Goal: Task Accomplishment & Management: Complete application form

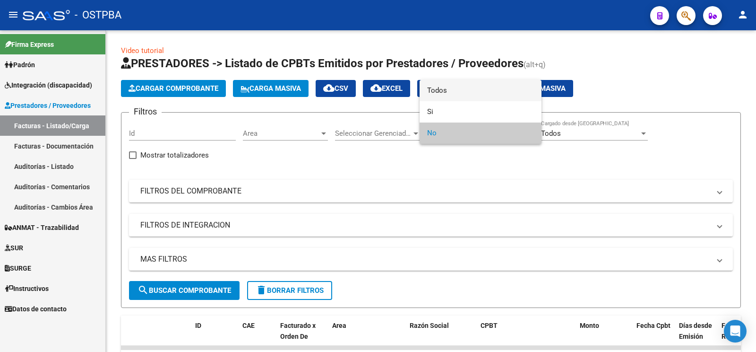
click at [463, 95] on span "Todos" at bounding box center [480, 90] width 107 height 21
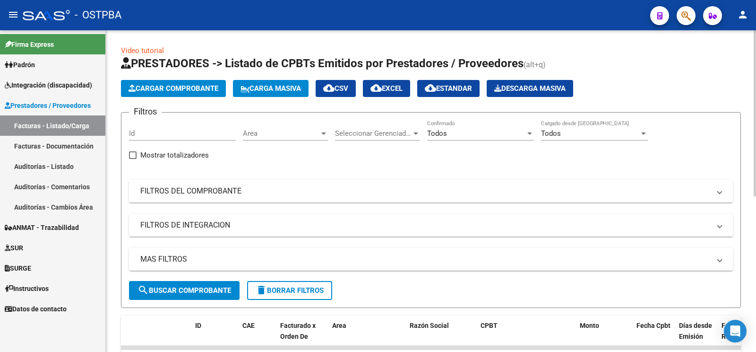
click at [266, 187] on mat-panel-title "FILTROS DEL COMPROBANTE" at bounding box center [425, 191] width 570 height 10
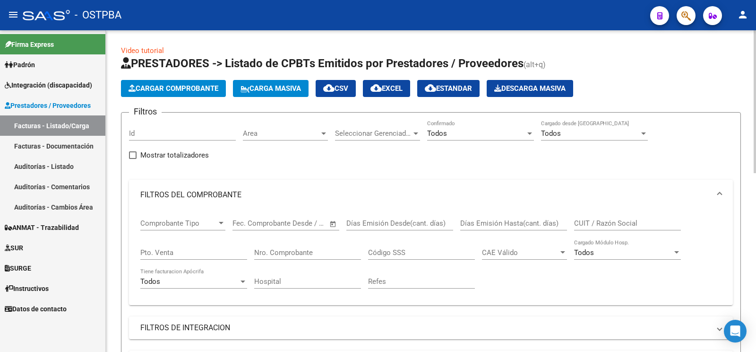
click at [334, 256] on div "Nro. Comprobante" at bounding box center [307, 249] width 107 height 20
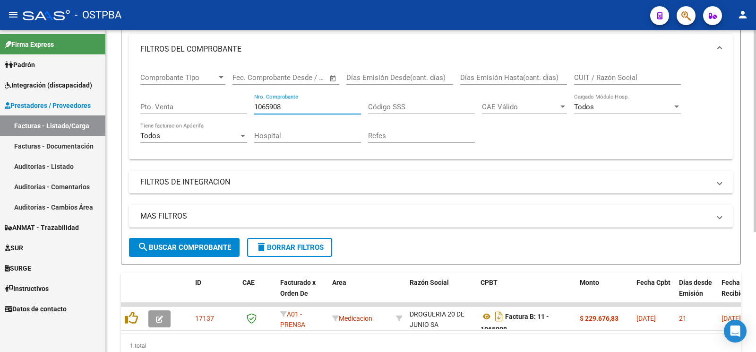
scroll to position [149, 0]
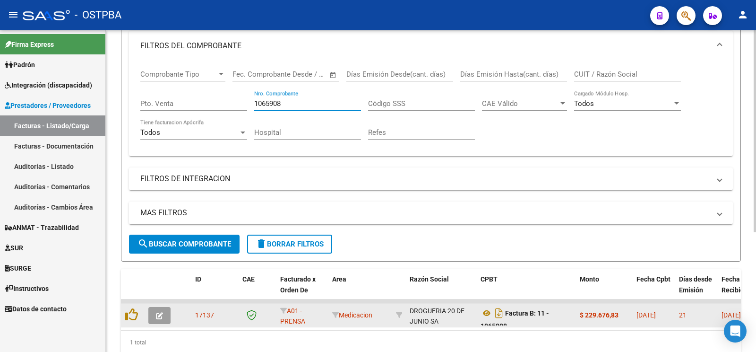
type input "1065908"
click at [163, 322] on datatable-body-cell at bounding box center [161, 314] width 33 height 23
click at [161, 319] on button "button" at bounding box center [159, 315] width 22 height 17
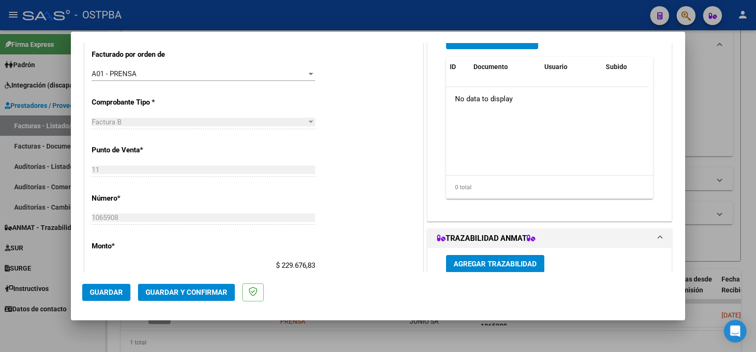
scroll to position [99, 0]
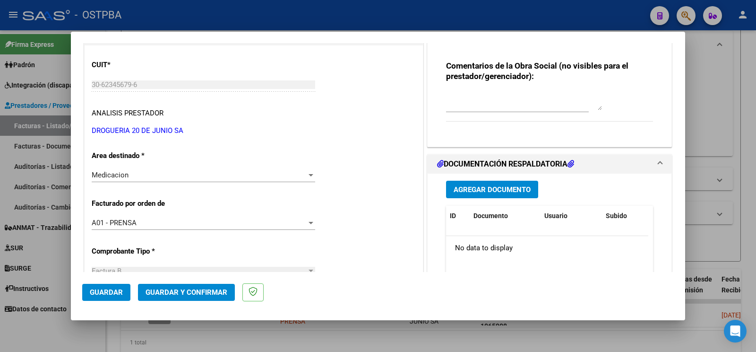
click at [505, 189] on span "Agregar Documento" at bounding box center [492, 189] width 77 height 9
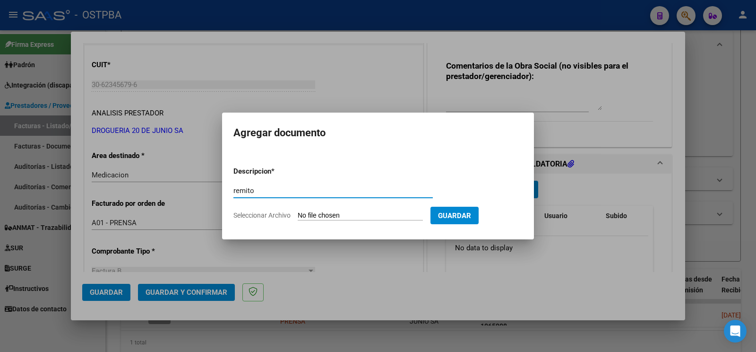
type input "remito"
click at [295, 211] on app-file-uploader "Seleccionar Archivo" at bounding box center [331, 215] width 197 height 9
click at [309, 206] on div "remito Escriba aquí una descripcion" at bounding box center [332, 194] width 199 height 23
click at [311, 216] on input "Seleccionar Archivo" at bounding box center [360, 215] width 125 height 9
type input "C:\fakepath\remito kameniecki_20250811_0001.pdf"
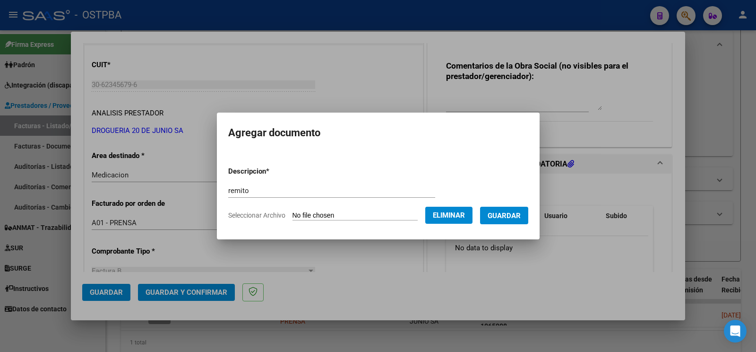
click at [521, 218] on span "Guardar" at bounding box center [504, 215] width 33 height 9
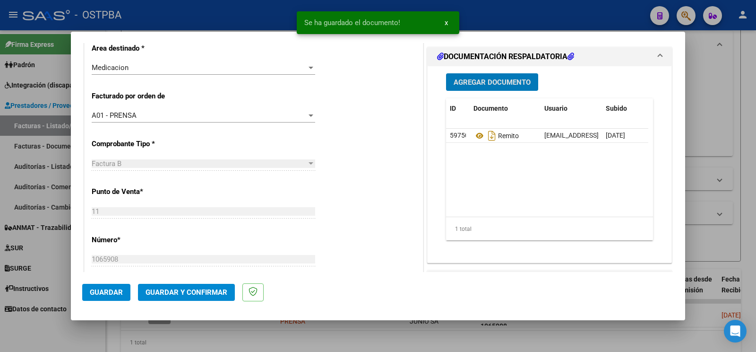
scroll to position [198, 0]
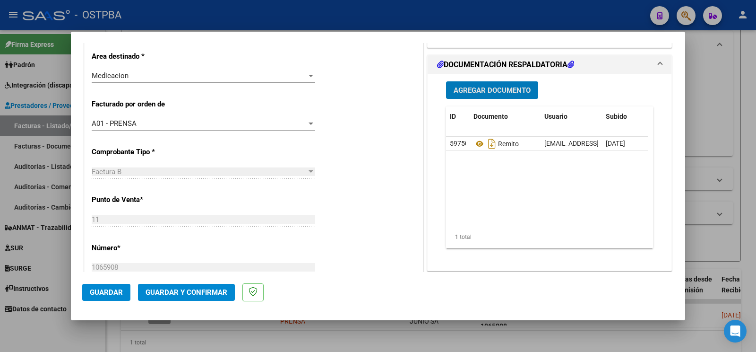
click at [69, 345] on div at bounding box center [378, 176] width 756 height 352
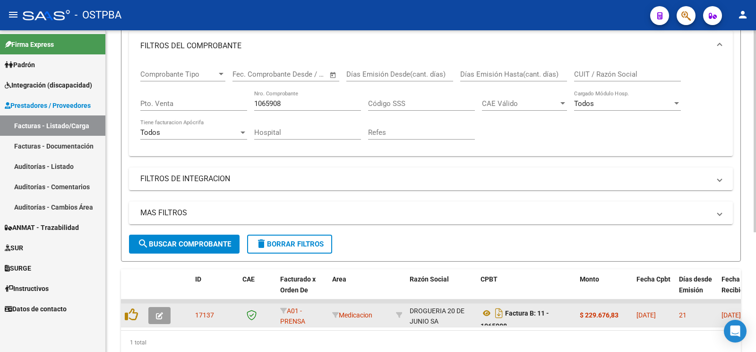
click at [160, 321] on button "button" at bounding box center [159, 315] width 22 height 17
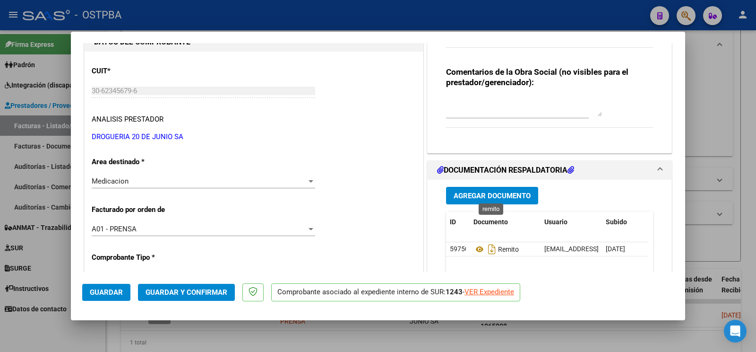
scroll to position [149, 0]
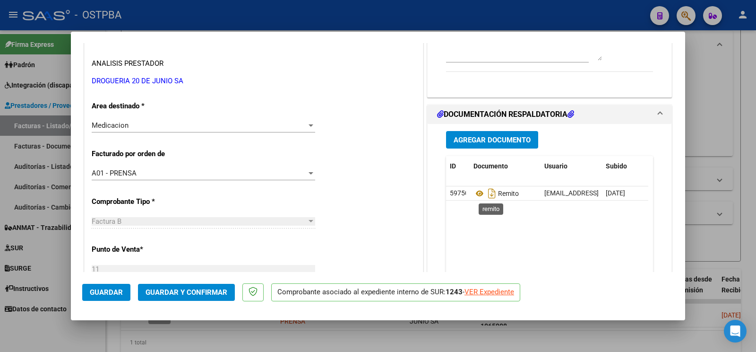
click at [484, 143] on span "Agregar Documento" at bounding box center [492, 140] width 77 height 9
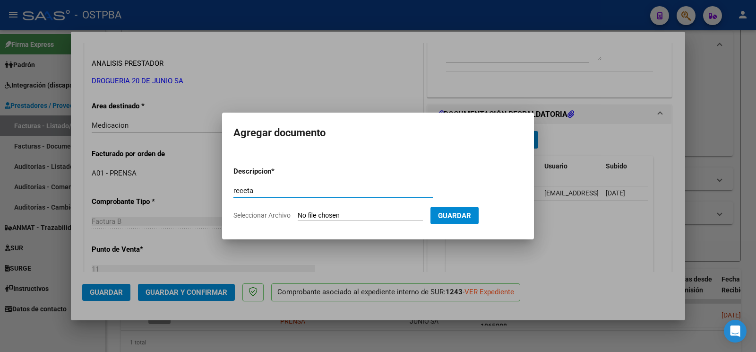
type input "receta"
click at [326, 212] on input "Seleccionar Archivo" at bounding box center [360, 215] width 125 height 9
type input "C:\fakepath\RECETA_KAMENIECKI-ID_1391.pdf"
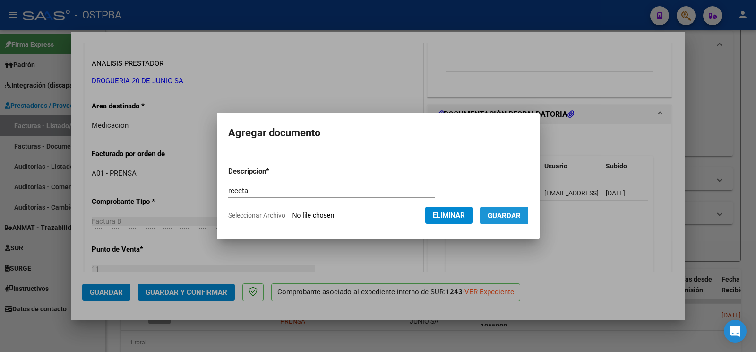
click at [519, 214] on span "Guardar" at bounding box center [504, 215] width 33 height 9
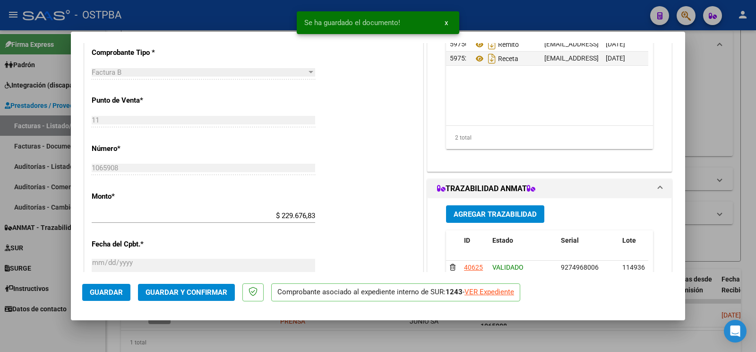
scroll to position [198, 0]
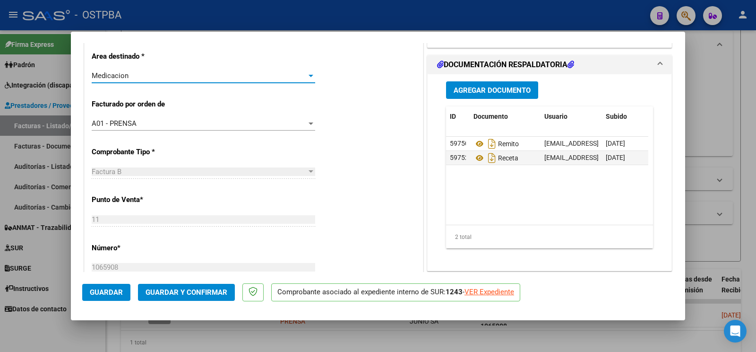
click at [161, 76] on div "Medicacion" at bounding box center [199, 75] width 215 height 9
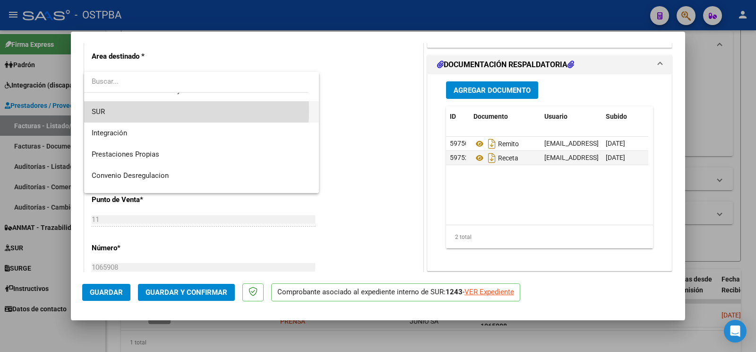
click at [141, 111] on span "SUR" at bounding box center [202, 111] width 220 height 21
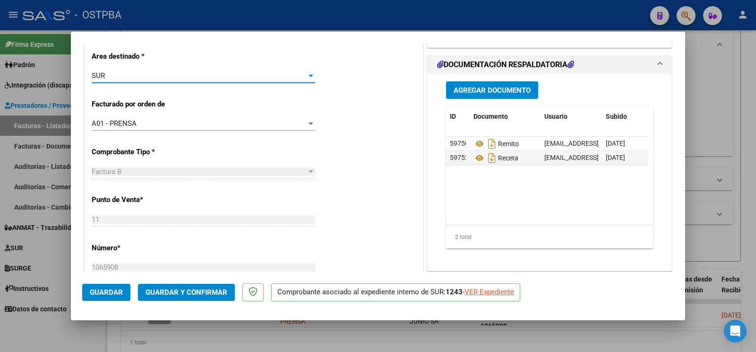
click at [110, 291] on span "Guardar" at bounding box center [106, 292] width 33 height 9
click at [114, 297] on button "Guardar" at bounding box center [106, 292] width 48 height 17
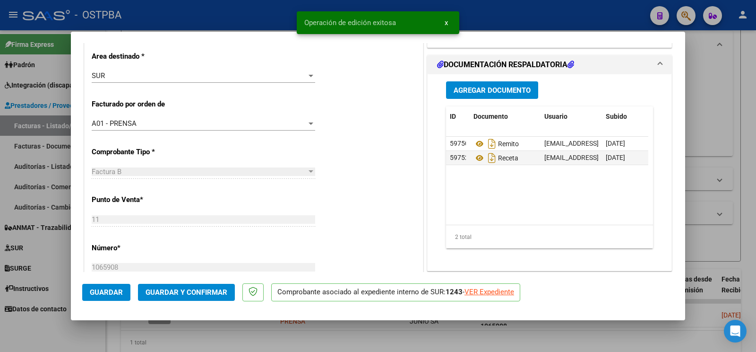
drag, startPoint x: 52, startPoint y: 325, endPoint x: 71, endPoint y: 317, distance: 20.5
click at [52, 326] on div at bounding box center [378, 176] width 756 height 352
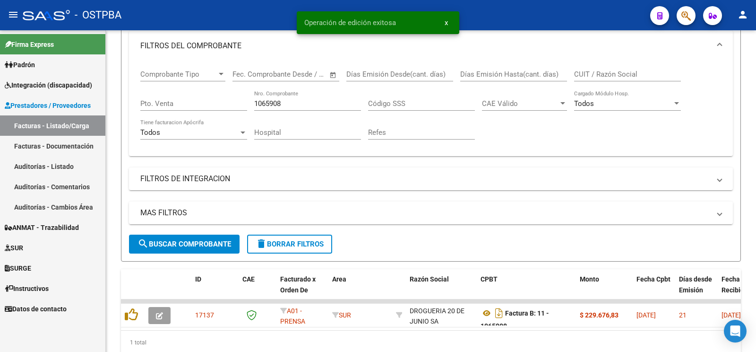
drag, startPoint x: 328, startPoint y: 105, endPoint x: 36, endPoint y: 52, distance: 297.4
click at [254, 99] on input "1065908" at bounding box center [307, 103] width 107 height 9
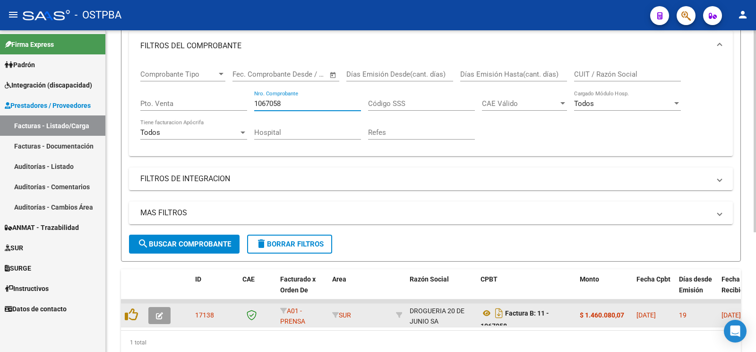
type input "1067058"
click at [160, 312] on icon "button" at bounding box center [159, 315] width 7 height 7
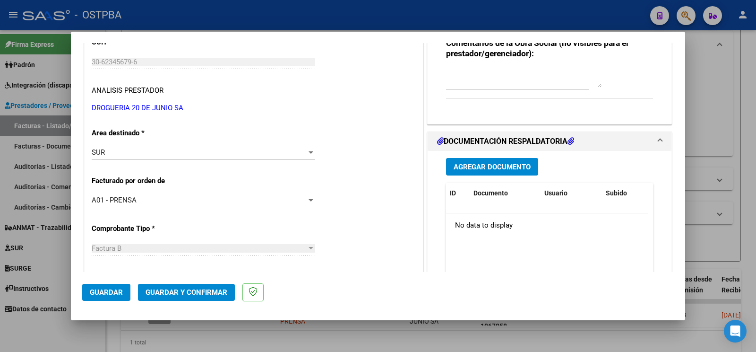
scroll to position [149, 0]
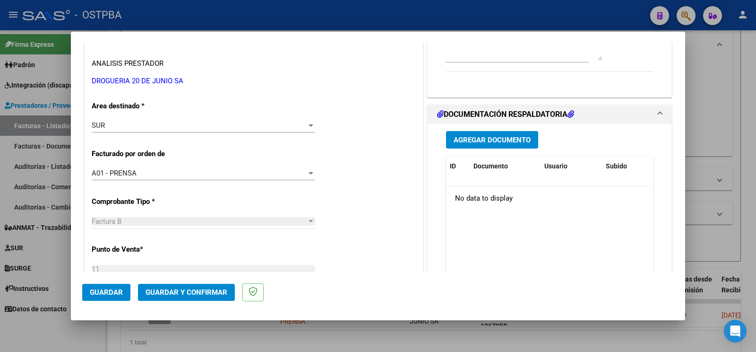
click at [499, 130] on div "Agregar Documento ID Documento Usuario Subido Acción No data to display 0 total…" at bounding box center [549, 218] width 221 height 189
click at [499, 132] on button "Agregar Documento" at bounding box center [492, 139] width 92 height 17
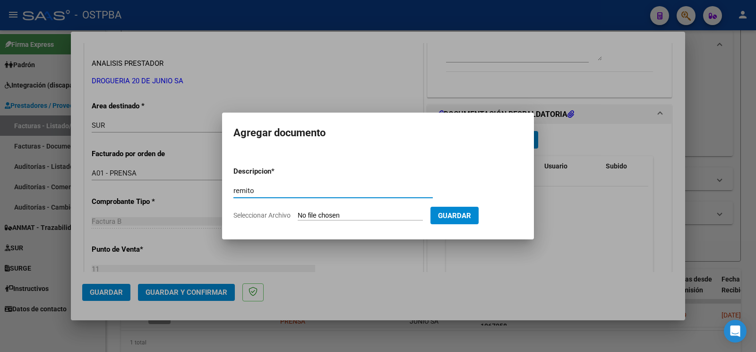
type input "remito"
click at [323, 212] on input "Seleccionar Archivo" at bounding box center [360, 215] width 125 height 9
type input "C:\fakepath\remito telias_20250811_0001.pdf"
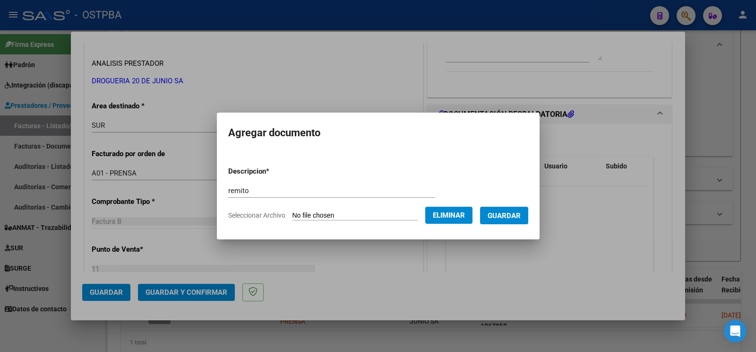
click at [505, 209] on button "Guardar" at bounding box center [504, 214] width 48 height 17
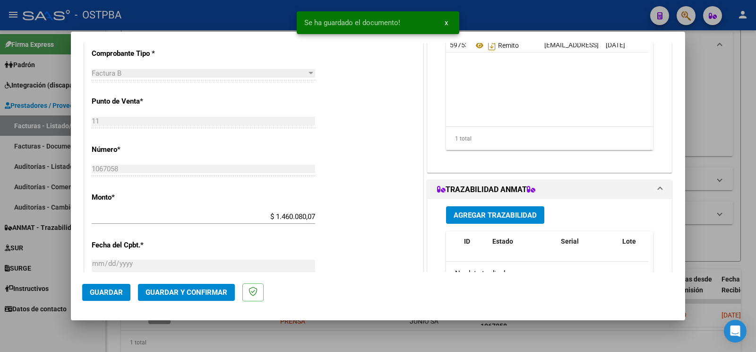
scroll to position [298, 0]
click at [502, 210] on button "Agregar Trazabilidad" at bounding box center [495, 213] width 98 height 17
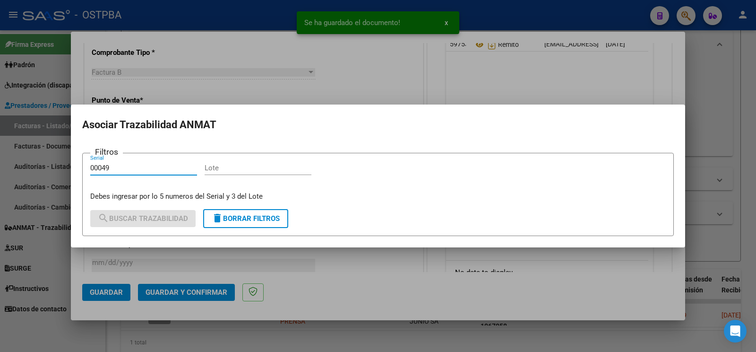
type input "00049"
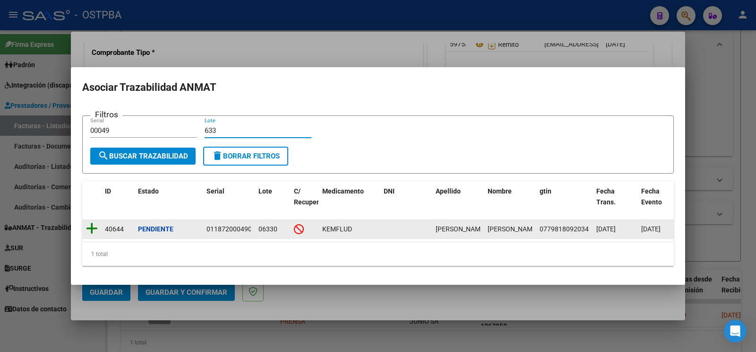
type input "633"
click at [93, 222] on icon at bounding box center [92, 228] width 12 height 13
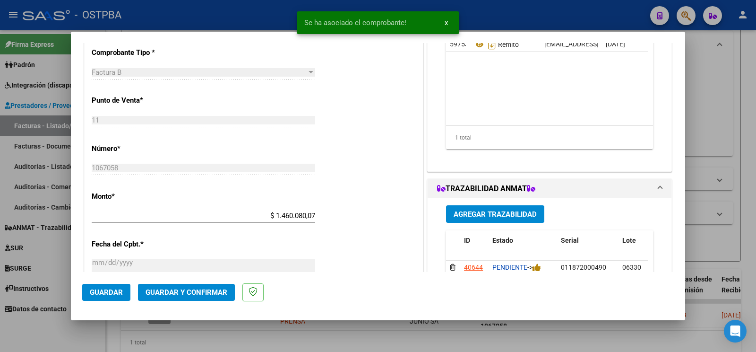
click at [537, 272] on mat-dialog-actions "Guardar Guardar y Confirmar" at bounding box center [378, 290] width 592 height 37
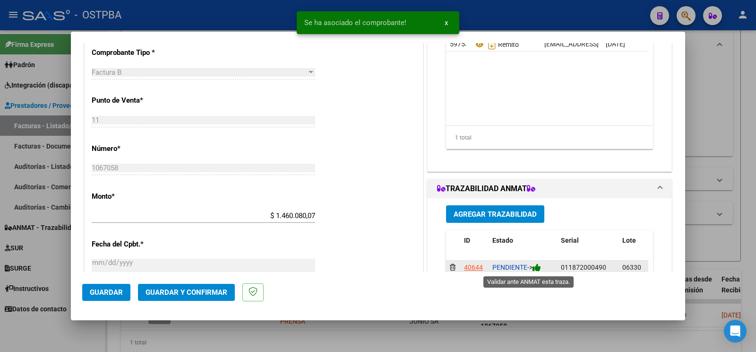
click at [534, 266] on icon at bounding box center [537, 267] width 9 height 9
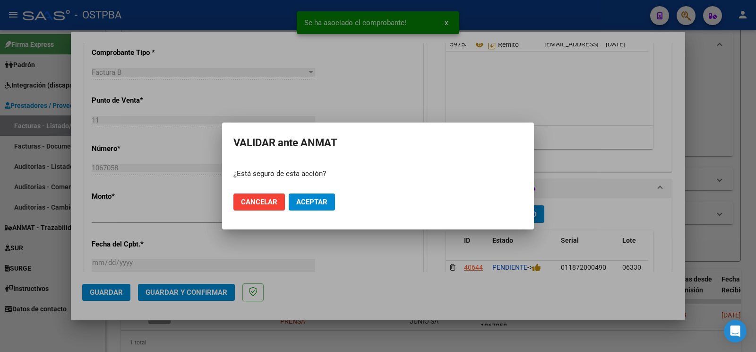
click at [301, 193] on mat-dialog-actions "Cancelar Aceptar" at bounding box center [377, 202] width 289 height 32
click at [317, 206] on button "Aceptar" at bounding box center [312, 201] width 46 height 17
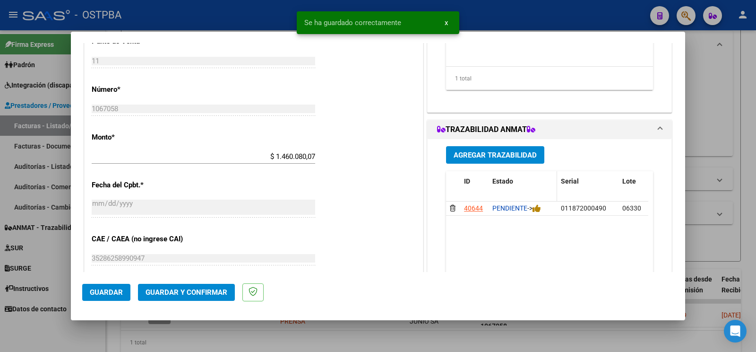
scroll to position [397, 0]
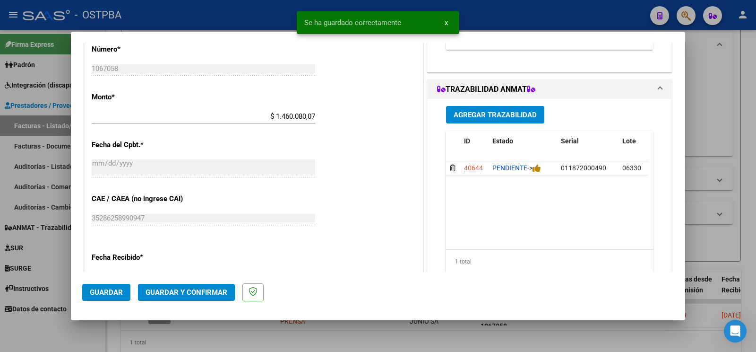
click at [516, 115] on span "Agregar Trazabilidad" at bounding box center [495, 115] width 83 height 9
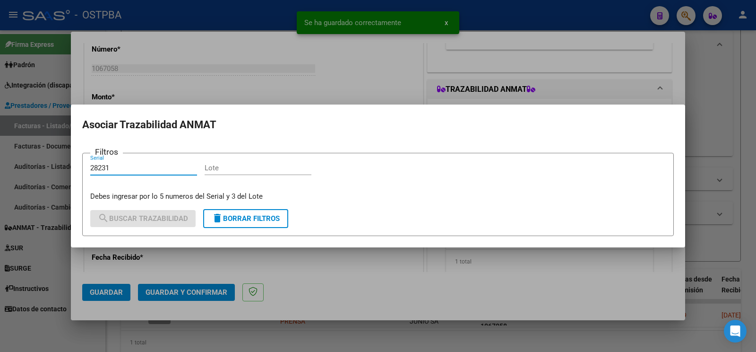
type input "28231"
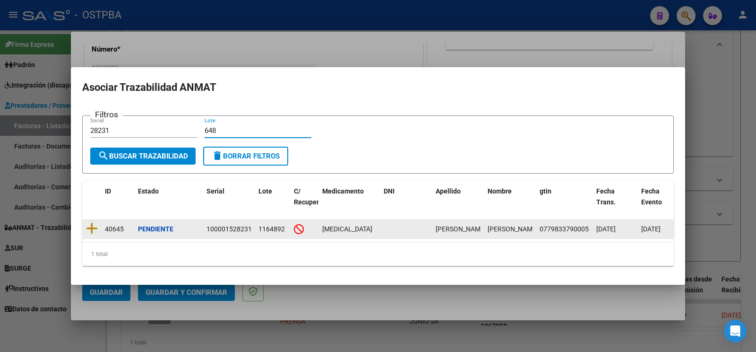
type input "648"
click at [90, 224] on icon at bounding box center [92, 228] width 12 height 13
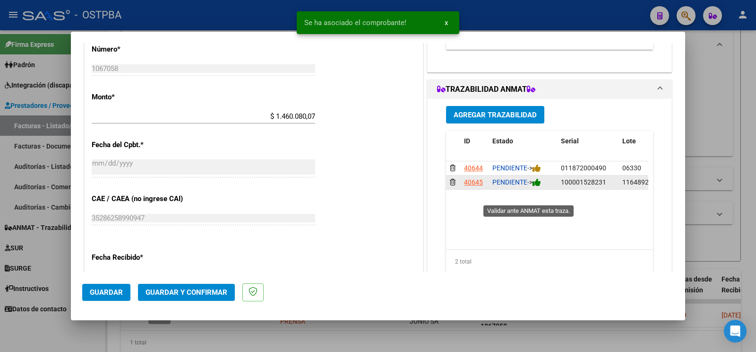
click at [536, 187] on icon at bounding box center [537, 182] width 9 height 9
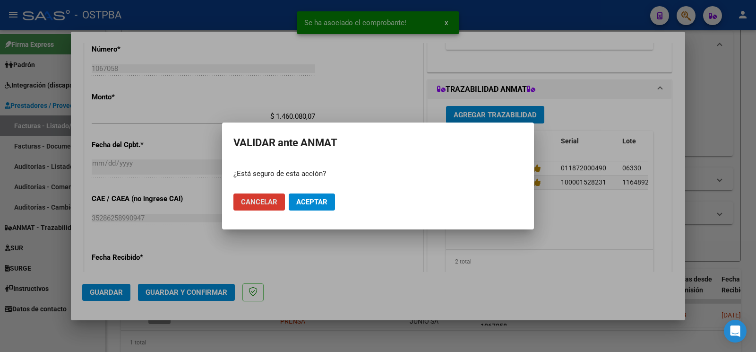
click at [304, 205] on span "Aceptar" at bounding box center [311, 202] width 31 height 9
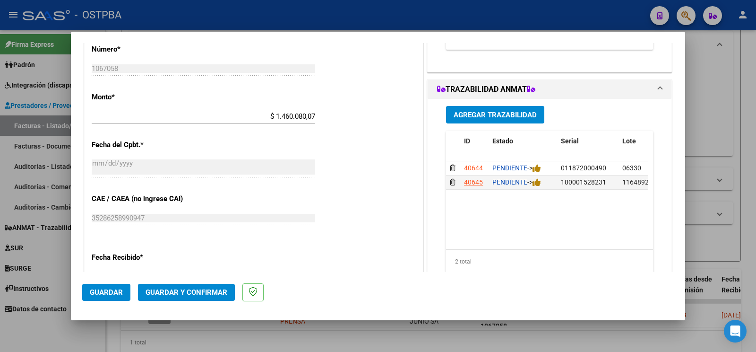
click at [52, 331] on div at bounding box center [378, 176] width 756 height 352
type input "$ 0,00"
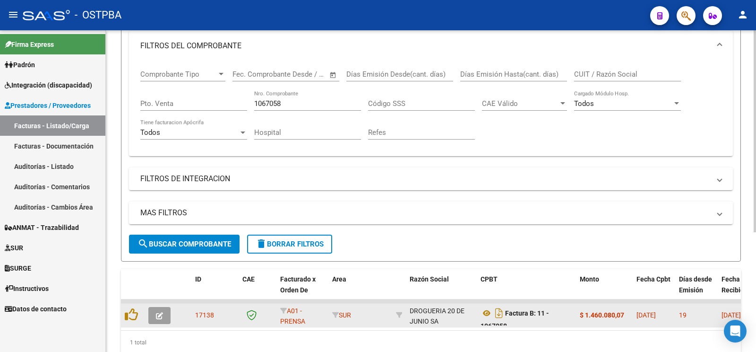
scroll to position [190, 0]
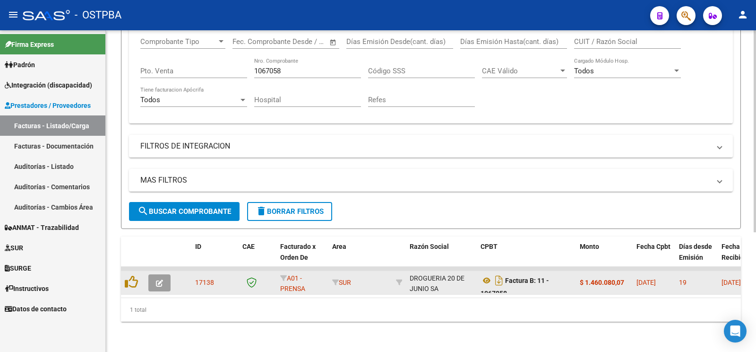
click at [165, 274] on button "button" at bounding box center [159, 282] width 22 height 17
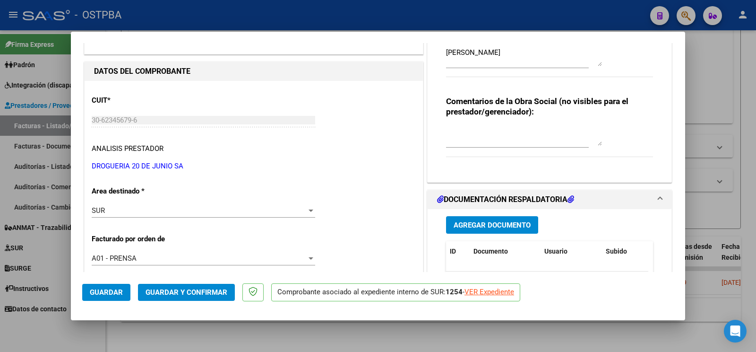
scroll to position [99, 0]
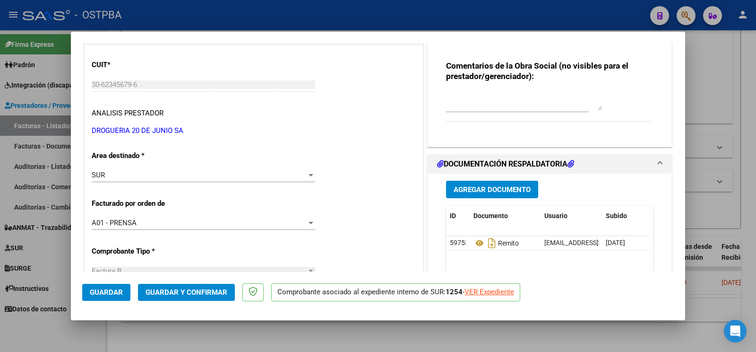
click at [467, 191] on span "Agregar Documento" at bounding box center [492, 189] width 77 height 9
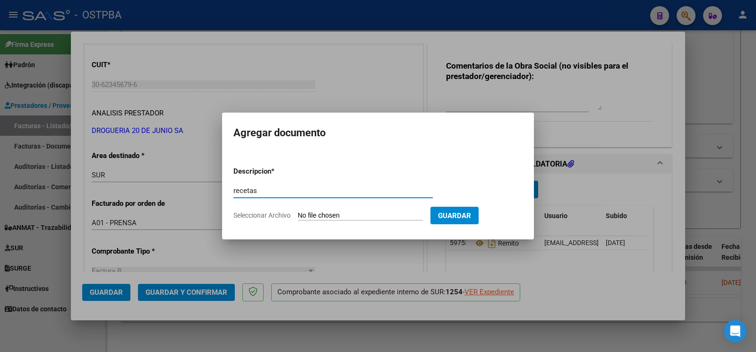
type input "recetas"
click at [311, 215] on input "Seleccionar Archivo" at bounding box center [360, 215] width 125 height 9
type input "C:\fakepath\RECETA_TELIAS-ID_1400.pdf"
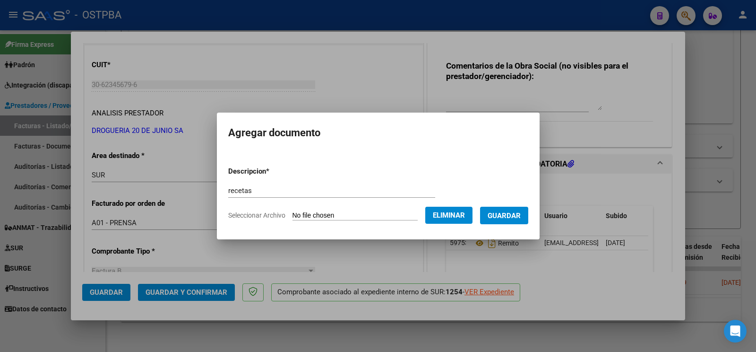
click at [520, 216] on span "Guardar" at bounding box center [504, 215] width 33 height 9
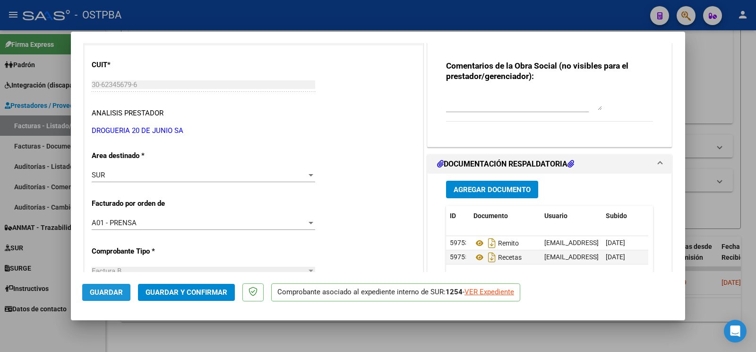
click at [116, 293] on span "Guardar" at bounding box center [106, 292] width 33 height 9
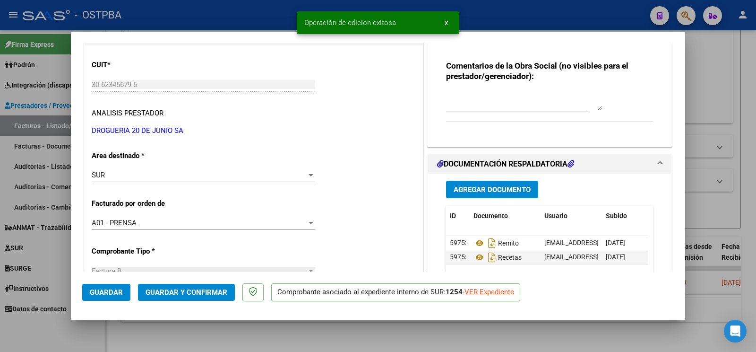
click at [56, 324] on div at bounding box center [378, 176] width 756 height 352
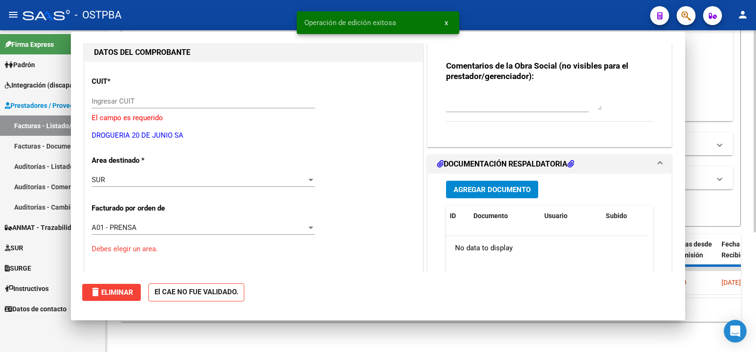
scroll to position [0, 0]
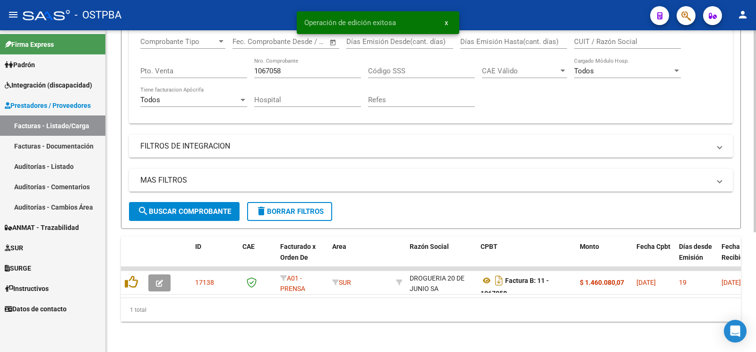
drag, startPoint x: 309, startPoint y: 64, endPoint x: 0, endPoint y: -50, distance: 329.3
click at [254, 67] on input "1067058" at bounding box center [307, 71] width 107 height 9
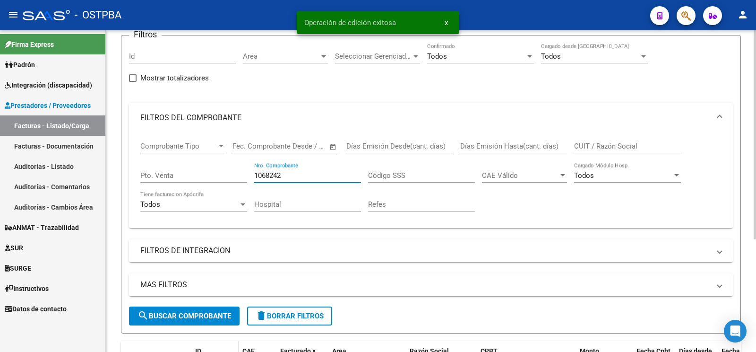
scroll to position [173, 0]
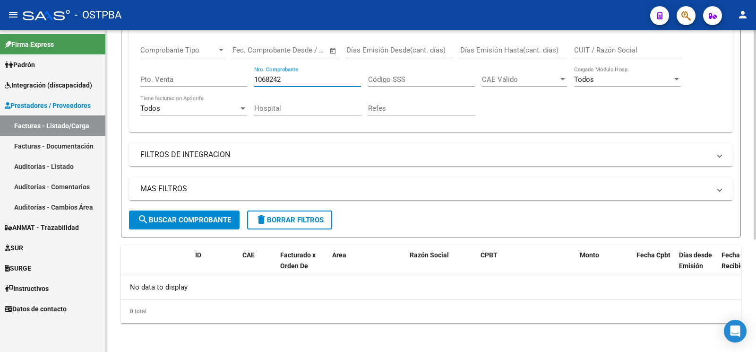
type input "1068242"
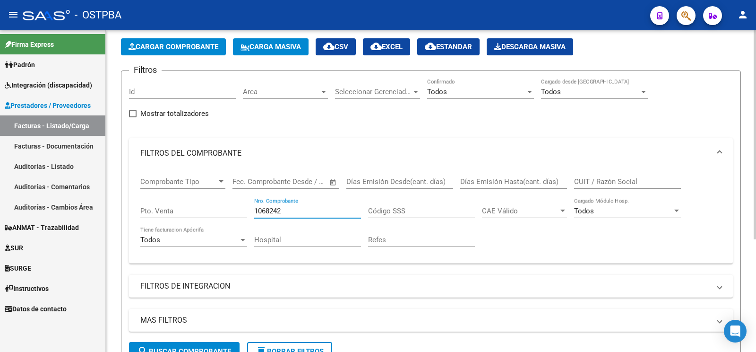
scroll to position [24, 0]
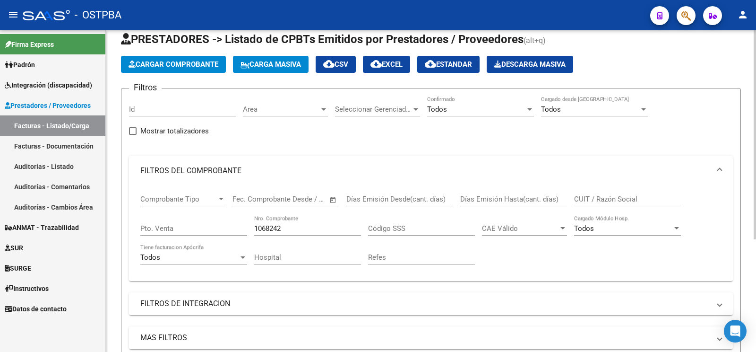
click at [207, 52] on app-list-header "PRESTADORES -> Listado de CPBTs Emitidos por Prestadores / Proveedores (alt+q) …" at bounding box center [431, 209] width 620 height 354
click at [213, 64] on span "Cargar Comprobante" at bounding box center [174, 64] width 90 height 9
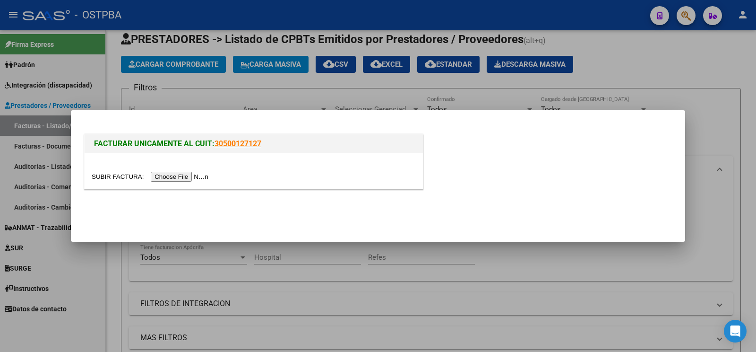
click at [101, 177] on input "file" at bounding box center [152, 177] width 120 height 10
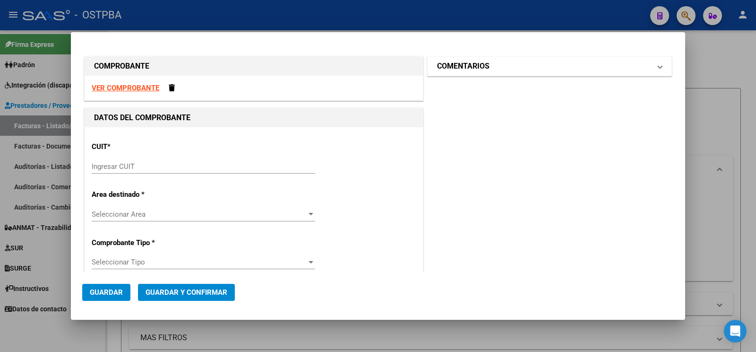
click at [454, 70] on h1 "COMENTARIOS" at bounding box center [463, 65] width 52 height 11
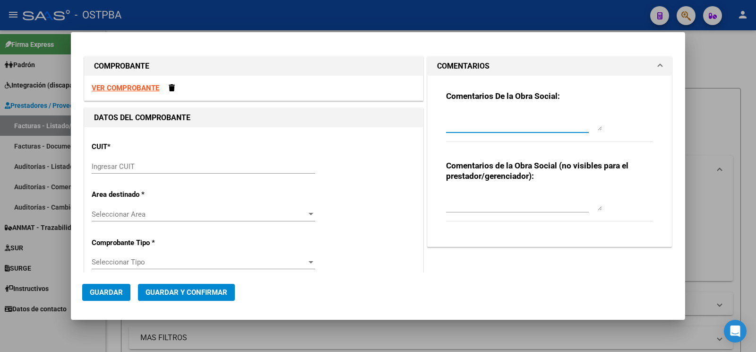
click at [530, 123] on textarea at bounding box center [524, 121] width 156 height 19
type textarea "[PERSON_NAME]"
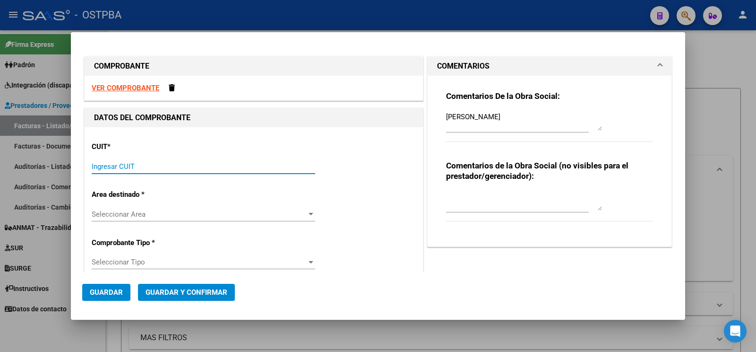
click at [163, 165] on input "Ingresar CUIT" at bounding box center [203, 166] width 223 height 9
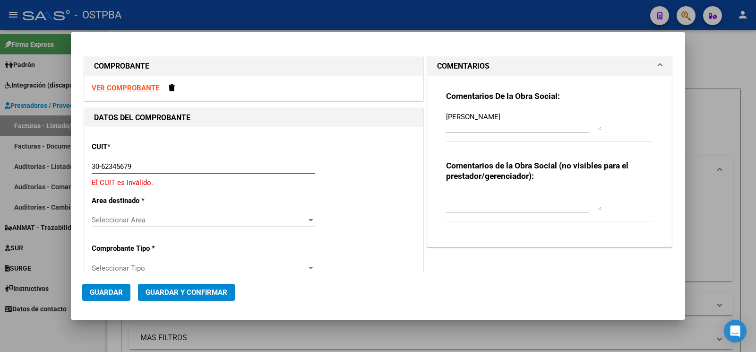
type input "30-62345679-6"
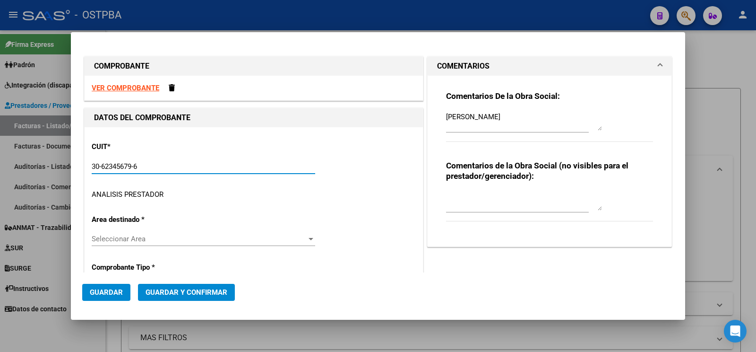
type input "11"
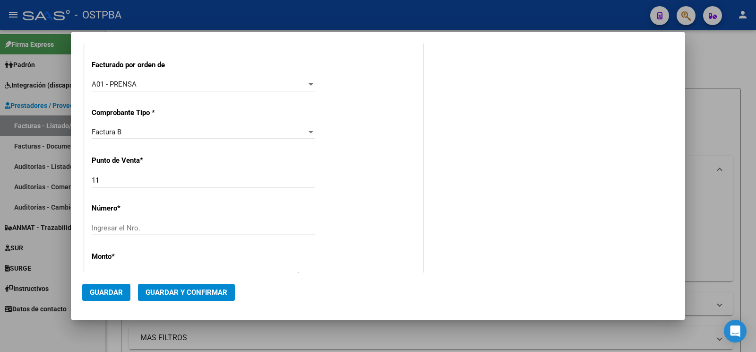
scroll to position [248, 0]
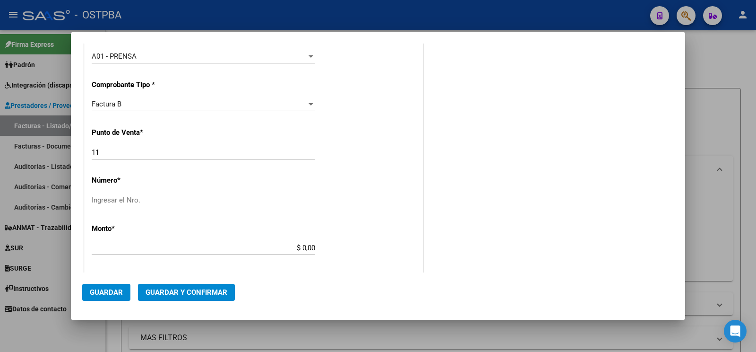
type input "30-62345679-6"
click at [153, 202] on input "Ingresar el Nro." at bounding box center [203, 200] width 223 height 9
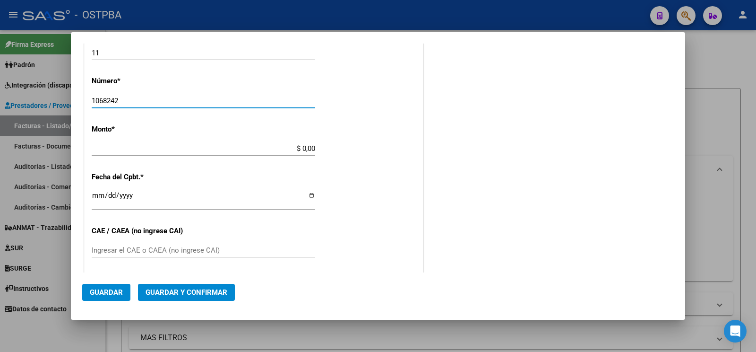
type input "1068242"
drag, startPoint x: 243, startPoint y: 151, endPoint x: 592, endPoint y: 116, distance: 350.9
click at [315, 144] on input "$ 0,00" at bounding box center [203, 148] width 223 height 9
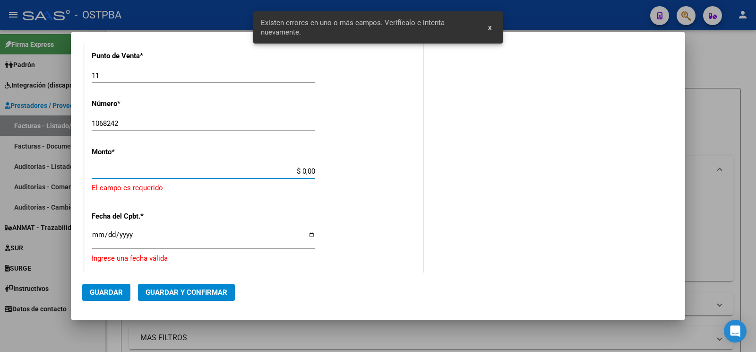
scroll to position [324, 0]
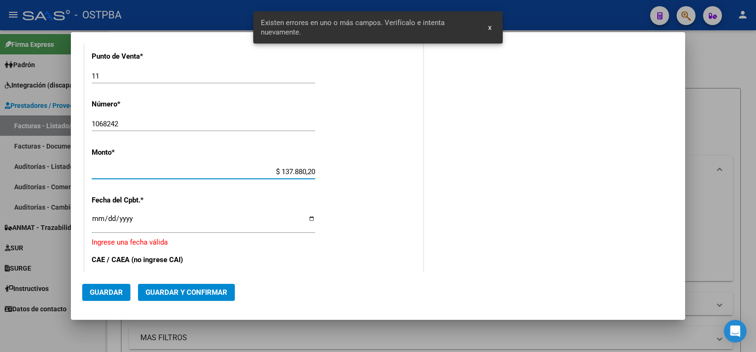
type input "$ 1.378.802,02"
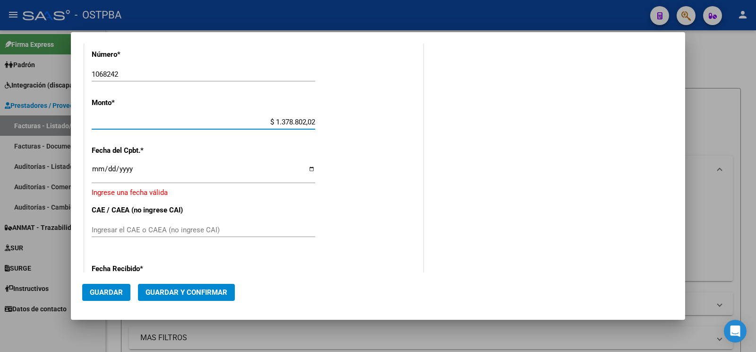
click at [99, 164] on div "Ingresar la fecha" at bounding box center [203, 173] width 223 height 20
type input "[DATE]"
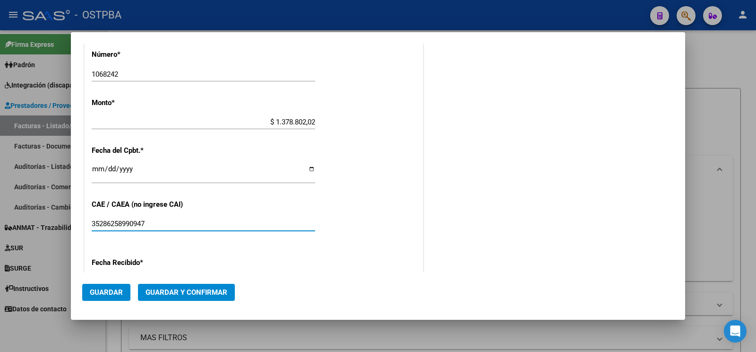
scroll to position [558, 0]
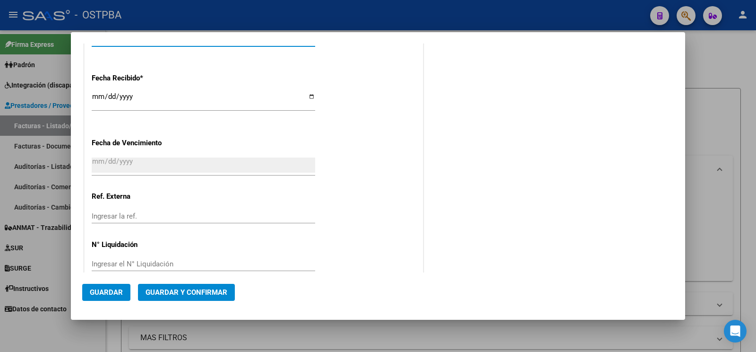
type input "35286258990947"
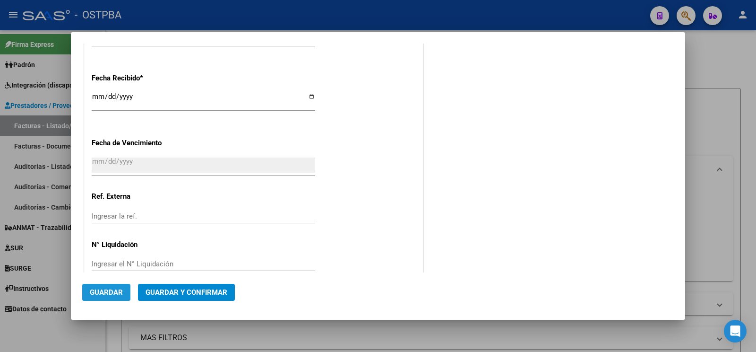
click at [111, 290] on span "Guardar" at bounding box center [106, 292] width 33 height 9
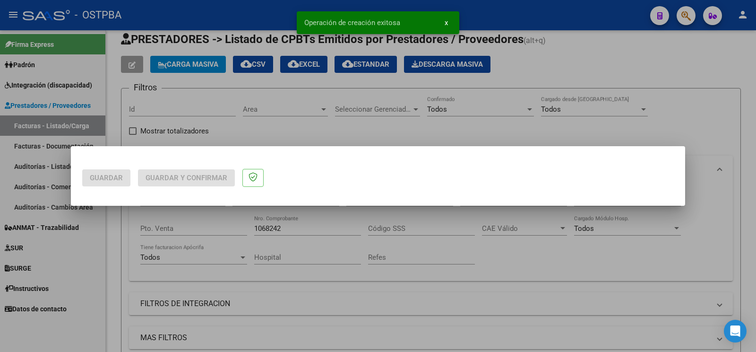
scroll to position [0, 0]
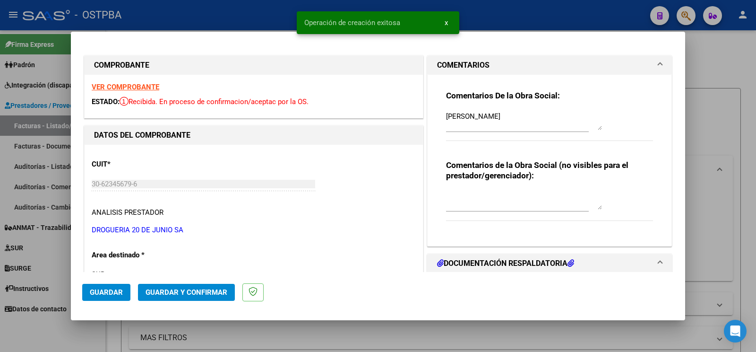
type input "[DATE]"
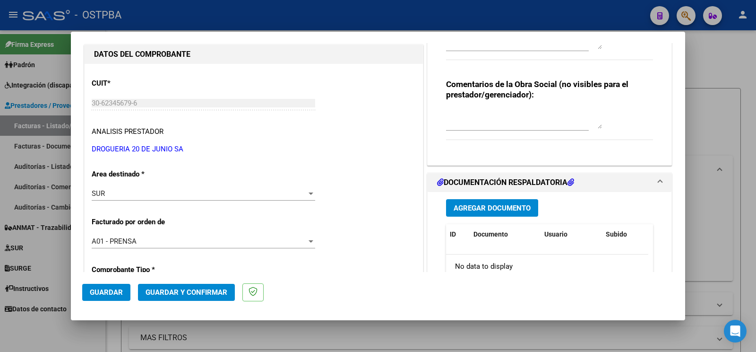
scroll to position [149, 0]
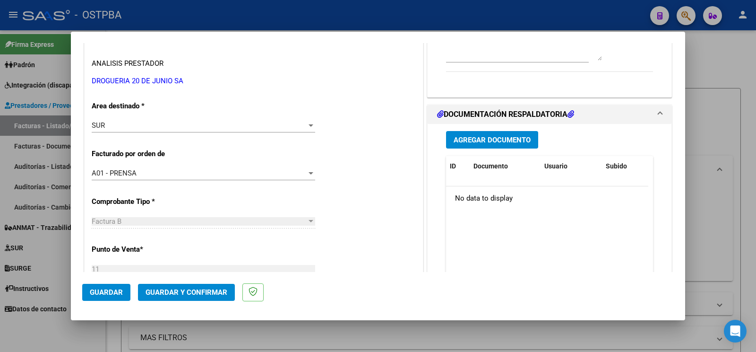
click at [487, 146] on button "Agregar Documento" at bounding box center [492, 139] width 92 height 17
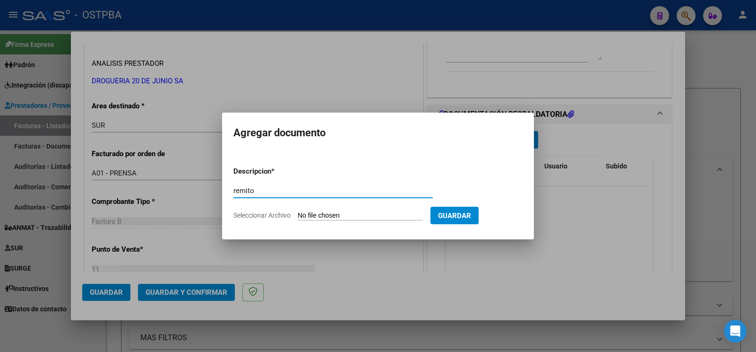
type input "remito"
click at [317, 213] on input "Seleccionar Archivo" at bounding box center [360, 215] width 125 height 9
type input "C:\fakepath\remito zaragoza_20250811_0001.pdf"
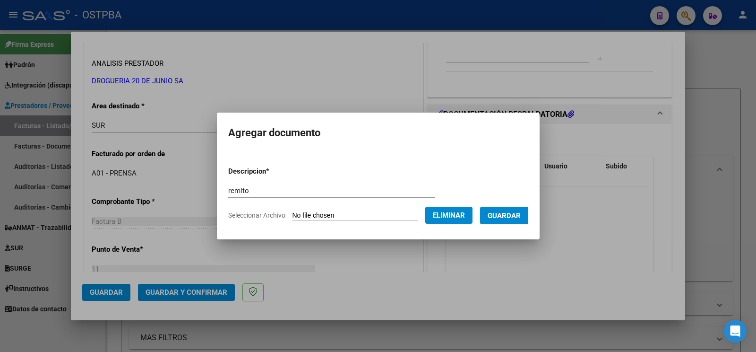
click at [511, 211] on span "Guardar" at bounding box center [504, 215] width 33 height 9
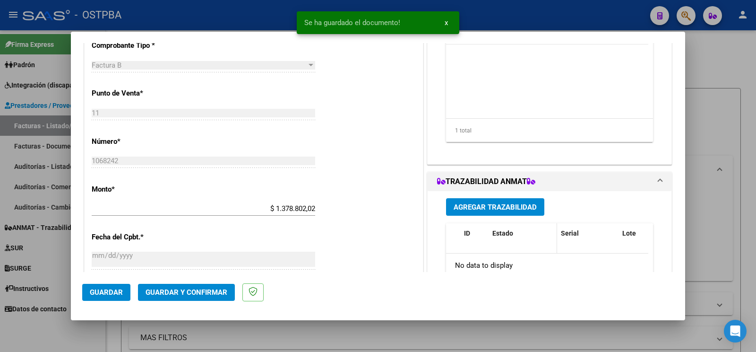
scroll to position [347, 0]
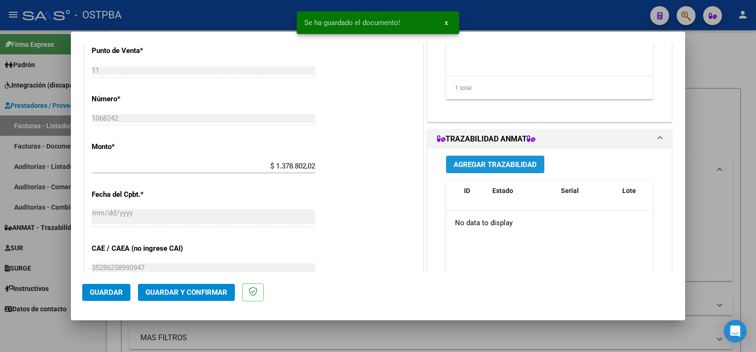
click at [515, 164] on span "Agregar Trazabilidad" at bounding box center [495, 164] width 83 height 9
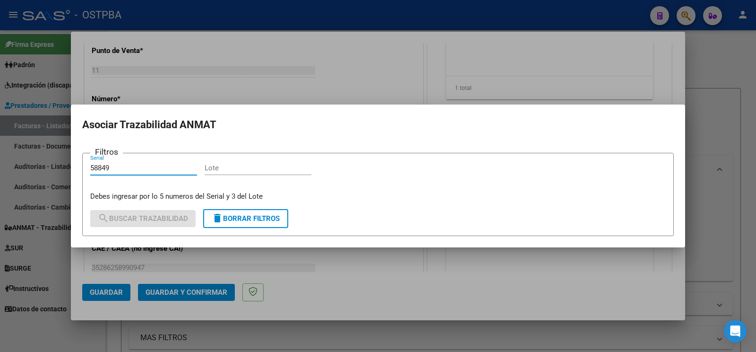
type input "58849"
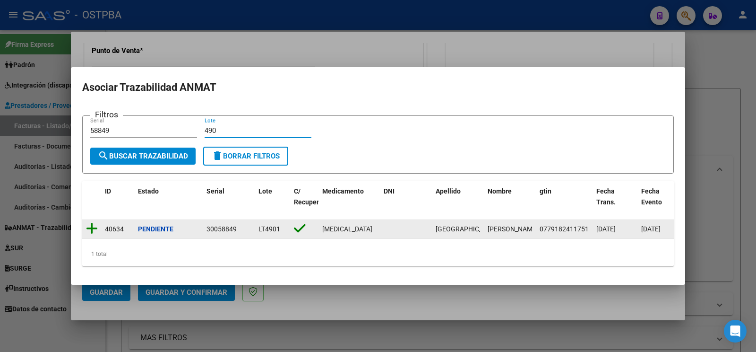
type input "490"
click at [87, 225] on icon at bounding box center [92, 228] width 12 height 13
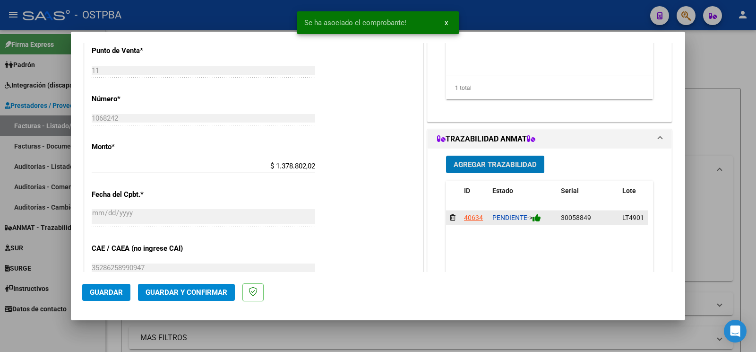
click at [536, 222] on icon at bounding box center [537, 217] width 9 height 9
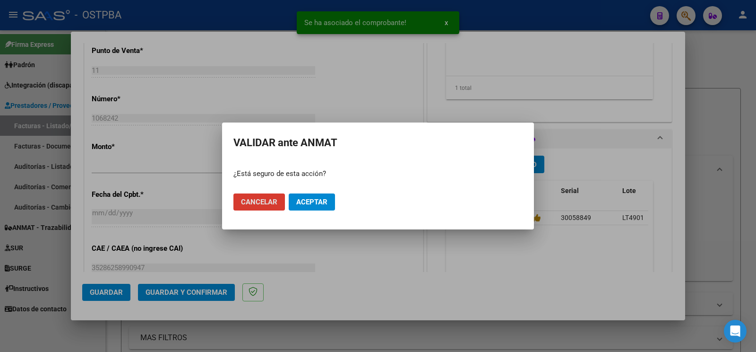
click at [311, 203] on span "Aceptar" at bounding box center [311, 202] width 31 height 9
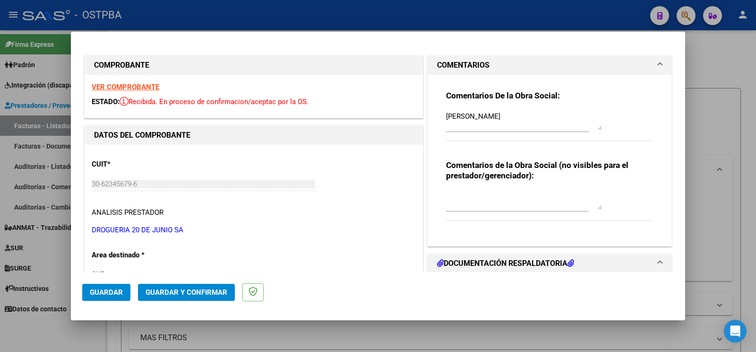
scroll to position [99, 0]
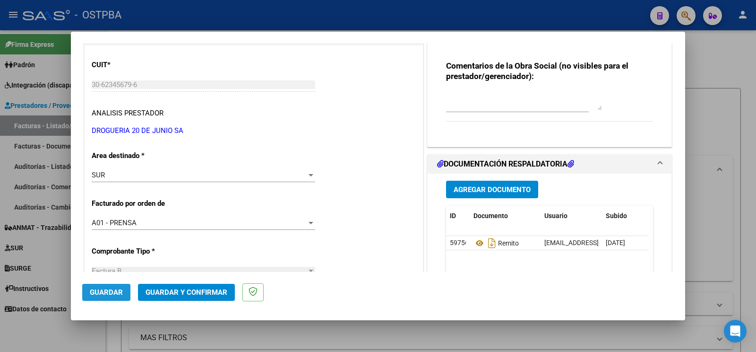
click at [97, 296] on button "Guardar" at bounding box center [106, 292] width 48 height 17
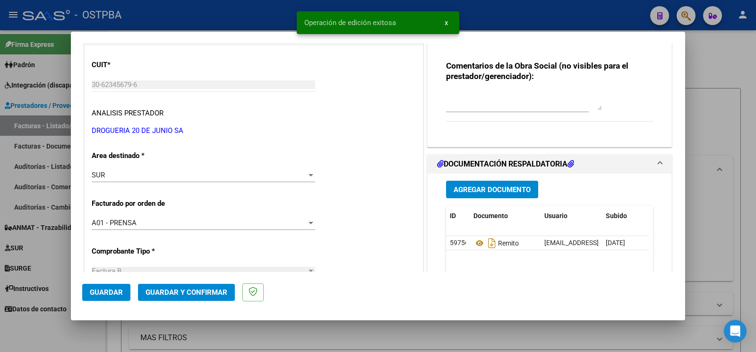
click at [41, 332] on div at bounding box center [378, 176] width 756 height 352
type input "$ 0,00"
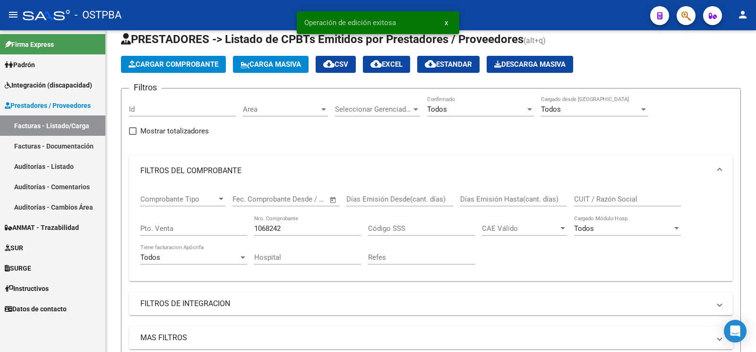
drag, startPoint x: 312, startPoint y: 226, endPoint x: 47, endPoint y: 169, distance: 271.2
click at [254, 224] on input "1068242" at bounding box center [307, 228] width 107 height 9
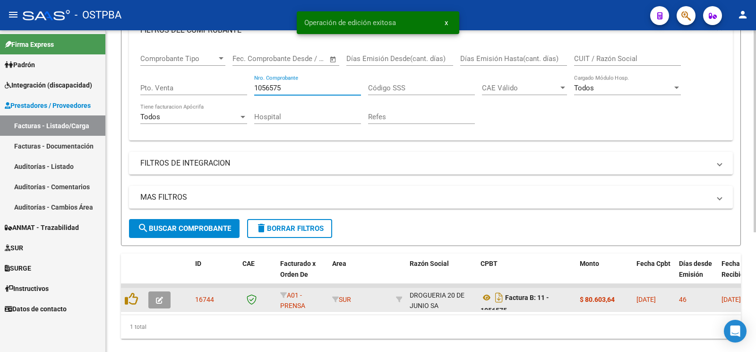
scroll to position [190, 0]
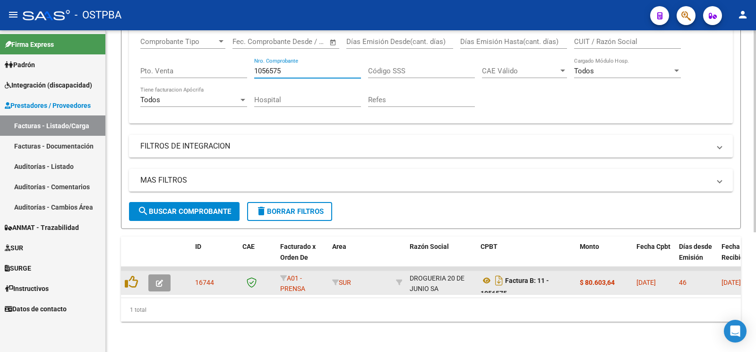
type input "1056575"
click at [153, 274] on button "button" at bounding box center [159, 282] width 22 height 17
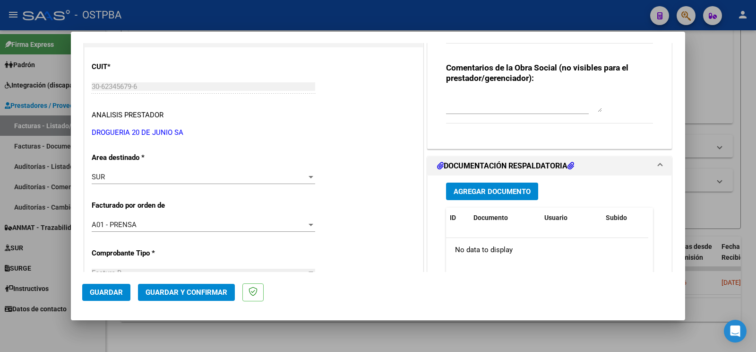
scroll to position [99, 0]
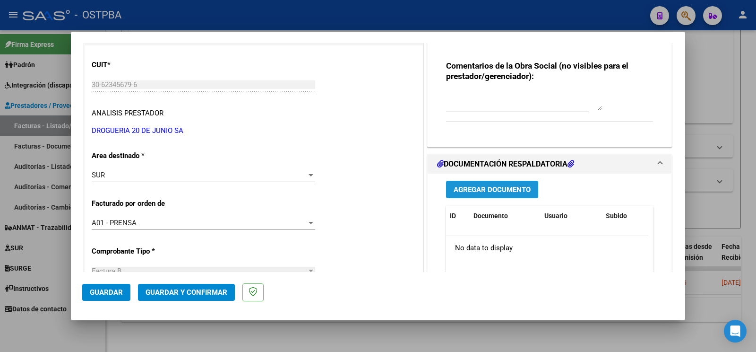
click at [481, 189] on span "Agregar Documento" at bounding box center [492, 189] width 77 height 9
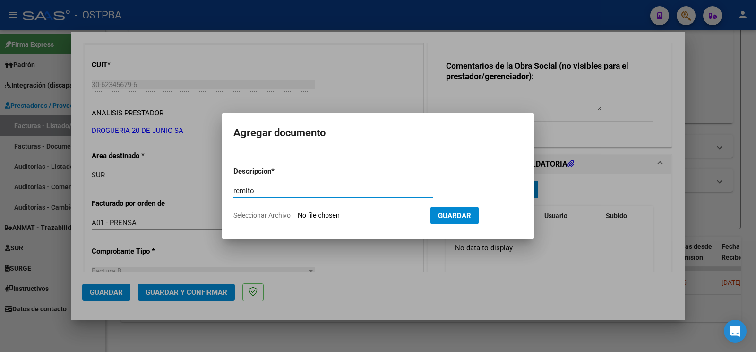
type input "remito"
click at [326, 215] on input "Seleccionar Archivo" at bounding box center [360, 215] width 125 height 9
type input "C:\fakepath\remito finondo_20250811_0001.pdf"
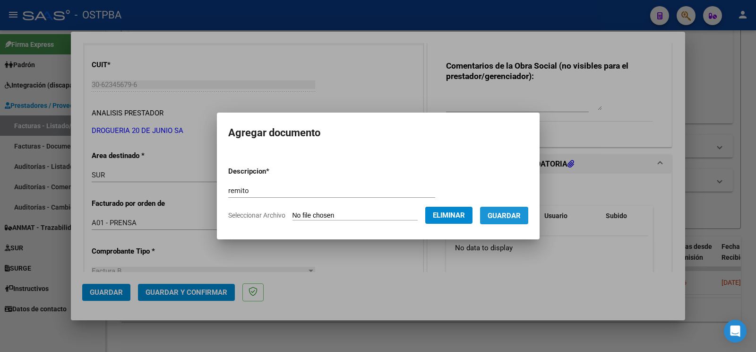
click at [505, 211] on span "Guardar" at bounding box center [504, 215] width 33 height 9
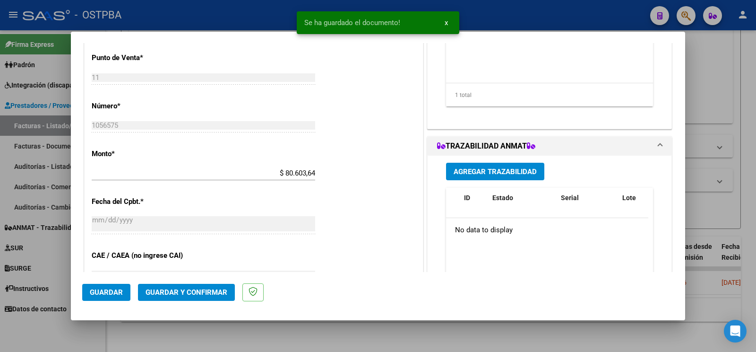
scroll to position [347, 0]
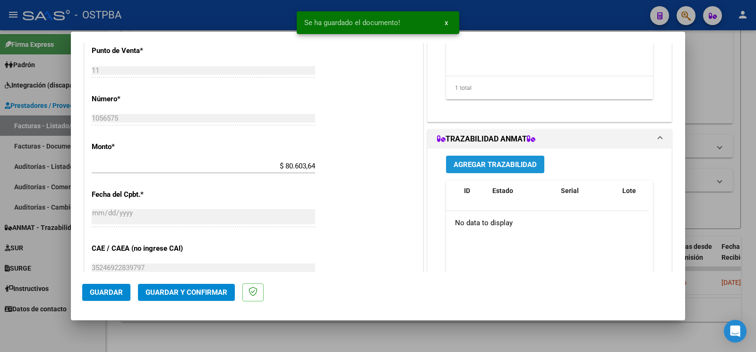
click at [505, 164] on span "Agregar Trazabilidad" at bounding box center [495, 164] width 83 height 9
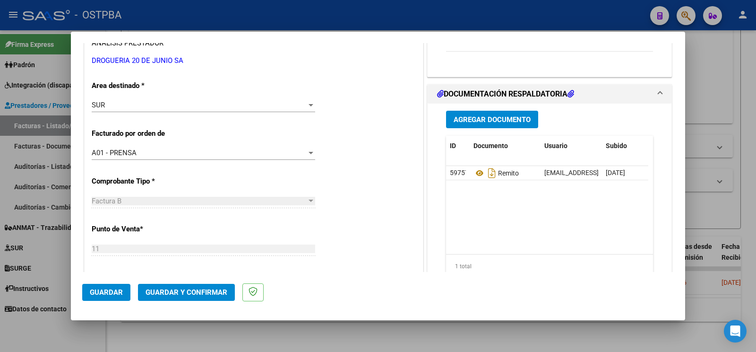
scroll to position [149, 0]
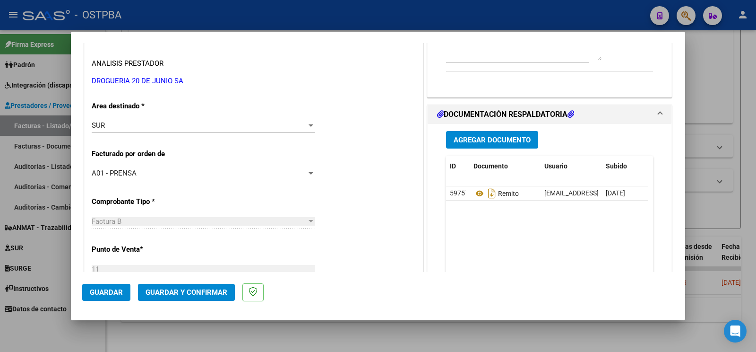
click at [48, 335] on div at bounding box center [378, 176] width 756 height 352
type input "$ 0,00"
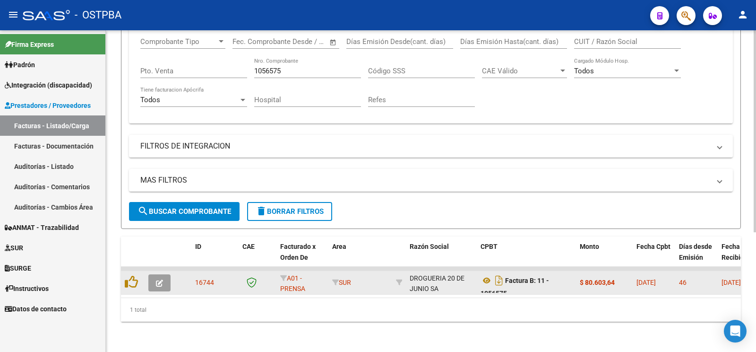
click at [164, 274] on button "button" at bounding box center [159, 282] width 22 height 17
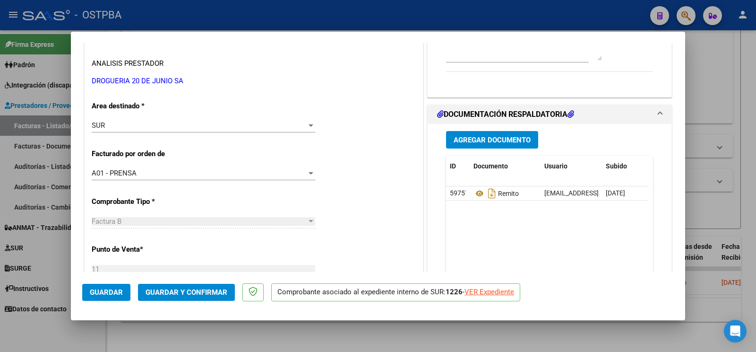
click at [500, 148] on button "Agregar Documento" at bounding box center [492, 139] width 92 height 17
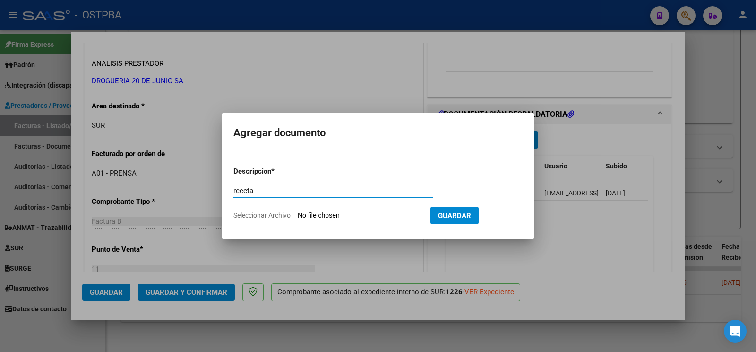
type input "receta"
click at [312, 215] on input "Seleccionar Archivo" at bounding box center [360, 215] width 125 height 9
type input "C:\fakepath\RECETA_FINONDO-ID_1372.pdf"
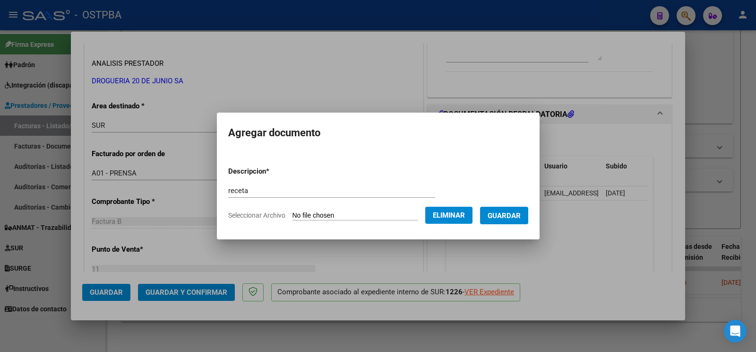
click at [521, 218] on span "Guardar" at bounding box center [504, 215] width 33 height 9
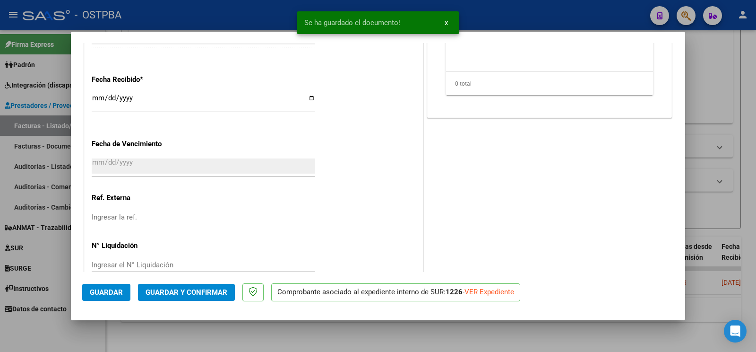
scroll to position [576, 0]
click at [96, 291] on span "Guardar" at bounding box center [106, 292] width 33 height 9
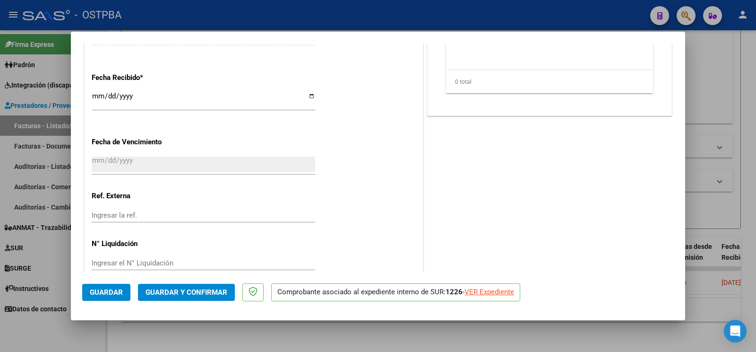
click at [97, 288] on span "Guardar" at bounding box center [106, 292] width 33 height 9
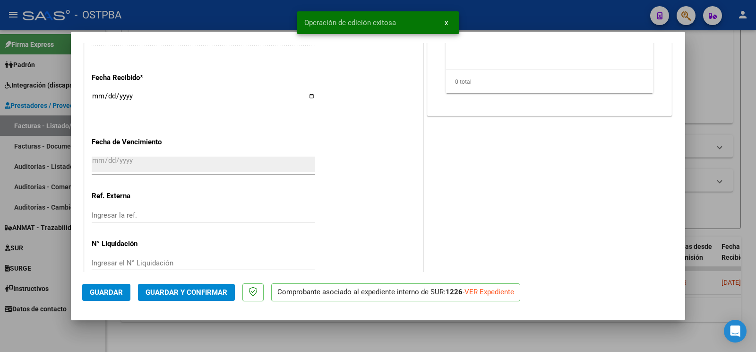
click at [60, 327] on div at bounding box center [378, 176] width 756 height 352
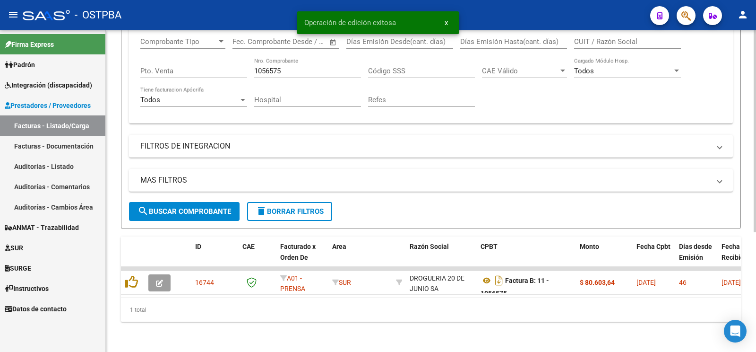
click at [322, 65] on div "1056575 Nro. Comprobante" at bounding box center [307, 68] width 107 height 20
drag, startPoint x: 322, startPoint y: 63, endPoint x: 2, endPoint y: -50, distance: 339.2
click at [254, 67] on input "1056575" at bounding box center [307, 71] width 107 height 9
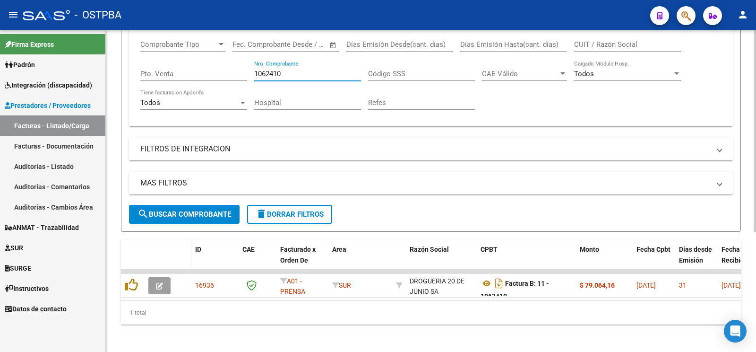
scroll to position [190, 0]
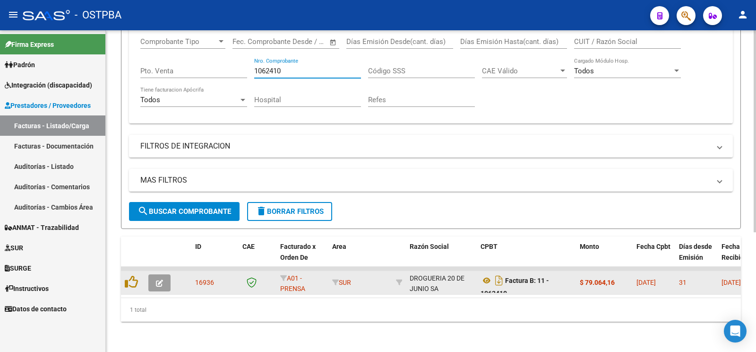
type input "1062410"
click at [163, 274] on button "button" at bounding box center [159, 282] width 22 height 17
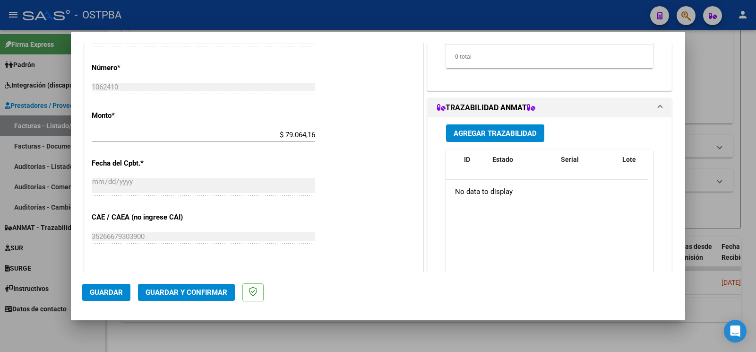
scroll to position [397, 0]
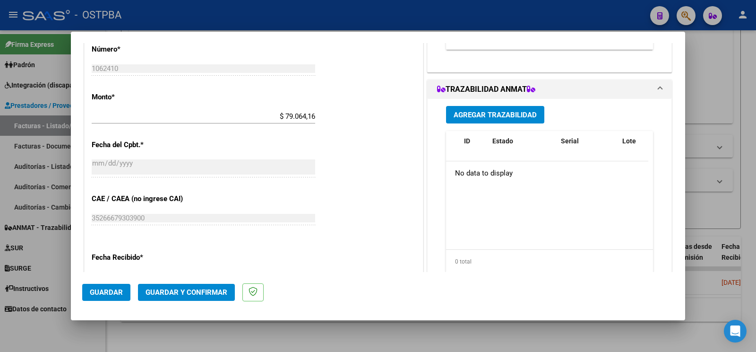
click at [515, 123] on button "Agregar Trazabilidad" at bounding box center [495, 114] width 98 height 17
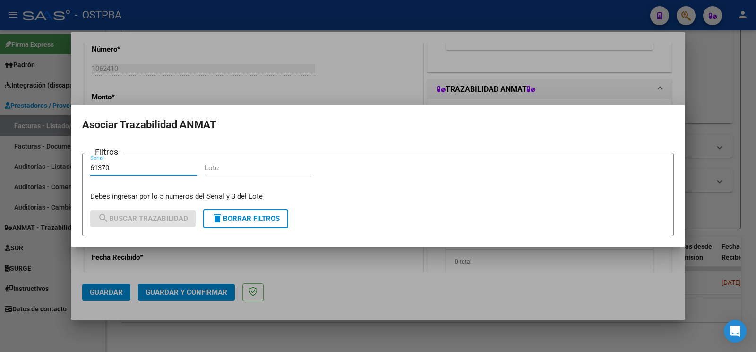
type input "61370"
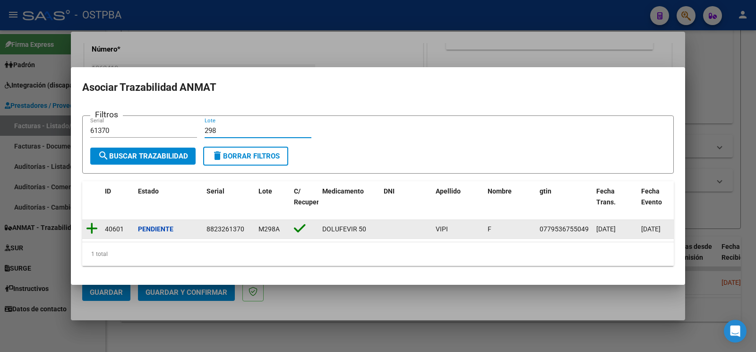
type input "298"
click at [92, 222] on icon at bounding box center [92, 228] width 12 height 13
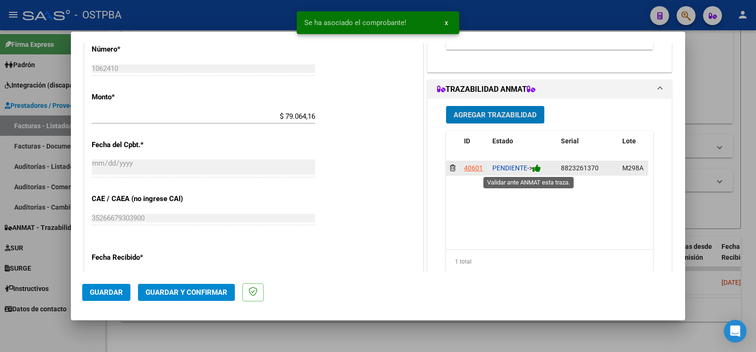
click at [533, 168] on icon at bounding box center [537, 167] width 9 height 9
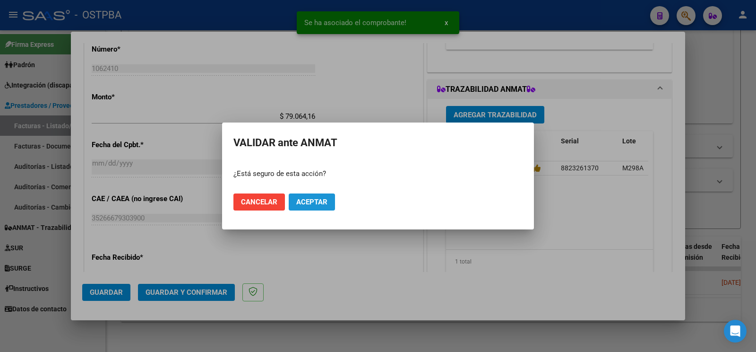
click at [331, 200] on button "Aceptar" at bounding box center [312, 201] width 46 height 17
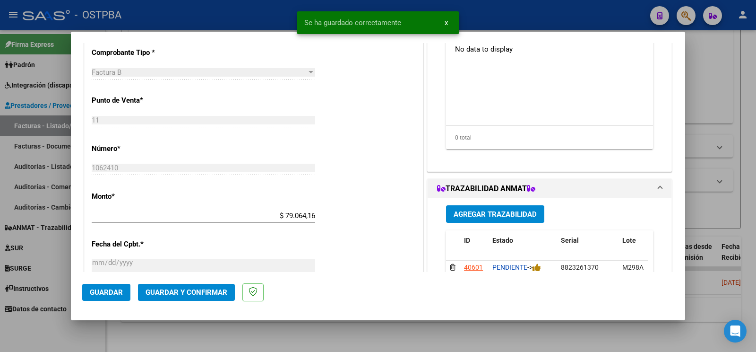
scroll to position [198, 0]
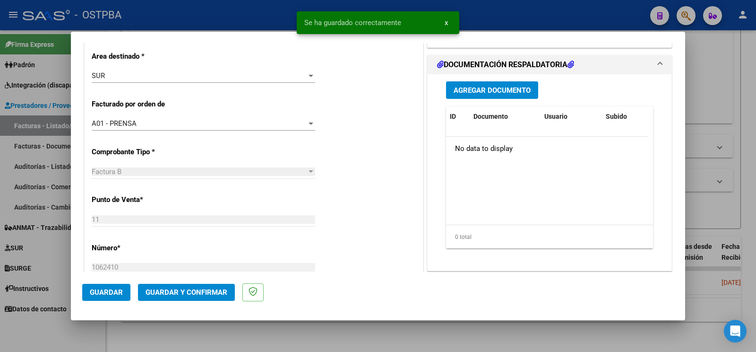
click at [483, 88] on span "Agregar Documento" at bounding box center [492, 90] width 77 height 9
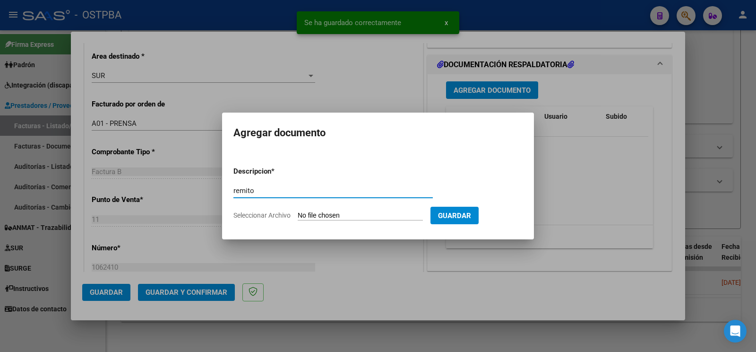
type input "remito"
click at [320, 218] on input "Seleccionar Archivo" at bounding box center [360, 215] width 125 height 9
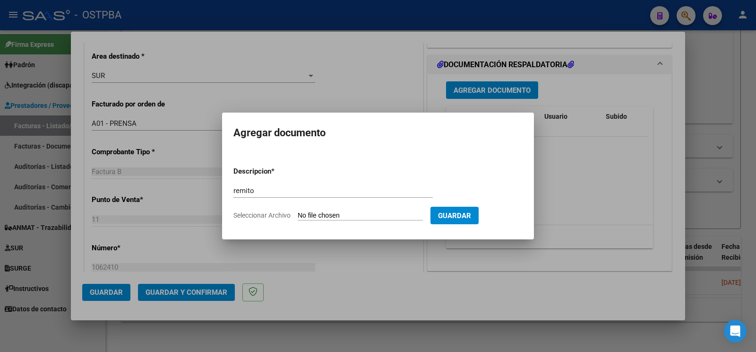
type input "C:\fakepath\remito f vipi_20250811_0001.pdf"
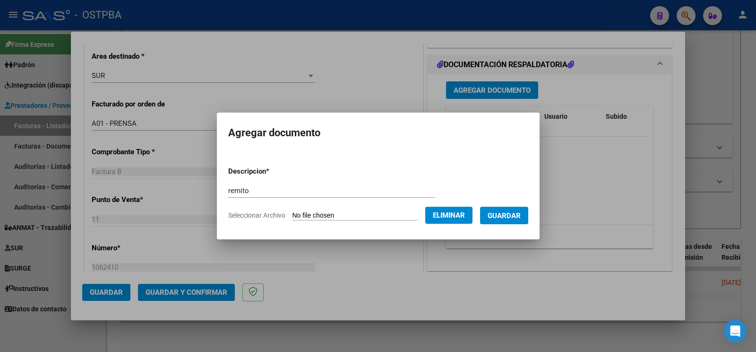
click at [510, 215] on span "Guardar" at bounding box center [504, 215] width 33 height 9
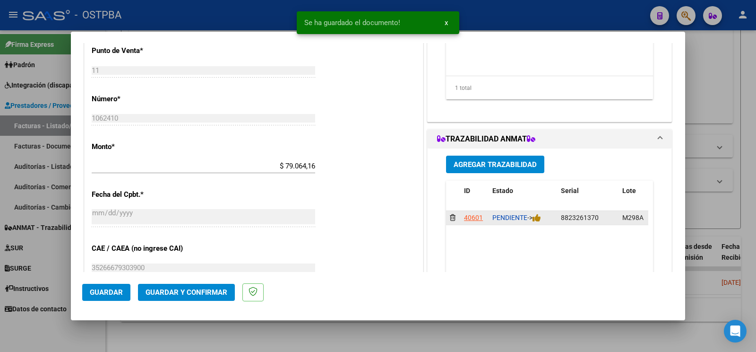
scroll to position [447, 0]
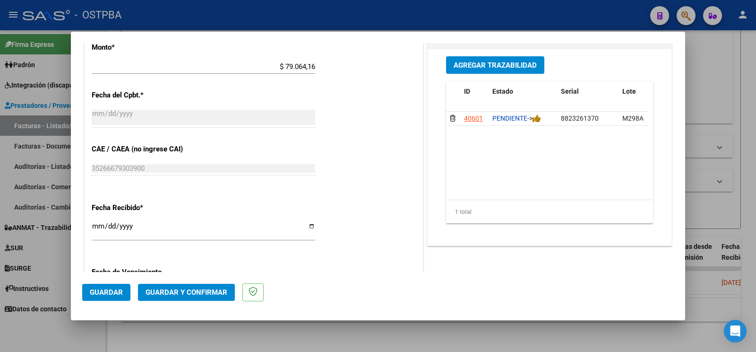
click at [509, 70] on button "Agregar Trazabilidad" at bounding box center [495, 64] width 98 height 17
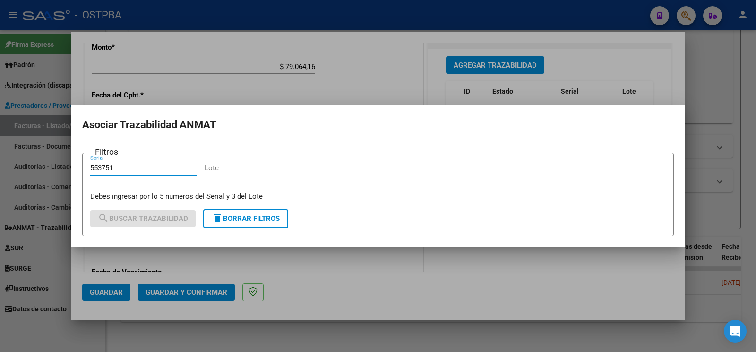
type input "553751"
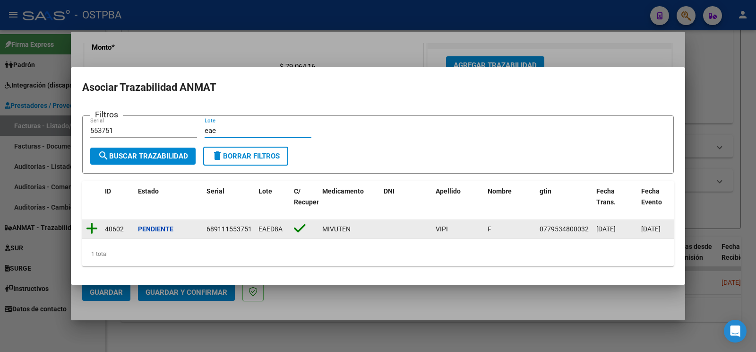
type input "eae"
click at [89, 222] on icon at bounding box center [92, 228] width 12 height 13
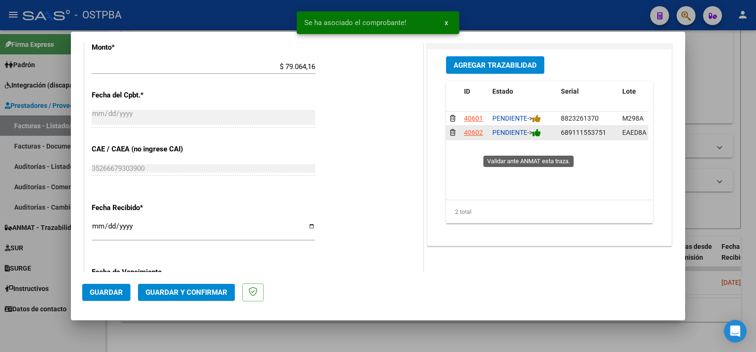
click at [533, 137] on icon at bounding box center [537, 132] width 9 height 9
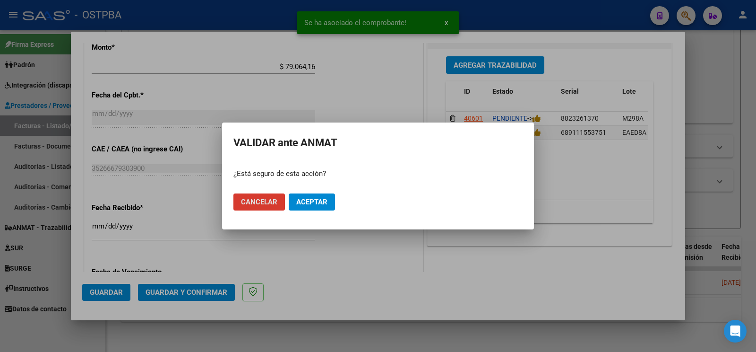
click at [313, 198] on button "Aceptar" at bounding box center [312, 201] width 46 height 17
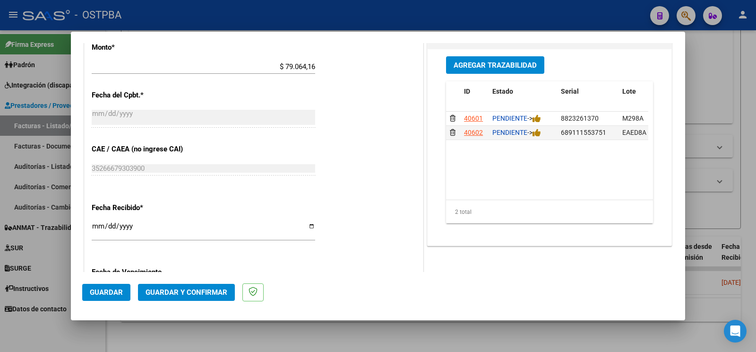
click at [41, 335] on div at bounding box center [378, 176] width 756 height 352
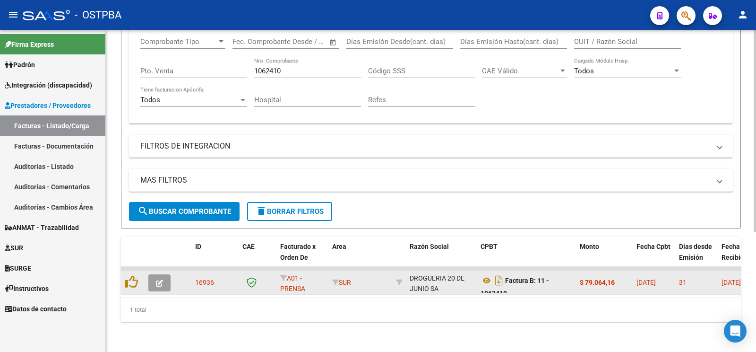
click at [158, 278] on span "button" at bounding box center [159, 282] width 7 height 9
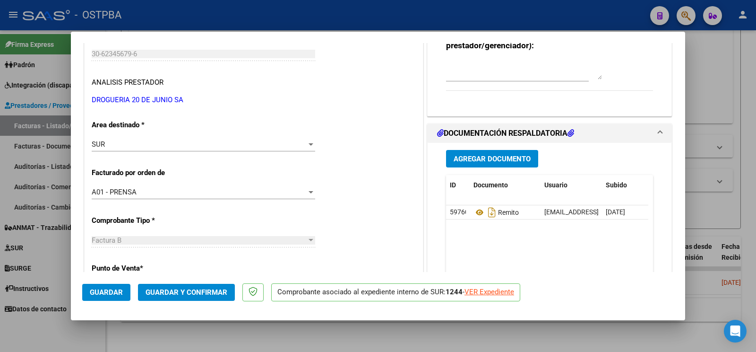
scroll to position [149, 0]
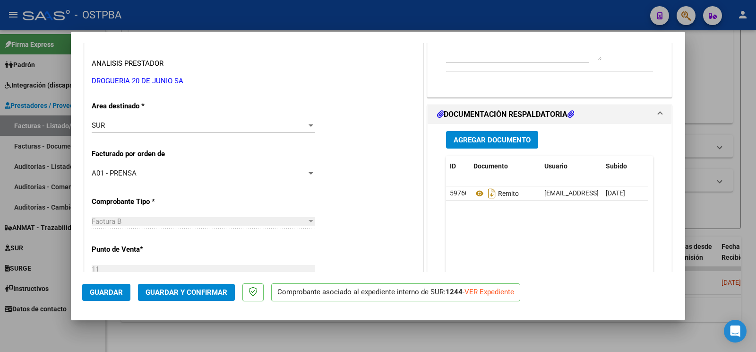
click at [497, 141] on span "Agregar Documento" at bounding box center [492, 140] width 77 height 9
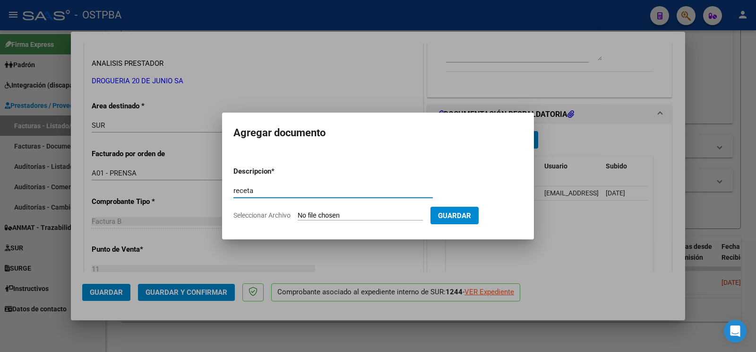
type input "receta"
click at [317, 219] on input "Seleccionar Archivo" at bounding box center [360, 215] width 125 height 9
type input "C:\fakepath\RECETA_F-VIPI-ID_1393.pdf"
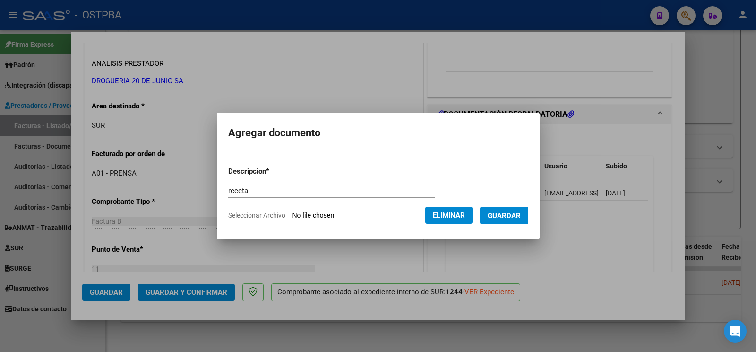
click at [505, 203] on form "Descripcion * receta Escriba aquí una descripcion Seleccionar Archivo Eliminar …" at bounding box center [378, 193] width 300 height 69
click at [517, 212] on span "Guardar" at bounding box center [504, 215] width 33 height 9
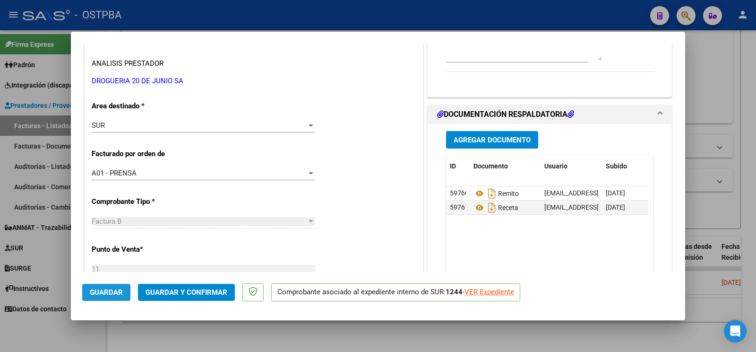
click at [104, 295] on span "Guardar" at bounding box center [106, 292] width 33 height 9
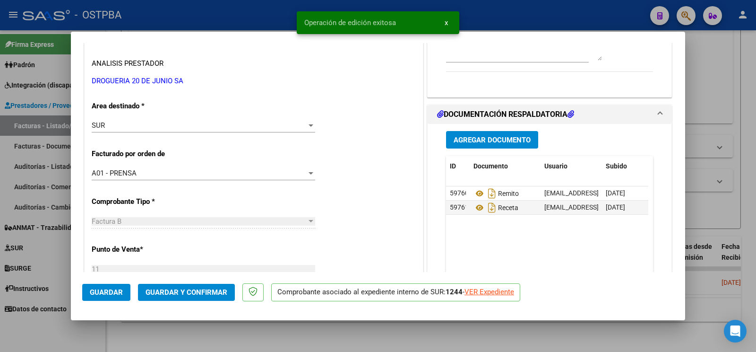
click at [48, 333] on div at bounding box center [378, 176] width 756 height 352
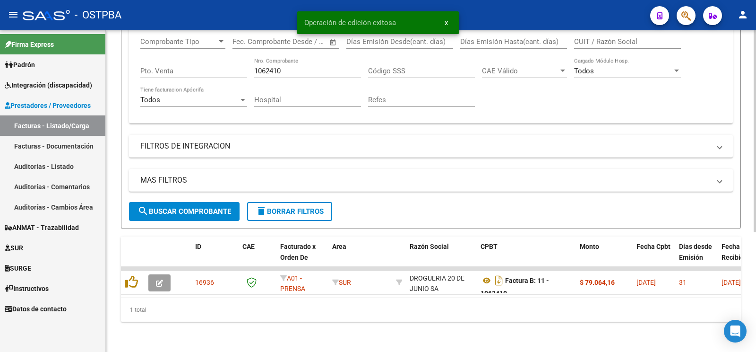
drag, startPoint x: 312, startPoint y: 59, endPoint x: 0, endPoint y: 21, distance: 314.6
click at [254, 67] on input "1062410" at bounding box center [307, 71] width 107 height 9
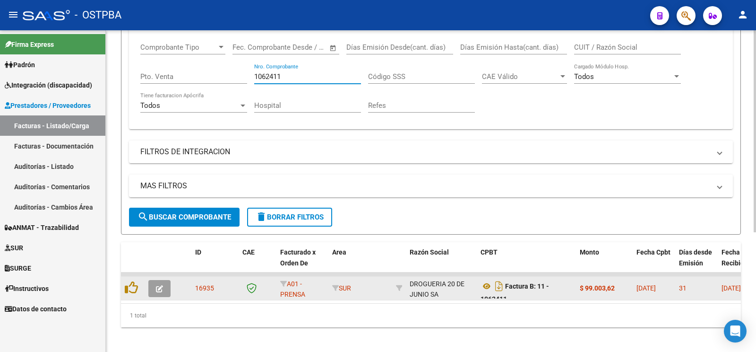
type input "1062411"
click at [162, 290] on icon "button" at bounding box center [159, 288] width 7 height 7
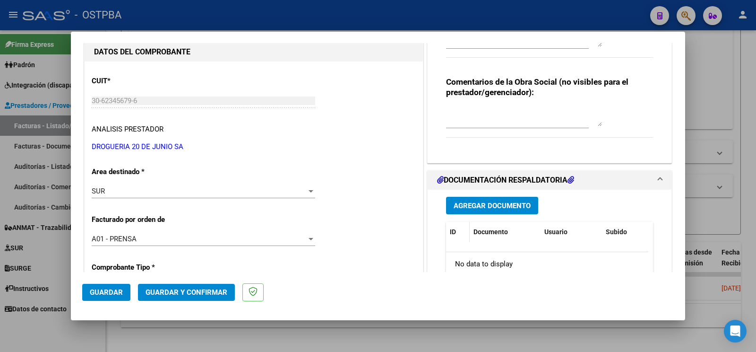
scroll to position [99, 0]
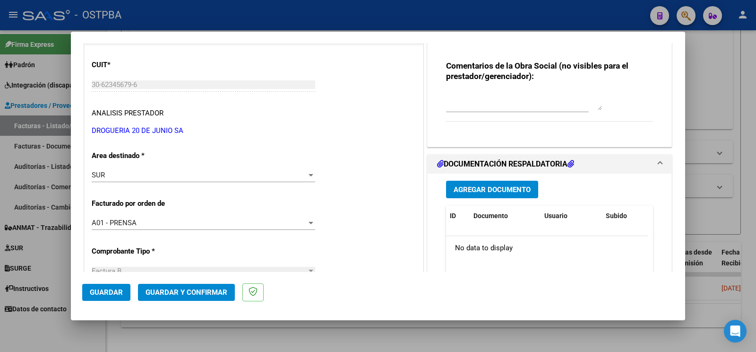
click at [468, 193] on span "Agregar Documento" at bounding box center [492, 189] width 77 height 9
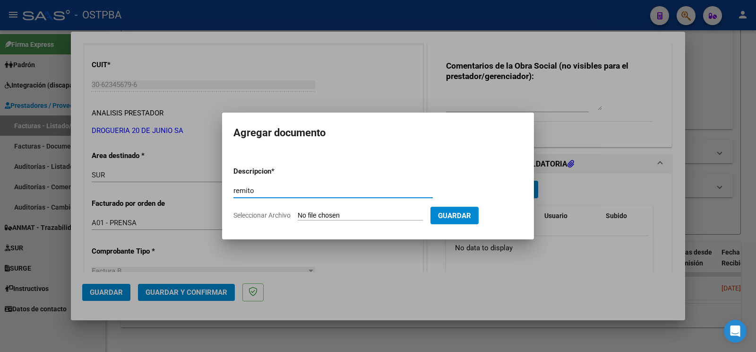
type input "remito"
click at [331, 212] on input "Seleccionar Archivo" at bounding box center [360, 215] width 125 height 9
type input "C:\fakepath\remito m roto_20250811_0001.pdf"
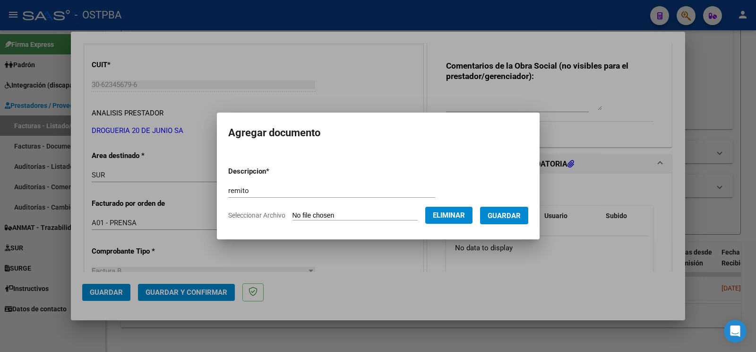
click at [521, 219] on span "Guardar" at bounding box center [504, 215] width 33 height 9
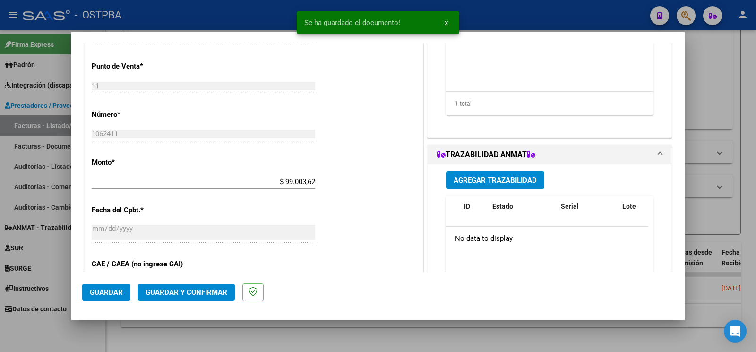
scroll to position [347, 0]
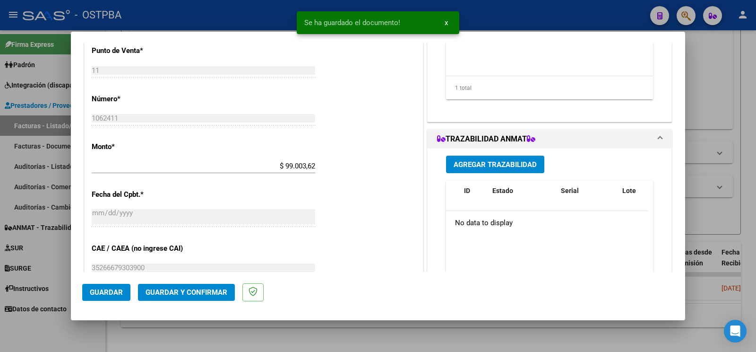
click at [489, 165] on span "Agregar Trazabilidad" at bounding box center [495, 164] width 83 height 9
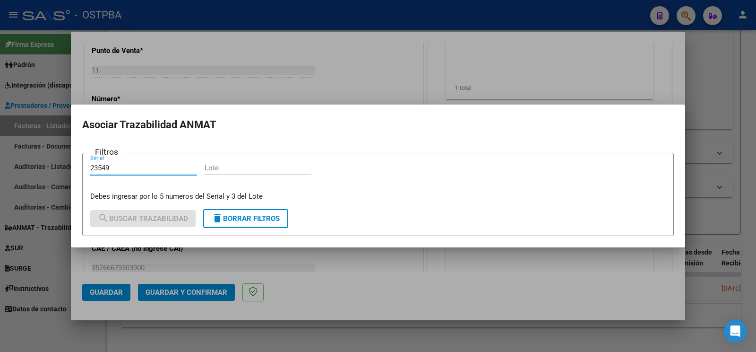
type input "23549"
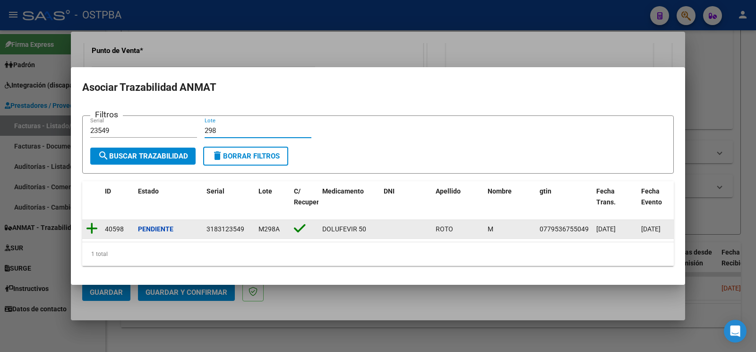
type input "298"
click at [87, 222] on icon at bounding box center [92, 228] width 12 height 13
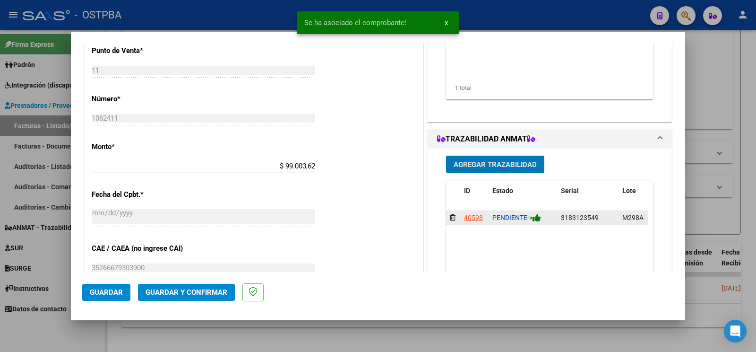
click at [534, 214] on icon at bounding box center [537, 217] width 9 height 9
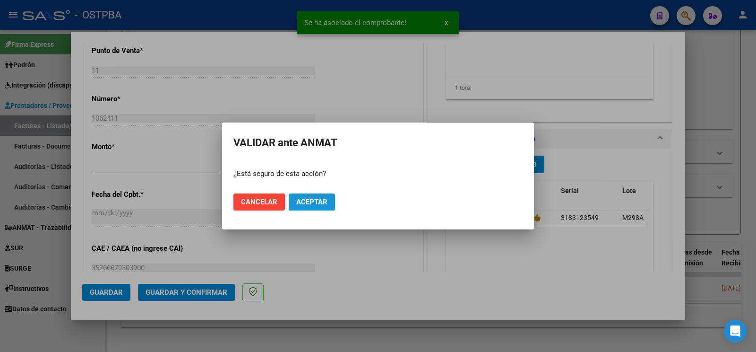
click at [323, 202] on span "Aceptar" at bounding box center [311, 202] width 31 height 9
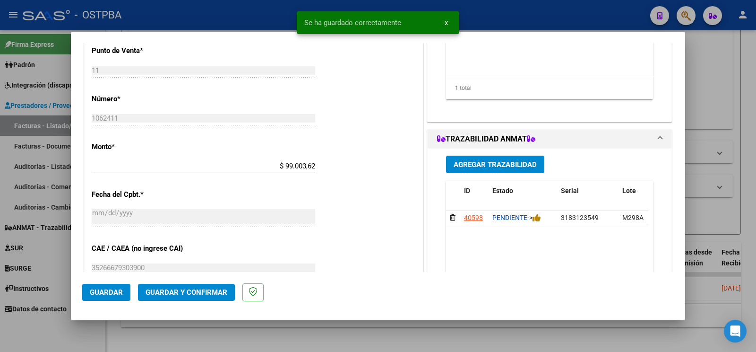
click at [524, 162] on span "Agregar Trazabilidad" at bounding box center [495, 164] width 83 height 9
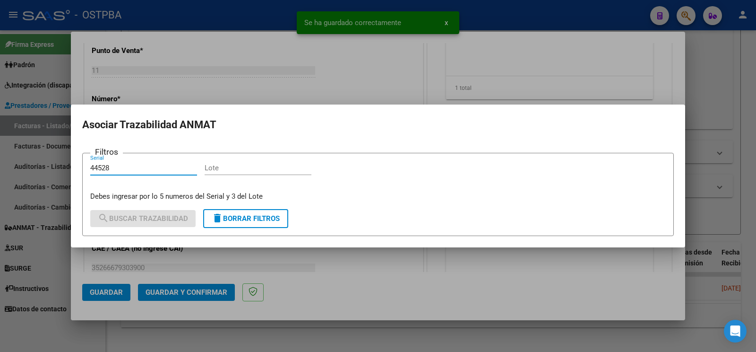
type input "44528"
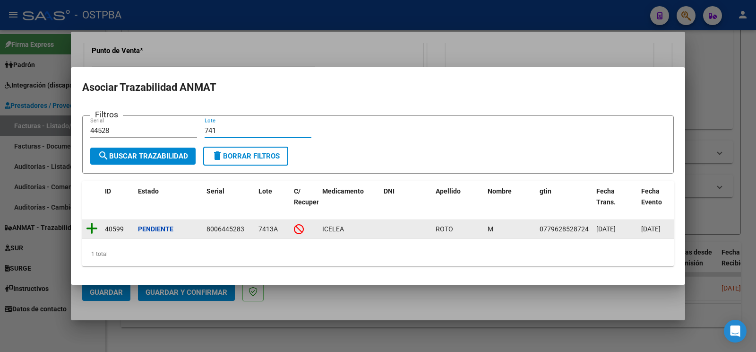
type input "741"
click at [92, 224] on icon at bounding box center [92, 228] width 12 height 13
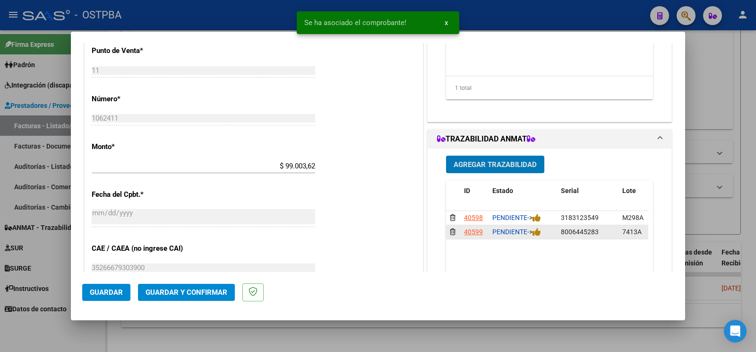
click at [535, 237] on div "PENDIENTE ->" at bounding box center [522, 231] width 61 height 11
click at [539, 237] on div "PENDIENTE ->" at bounding box center [522, 231] width 61 height 11
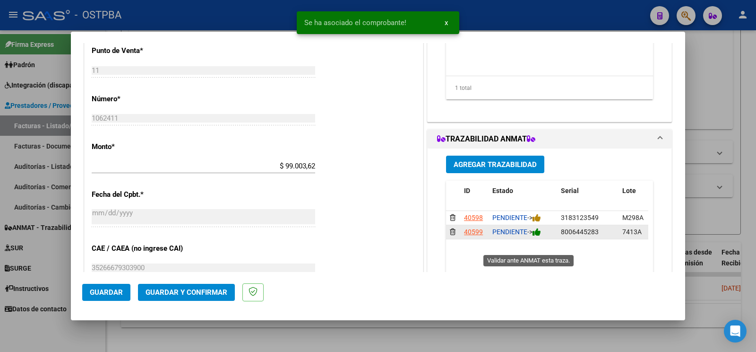
click at [536, 236] on icon at bounding box center [537, 231] width 9 height 9
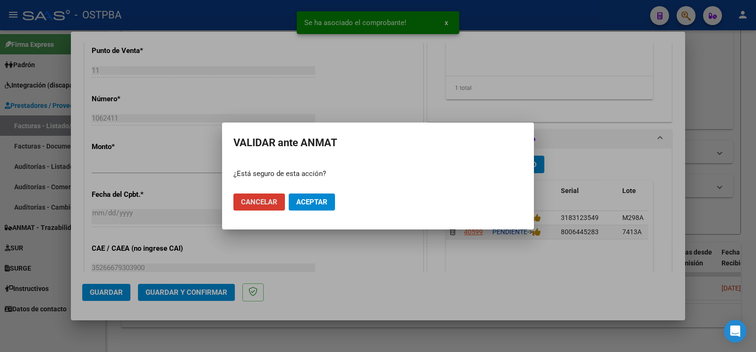
click at [312, 196] on button "Aceptar" at bounding box center [312, 201] width 46 height 17
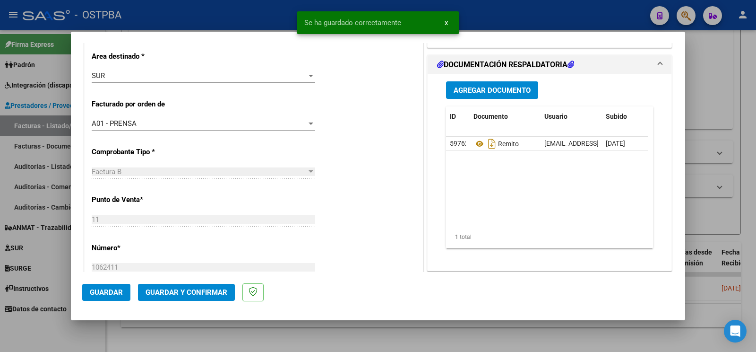
scroll to position [50, 0]
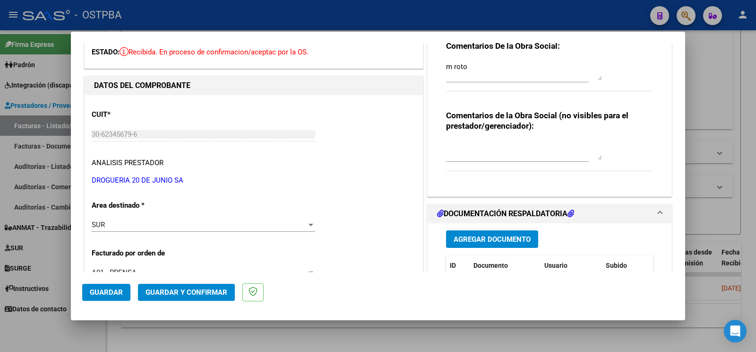
click at [53, 313] on div at bounding box center [378, 176] width 756 height 352
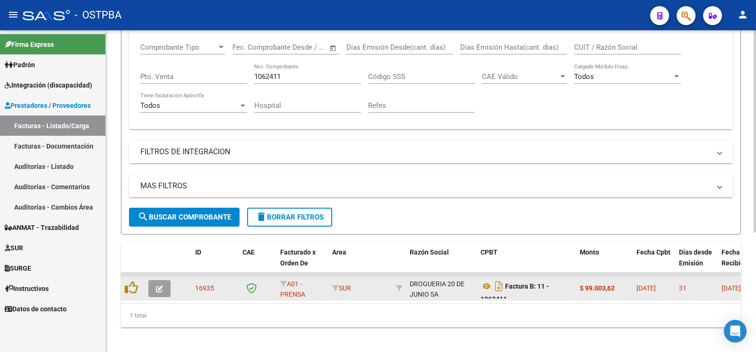
click at [153, 288] on button "button" at bounding box center [159, 288] width 22 height 17
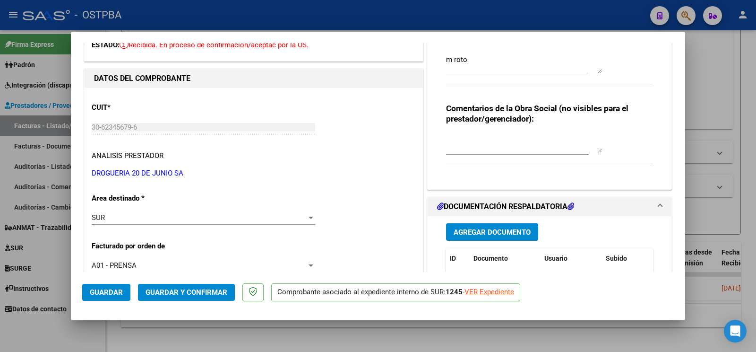
scroll to position [149, 0]
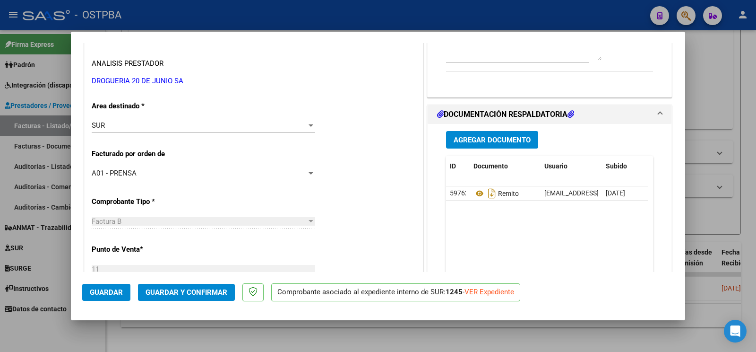
click at [482, 136] on span "Agregar Documento" at bounding box center [492, 139] width 77 height 9
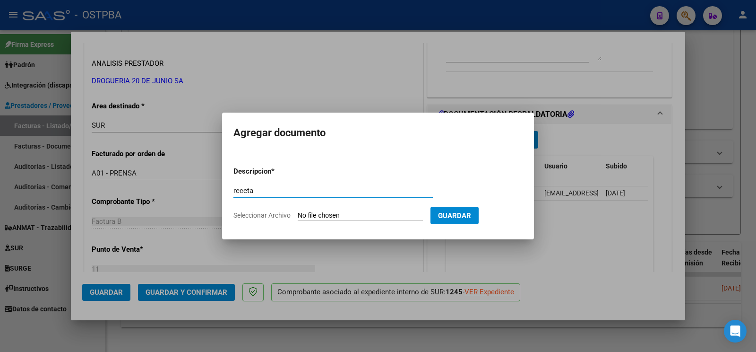
type input "receta"
click at [309, 216] on input "Seleccionar Archivo" at bounding box center [360, 215] width 125 height 9
type input "C:\fakepath\RECETA_M-ROTO-ID_1394.pdf"
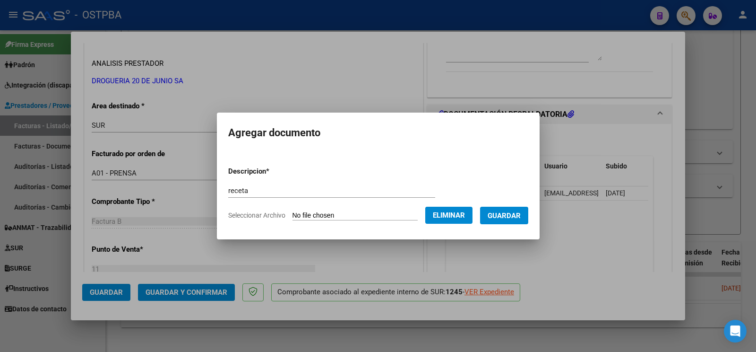
click at [513, 219] on span "Guardar" at bounding box center [504, 215] width 33 height 9
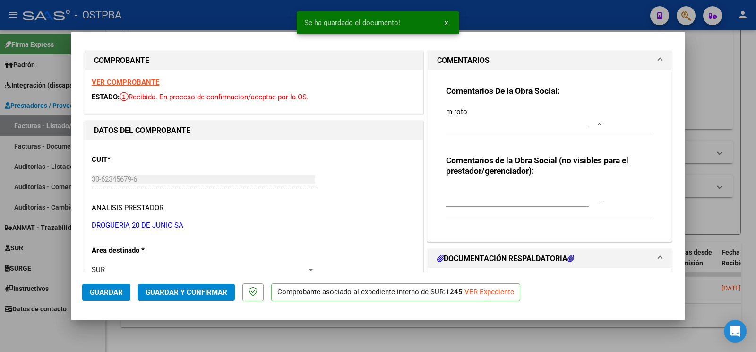
scroll to position [0, 0]
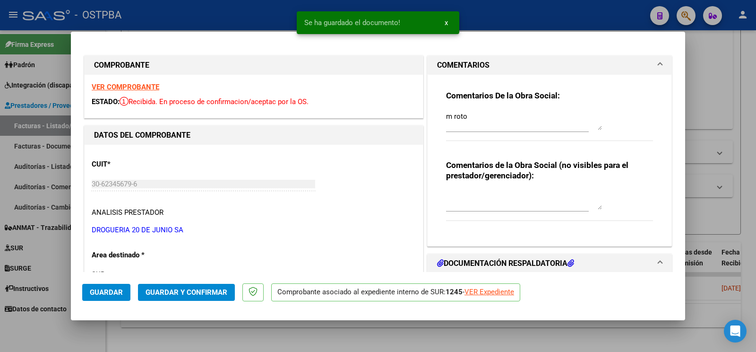
click at [111, 297] on button "Guardar" at bounding box center [106, 292] width 48 height 17
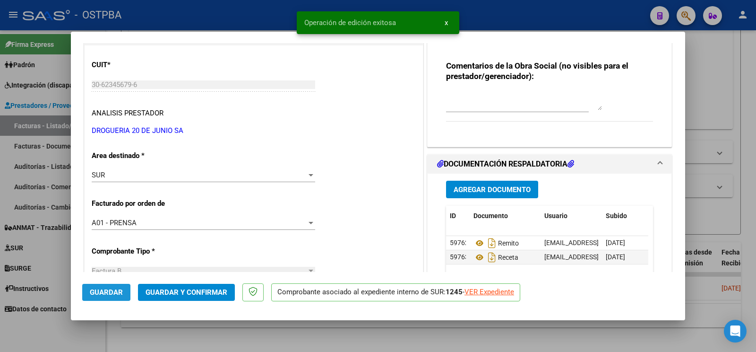
click at [118, 293] on span "Guardar" at bounding box center [106, 292] width 33 height 9
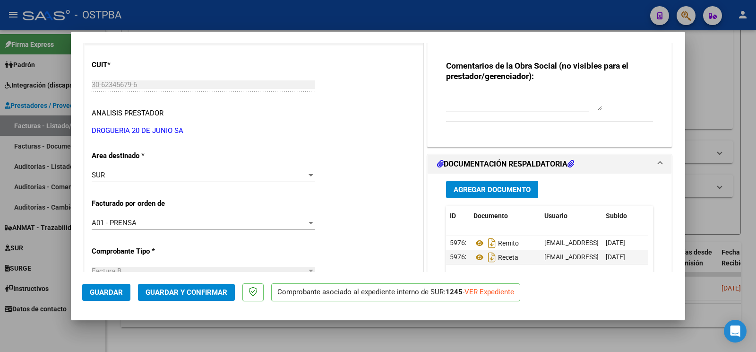
click at [116, 298] on button "Guardar" at bounding box center [106, 292] width 48 height 17
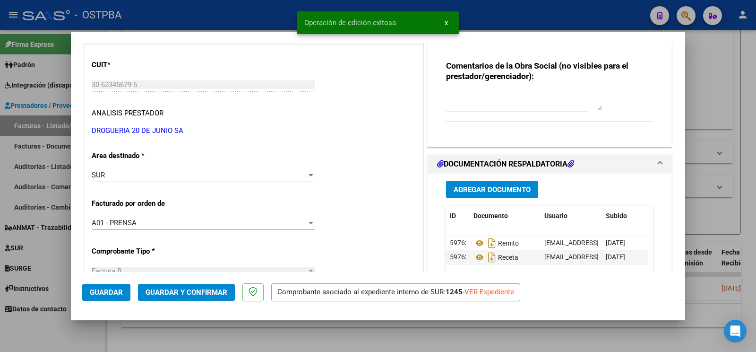
scroll to position [248, 0]
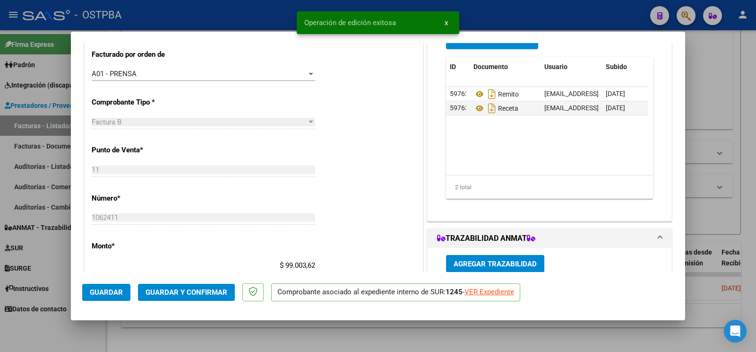
click at [66, 330] on div at bounding box center [378, 176] width 756 height 352
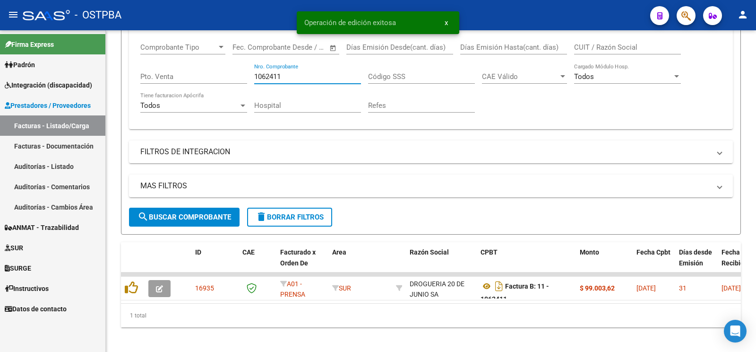
drag, startPoint x: 310, startPoint y: 77, endPoint x: 2, endPoint y: 52, distance: 309.2
click at [254, 77] on input "1062411" at bounding box center [307, 76] width 107 height 9
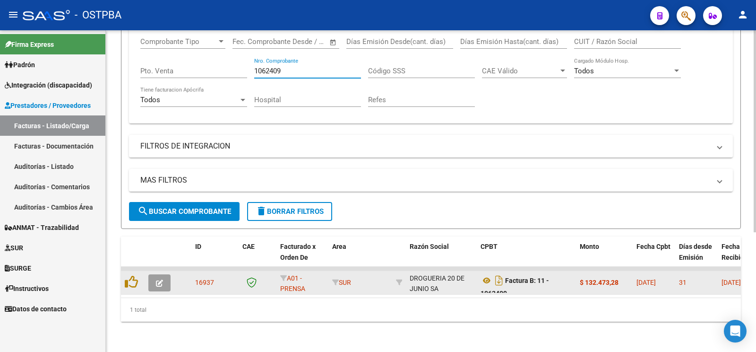
scroll to position [190, 0]
type input "1062409"
click at [151, 271] on datatable-body-cell at bounding box center [161, 282] width 33 height 23
click at [161, 279] on icon "button" at bounding box center [159, 282] width 7 height 7
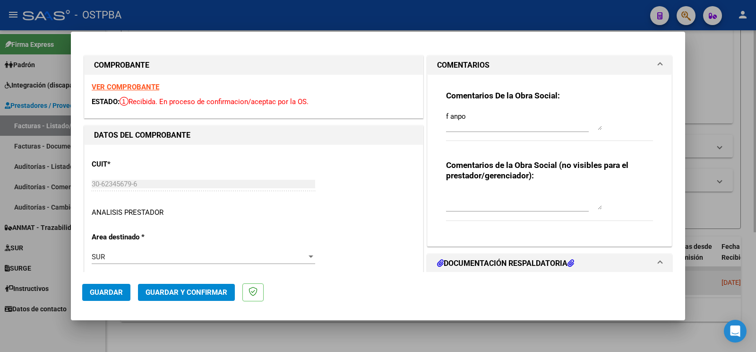
type input "[DATE]"
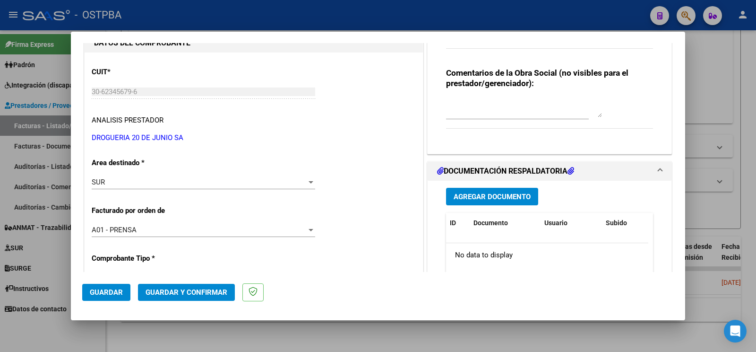
scroll to position [149, 0]
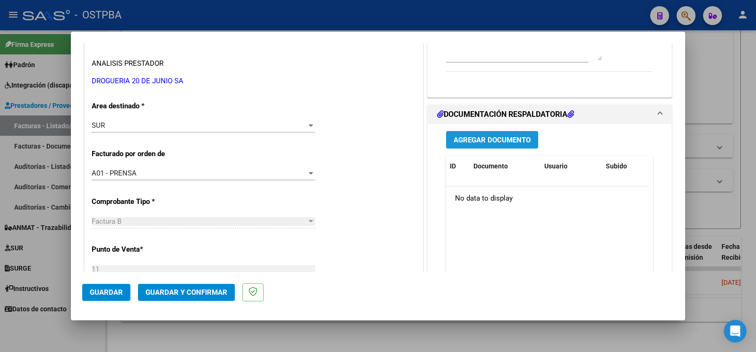
click at [487, 142] on span "Agregar Documento" at bounding box center [492, 140] width 77 height 9
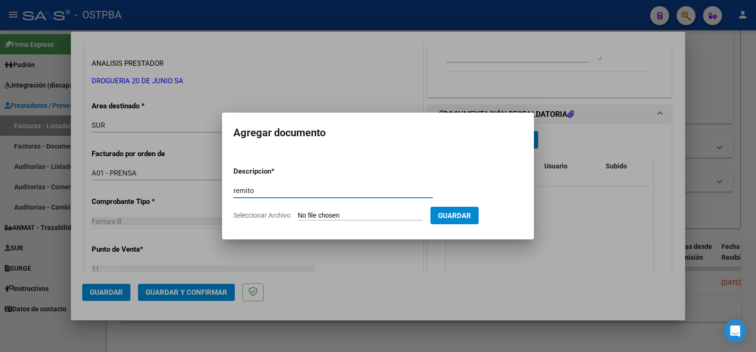
type input "remito"
click at [331, 222] on form "Descripcion * remito Escriba aquí una descripcion Seleccionar Archivo Guardar" at bounding box center [377, 193] width 289 height 69
click at [319, 206] on form "Descripcion * remito Escriba aquí una descripcion Seleccionar Archivo Guardar" at bounding box center [377, 193] width 289 height 69
click at [318, 212] on input "Seleccionar Archivo" at bounding box center [360, 215] width 125 height 9
type input "C:\fakepath\remito f anpo_20250811_0001.pdf"
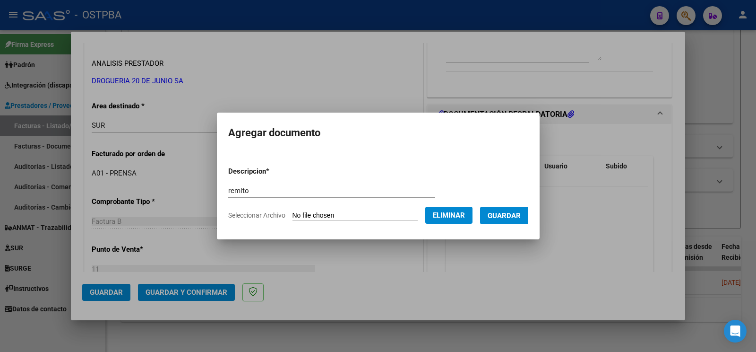
click at [515, 221] on button "Guardar" at bounding box center [504, 214] width 48 height 17
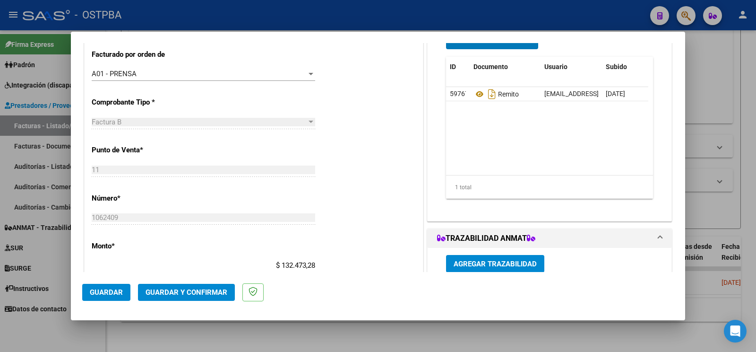
scroll to position [397, 0]
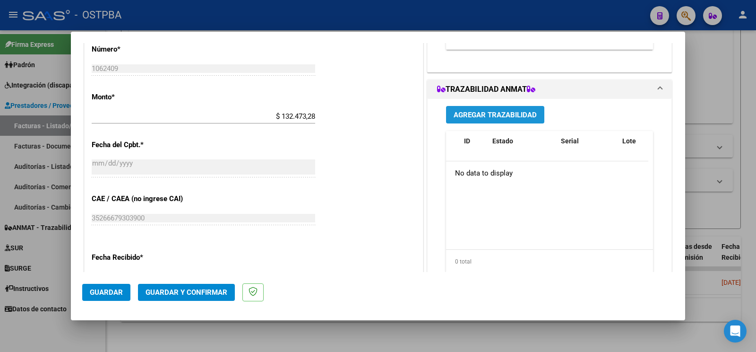
click at [527, 116] on span "Agregar Trazabilidad" at bounding box center [495, 115] width 83 height 9
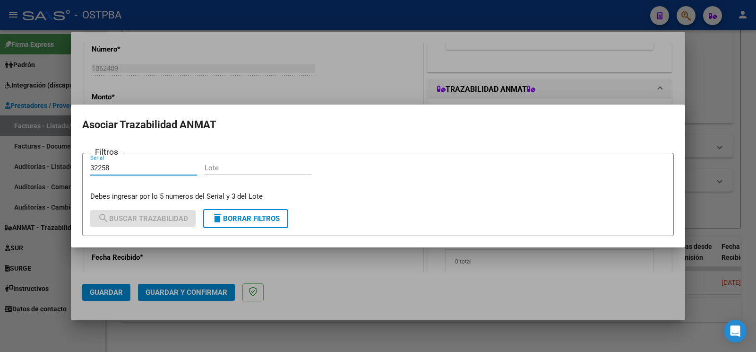
type input "32258"
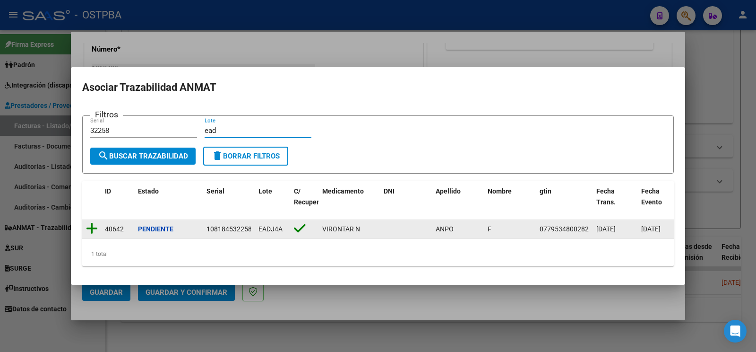
type input "ead"
click at [95, 222] on icon at bounding box center [92, 228] width 12 height 13
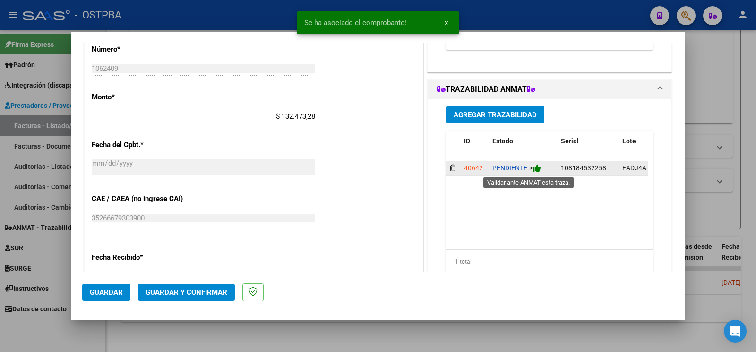
click at [536, 168] on icon at bounding box center [537, 167] width 9 height 9
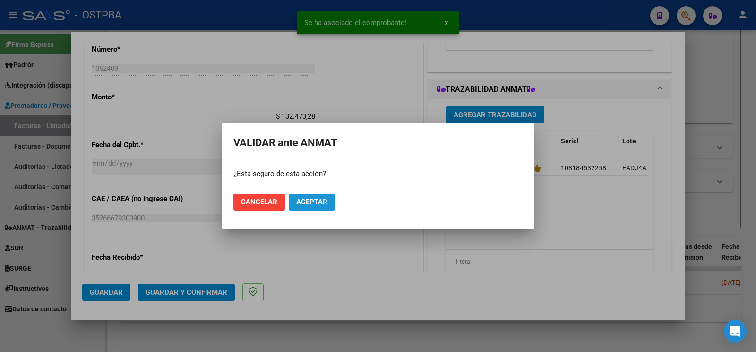
click at [315, 206] on span "Aceptar" at bounding box center [311, 202] width 31 height 9
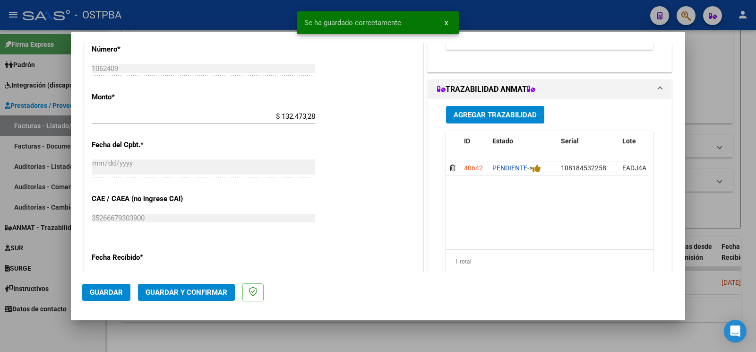
click at [497, 113] on span "Agregar Trazabilidad" at bounding box center [495, 115] width 83 height 9
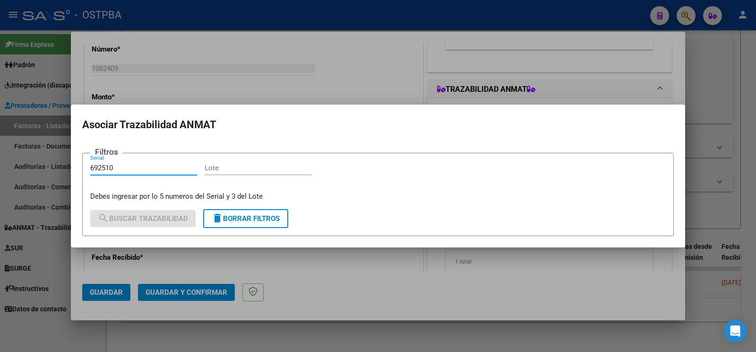
type input "692510"
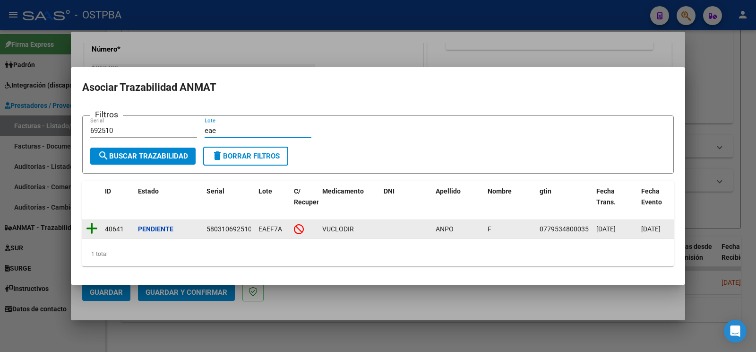
type input "eae"
click at [93, 222] on icon at bounding box center [92, 228] width 12 height 13
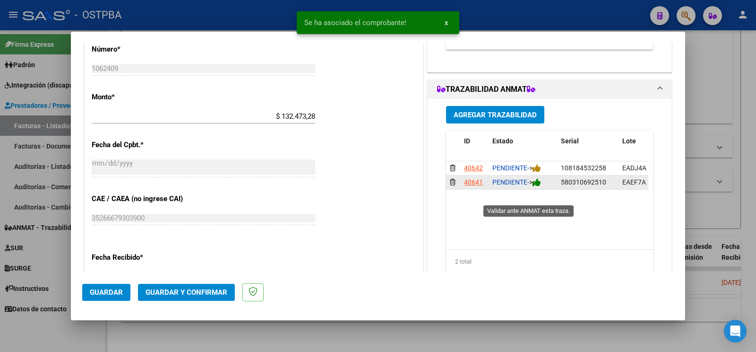
click at [534, 187] on icon at bounding box center [537, 182] width 9 height 9
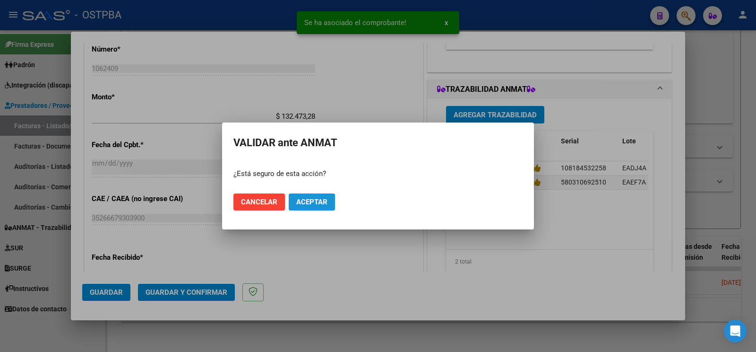
click at [307, 199] on span "Aceptar" at bounding box center [311, 202] width 31 height 9
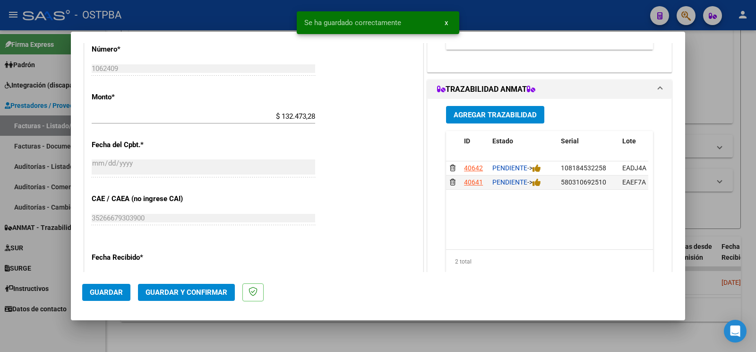
scroll to position [248, 0]
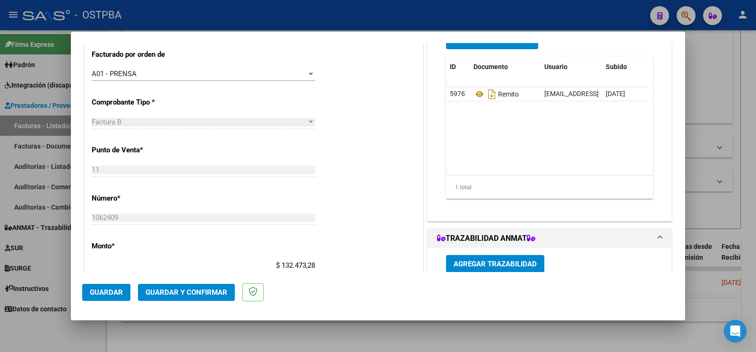
click at [35, 321] on div at bounding box center [378, 176] width 756 height 352
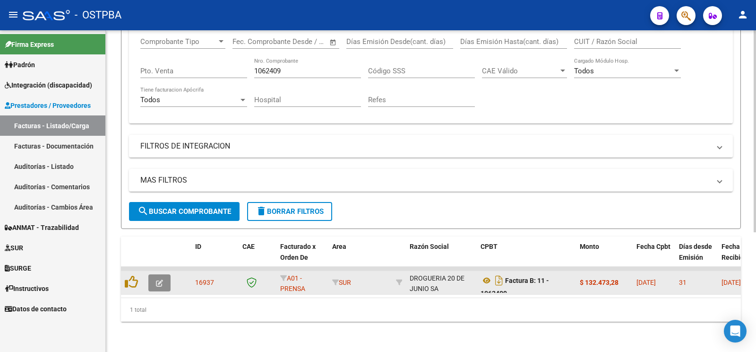
click at [153, 274] on button "button" at bounding box center [159, 282] width 22 height 17
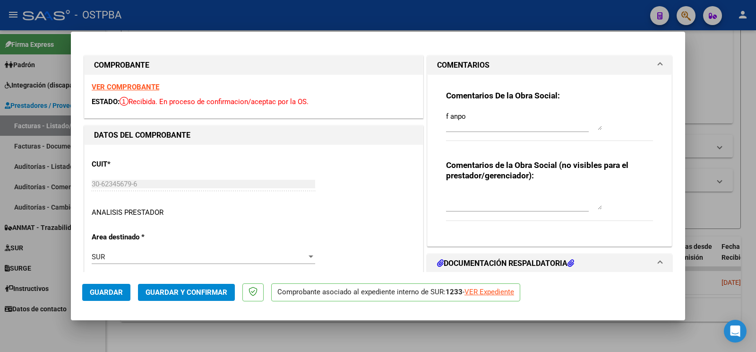
type input "[DATE]"
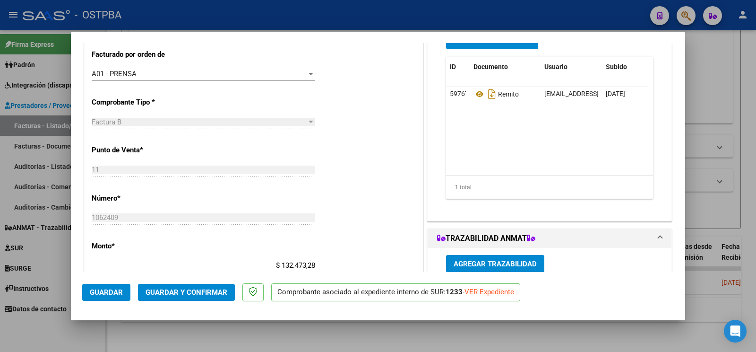
scroll to position [198, 0]
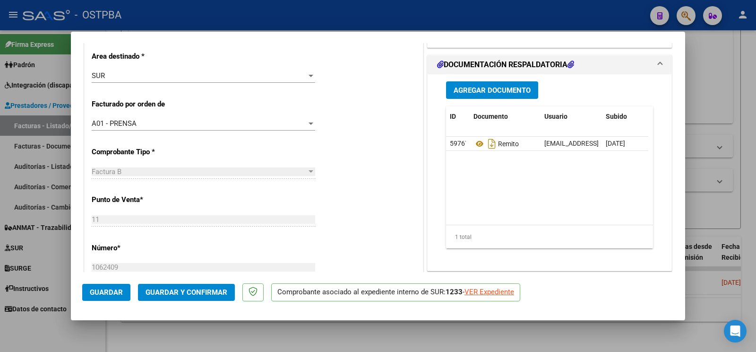
click at [494, 92] on span "Agregar Documento" at bounding box center [492, 90] width 77 height 9
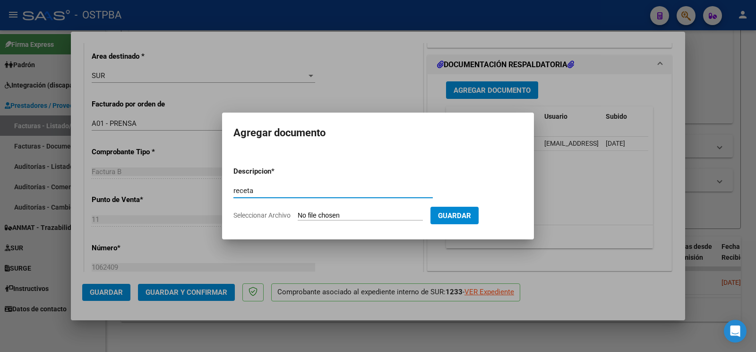
type input "receta"
click at [312, 213] on input "Seleccionar Archivo" at bounding box center [360, 215] width 125 height 9
type input "C:\fakepath\RECETA_F-ANPO-ID_1380.pdf"
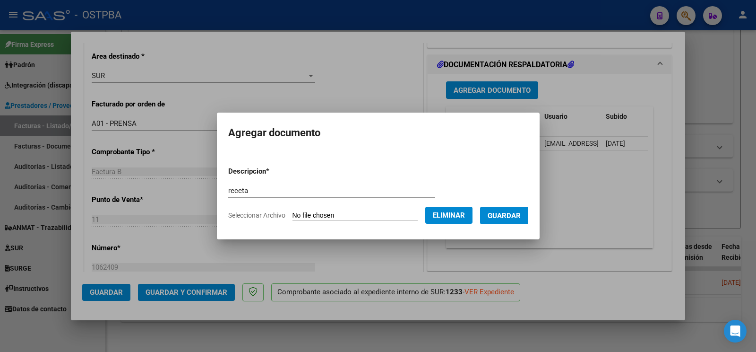
click at [503, 218] on span "Guardar" at bounding box center [504, 215] width 33 height 9
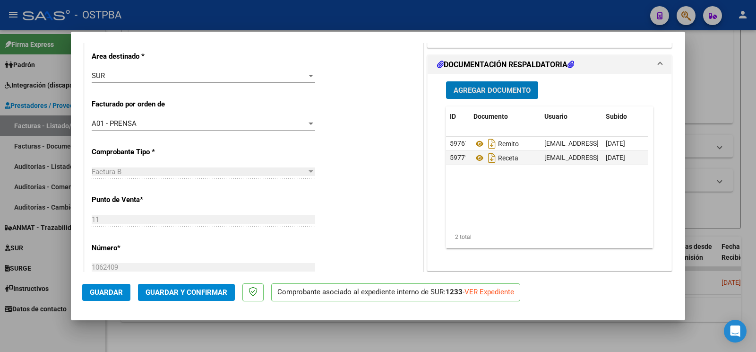
click at [100, 288] on button "Guardar" at bounding box center [106, 292] width 48 height 17
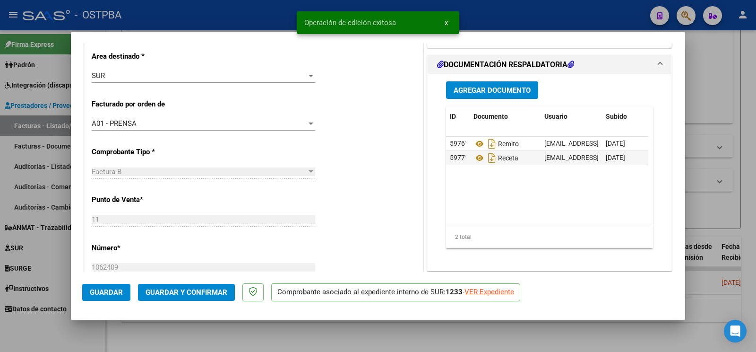
click at [49, 323] on div at bounding box center [378, 176] width 756 height 352
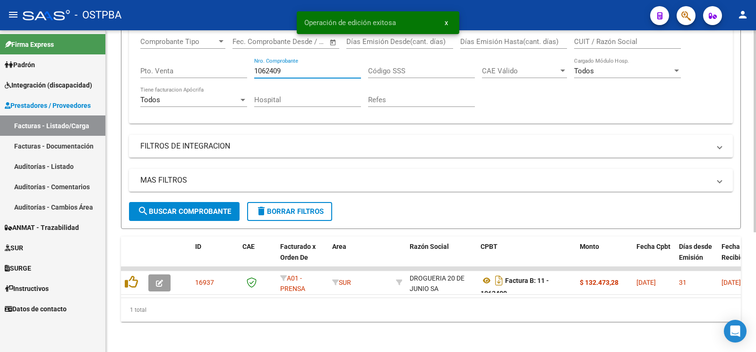
drag, startPoint x: 319, startPoint y: 64, endPoint x: 14, endPoint y: 16, distance: 309.5
click at [254, 67] on input "1062409" at bounding box center [307, 71] width 107 height 9
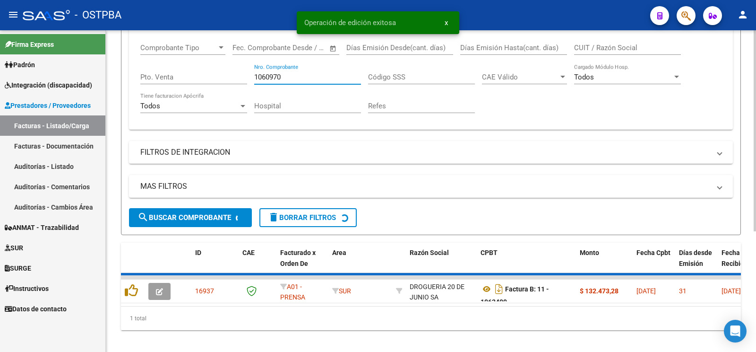
scroll to position [173, 0]
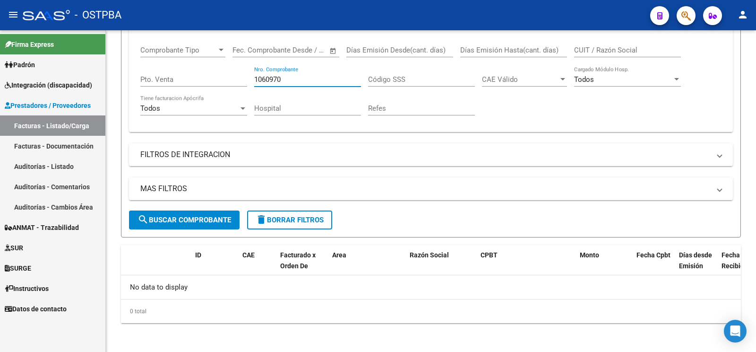
type input "1060970"
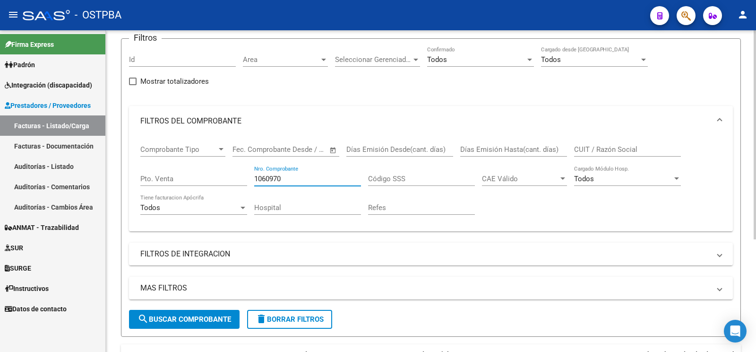
scroll to position [0, 0]
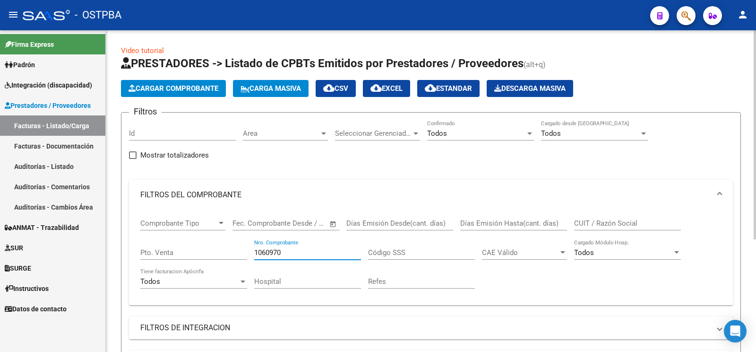
click at [203, 80] on button "Cargar Comprobante" at bounding box center [173, 88] width 105 height 17
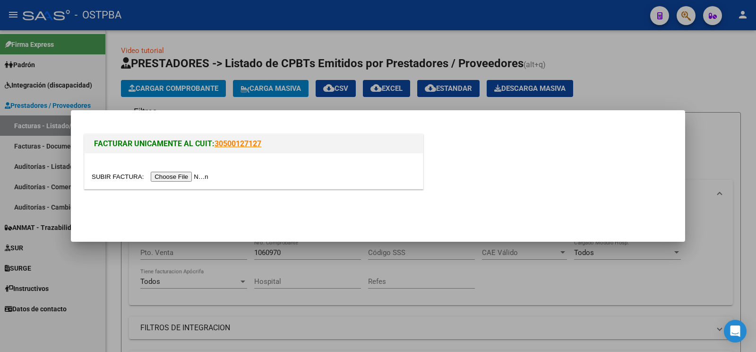
click at [104, 176] on input "file" at bounding box center [152, 177] width 120 height 10
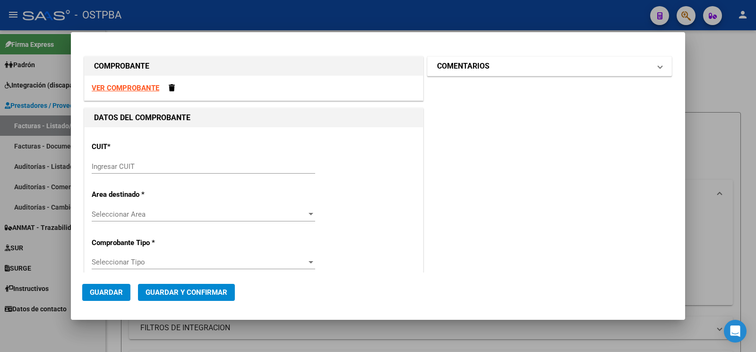
click at [460, 72] on mat-expansion-panel-header "COMENTARIOS" at bounding box center [550, 66] width 244 height 19
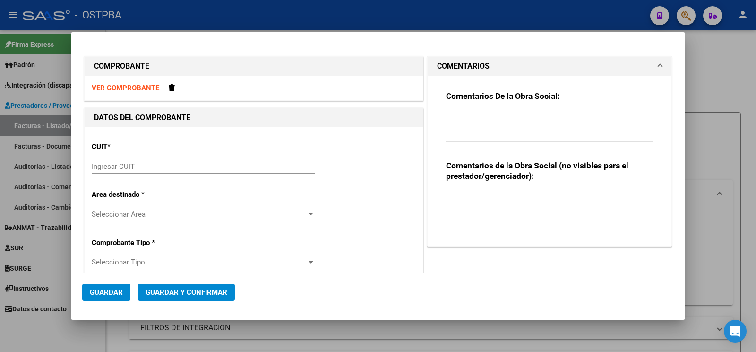
click at [470, 125] on textarea at bounding box center [524, 121] width 156 height 19
type textarea "m dalo"
click at [158, 168] on input "Ingresar CUIT" at bounding box center [203, 166] width 223 height 9
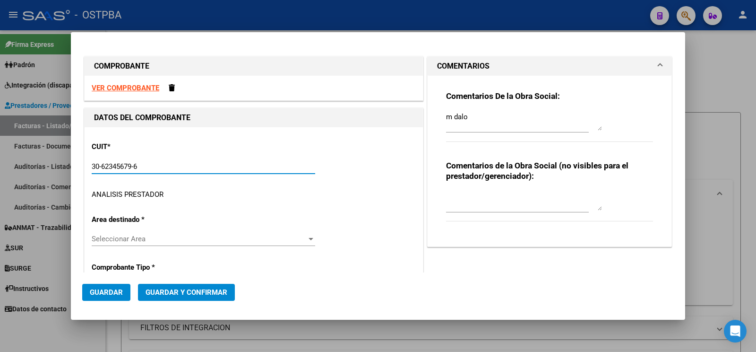
type input "30-62345679-6"
type input "11"
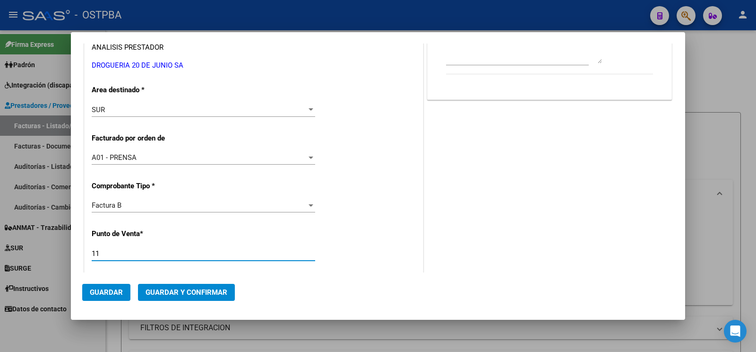
scroll to position [291, 0]
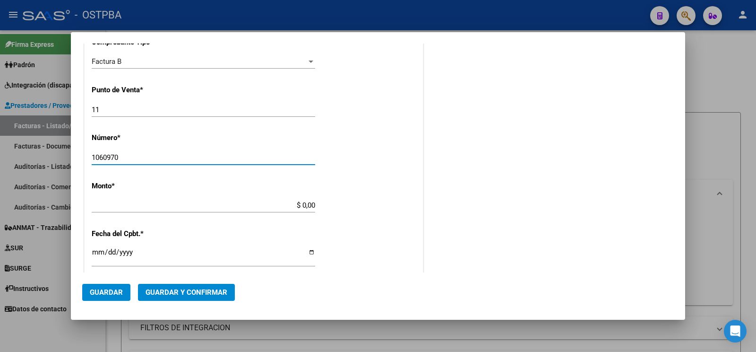
type input "1060970"
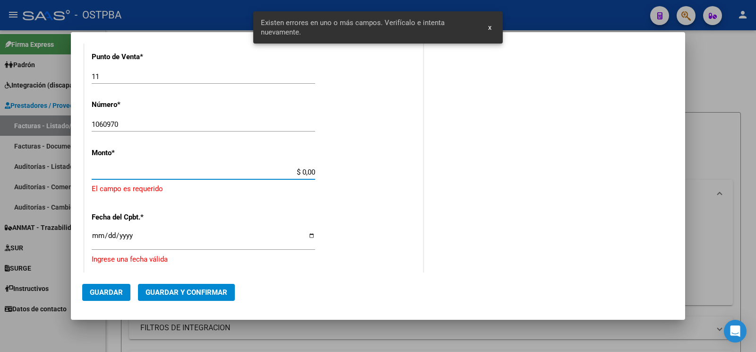
scroll to position [324, 0]
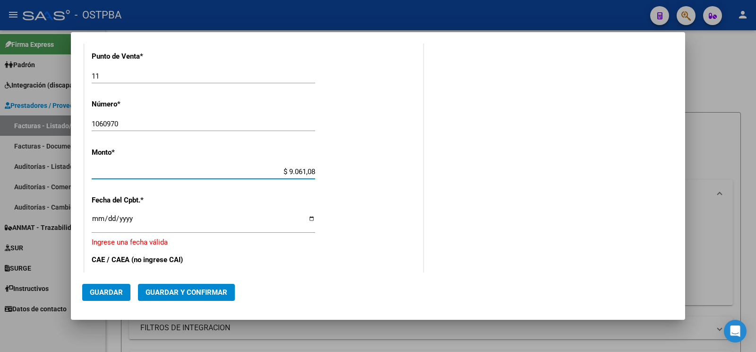
type input "$ 90.610,89"
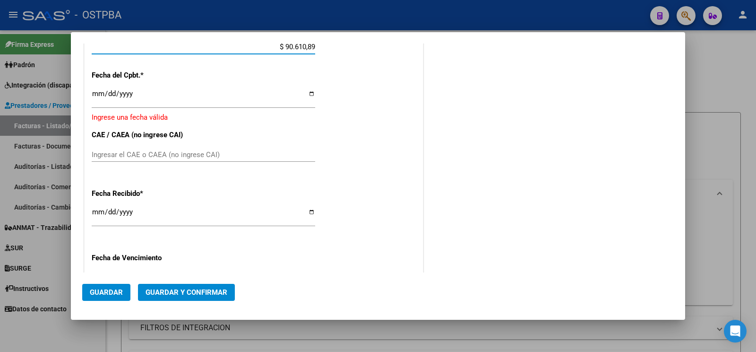
scroll to position [473, 0]
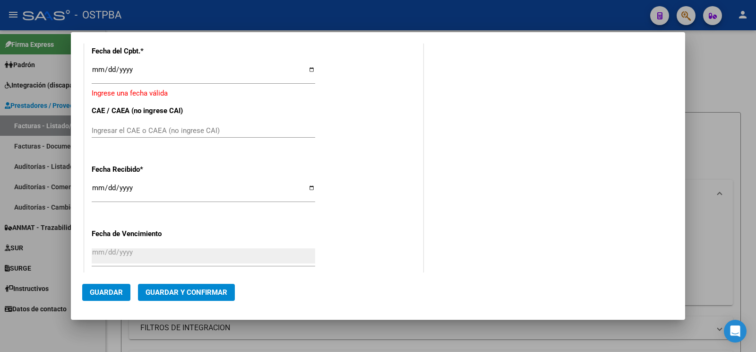
click at [91, 74] on div "CUIT * 30-62345679-6 Ingresar CUIT ANALISIS PRESTADOR DROGUERIA [DATE][PERSON_N…" at bounding box center [254, 15] width 338 height 723
click at [100, 65] on div "Ingresar la fecha" at bounding box center [203, 73] width 223 height 20
type input "[DATE]"
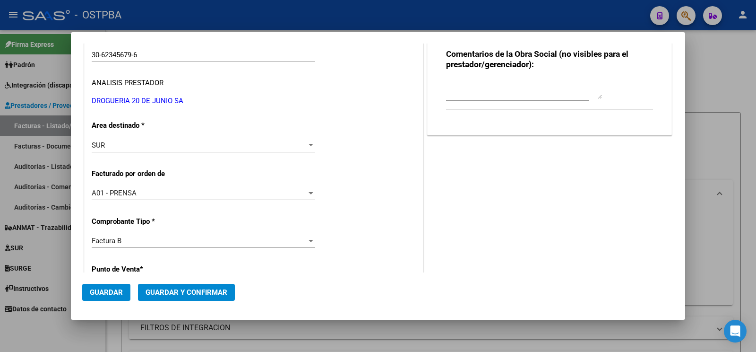
scroll to position [0, 0]
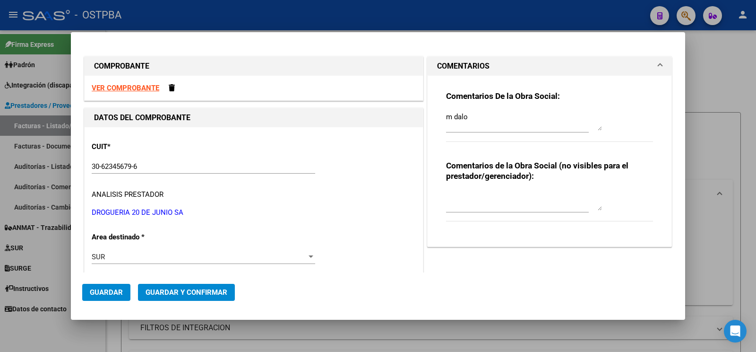
type input "35266679303900"
click at [118, 292] on span "Guardar" at bounding box center [106, 292] width 33 height 9
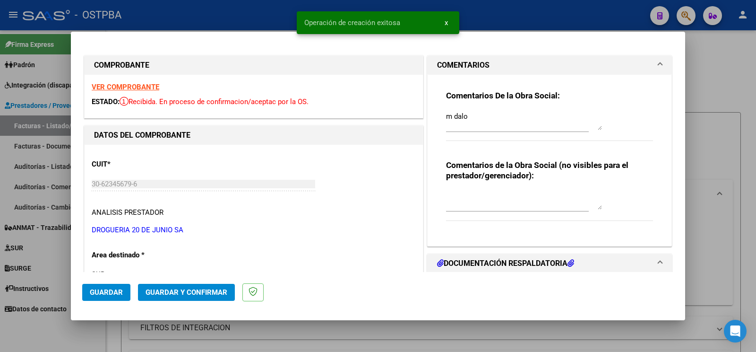
type input "[DATE]"
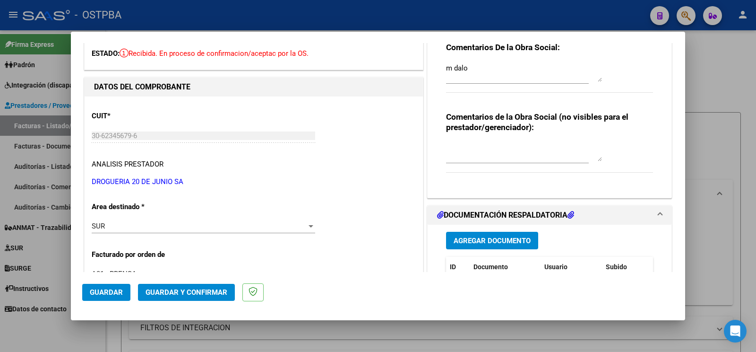
scroll to position [99, 0]
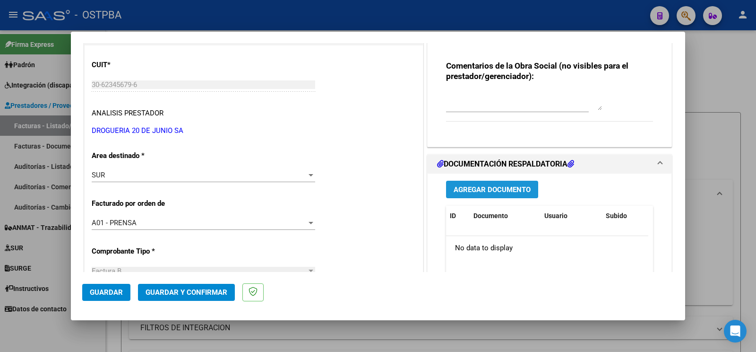
click at [491, 191] on span "Agregar Documento" at bounding box center [492, 189] width 77 height 9
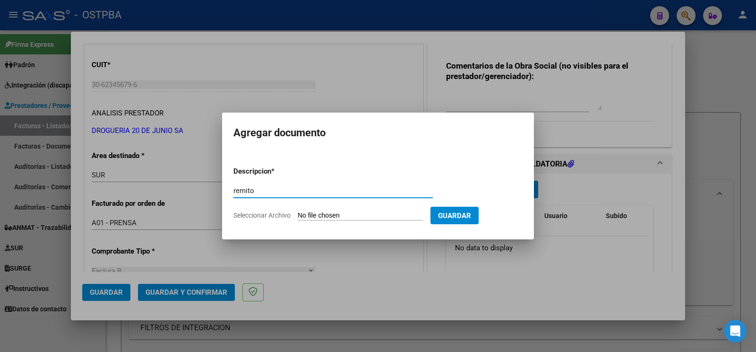
type input "remito"
click at [307, 220] on input "Seleccionar Archivo" at bounding box center [360, 215] width 125 height 9
type input "C:\fakepath\remito m dalo_20250811_0001.pdf"
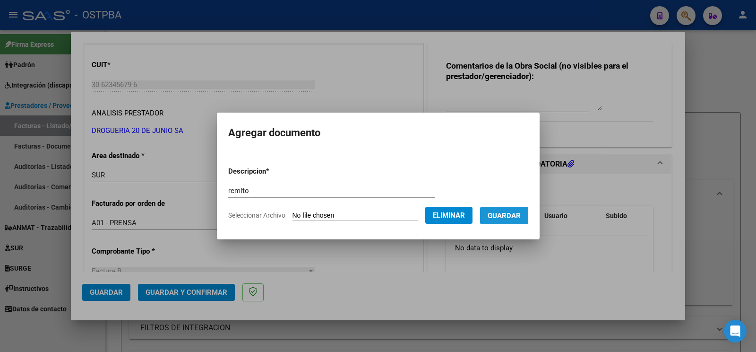
click at [521, 218] on span "Guardar" at bounding box center [504, 215] width 33 height 9
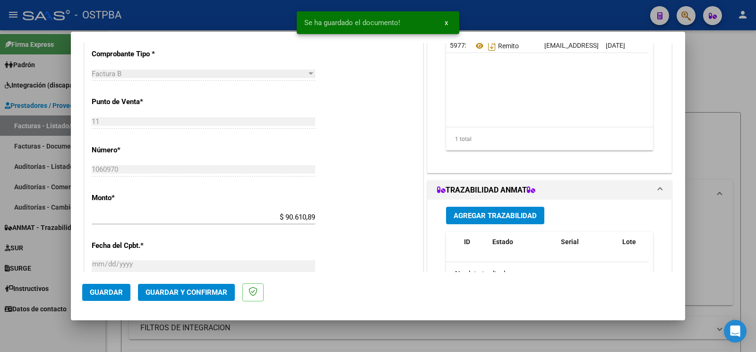
scroll to position [347, 0]
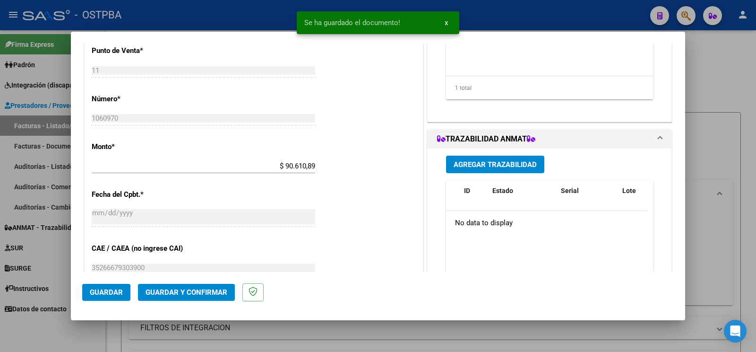
click at [528, 166] on span "Agregar Trazabilidad" at bounding box center [495, 164] width 83 height 9
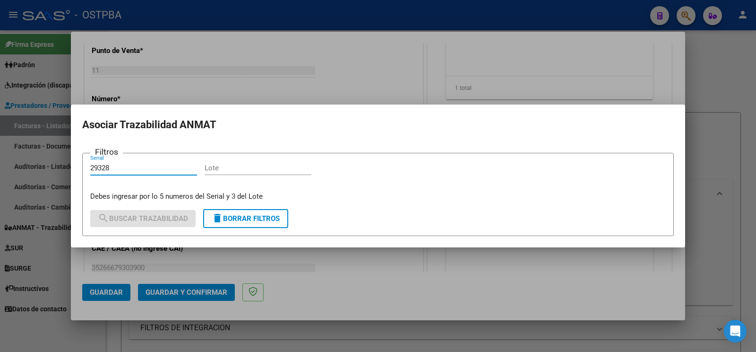
type input "29328"
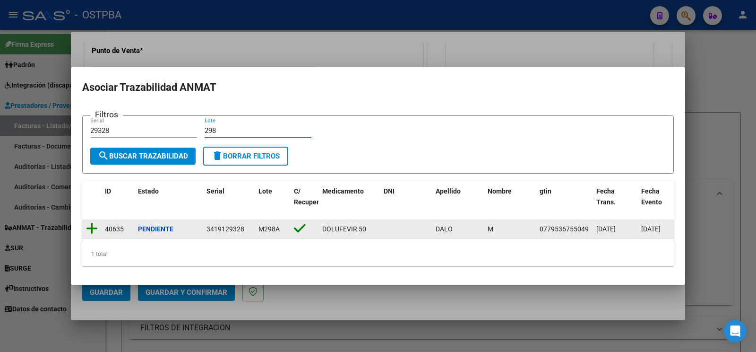
type input "298"
click at [93, 222] on icon at bounding box center [92, 228] width 12 height 13
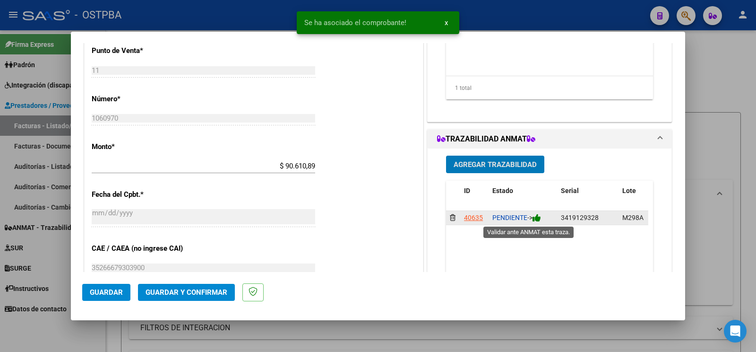
click at [536, 221] on icon at bounding box center [537, 217] width 9 height 9
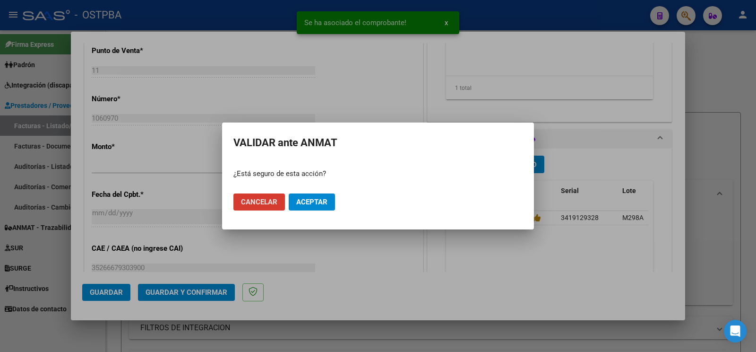
click at [310, 200] on span "Aceptar" at bounding box center [311, 202] width 31 height 9
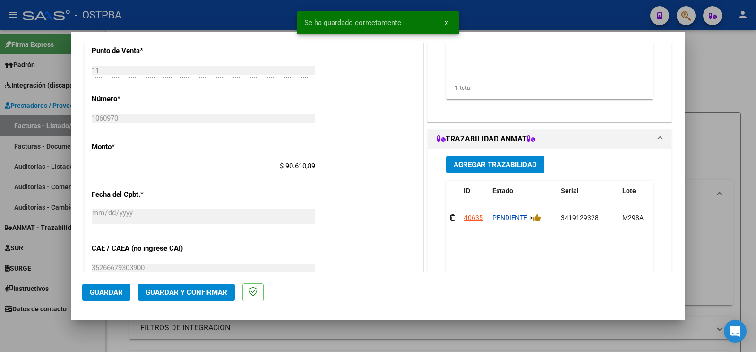
click at [513, 168] on span "Agregar Trazabilidad" at bounding box center [495, 164] width 83 height 9
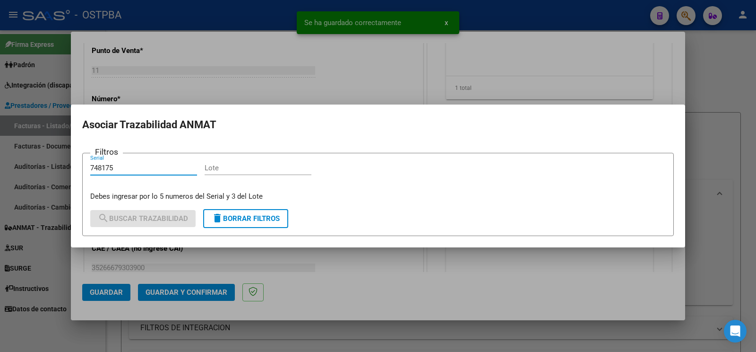
type input "748175"
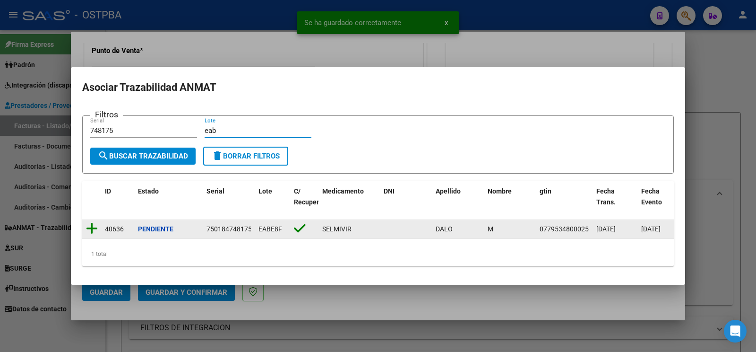
type input "eab"
click at [92, 222] on icon at bounding box center [92, 228] width 12 height 13
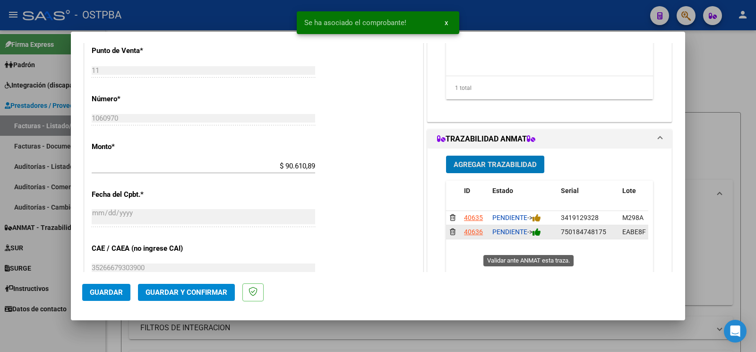
click at [537, 236] on icon at bounding box center [537, 231] width 9 height 9
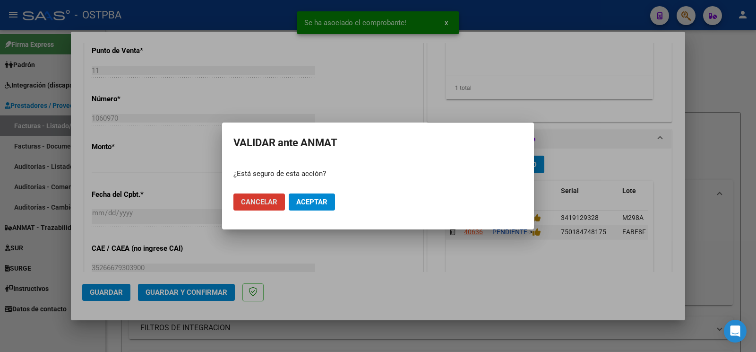
click at [339, 201] on mat-dialog-actions "Cancelar Aceptar" at bounding box center [377, 202] width 289 height 32
click at [334, 201] on button "Aceptar" at bounding box center [312, 201] width 46 height 17
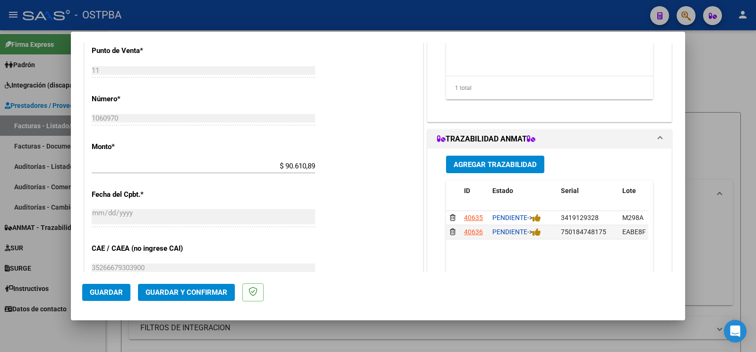
click at [50, 340] on div at bounding box center [378, 176] width 756 height 352
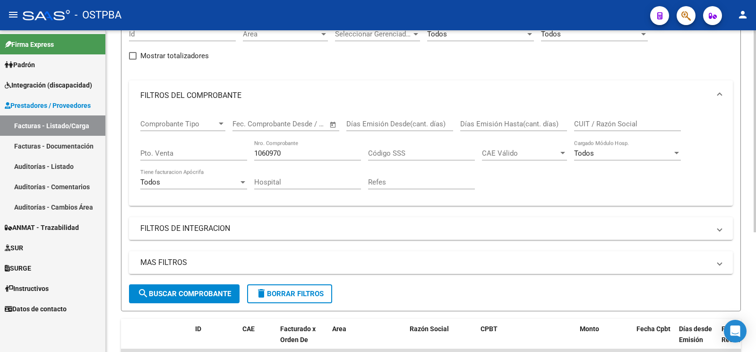
scroll to position [190, 0]
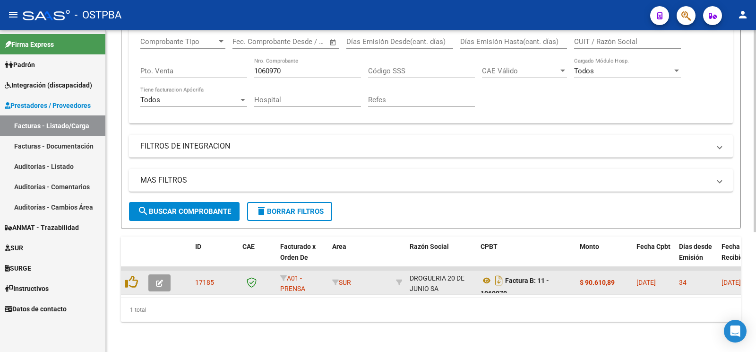
click at [156, 274] on button "button" at bounding box center [159, 282] width 22 height 17
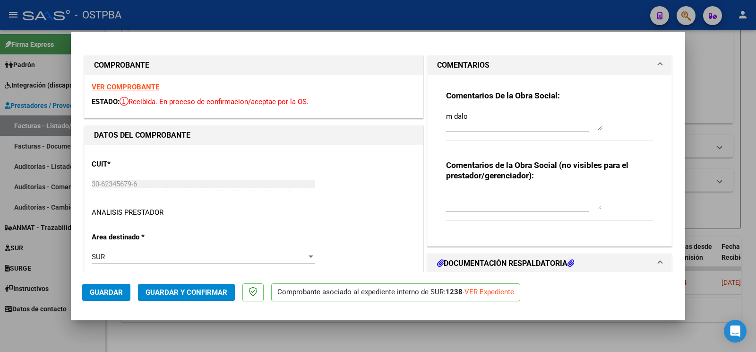
type input "[DATE]"
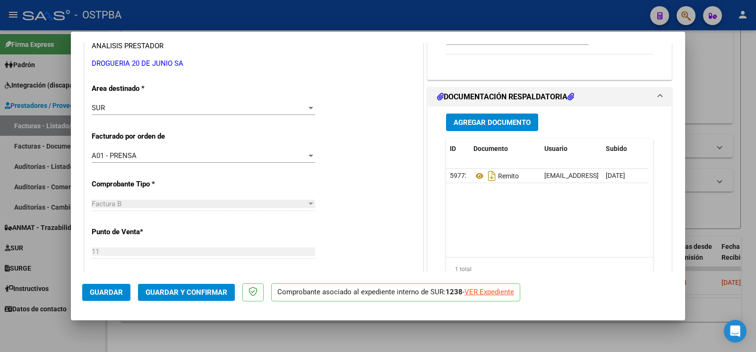
scroll to position [198, 0]
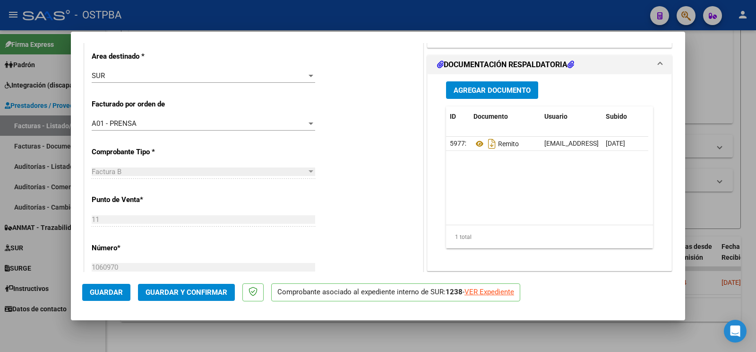
click at [505, 81] on div "Agregar Documento ID Documento Usuario Subido Acción 59772 Remito [EMAIL_ADDRES…" at bounding box center [549, 168] width 221 height 189
click at [499, 86] on button "Agregar Documento" at bounding box center [492, 89] width 92 height 17
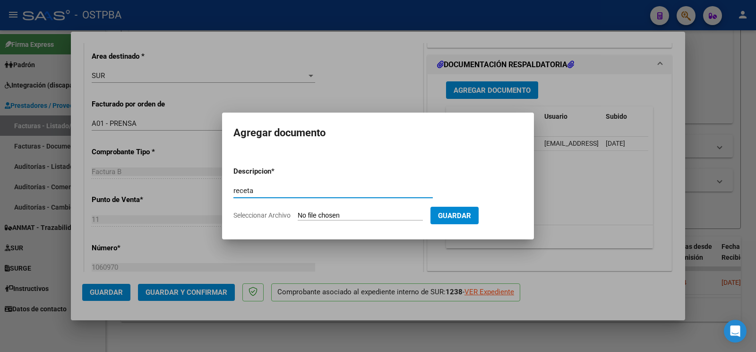
type input "receta"
click at [317, 217] on input "Seleccionar Archivo" at bounding box center [360, 215] width 125 height 9
type input "C:\fakepath\RECETA_M-DALO-ID_1386.pdf"
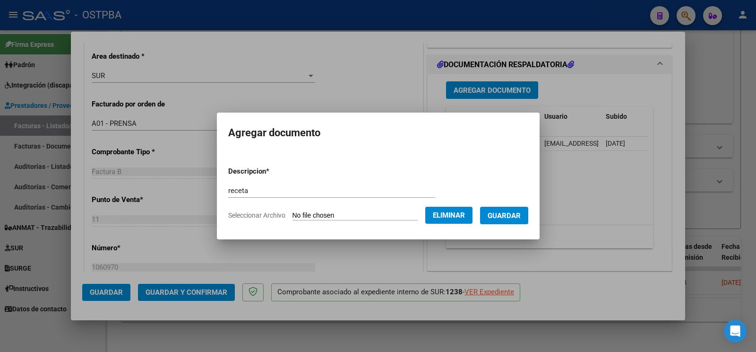
click at [505, 219] on button "Guardar" at bounding box center [504, 214] width 48 height 17
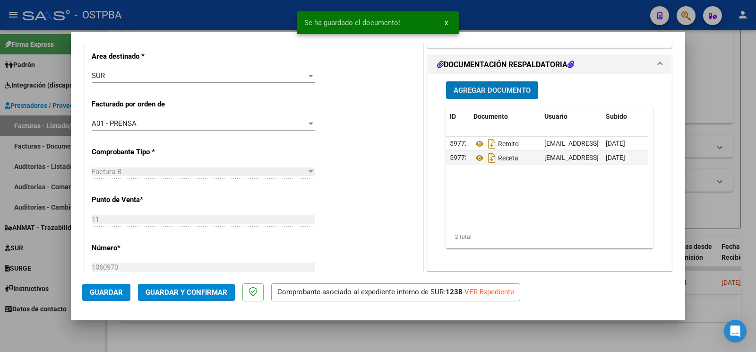
click at [103, 295] on span "Guardar" at bounding box center [106, 292] width 33 height 9
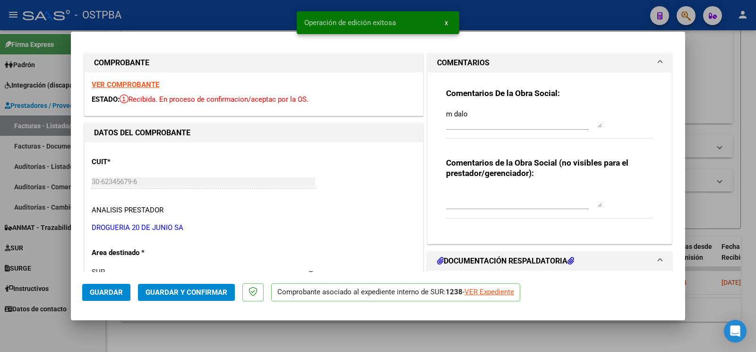
scroll to position [0, 0]
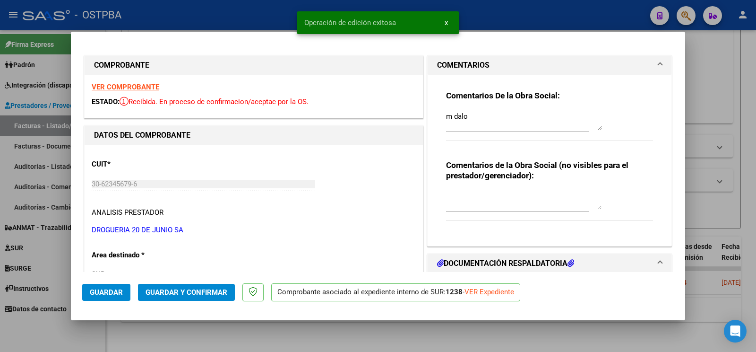
click at [117, 288] on button "Guardar" at bounding box center [106, 292] width 48 height 17
click at [28, 335] on div at bounding box center [378, 176] width 756 height 352
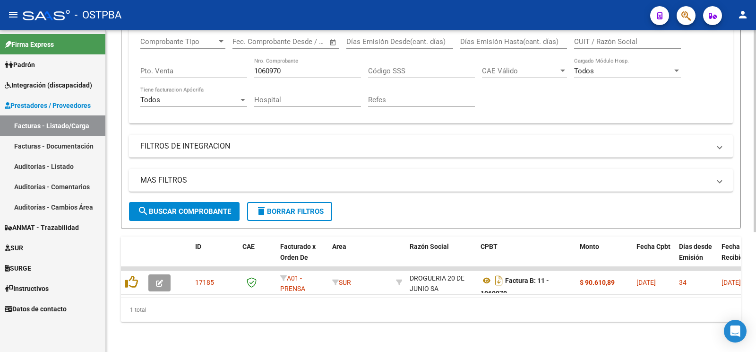
drag, startPoint x: 302, startPoint y: 65, endPoint x: 0, endPoint y: -50, distance: 323.6
click at [254, 67] on input "1060970" at bounding box center [307, 71] width 107 height 9
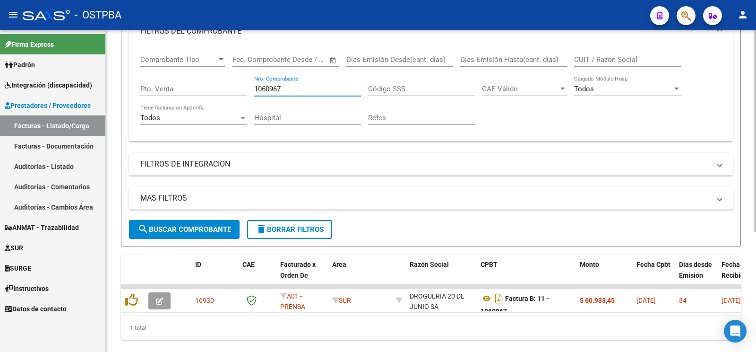
scroll to position [179, 0]
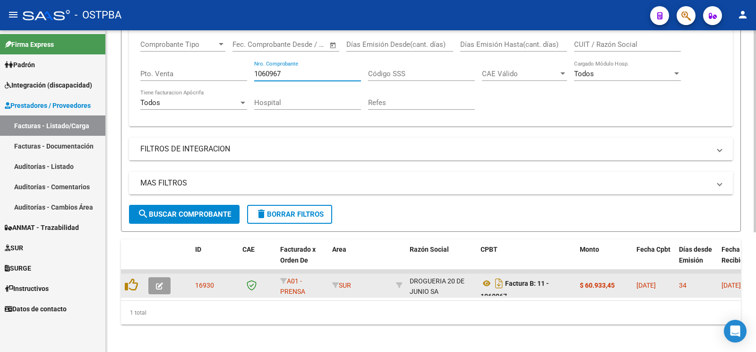
type input "1060967"
click at [163, 286] on button "button" at bounding box center [159, 285] width 22 height 17
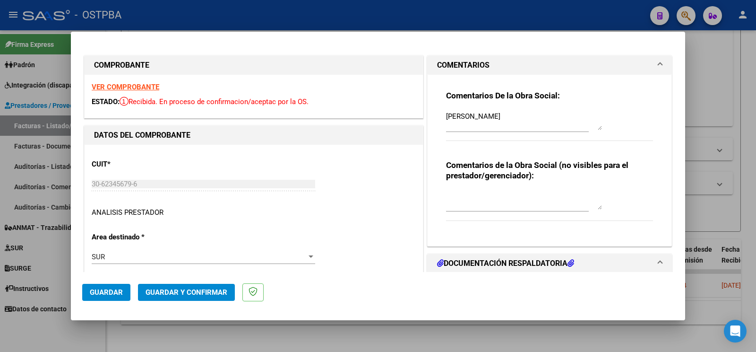
type input "[DATE]"
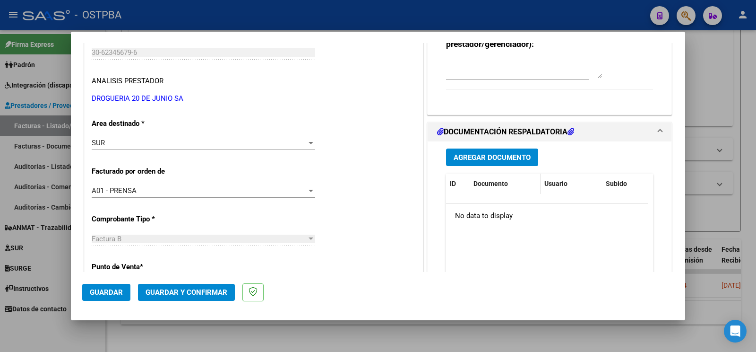
scroll to position [149, 0]
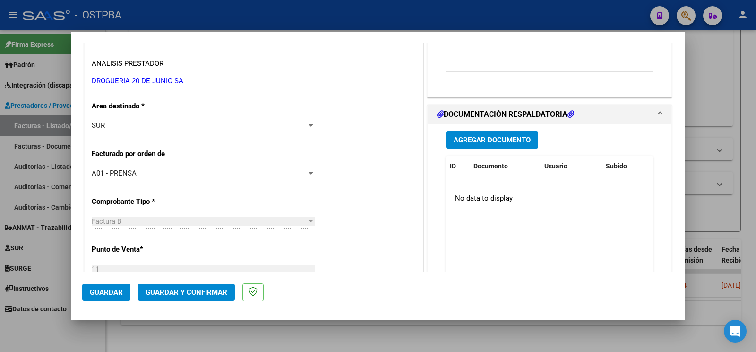
click at [499, 137] on span "Agregar Documento" at bounding box center [492, 140] width 77 height 9
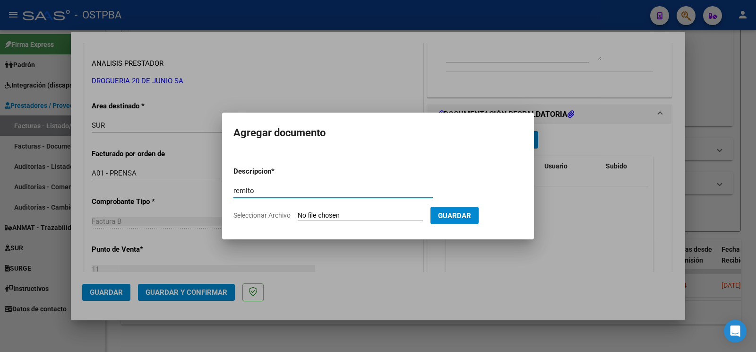
type input "remito"
click at [323, 213] on input "Seleccionar Archivo" at bounding box center [360, 215] width 125 height 9
type input "C:\fakepath\remito lobo_20250811_0001.pdf"
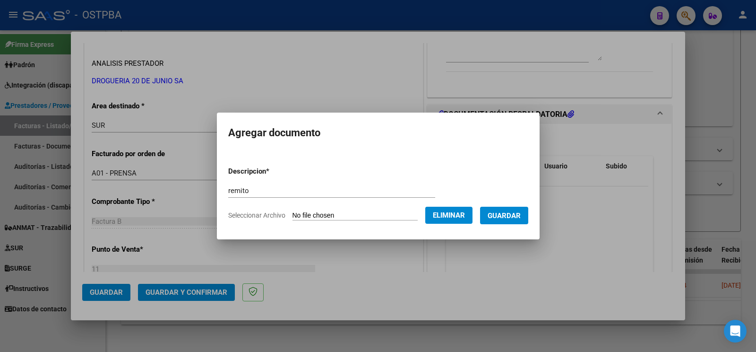
click at [506, 219] on button "Guardar" at bounding box center [504, 214] width 48 height 17
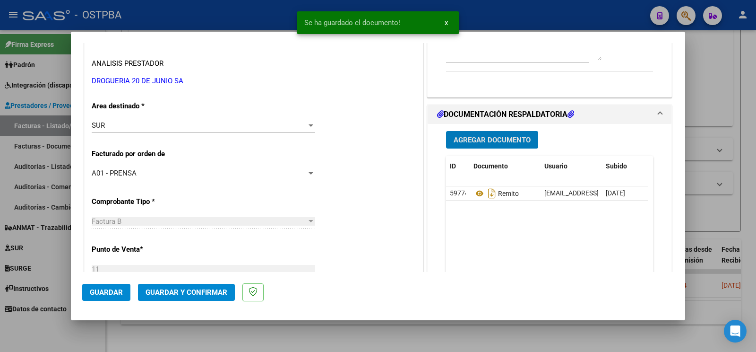
scroll to position [347, 0]
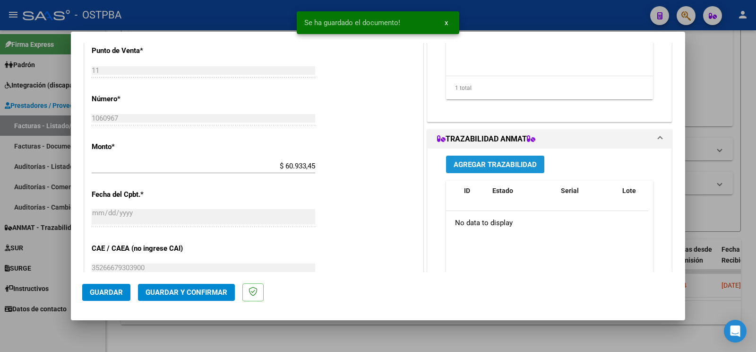
click at [508, 162] on span "Agregar Trazabilidad" at bounding box center [495, 164] width 83 height 9
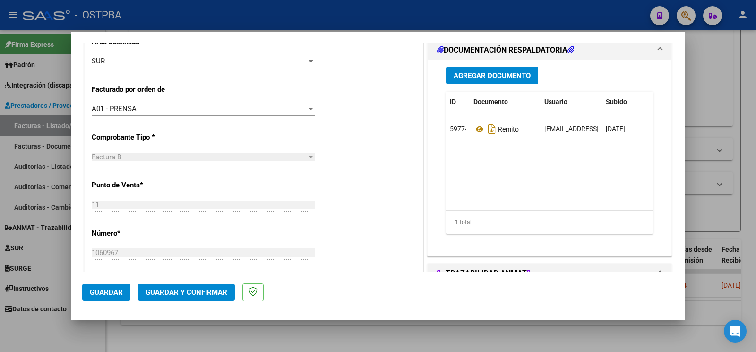
scroll to position [198, 0]
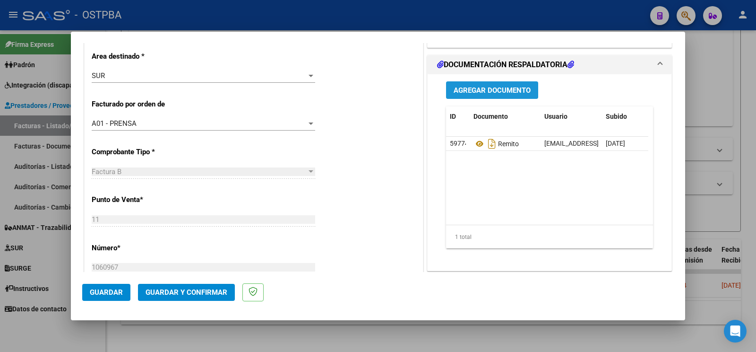
click at [511, 94] on span "Agregar Documento" at bounding box center [492, 90] width 77 height 9
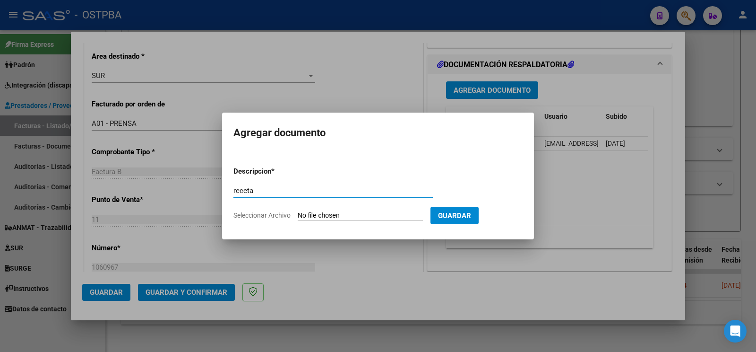
type input "receta"
click at [319, 211] on input "Seleccionar Archivo" at bounding box center [360, 215] width 125 height 9
type input "C:\fakepath\receta lobo.pdf"
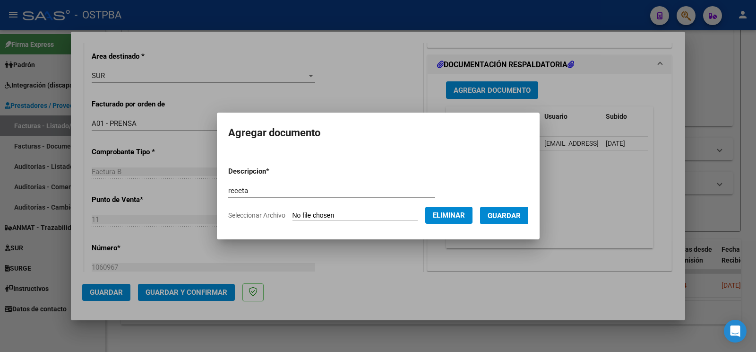
click at [514, 216] on span "Guardar" at bounding box center [504, 215] width 33 height 9
click at [140, 76] on div "SUR" at bounding box center [199, 75] width 215 height 9
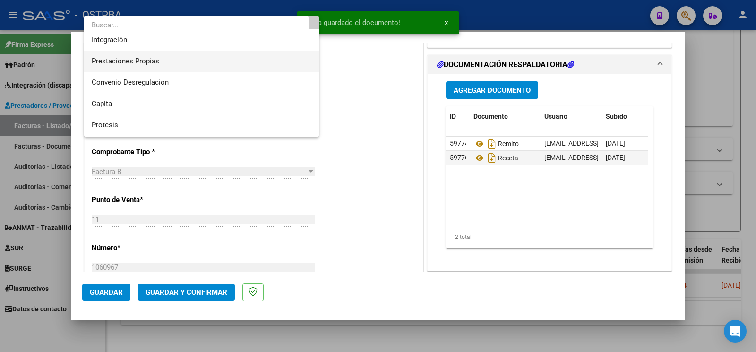
scroll to position [134, 0]
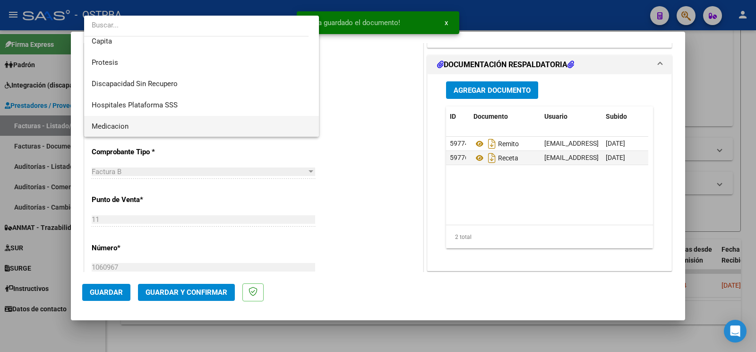
click at [127, 123] on span "Medicacion" at bounding box center [110, 126] width 37 height 9
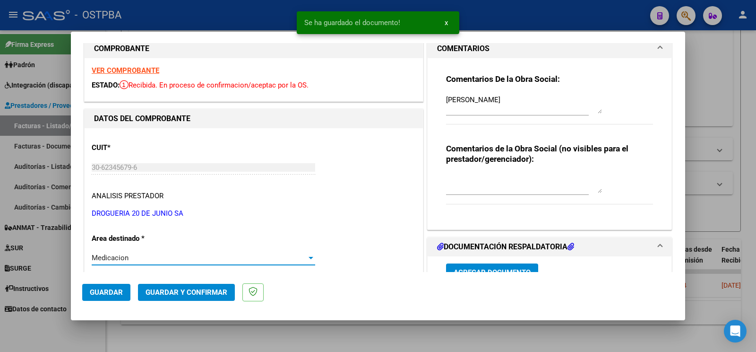
scroll to position [0, 0]
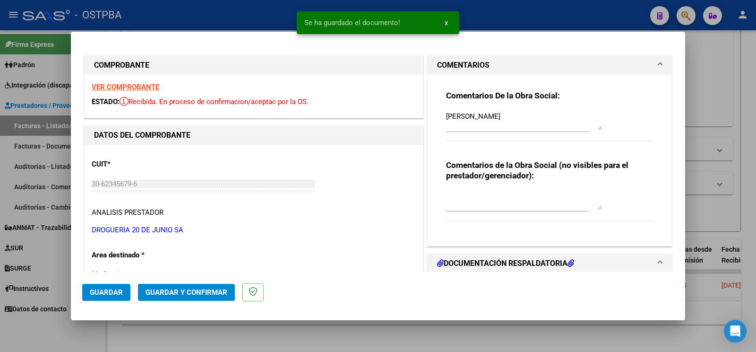
click at [110, 285] on button "Guardar" at bounding box center [106, 292] width 48 height 17
click at [101, 293] on span "Guardar" at bounding box center [106, 292] width 33 height 9
click at [52, 343] on div at bounding box center [378, 176] width 756 height 352
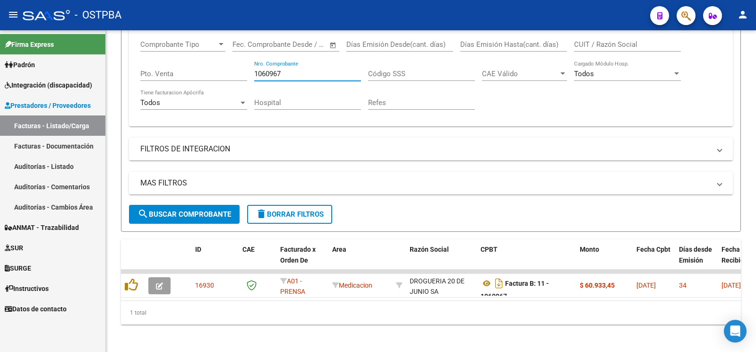
drag, startPoint x: 288, startPoint y: 74, endPoint x: 0, endPoint y: 2, distance: 296.6
click at [254, 69] on input "1060967" at bounding box center [307, 73] width 107 height 9
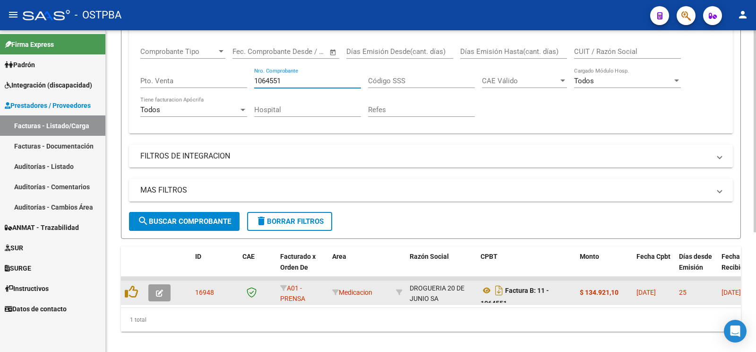
type input "1064551"
click at [151, 290] on button "button" at bounding box center [159, 292] width 22 height 17
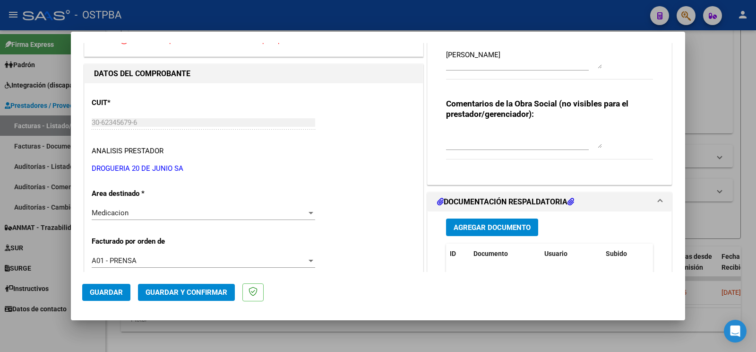
scroll to position [99, 0]
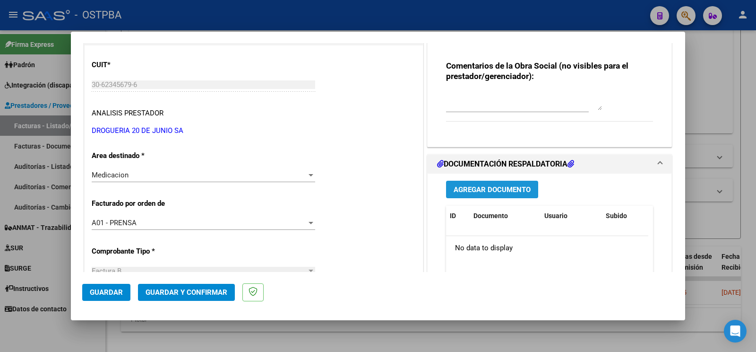
click at [481, 189] on span "Agregar Documento" at bounding box center [492, 189] width 77 height 9
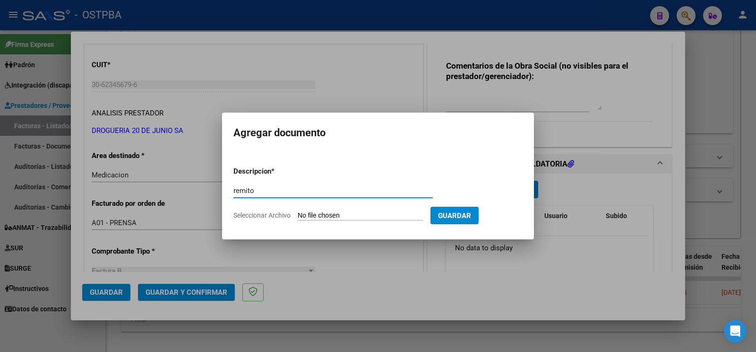
type input "remito"
click at [311, 207] on form "Descripcion * remito Escriba aquí una descripcion Seleccionar Archivo Guardar" at bounding box center [377, 193] width 289 height 69
click at [308, 213] on input "Seleccionar Archivo" at bounding box center [360, 215] width 125 height 9
type input "C:\fakepath\remito codevilla_20250811_0001.pdf"
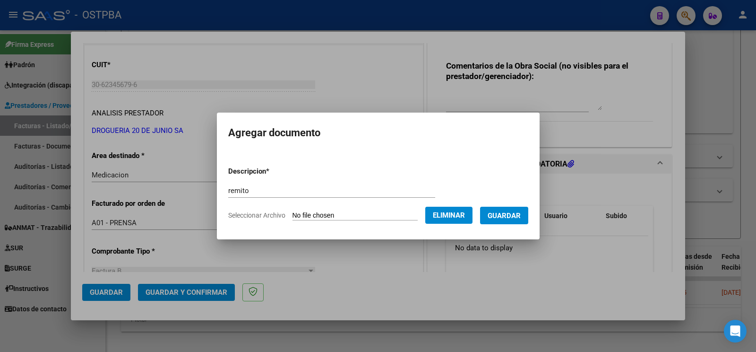
click at [524, 219] on button "Guardar" at bounding box center [504, 214] width 48 height 17
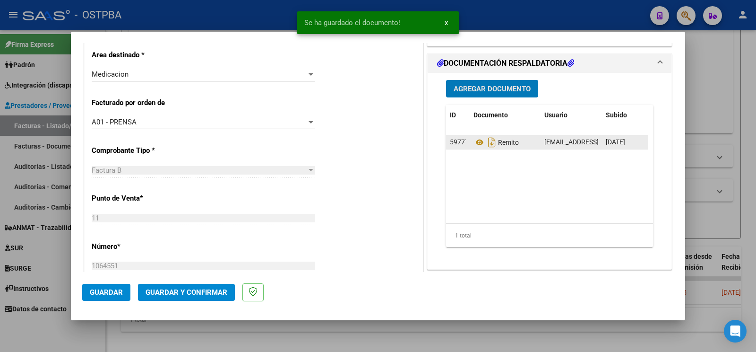
scroll to position [248, 0]
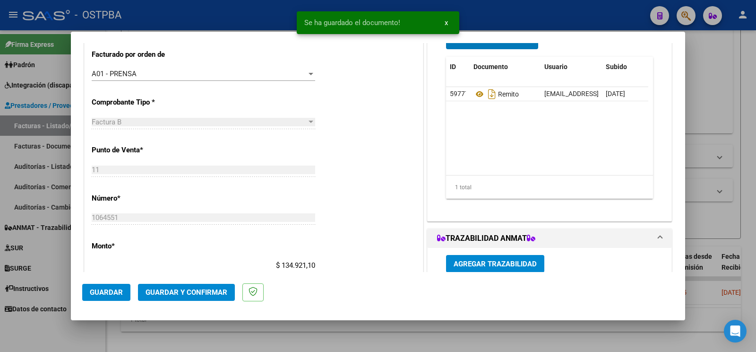
click at [514, 261] on span "Agregar Trazabilidad" at bounding box center [495, 263] width 83 height 9
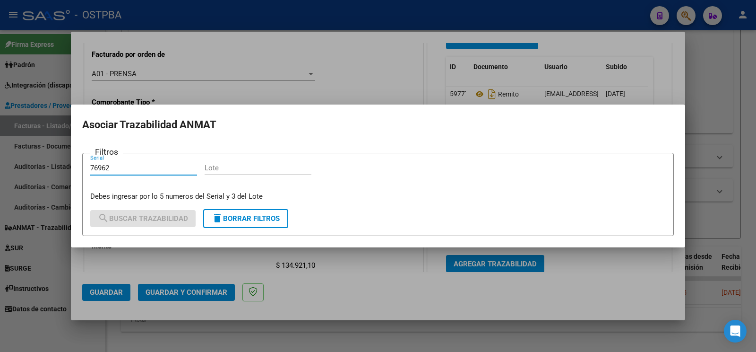
type input "76962"
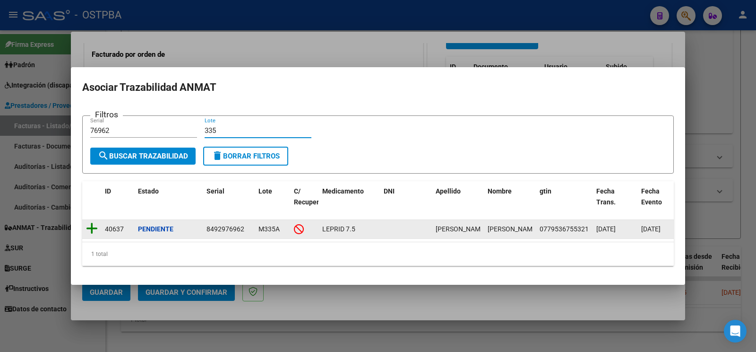
type input "335"
click at [92, 223] on icon at bounding box center [92, 228] width 12 height 13
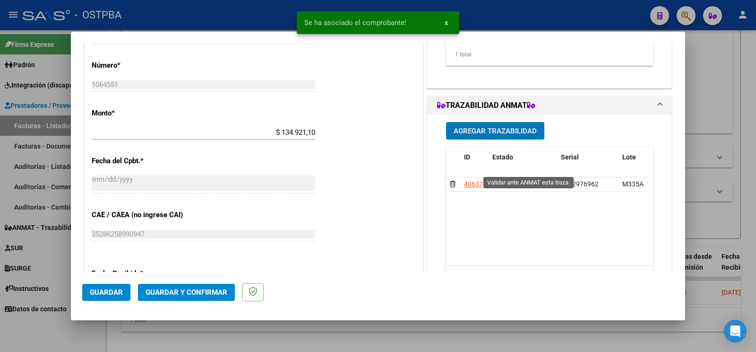
scroll to position [397, 0]
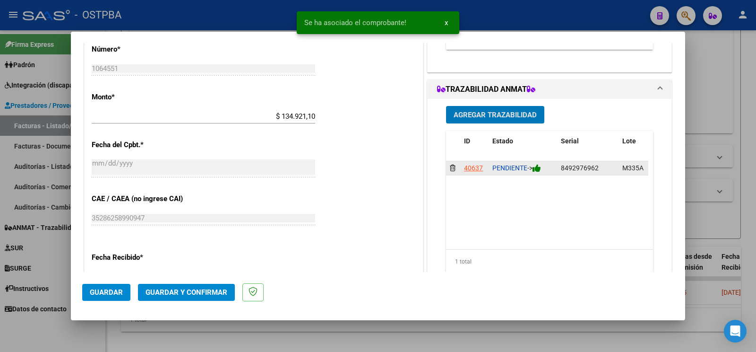
click at [535, 170] on icon at bounding box center [537, 167] width 9 height 9
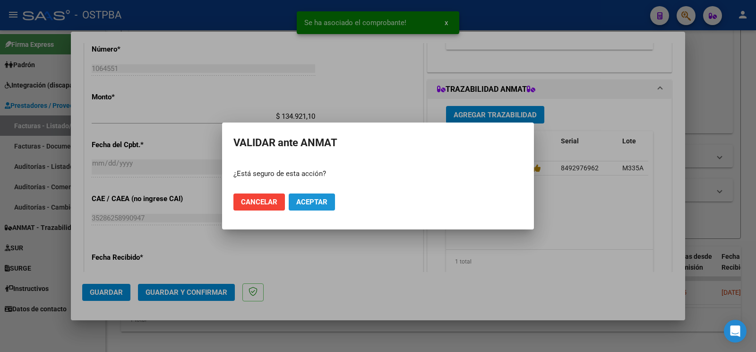
click at [330, 194] on button "Aceptar" at bounding box center [312, 201] width 46 height 17
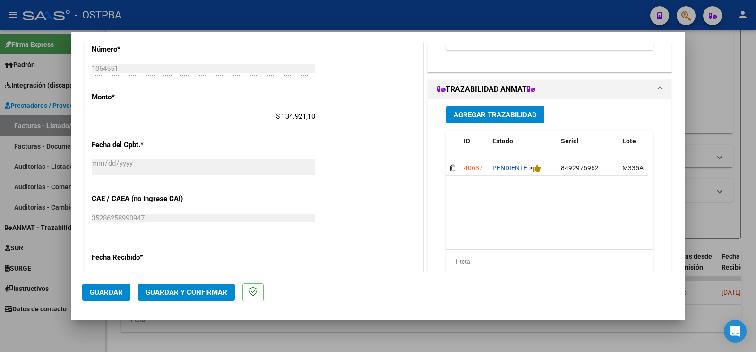
scroll to position [248, 0]
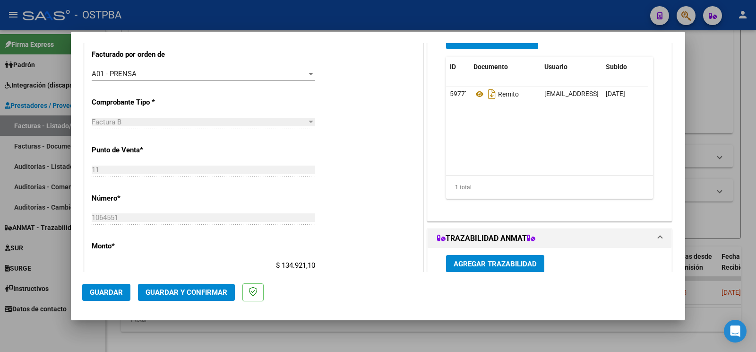
click at [507, 47] on button "Agregar Documento" at bounding box center [492, 40] width 92 height 17
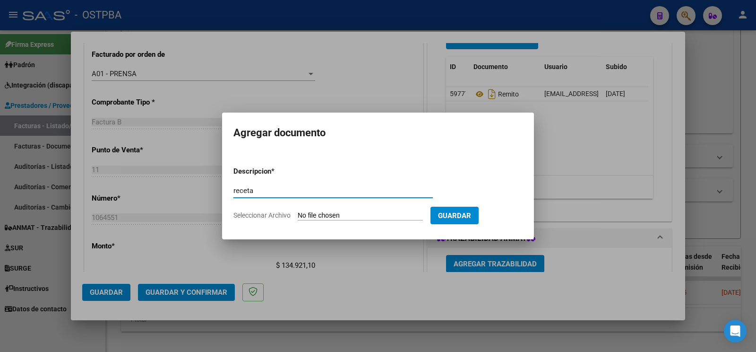
type input "receta"
click at [309, 217] on input "Seleccionar Archivo" at bounding box center [360, 215] width 125 height 9
type input "C:\fakepath\receta [PERSON_NAME].pdf"
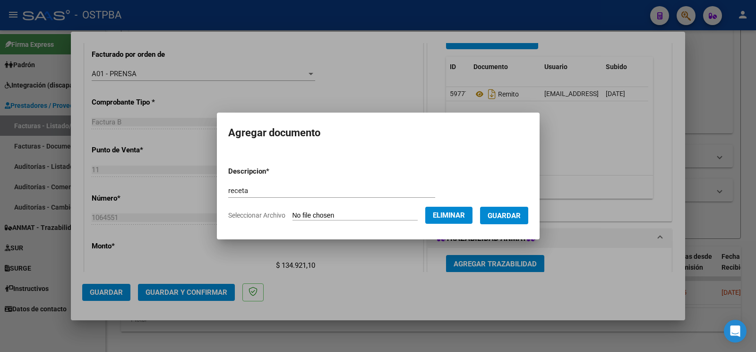
click at [513, 224] on form "Descripcion * receta Escriba aquí una descripcion Seleccionar Archivo Eliminar …" at bounding box center [378, 193] width 300 height 69
click at [505, 208] on button "Guardar" at bounding box center [504, 214] width 48 height 17
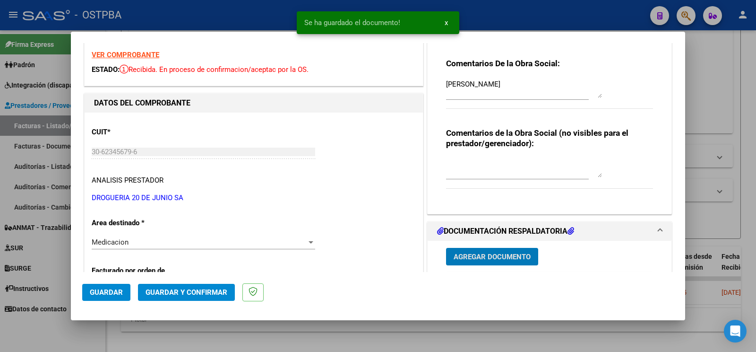
scroll to position [0, 0]
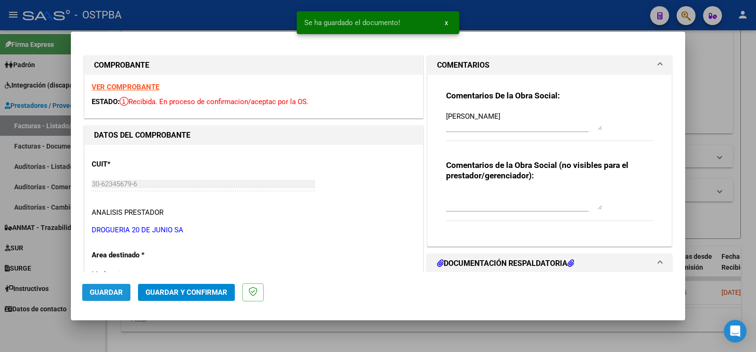
click at [117, 289] on span "Guardar" at bounding box center [106, 292] width 33 height 9
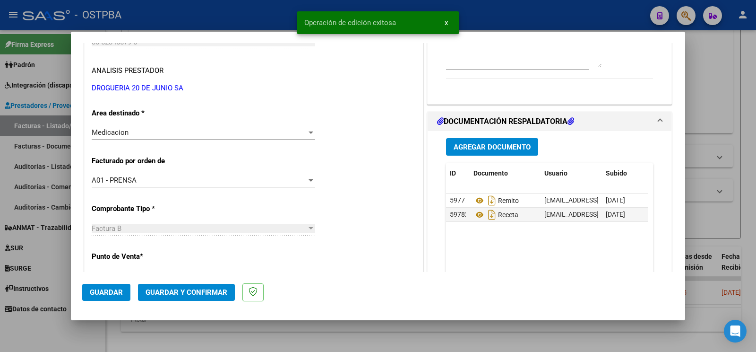
scroll to position [149, 0]
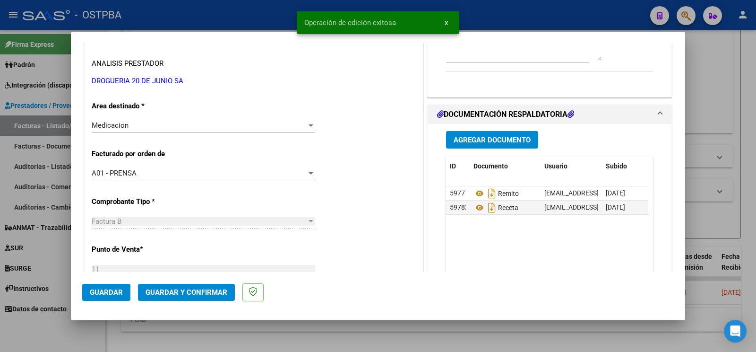
click at [55, 330] on div at bounding box center [378, 176] width 756 height 352
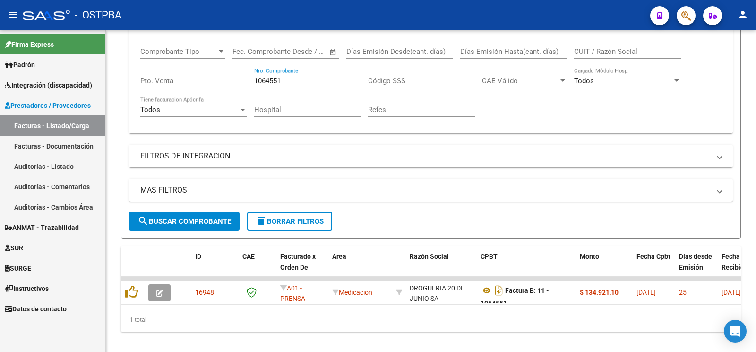
drag, startPoint x: 301, startPoint y: 76, endPoint x: 33, endPoint y: 14, distance: 275.4
click at [254, 77] on input "1064551" at bounding box center [307, 81] width 107 height 9
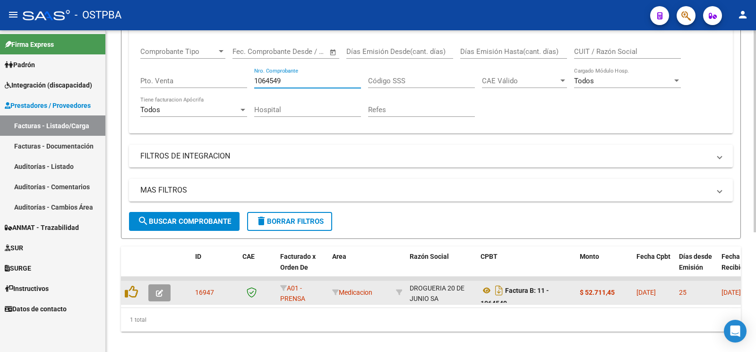
type input "1064549"
click at [166, 284] on button "button" at bounding box center [159, 292] width 22 height 17
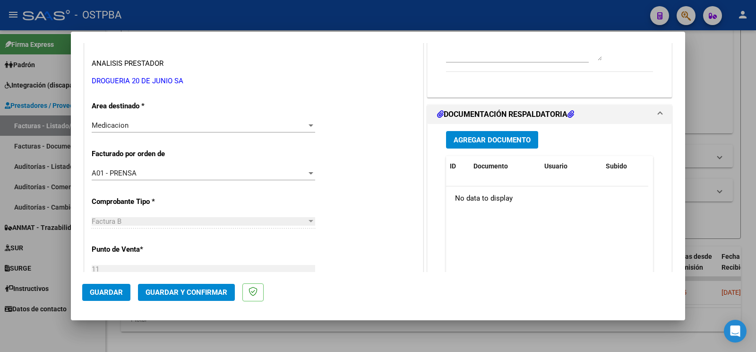
click at [492, 144] on span "Agregar Documento" at bounding box center [492, 140] width 77 height 9
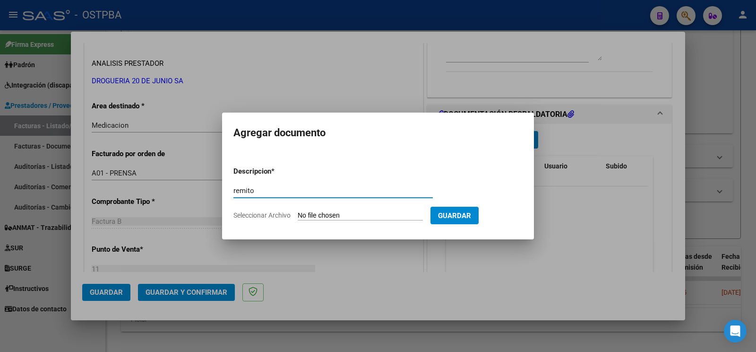
type input "remito"
click at [324, 215] on input "Seleccionar Archivo" at bounding box center [360, 215] width 125 height 9
type input "C:\fakepath\remito sanchez_20250811_0001.pdf"
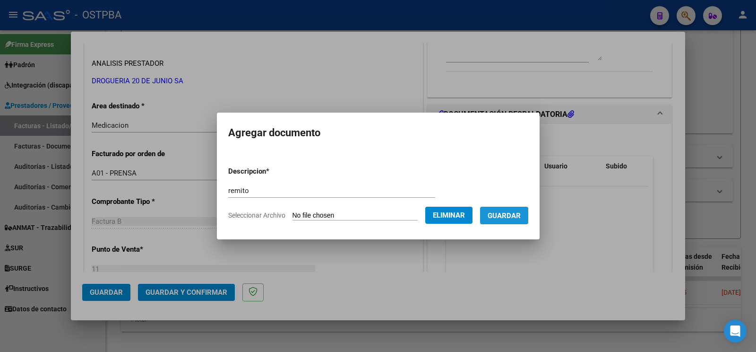
click at [516, 213] on span "Guardar" at bounding box center [504, 215] width 33 height 9
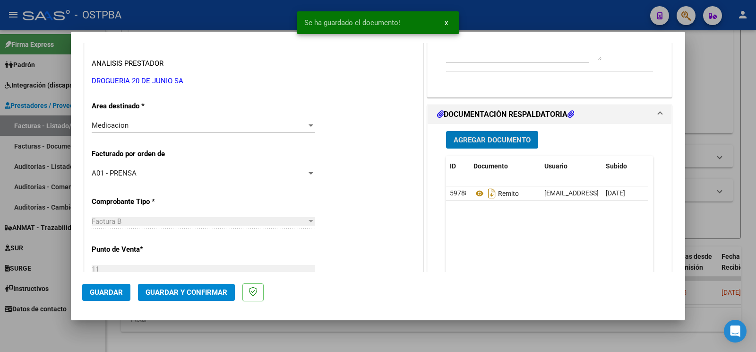
scroll to position [298, 0]
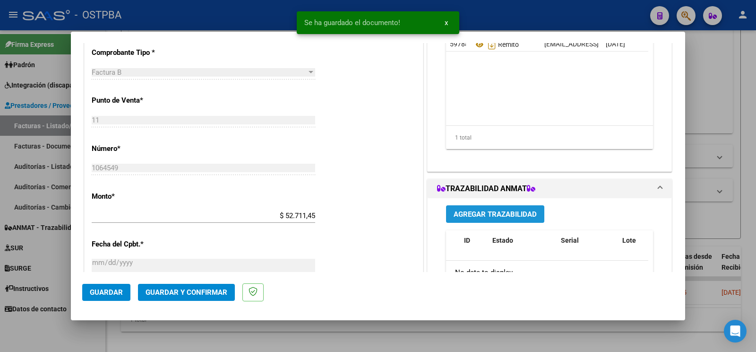
click at [520, 208] on button "Agregar Trazabilidad" at bounding box center [495, 213] width 98 height 17
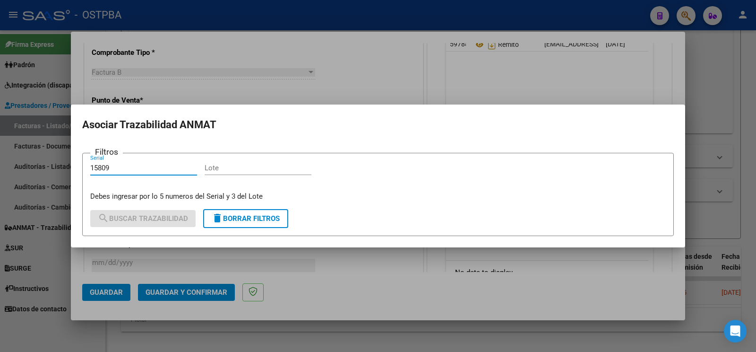
type input "15809"
type input "1"
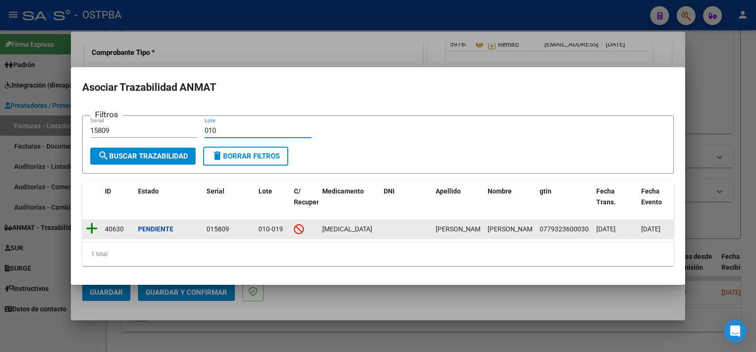
type input "010"
click at [92, 222] on icon at bounding box center [92, 228] width 12 height 13
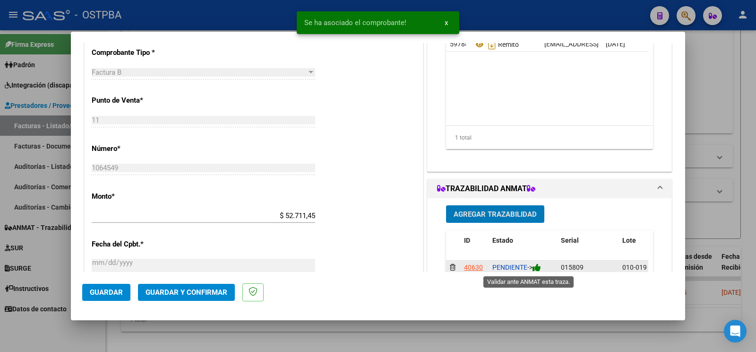
click at [533, 270] on icon at bounding box center [537, 267] width 9 height 9
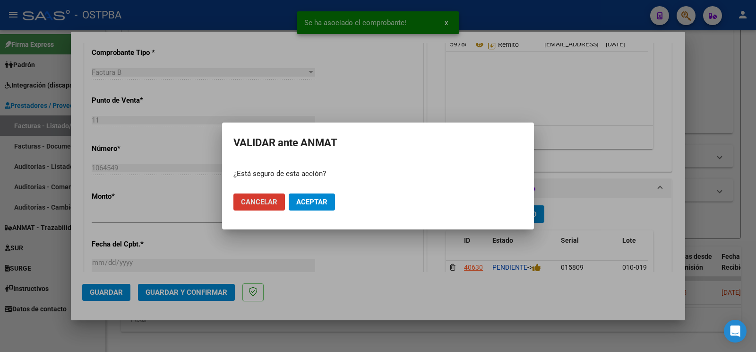
click at [309, 203] on span "Aceptar" at bounding box center [311, 202] width 31 height 9
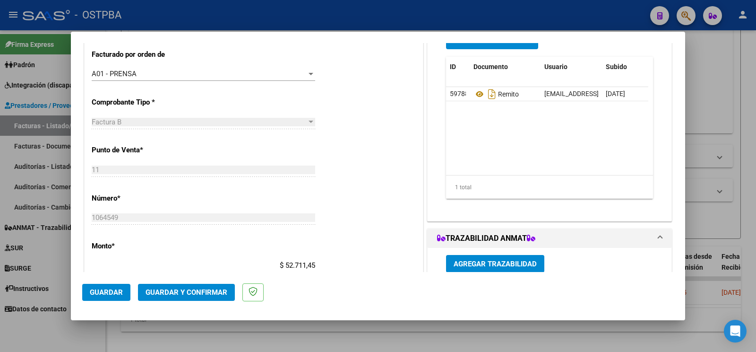
scroll to position [99, 0]
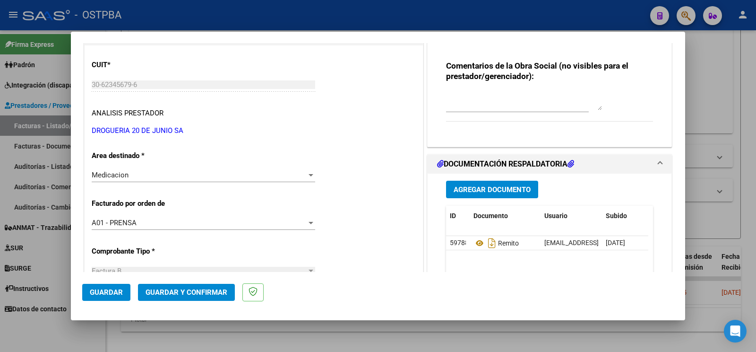
click at [459, 182] on button "Agregar Documento" at bounding box center [492, 188] width 92 height 17
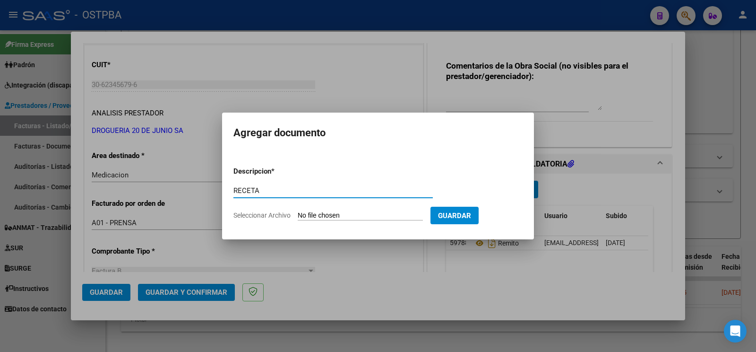
type input "RECETA"
click at [312, 213] on input "Seleccionar Archivo" at bounding box center [360, 215] width 125 height 9
type input "C:\fakepath\[PERSON_NAME].pdf"
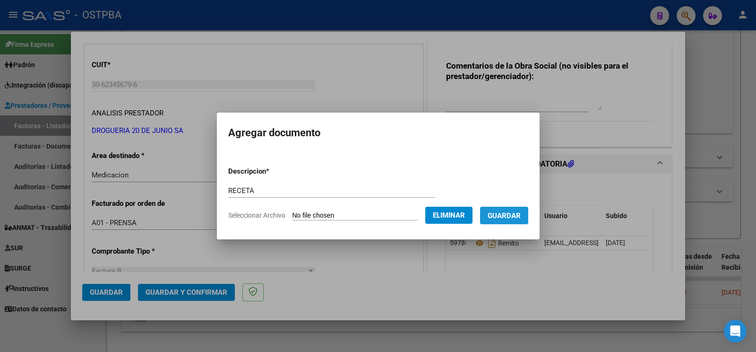
click at [510, 209] on button "Guardar" at bounding box center [504, 214] width 48 height 17
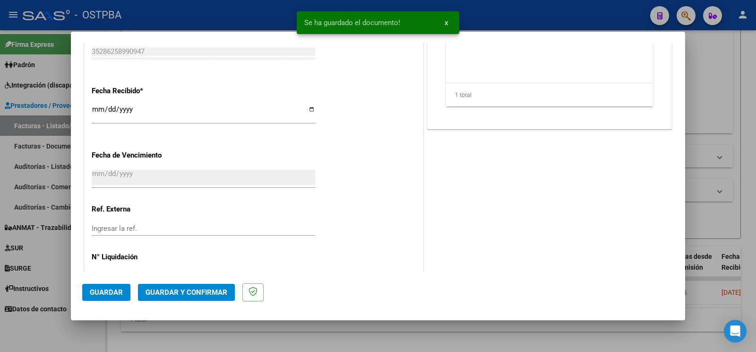
scroll to position [576, 0]
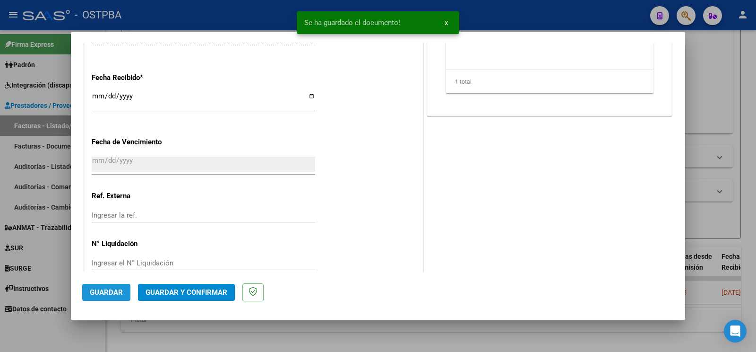
click at [110, 291] on span "Guardar" at bounding box center [106, 292] width 33 height 9
click at [28, 329] on div at bounding box center [378, 176] width 756 height 352
type input "$ 0,00"
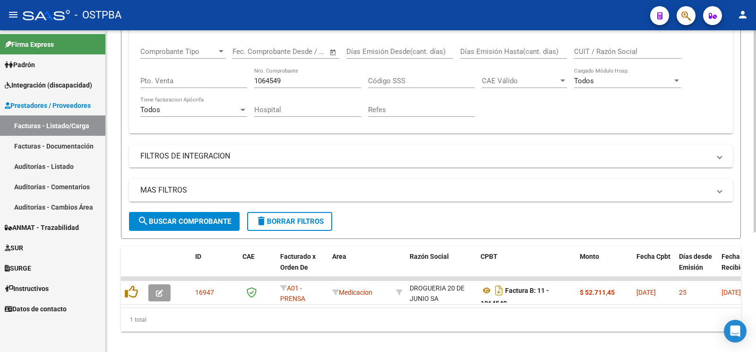
drag, startPoint x: 246, startPoint y: 69, endPoint x: 0, endPoint y: -15, distance: 259.8
click at [129, 8] on mat-expansion-panel "FILTROS DEL COMPROBANTE Comprobante Tipo Comprobante Tipo Start date – End date…" at bounding box center [431, 70] width 604 height 125
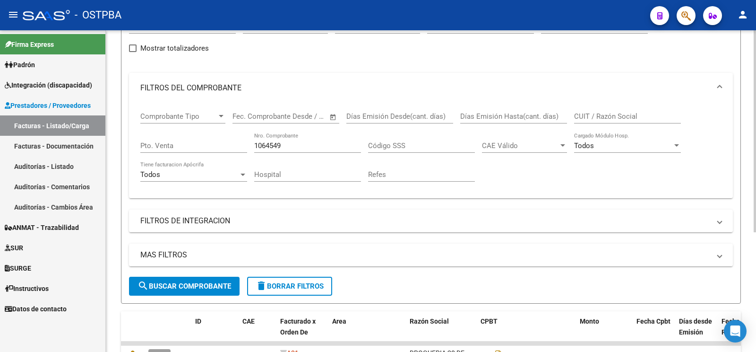
click at [288, 149] on div "1064549 Nro. Comprobante" at bounding box center [307, 142] width 107 height 20
click at [254, 141] on input "1064549" at bounding box center [307, 145] width 107 height 9
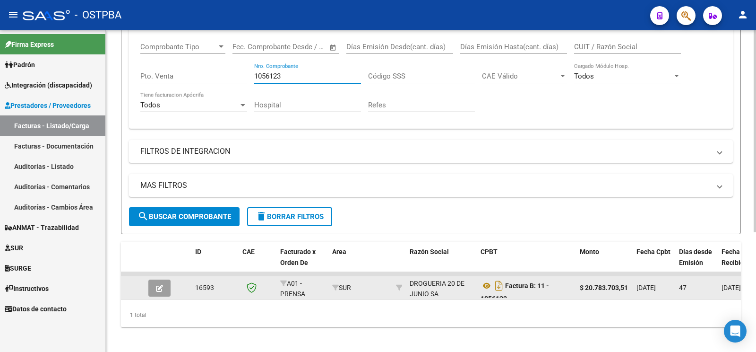
scroll to position [190, 0]
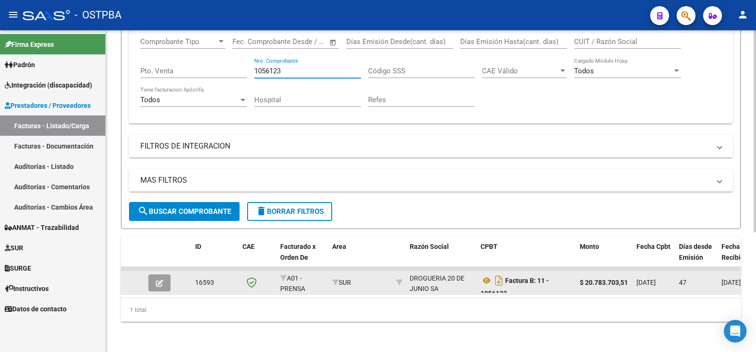
type input "1056123"
click at [161, 279] on icon "button" at bounding box center [159, 282] width 7 height 7
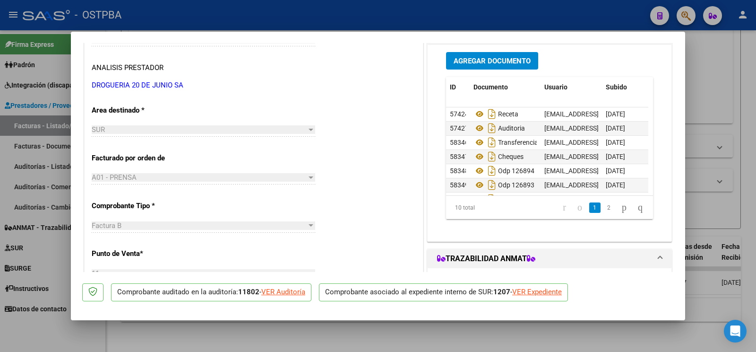
scroll to position [149, 0]
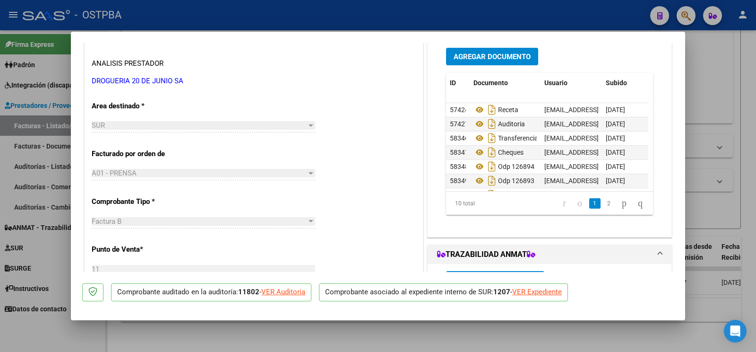
click at [493, 57] on span "Agregar Documento" at bounding box center [492, 56] width 77 height 9
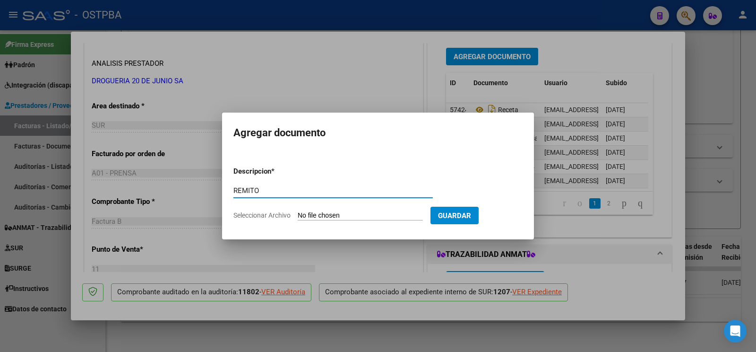
type input "REMITO"
click at [319, 213] on input "Seleccionar Archivo" at bounding box center [360, 215] width 125 height 9
type input "C:\fakepath\REMITO KAGEL_20250811_0001.pdf"
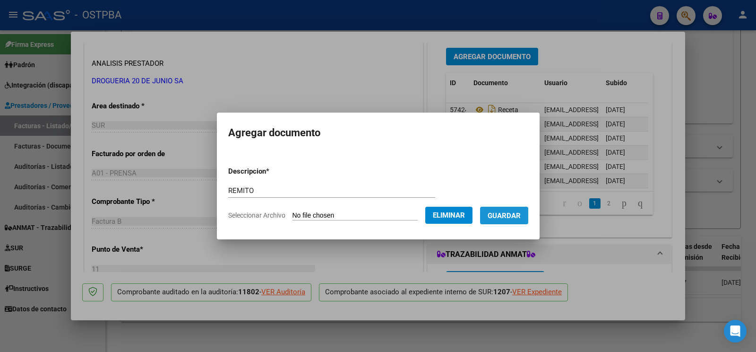
click at [528, 217] on button "Guardar" at bounding box center [504, 214] width 48 height 17
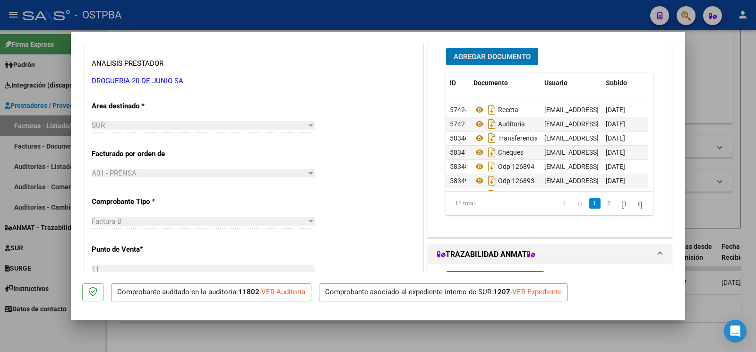
click at [52, 333] on div at bounding box center [378, 176] width 756 height 352
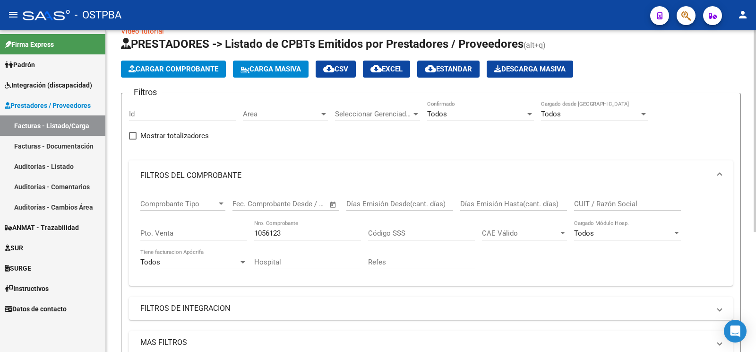
scroll to position [0, 0]
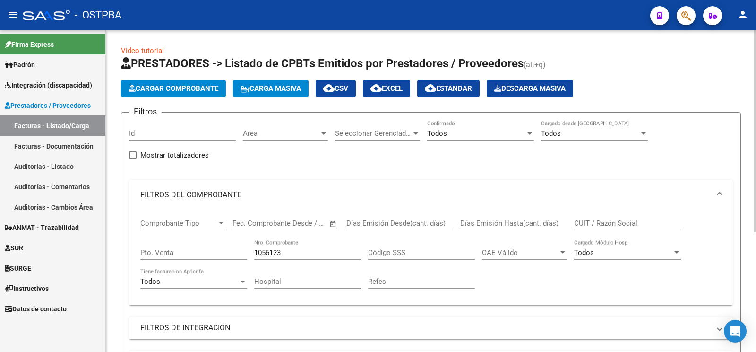
click at [187, 86] on span "Cargar Comprobante" at bounding box center [174, 88] width 90 height 9
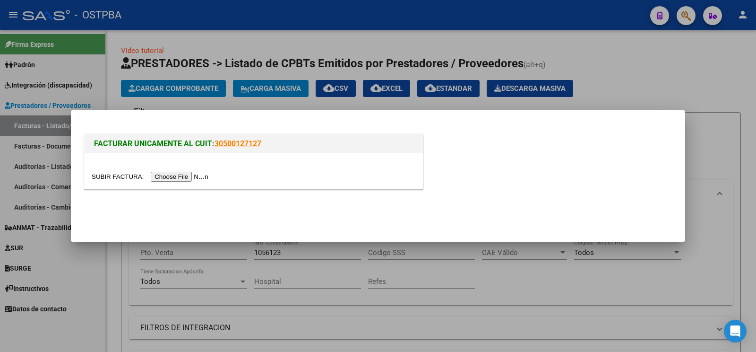
click at [112, 177] on input "file" at bounding box center [152, 177] width 120 height 10
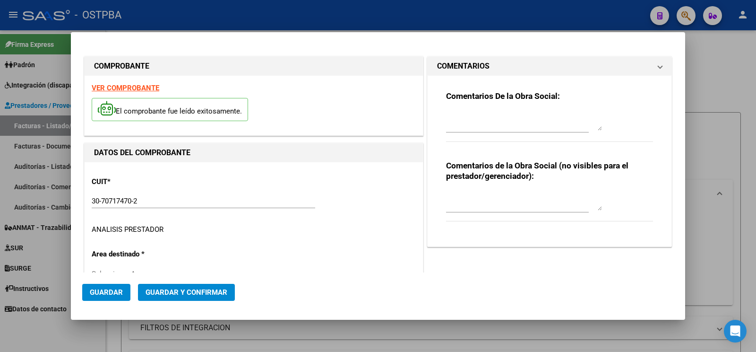
type input "[DATE]"
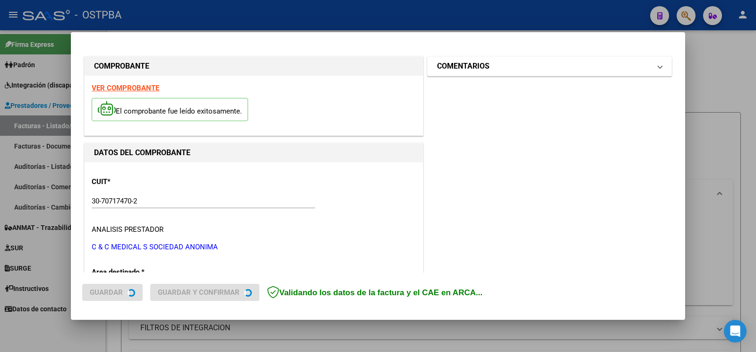
click at [452, 66] on h1 "COMENTARIOS" at bounding box center [463, 65] width 52 height 11
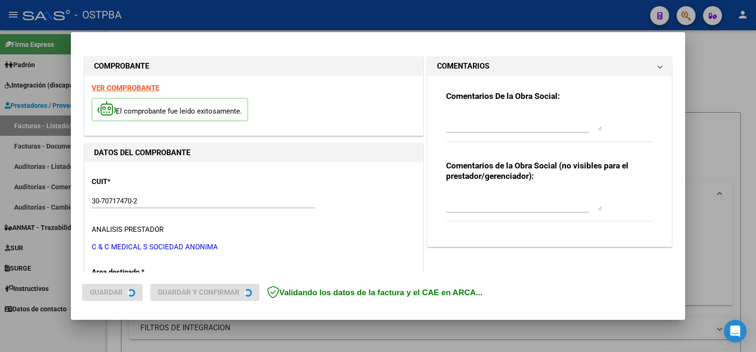
click at [473, 118] on textarea at bounding box center [524, 121] width 156 height 19
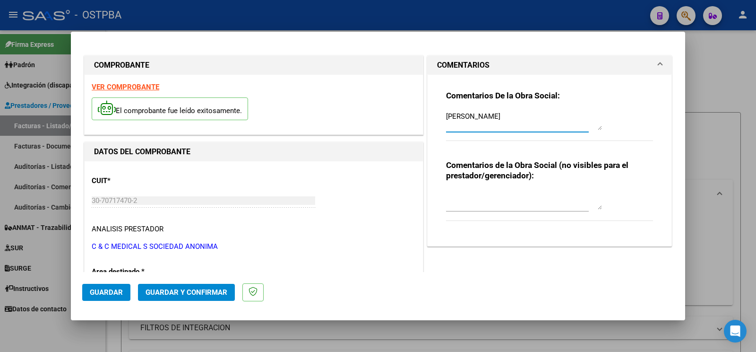
scroll to position [149, 0]
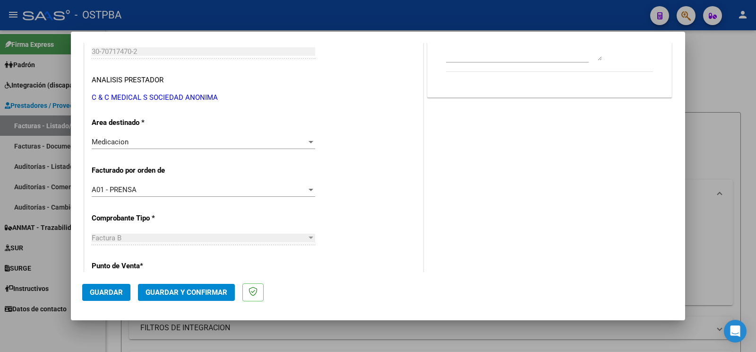
type textarea "[PERSON_NAME]"
click at [141, 143] on div "Medicacion" at bounding box center [199, 142] width 215 height 9
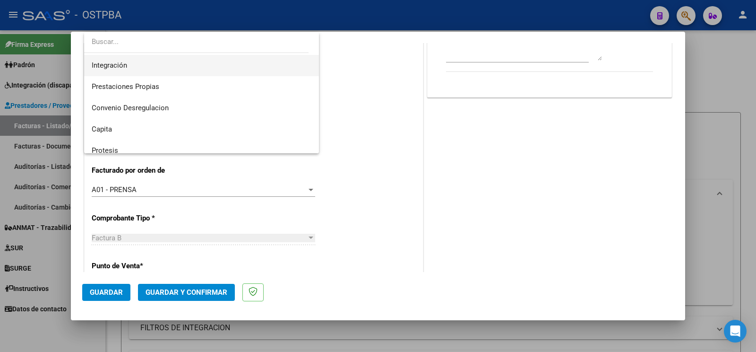
scroll to position [13, 0]
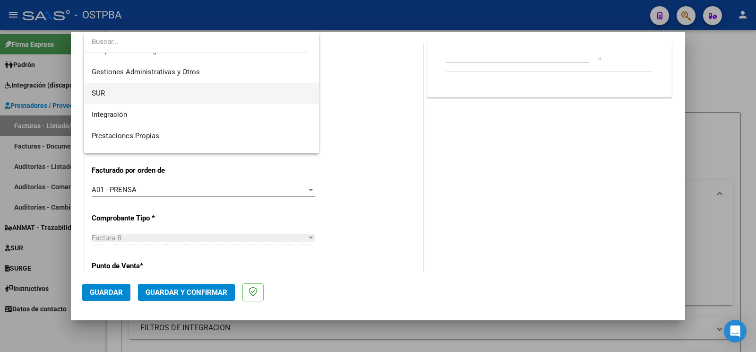
click at [137, 93] on span "SUR" at bounding box center [202, 93] width 220 height 21
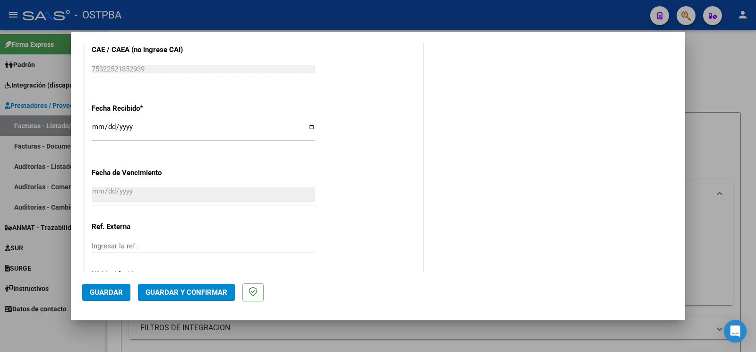
scroll to position [593, 0]
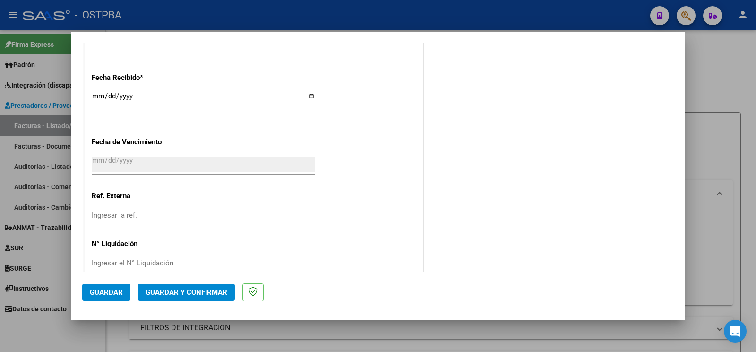
click at [97, 291] on span "Guardar" at bounding box center [106, 292] width 33 height 9
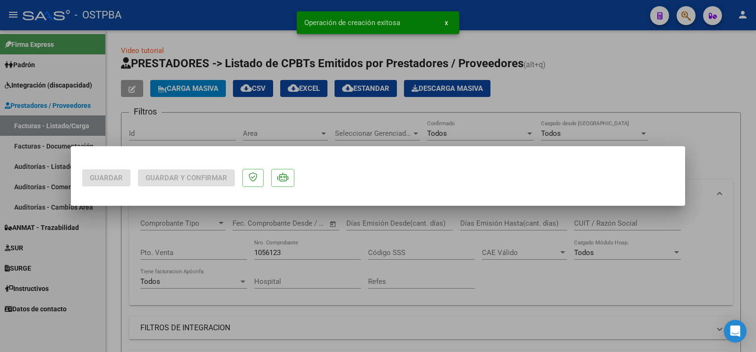
scroll to position [0, 0]
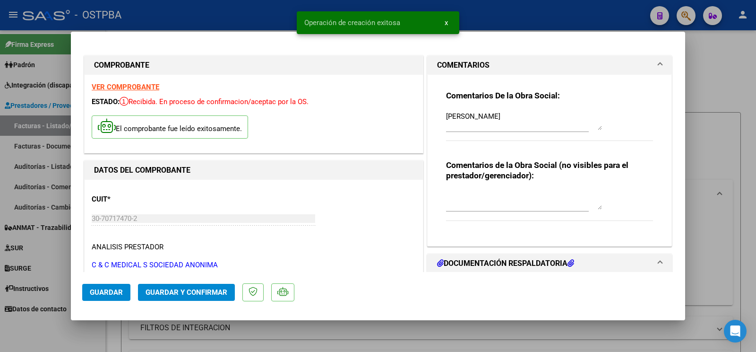
click at [64, 339] on div at bounding box center [378, 176] width 756 height 352
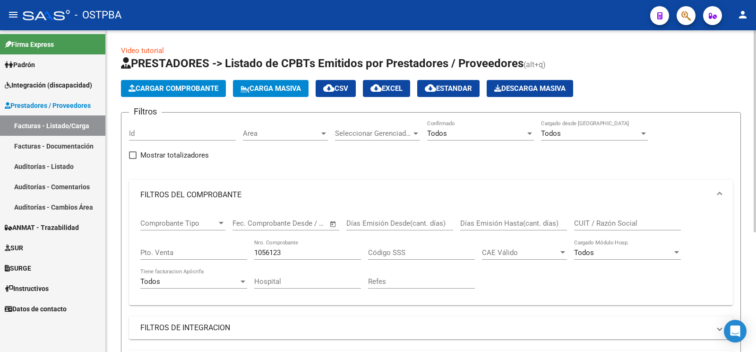
click at [181, 85] on span "Cargar Comprobante" at bounding box center [174, 88] width 90 height 9
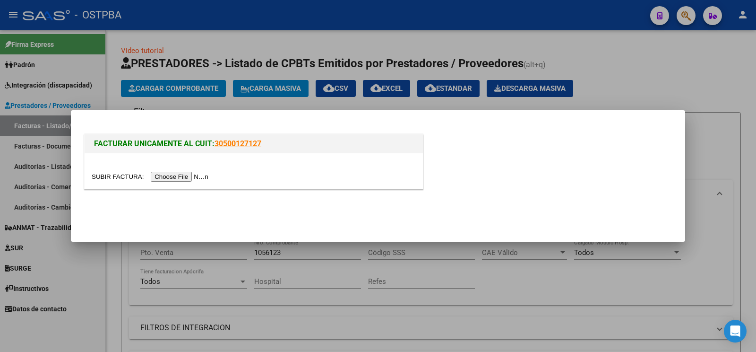
click at [103, 172] on input "file" at bounding box center [152, 177] width 120 height 10
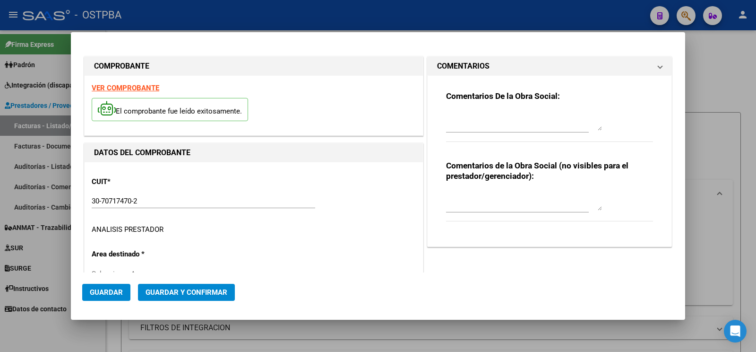
type input "[DATE]"
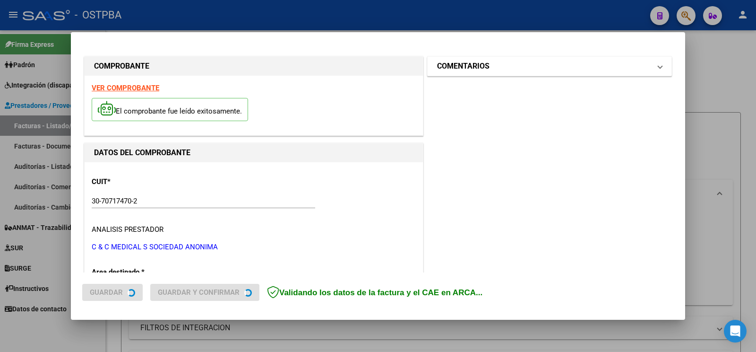
click at [471, 67] on h1 "COMENTARIOS" at bounding box center [463, 65] width 52 height 11
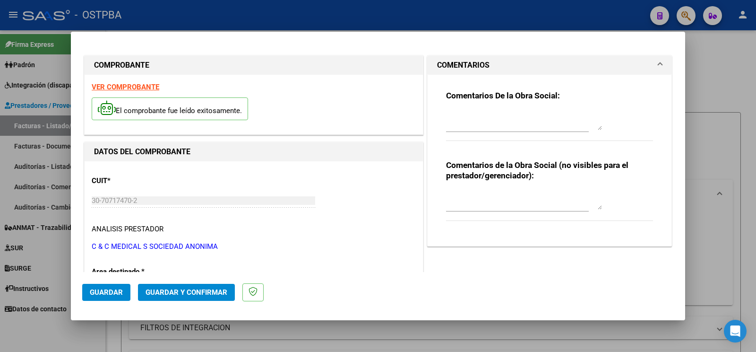
click at [487, 115] on textarea at bounding box center [524, 120] width 156 height 19
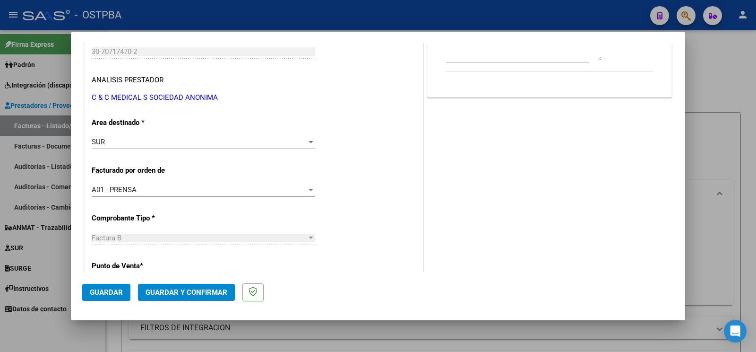
type textarea "[PERSON_NAME]"
click at [148, 153] on div "SUR Seleccionar Area" at bounding box center [203, 146] width 223 height 23
click at [149, 142] on div "SUR" at bounding box center [199, 142] width 215 height 9
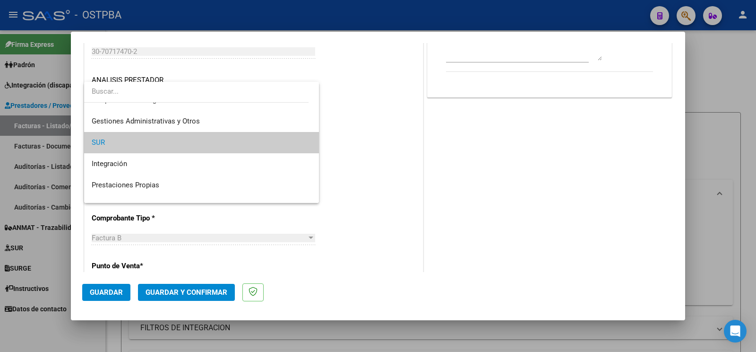
scroll to position [112, 0]
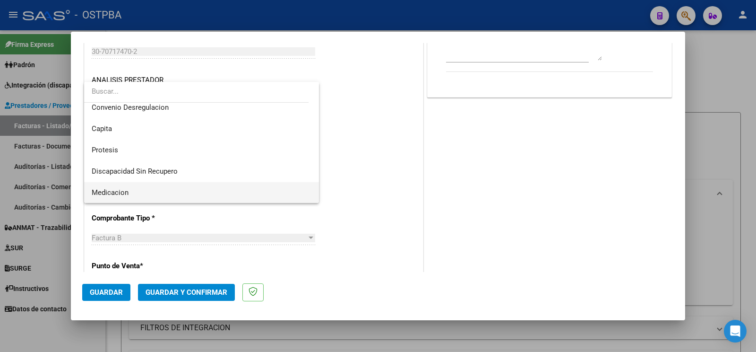
click at [142, 186] on span "Medicacion" at bounding box center [202, 192] width 220 height 21
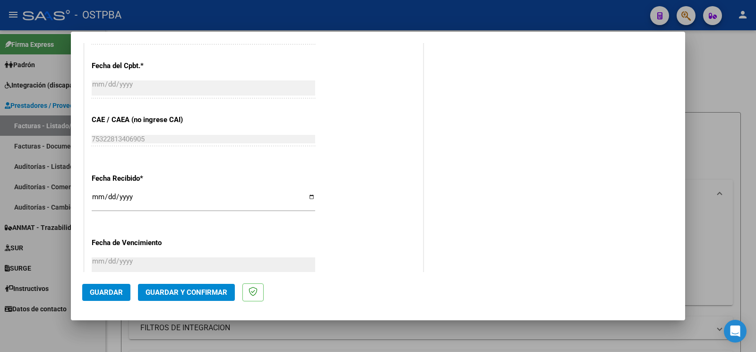
scroll to position [496, 0]
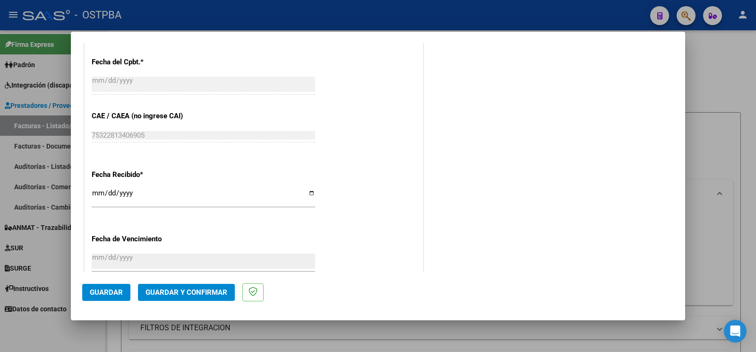
click at [109, 289] on span "Guardar" at bounding box center [106, 292] width 33 height 9
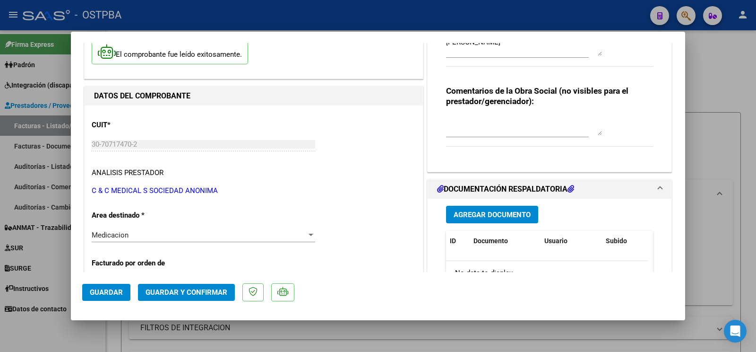
scroll to position [99, 0]
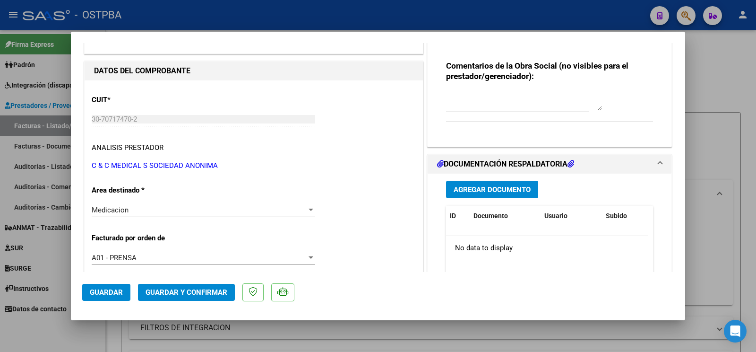
click at [103, 291] on span "Guardar" at bounding box center [106, 292] width 33 height 9
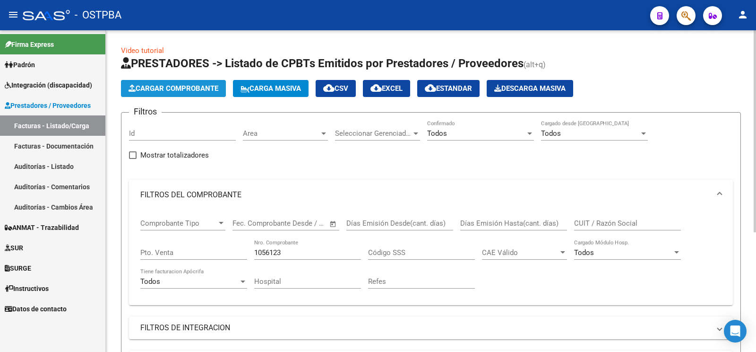
click at [214, 90] on span "Cargar Comprobante" at bounding box center [174, 88] width 90 height 9
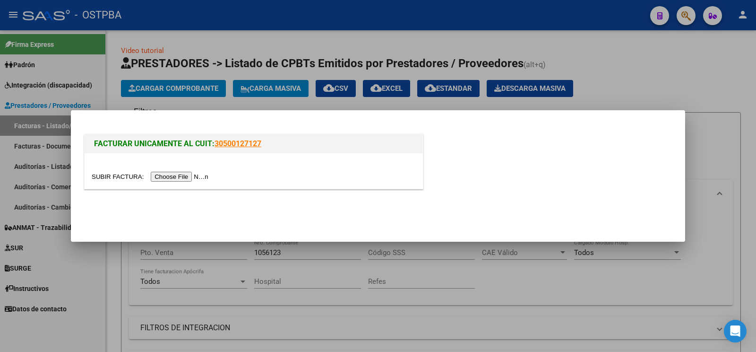
click at [102, 175] on input "file" at bounding box center [152, 177] width 120 height 10
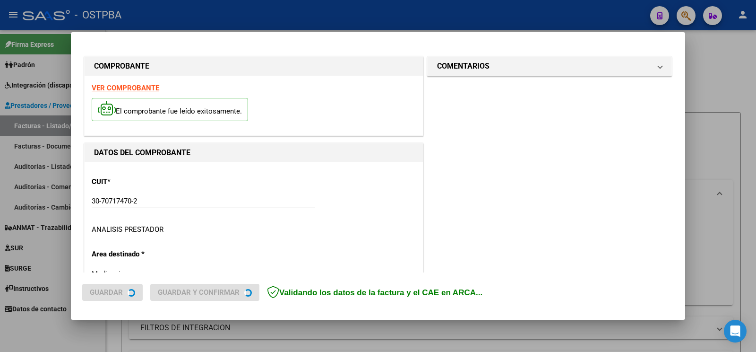
type input "[DATE]"
drag, startPoint x: 461, startPoint y: 69, endPoint x: 463, endPoint y: 117, distance: 48.7
click at [462, 68] on h1 "COMENTARIOS" at bounding box center [463, 65] width 52 height 11
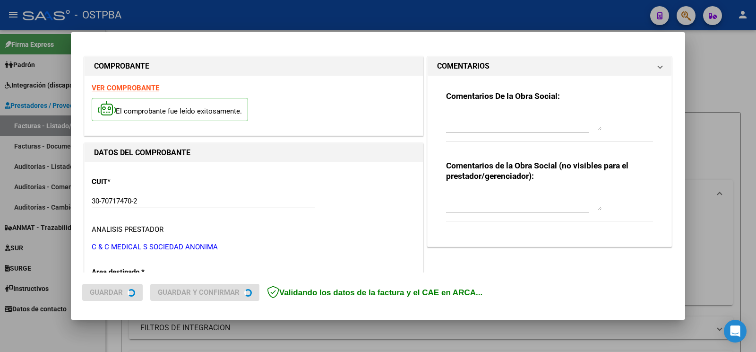
click at [470, 123] on textarea at bounding box center [524, 121] width 156 height 19
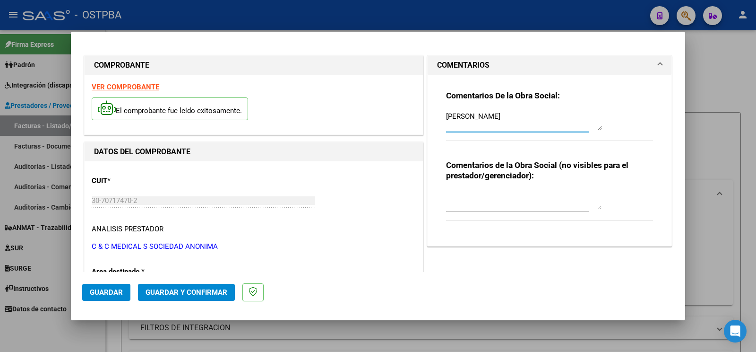
scroll to position [198, 0]
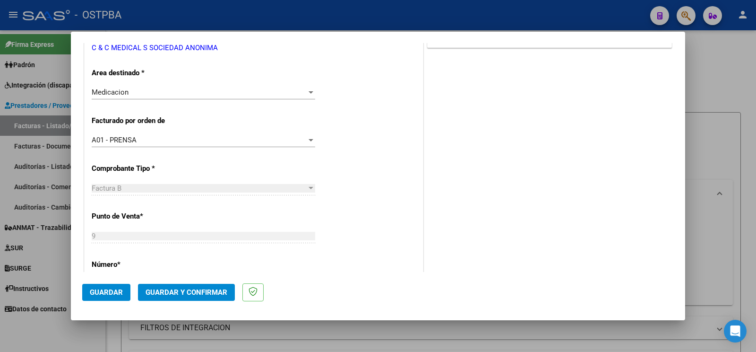
type textarea "[PERSON_NAME]"
click at [105, 295] on span "Guardar" at bounding box center [106, 292] width 33 height 9
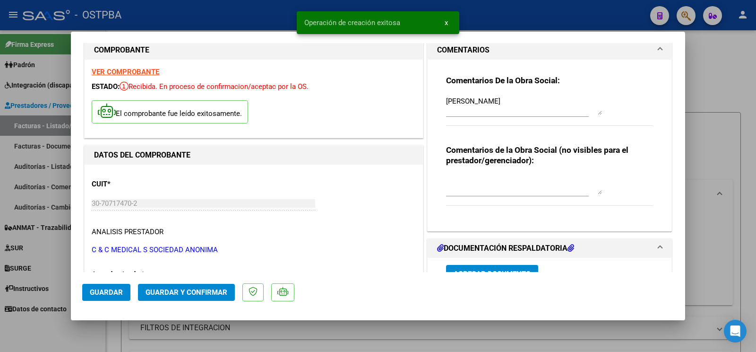
scroll to position [0, 0]
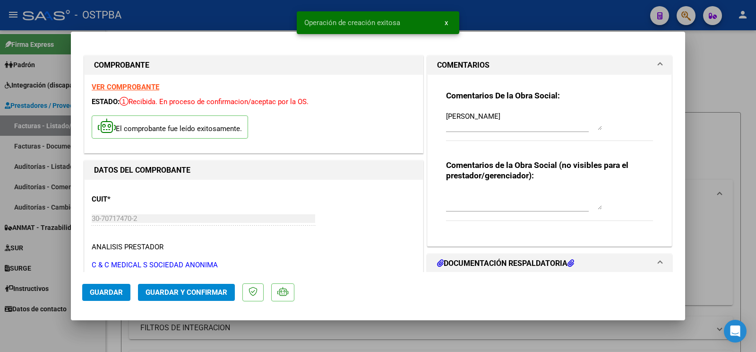
click at [108, 290] on span "Guardar" at bounding box center [106, 292] width 33 height 9
click at [112, 285] on button "Guardar" at bounding box center [106, 292] width 48 height 17
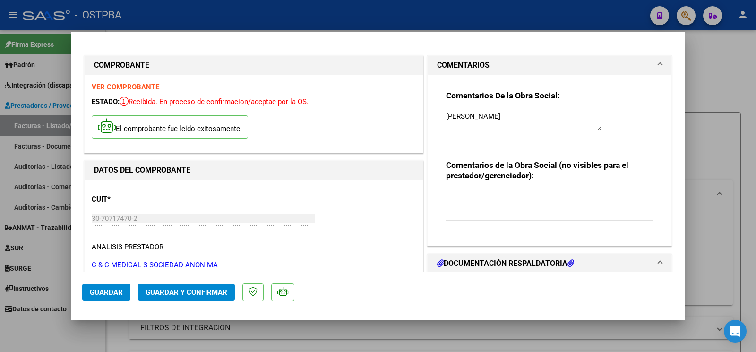
click at [96, 291] on span "Guardar" at bounding box center [106, 292] width 33 height 9
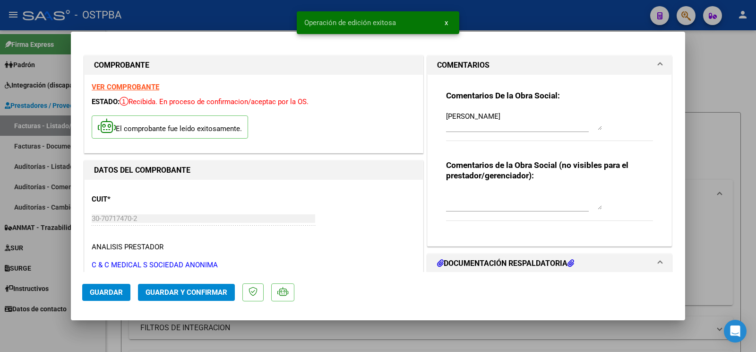
click at [45, 334] on div at bounding box center [378, 176] width 756 height 352
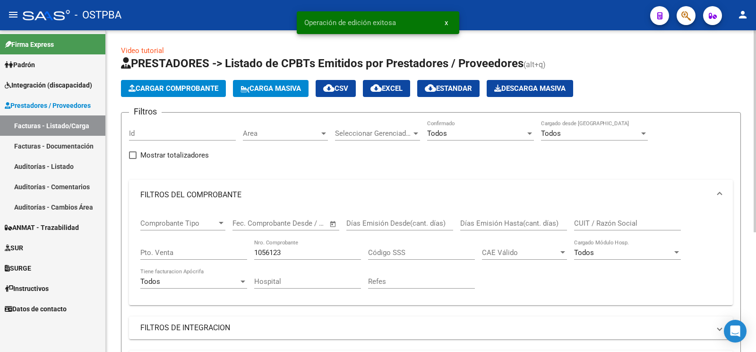
click at [171, 85] on span "Cargar Comprobante" at bounding box center [174, 88] width 90 height 9
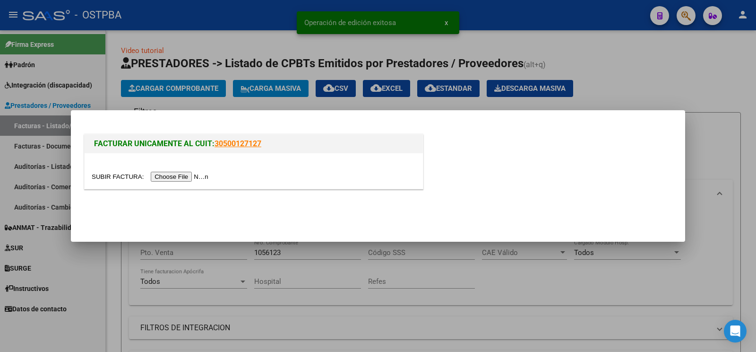
click at [113, 175] on input "file" at bounding box center [152, 177] width 120 height 10
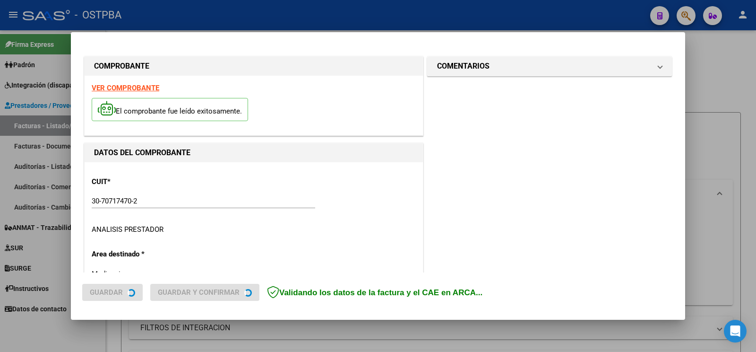
type input "[DATE]"
click at [487, 64] on mat-panel-title "COMENTARIOS" at bounding box center [544, 65] width 214 height 11
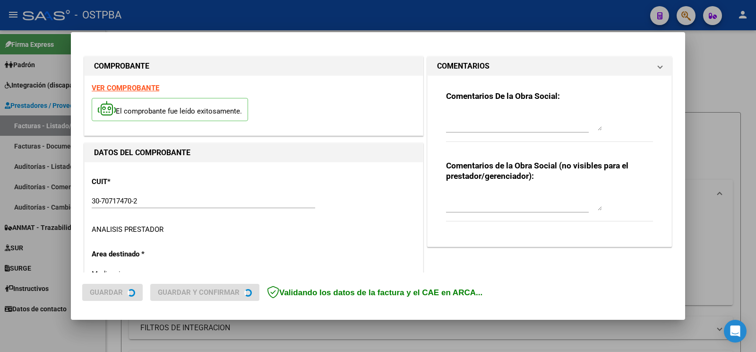
click at [486, 110] on div at bounding box center [524, 121] width 156 height 23
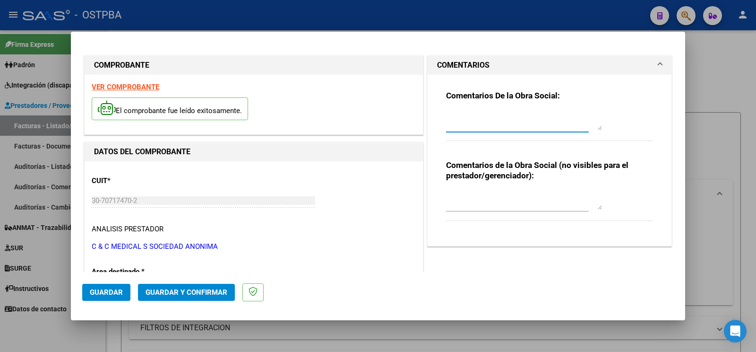
click at [484, 120] on textarea at bounding box center [524, 120] width 156 height 19
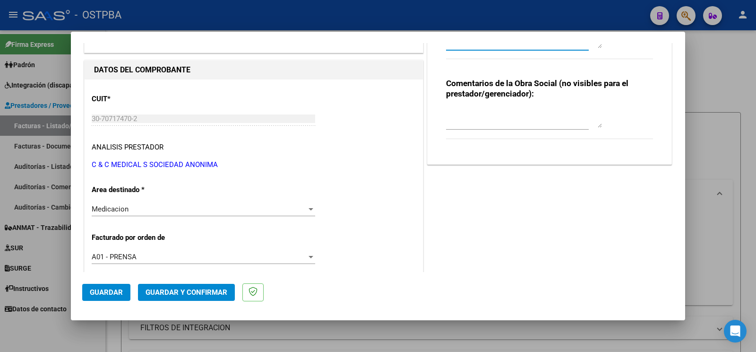
scroll to position [99, 0]
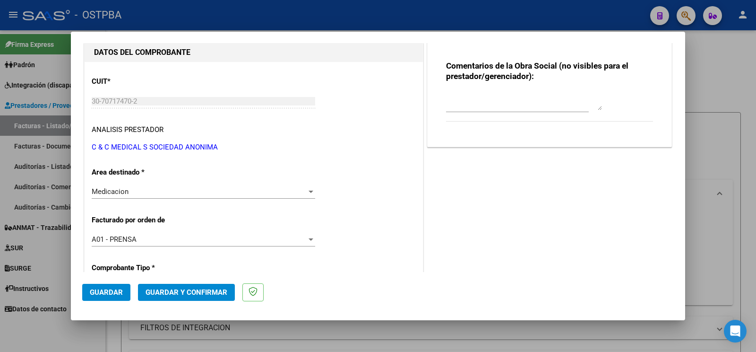
type textarea "[PERSON_NAME]"
click at [102, 282] on mat-dialog-actions "Guardar Guardar y Confirmar" at bounding box center [378, 290] width 592 height 37
click at [109, 285] on button "Guardar" at bounding box center [106, 292] width 48 height 17
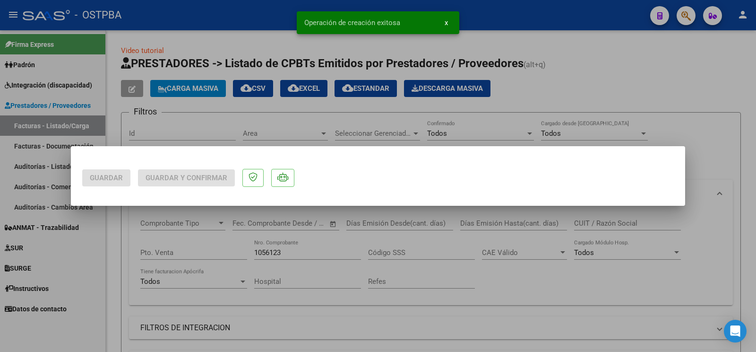
scroll to position [0, 0]
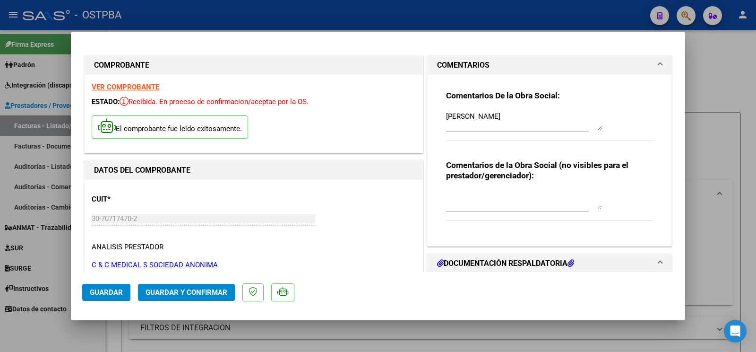
click at [101, 296] on span "Guardar" at bounding box center [106, 292] width 33 height 9
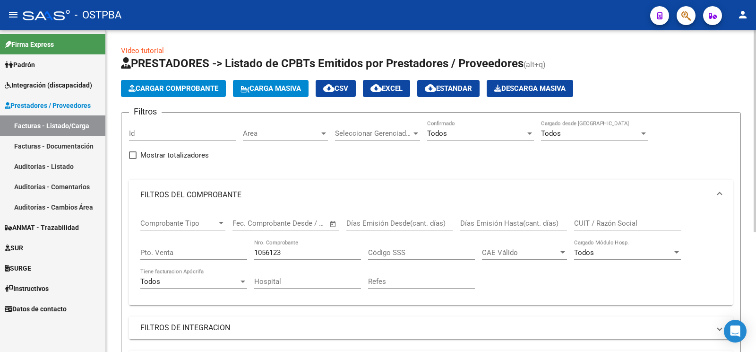
click at [180, 95] on button "Cargar Comprobante" at bounding box center [173, 88] width 105 height 17
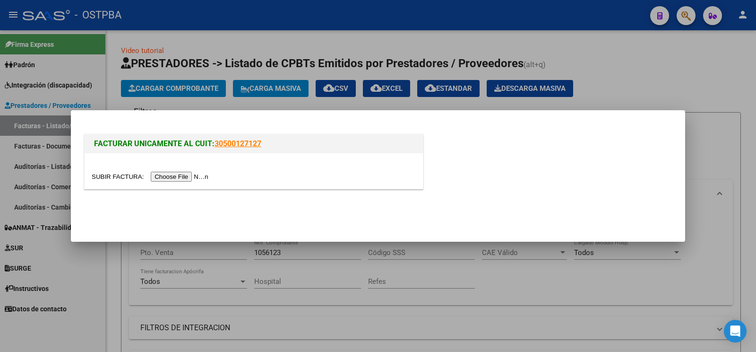
click at [127, 169] on div at bounding box center [254, 170] width 338 height 35
click at [111, 176] on input "file" at bounding box center [152, 177] width 120 height 10
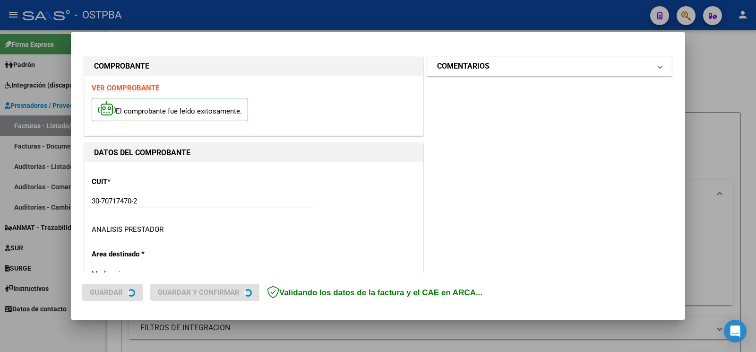
click at [486, 64] on mat-panel-title "COMENTARIOS" at bounding box center [544, 65] width 214 height 11
type input "[DATE]"
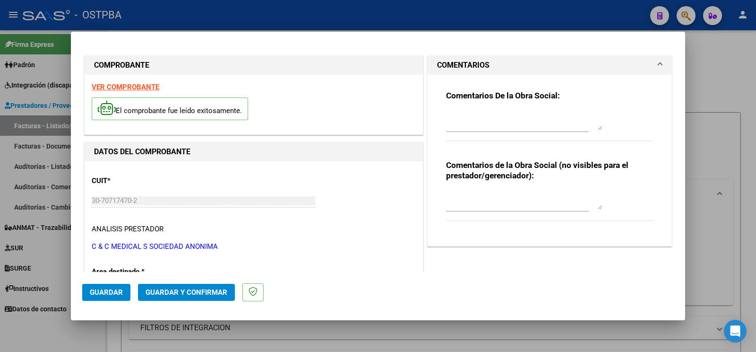
click at [474, 119] on textarea at bounding box center [524, 120] width 156 height 19
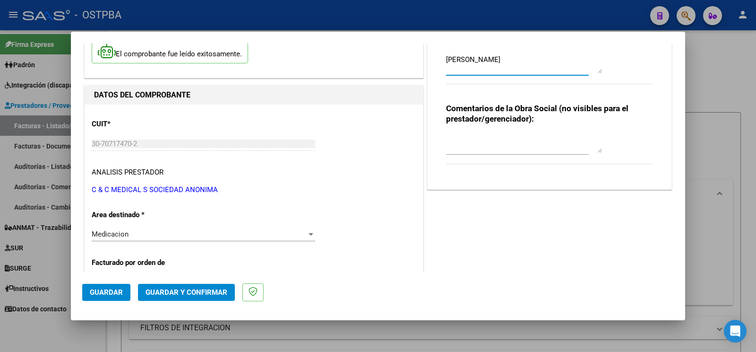
scroll to position [99, 0]
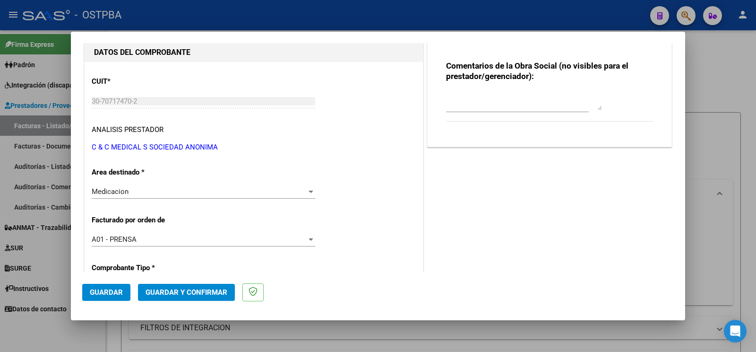
type textarea "[PERSON_NAME]"
drag, startPoint x: 109, startPoint y: 304, endPoint x: 112, endPoint y: 299, distance: 5.9
click at [111, 301] on mat-dialog-actions "Guardar Guardar y Confirmar" at bounding box center [378, 290] width 592 height 37
click at [112, 299] on button "Guardar" at bounding box center [106, 292] width 48 height 17
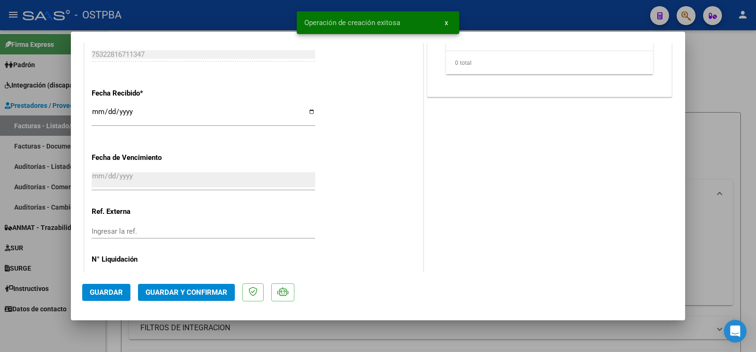
scroll to position [611, 0]
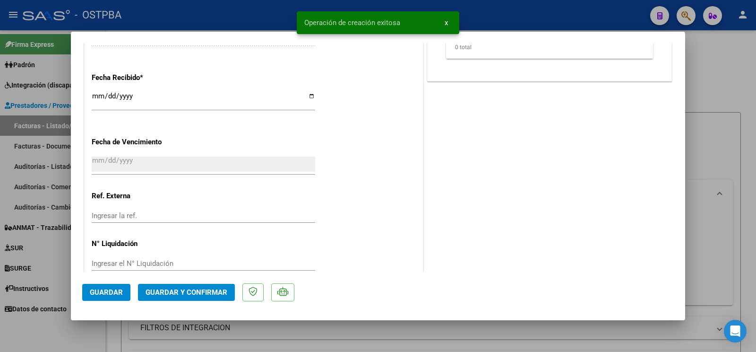
click at [45, 337] on div at bounding box center [378, 176] width 756 height 352
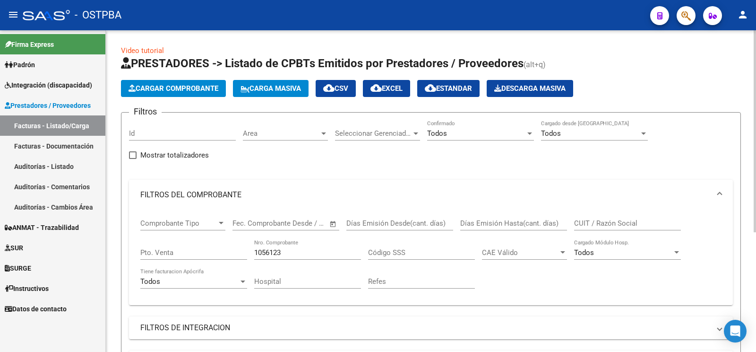
click at [143, 87] on span "Cargar Comprobante" at bounding box center [174, 88] width 90 height 9
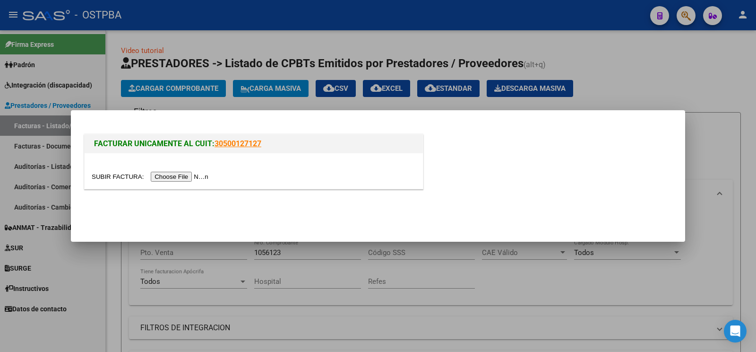
click at [102, 172] on input "file" at bounding box center [152, 177] width 120 height 10
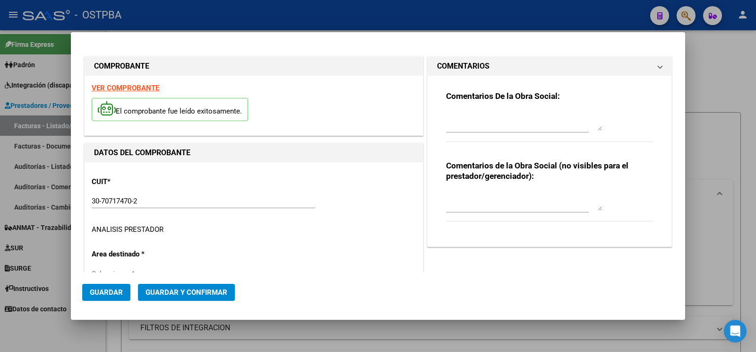
click at [470, 68] on h1 "COMENTARIOS" at bounding box center [463, 65] width 52 height 11
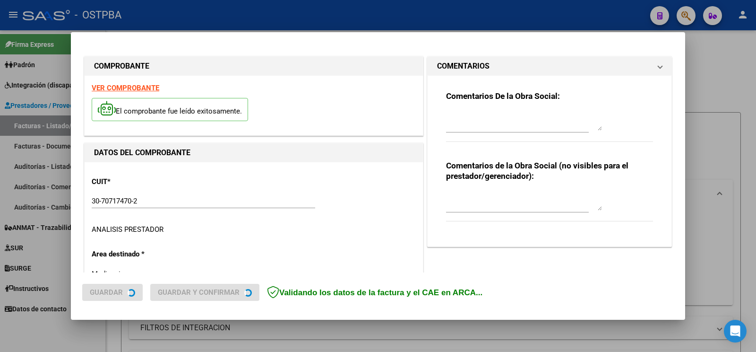
type input "[DATE]"
click at [476, 115] on textarea at bounding box center [524, 121] width 156 height 19
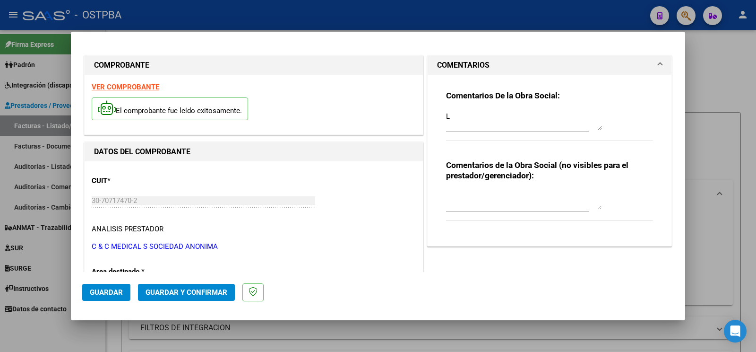
click at [489, 116] on textarea "L" at bounding box center [524, 120] width 156 height 19
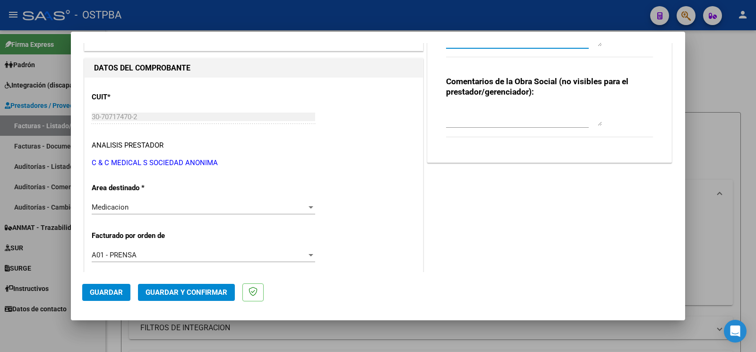
scroll to position [99, 0]
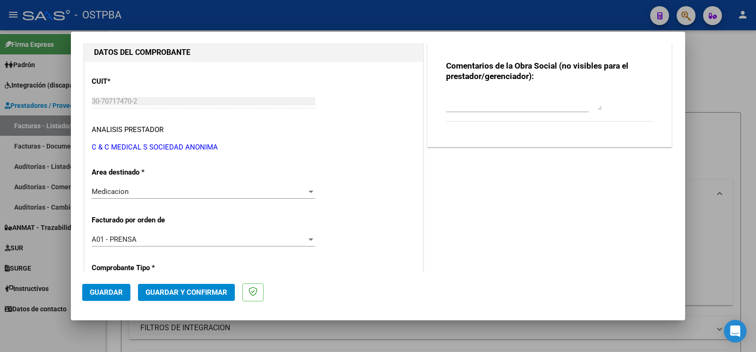
type textarea "[PERSON_NAME][GEOGRAPHIC_DATA]"
click at [95, 297] on button "Guardar" at bounding box center [106, 292] width 48 height 17
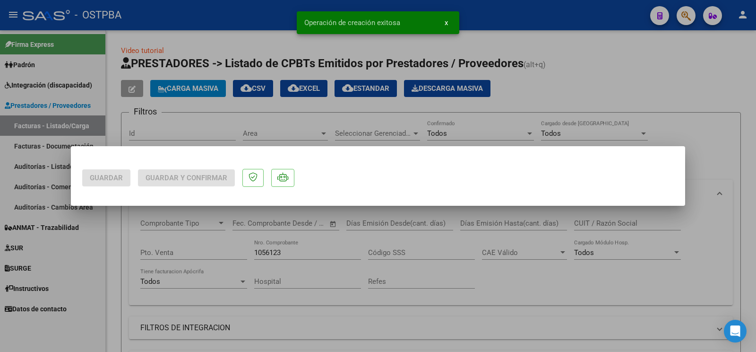
scroll to position [0, 0]
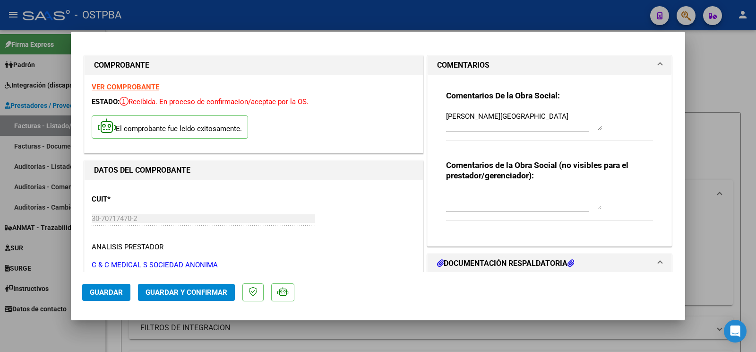
click at [97, 291] on span "Guardar" at bounding box center [106, 292] width 33 height 9
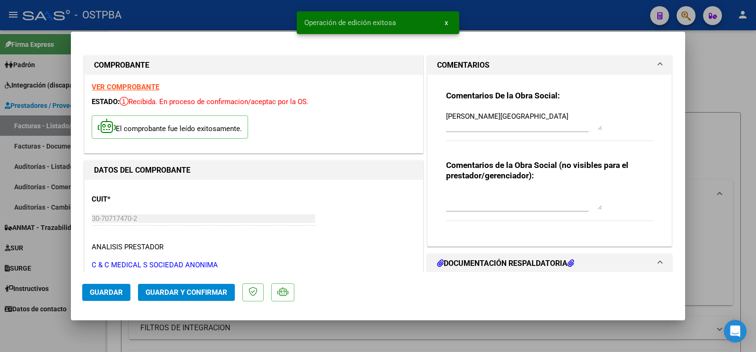
click at [70, 326] on div at bounding box center [378, 176] width 756 height 352
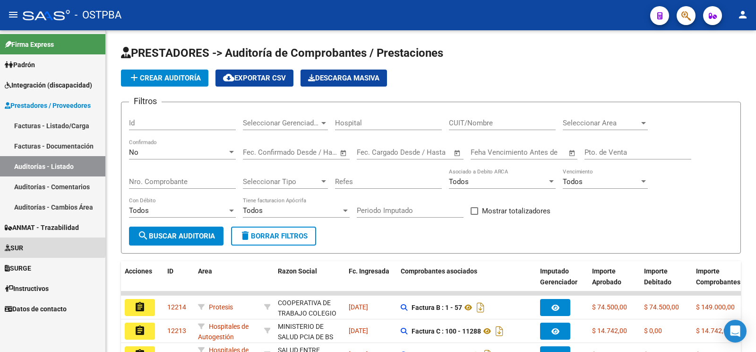
click at [45, 243] on link "SUR" at bounding box center [52, 247] width 105 height 20
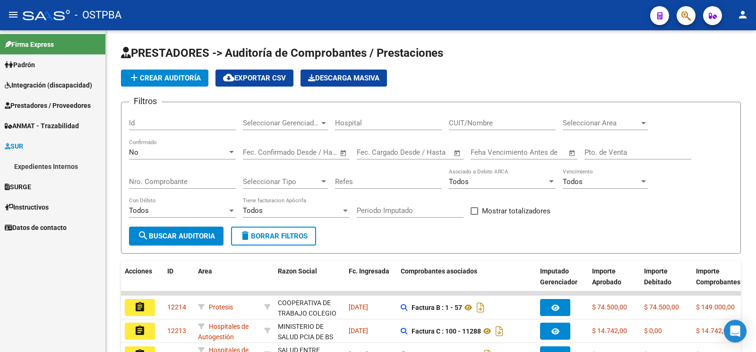
click at [52, 161] on link "Expedientes Internos" at bounding box center [52, 166] width 105 height 20
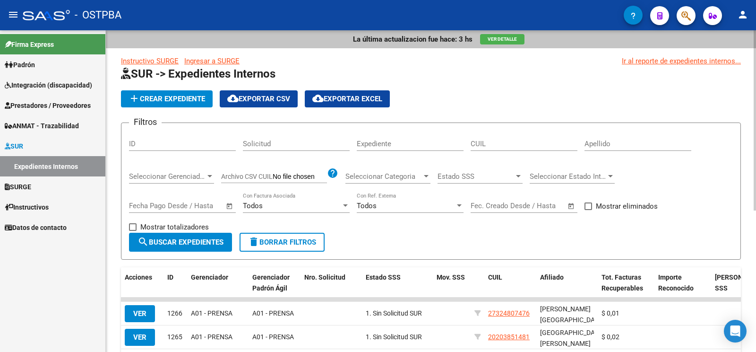
click at [616, 145] on input "Apellido" at bounding box center [637, 143] width 107 height 9
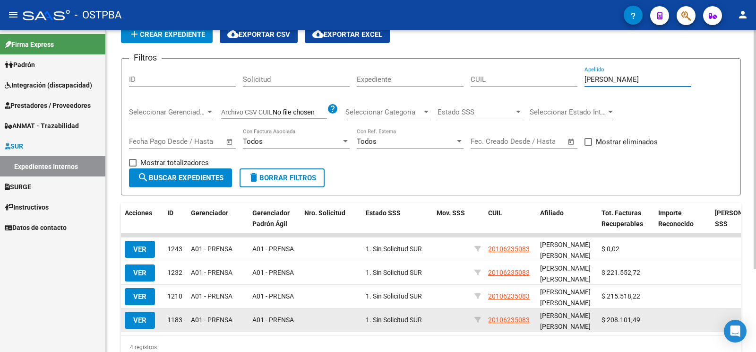
scroll to position [99, 0]
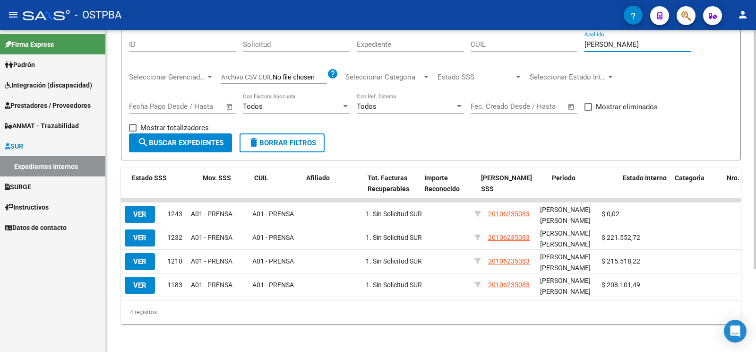
type input "kameniecki"
click at [654, 290] on datatable-body-cell at bounding box center [682, 284] width 57 height 23
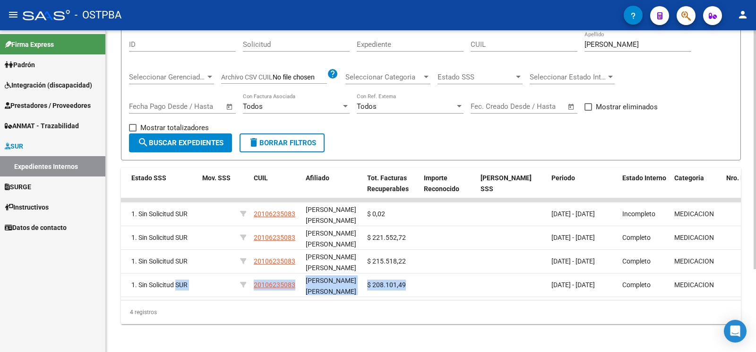
drag, startPoint x: 327, startPoint y: 306, endPoint x: 146, endPoint y: 302, distance: 181.0
click at [420, 296] on datatable-body-cell at bounding box center [448, 284] width 57 height 23
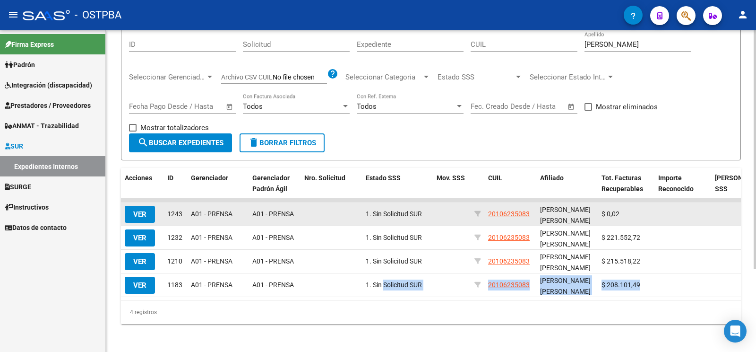
click at [143, 207] on button "VER" at bounding box center [140, 214] width 30 height 17
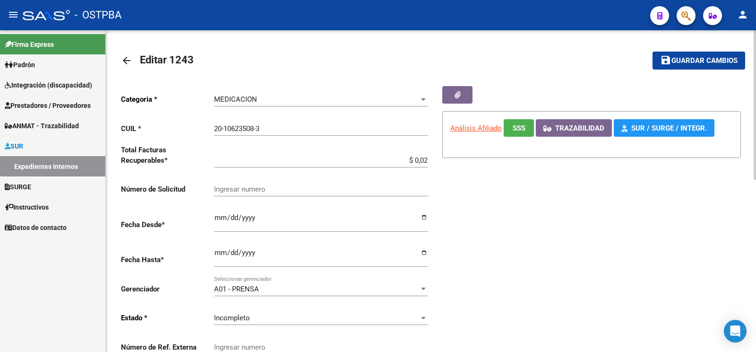
click at [389, 163] on div "$ 0,02 Ingresar el total" at bounding box center [321, 157] width 214 height 20
drag, startPoint x: 390, startPoint y: 163, endPoint x: 755, endPoint y: 165, distance: 365.3
click at [428, 164] on input "$ 0,02" at bounding box center [321, 160] width 214 height 9
type input "$ 229.676,83"
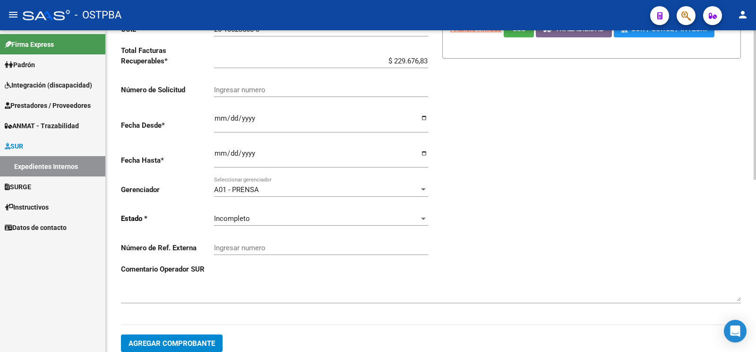
click at [281, 205] on div "Incompleto Seleccionar estado" at bounding box center [321, 215] width 214 height 20
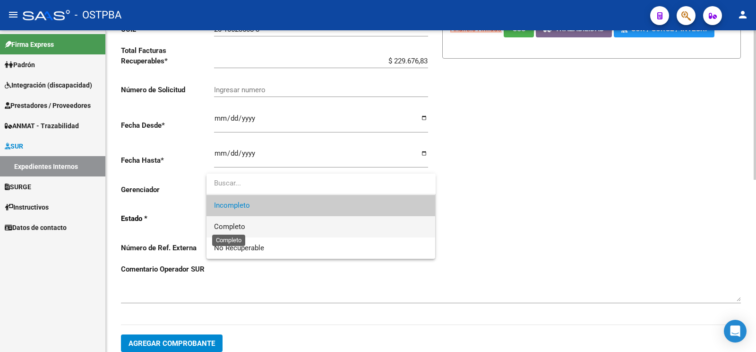
click at [240, 231] on span "Completo" at bounding box center [229, 226] width 31 height 9
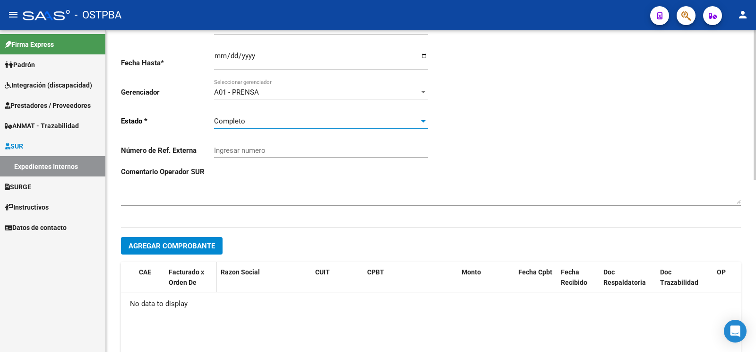
scroll to position [198, 0]
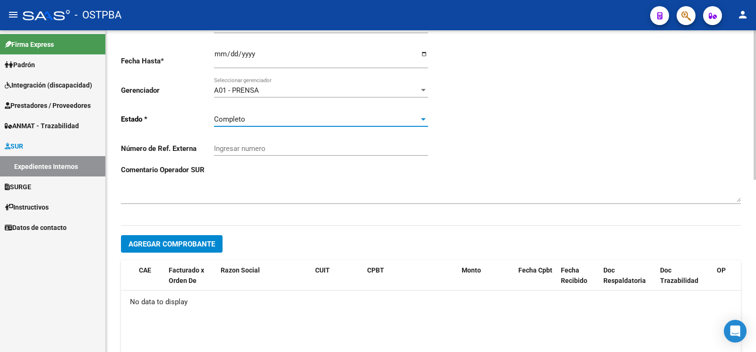
click at [187, 225] on hr at bounding box center [431, 225] width 620 height 0
click at [191, 239] on span "Agregar Comprobante" at bounding box center [172, 243] width 86 height 9
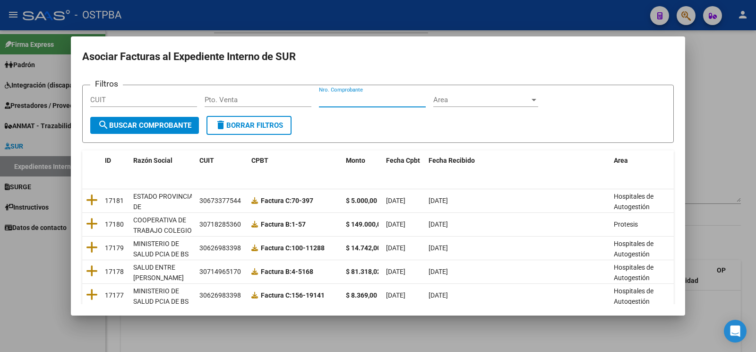
click at [387, 97] on input "Nro. Comprobante" at bounding box center [372, 99] width 107 height 9
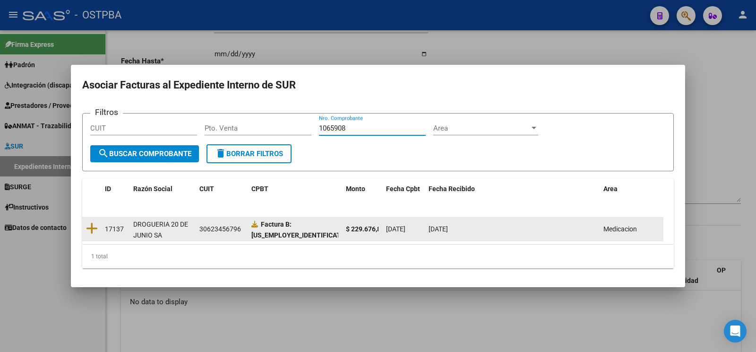
type input "1065908"
click at [92, 221] on datatable-body-cell at bounding box center [91, 228] width 19 height 23
click at [91, 227] on icon at bounding box center [92, 228] width 12 height 13
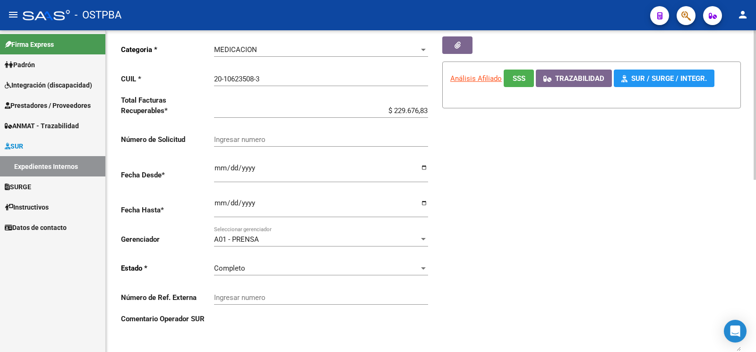
scroll to position [0, 0]
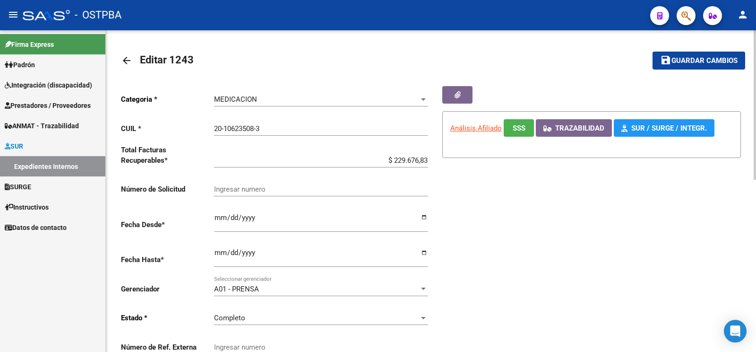
click at [695, 59] on span "Guardar cambios" at bounding box center [704, 61] width 66 height 9
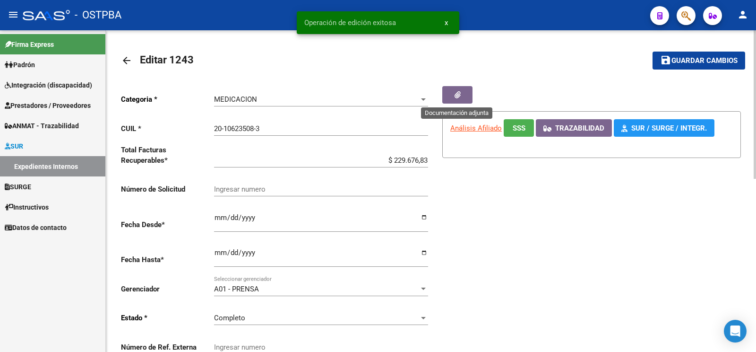
click at [466, 89] on button "button" at bounding box center [457, 94] width 30 height 17
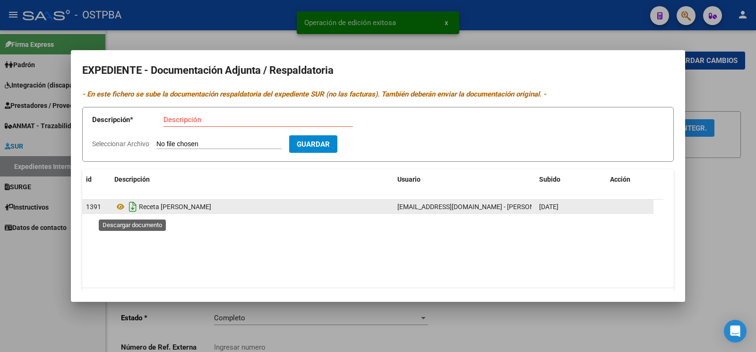
click at [129, 207] on icon "Descargar documento" at bounding box center [133, 206] width 12 height 15
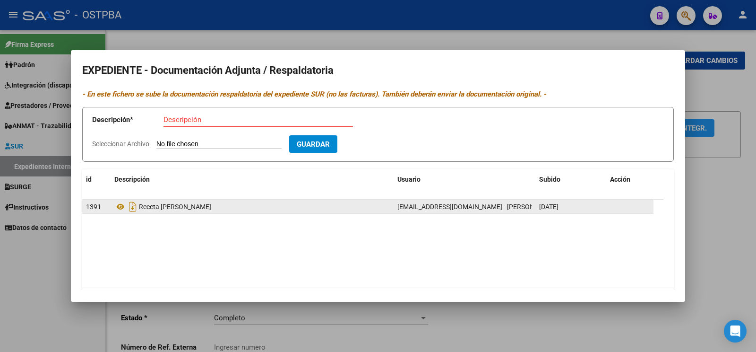
click at [756, 154] on div at bounding box center [378, 176] width 756 height 352
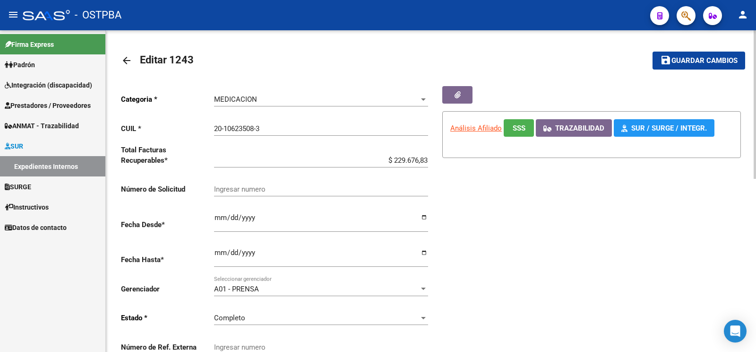
click at [713, 52] on button "save Guardar cambios" at bounding box center [699, 60] width 93 height 17
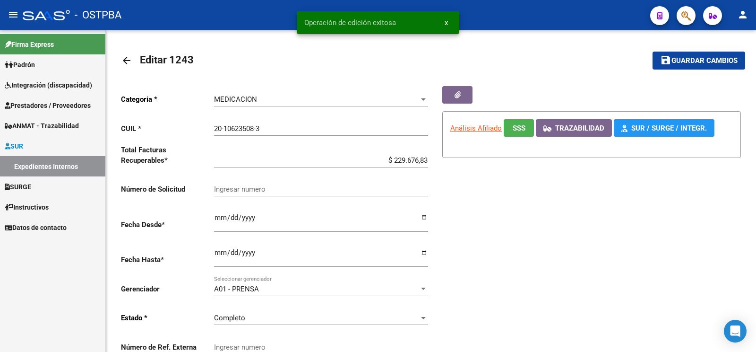
click at [61, 163] on link "Expedientes Internos" at bounding box center [52, 166] width 105 height 20
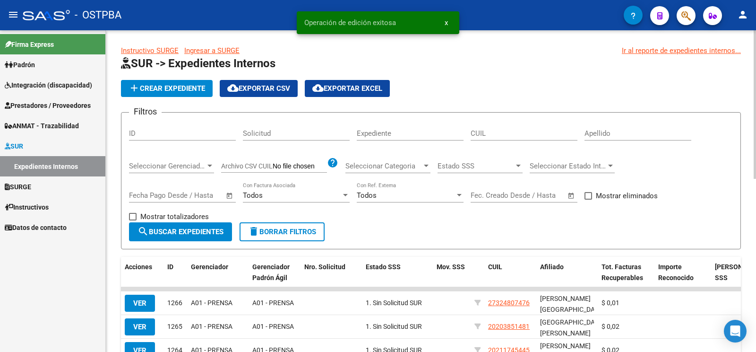
click at [619, 130] on div "Apellido" at bounding box center [637, 130] width 107 height 20
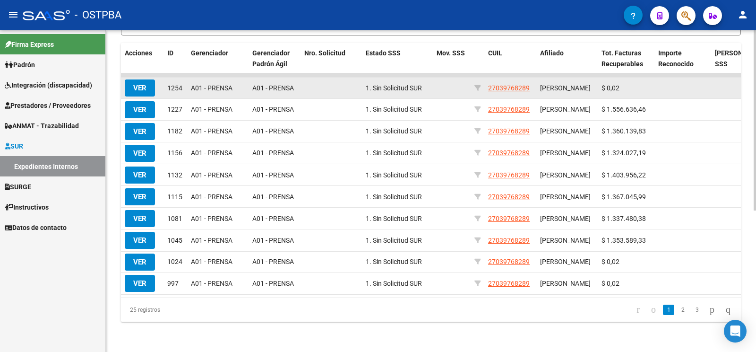
type input "telias"
click at [137, 79] on button "VER" at bounding box center [140, 87] width 30 height 17
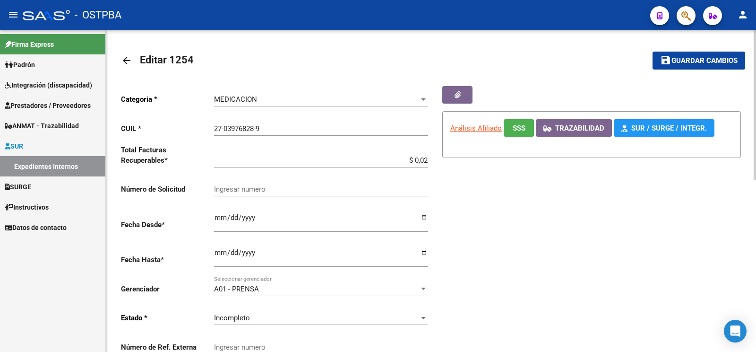
drag, startPoint x: 389, startPoint y: 158, endPoint x: 756, endPoint y: 165, distance: 366.7
click at [428, 164] on input "$ 0,02" at bounding box center [321, 160] width 214 height 9
type input "$ 1.460.080,07"
click at [254, 304] on div "Incompleto Seleccionar estado" at bounding box center [321, 314] width 214 height 20
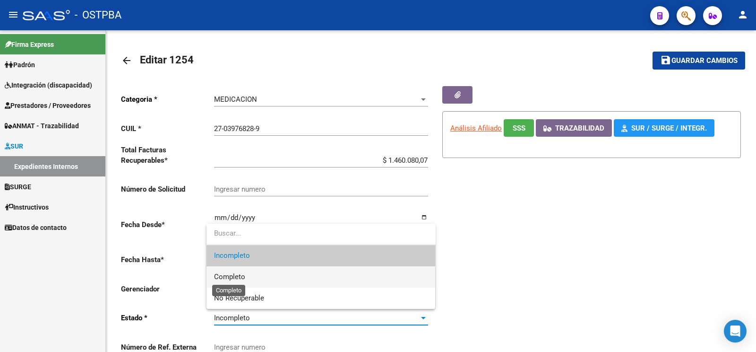
click at [239, 277] on span "Completo" at bounding box center [229, 276] width 31 height 9
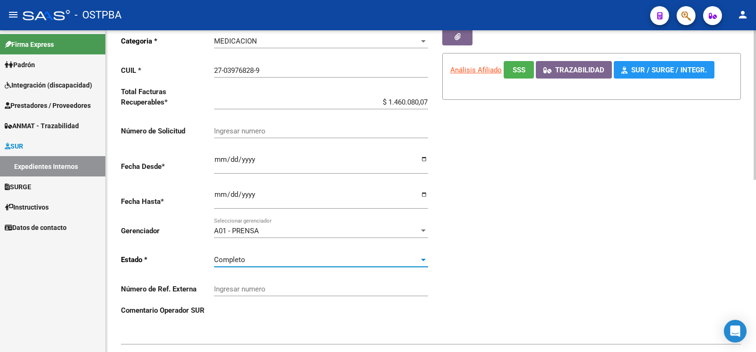
scroll to position [99, 0]
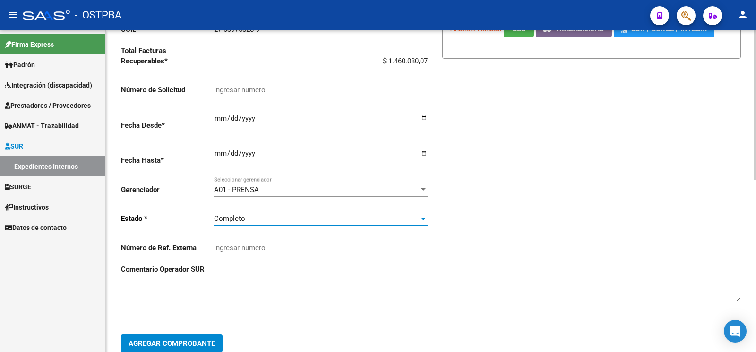
click at [183, 339] on span "Agregar Comprobante" at bounding box center [172, 343] width 86 height 9
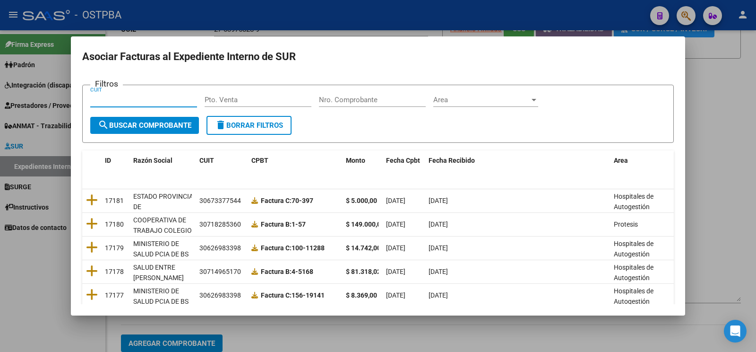
click at [375, 97] on input "Nro. Comprobante" at bounding box center [372, 99] width 107 height 9
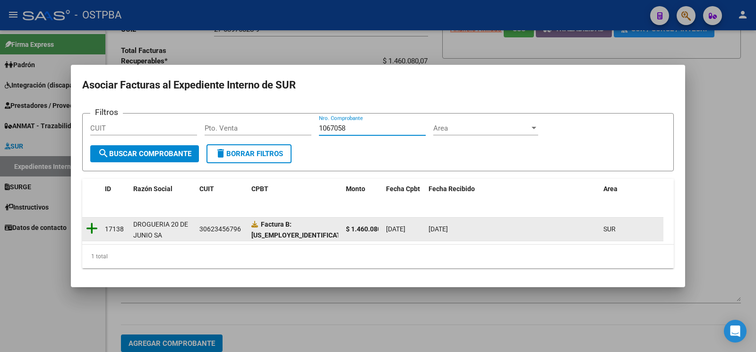
type input "1067058"
click at [90, 227] on icon at bounding box center [92, 228] width 12 height 13
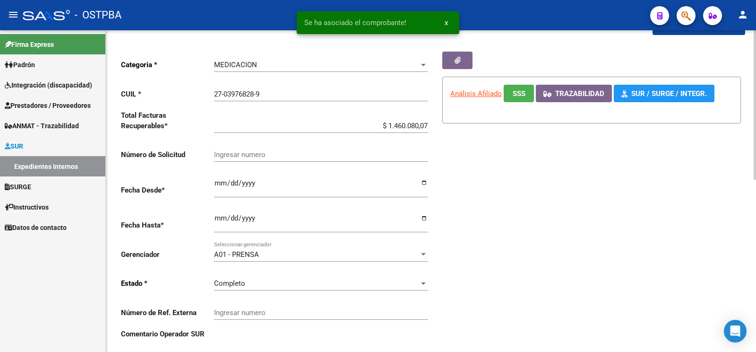
scroll to position [0, 0]
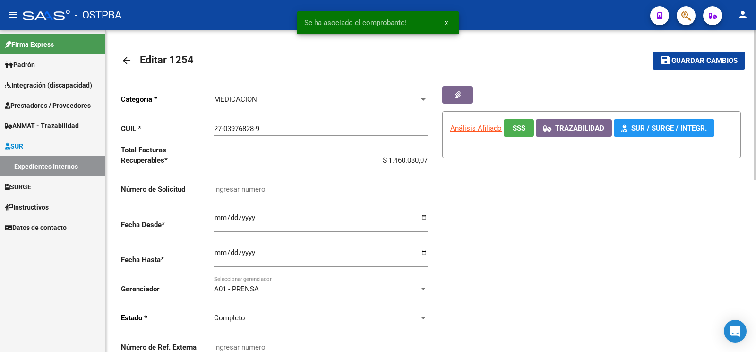
click at [678, 64] on span "Guardar cambios" at bounding box center [704, 61] width 66 height 9
click at [463, 102] on button "button" at bounding box center [457, 94] width 30 height 17
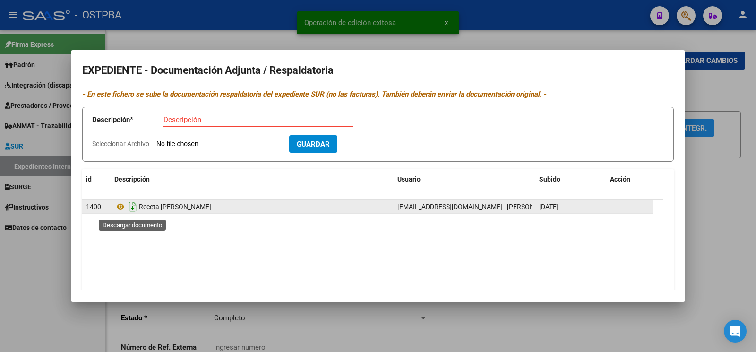
click at [129, 207] on icon "Descargar documento" at bounding box center [133, 206] width 12 height 15
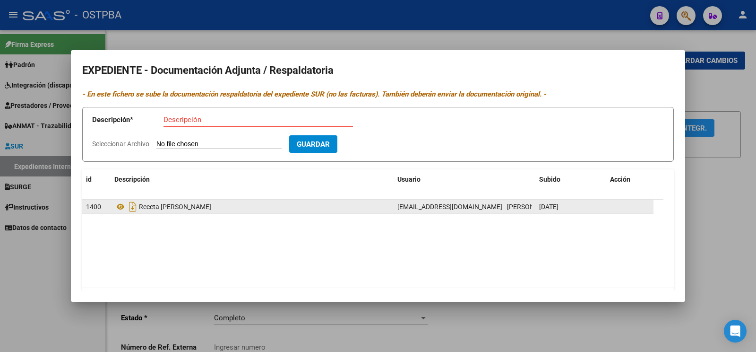
click at [58, 272] on div at bounding box center [378, 176] width 756 height 352
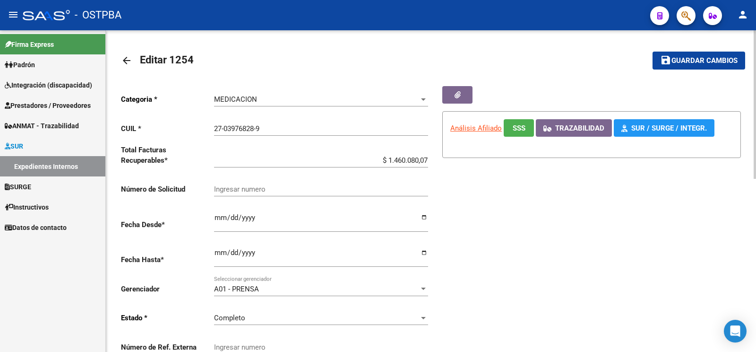
click at [710, 56] on button "save Guardar cambios" at bounding box center [699, 60] width 93 height 17
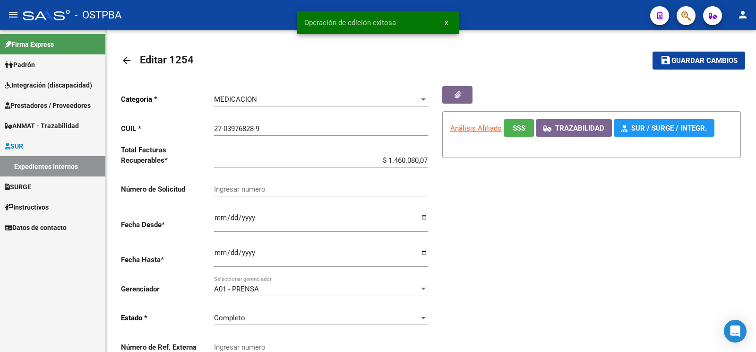
click at [47, 167] on link "Expedientes Internos" at bounding box center [52, 166] width 105 height 20
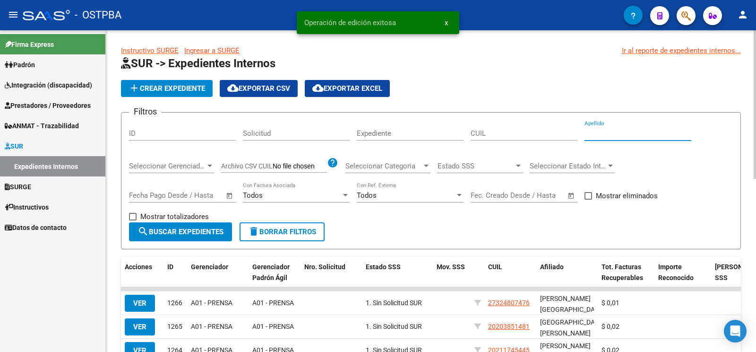
click at [620, 134] on input "Apellido" at bounding box center [637, 133] width 107 height 9
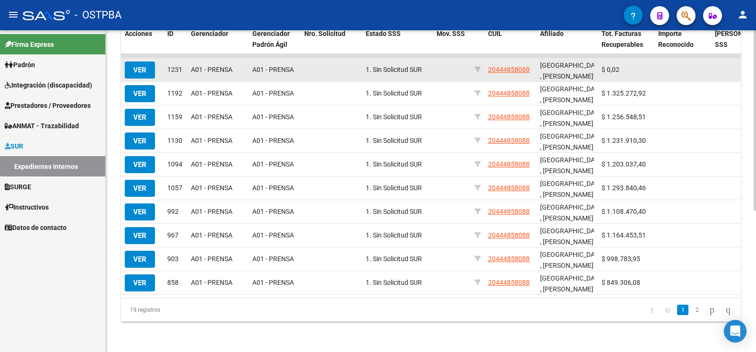
type input "[GEOGRAPHIC_DATA]"
click at [146, 66] on span "VER" at bounding box center [139, 70] width 13 height 9
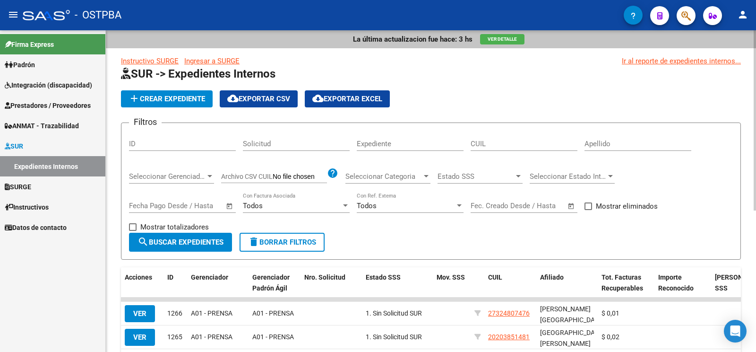
click at [605, 145] on input "Apellido" at bounding box center [637, 143] width 107 height 9
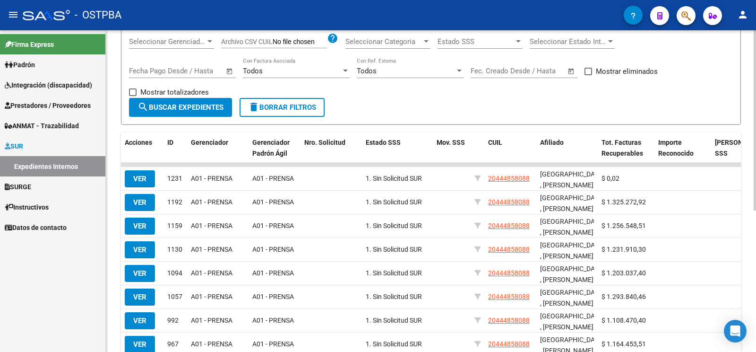
scroll to position [99, 0]
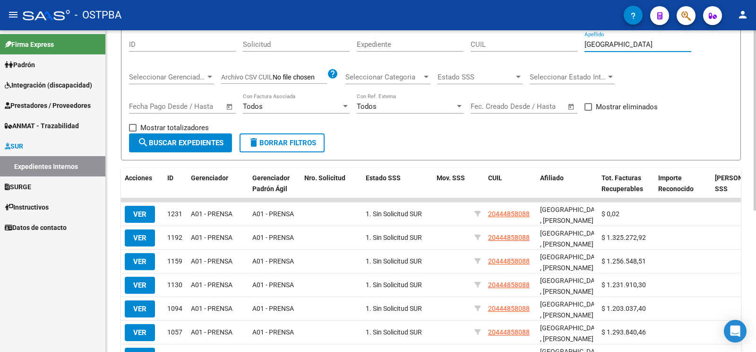
drag, startPoint x: 643, startPoint y: 47, endPoint x: 329, endPoint y: -37, distance: 325.4
click at [584, 40] on input "[GEOGRAPHIC_DATA]" at bounding box center [637, 44] width 107 height 9
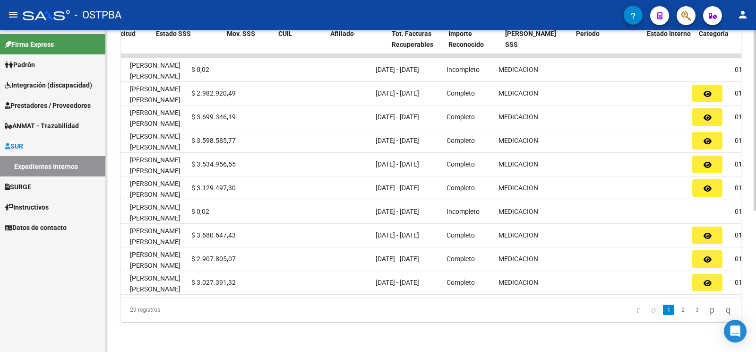
scroll to position [0, 0]
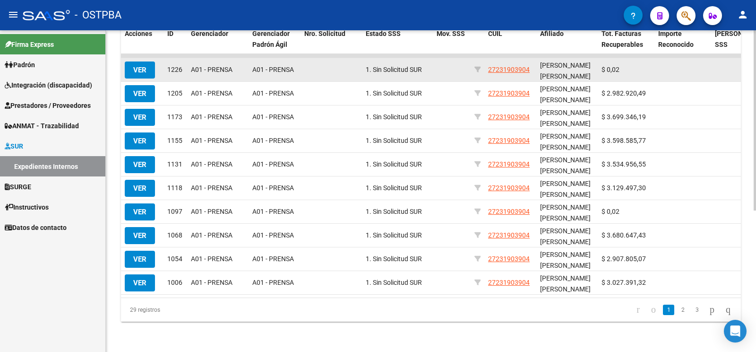
type input "finondo"
click at [142, 66] on span "VER" at bounding box center [139, 70] width 13 height 9
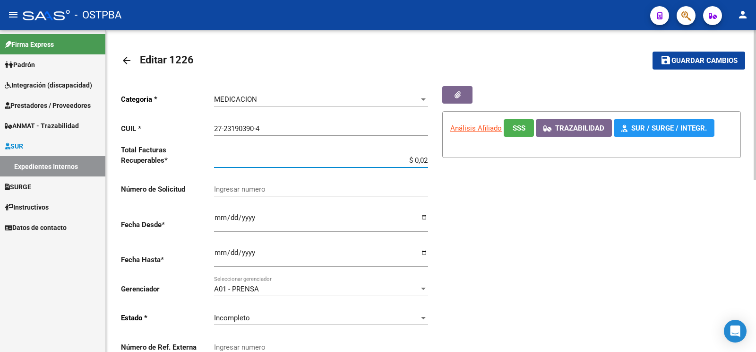
drag, startPoint x: 389, startPoint y: 155, endPoint x: 395, endPoint y: 155, distance: 5.7
click at [392, 156] on input "$ 0,02" at bounding box center [321, 160] width 214 height 9
drag, startPoint x: 395, startPoint y: 155, endPoint x: 756, endPoint y: 148, distance: 360.6
click at [428, 156] on input "$ 0,02" at bounding box center [321, 160] width 214 height 9
type input "$ 80.603,64"
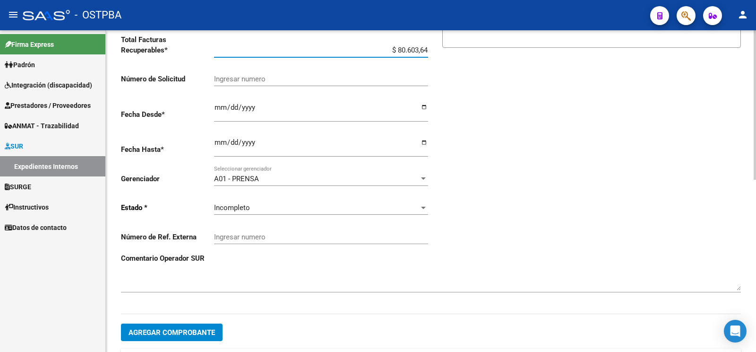
scroll to position [149, 0]
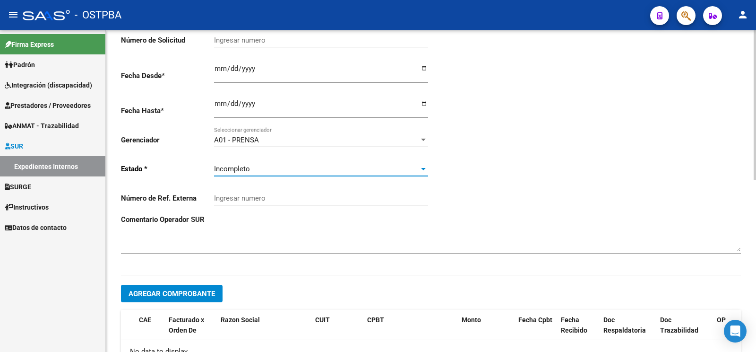
click at [278, 164] on div "Incompleto" at bounding box center [317, 168] width 206 height 9
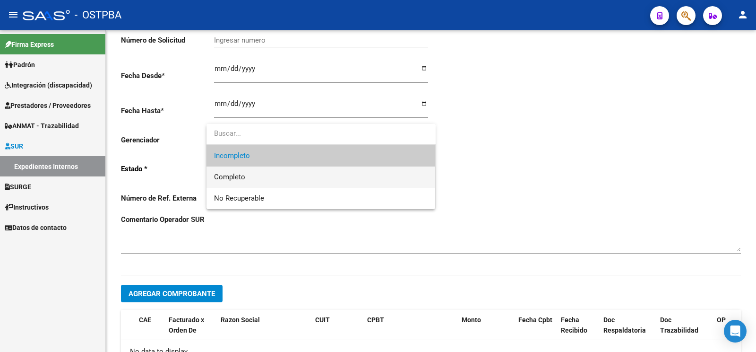
click at [258, 179] on span "Completo" at bounding box center [321, 176] width 214 height 21
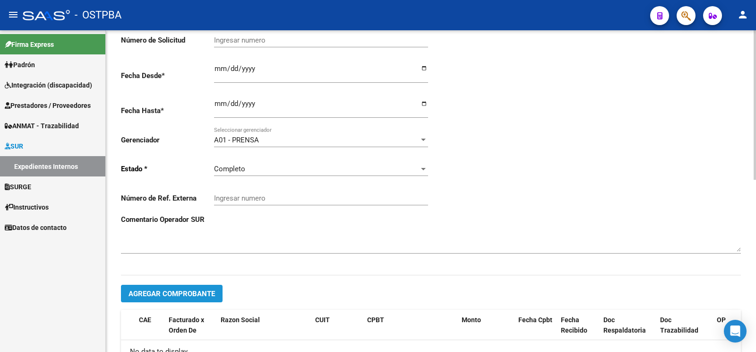
click at [189, 286] on button "Agregar Comprobante" at bounding box center [172, 292] width 102 height 17
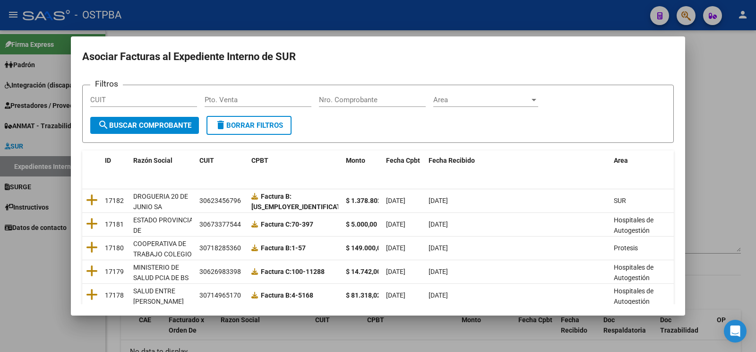
click at [386, 95] on div "Nro. Comprobante" at bounding box center [372, 100] width 107 height 14
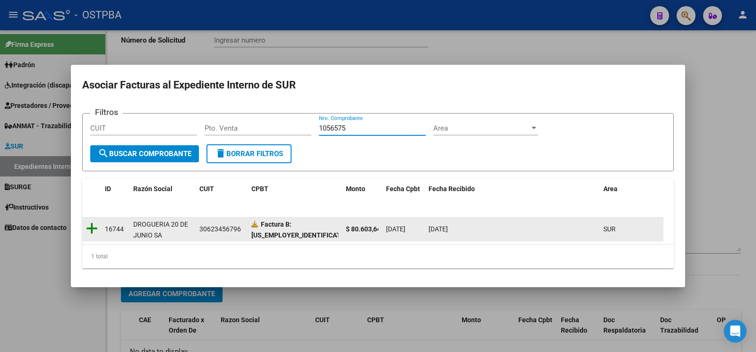
type input "1056575"
click at [90, 229] on icon at bounding box center [92, 228] width 12 height 13
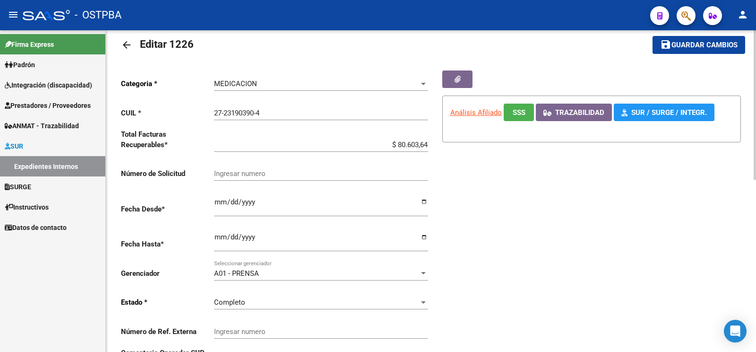
scroll to position [0, 0]
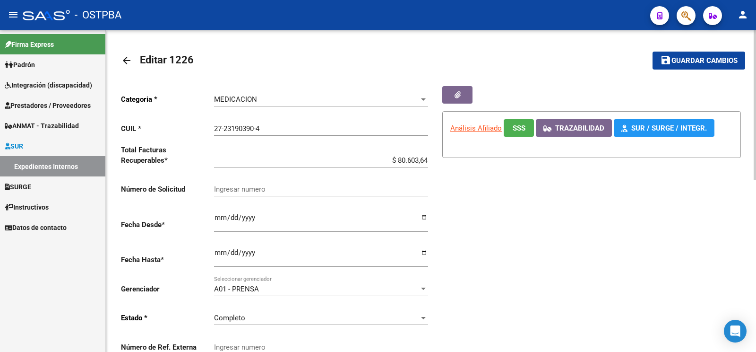
click at [663, 52] on button "save Guardar cambios" at bounding box center [699, 60] width 93 height 17
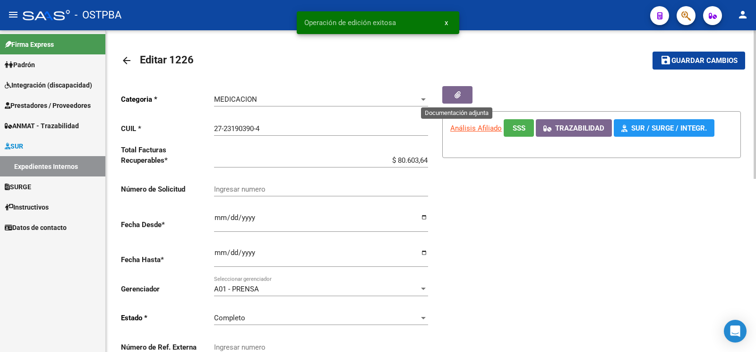
click at [470, 92] on button "button" at bounding box center [457, 94] width 30 height 17
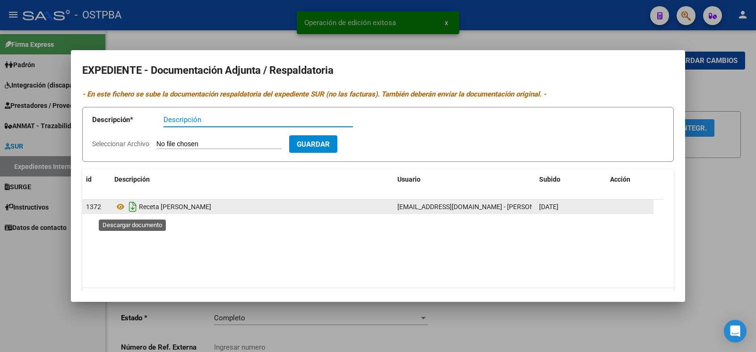
click at [129, 206] on icon "Descargar documento" at bounding box center [133, 206] width 12 height 15
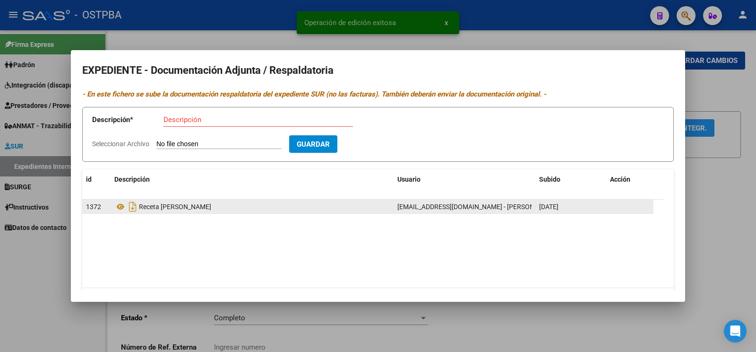
click at [740, 104] on div at bounding box center [378, 176] width 756 height 352
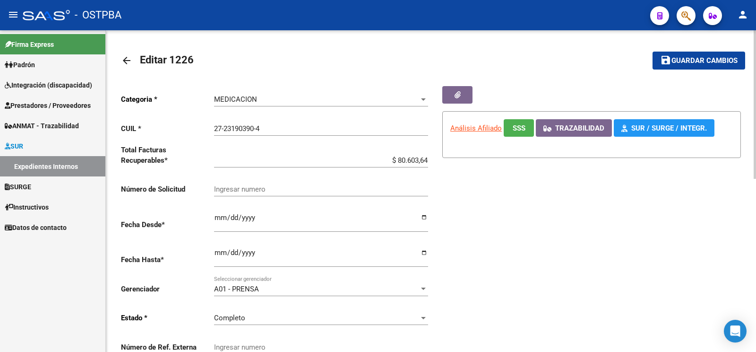
click at [710, 65] on button "save Guardar cambios" at bounding box center [699, 60] width 93 height 17
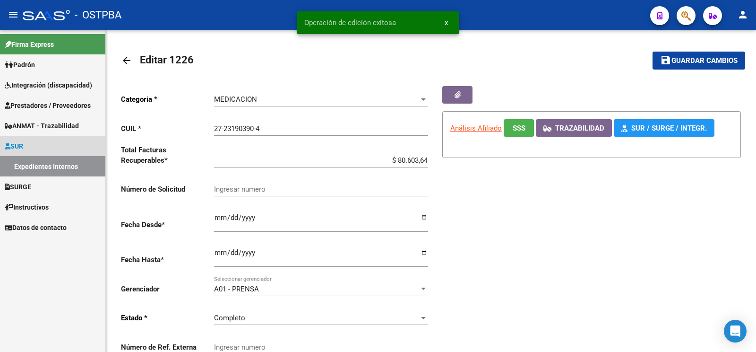
click at [35, 163] on link "Expedientes Internos" at bounding box center [52, 166] width 105 height 20
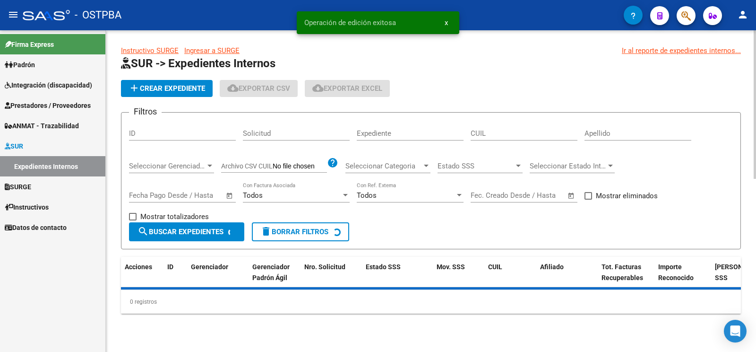
click at [628, 129] on input "Apellido" at bounding box center [637, 133] width 107 height 9
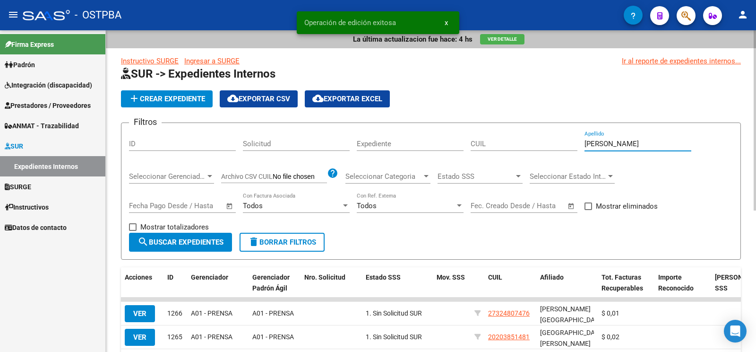
type input "pintos"
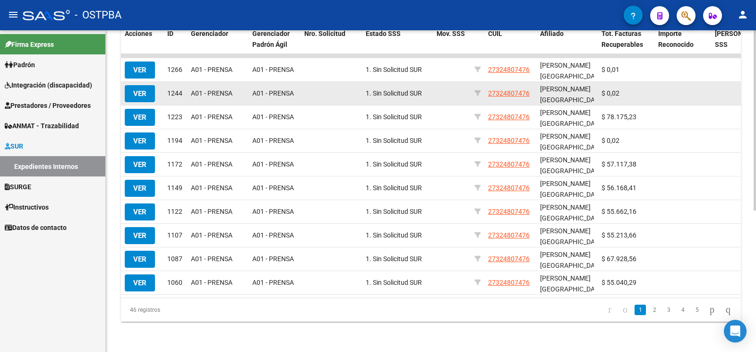
click at [142, 89] on span "VER" at bounding box center [139, 93] width 13 height 9
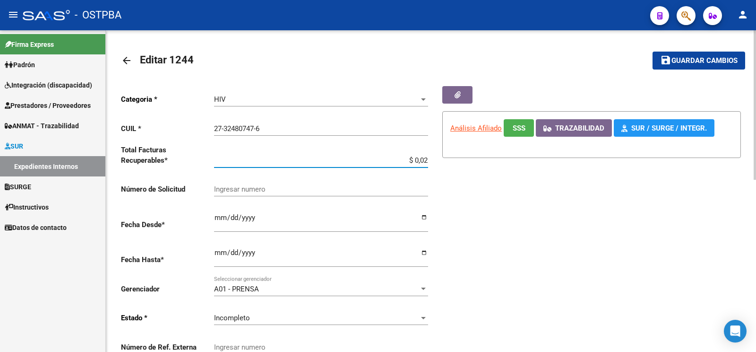
drag, startPoint x: 392, startPoint y: 161, endPoint x: 749, endPoint y: 152, distance: 356.9
click at [428, 164] on input "$ 0,02" at bounding box center [321, 160] width 214 height 9
type input "$ 79.064,16"
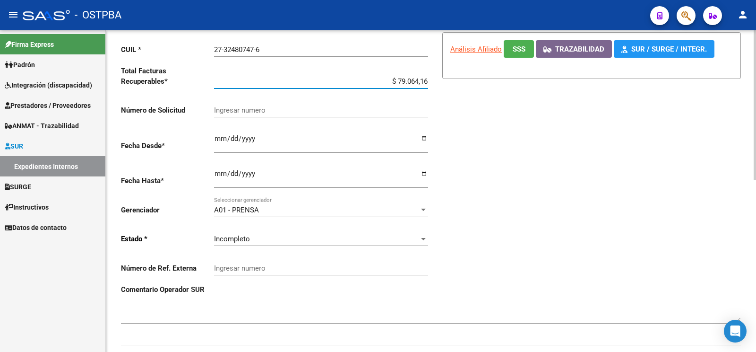
scroll to position [99, 0]
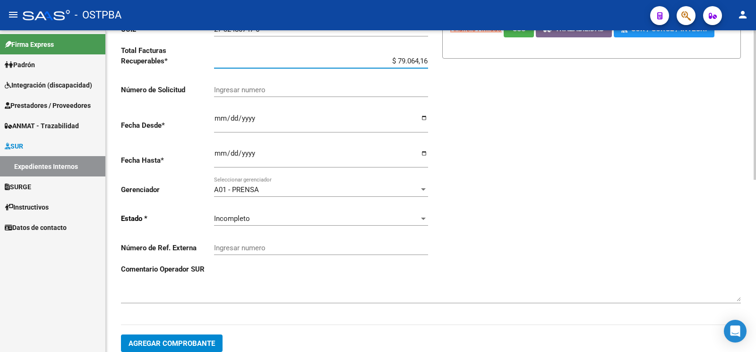
click at [266, 214] on div "Incompleto" at bounding box center [317, 218] width 206 height 9
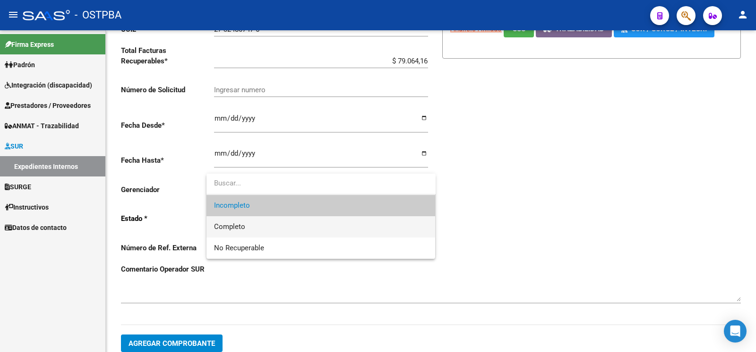
click at [253, 230] on span "Completo" at bounding box center [321, 226] width 214 height 21
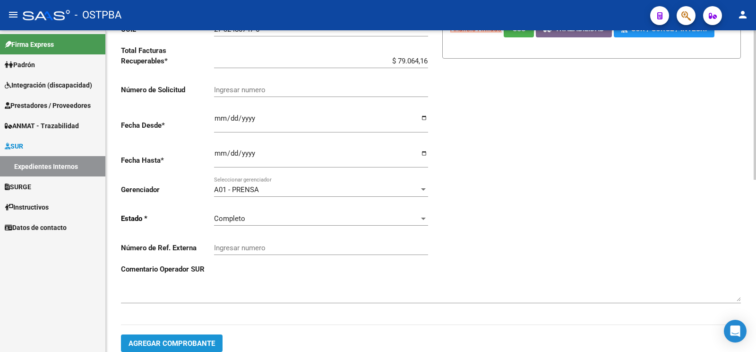
click at [198, 334] on button "Agregar Comprobante" at bounding box center [172, 342] width 102 height 17
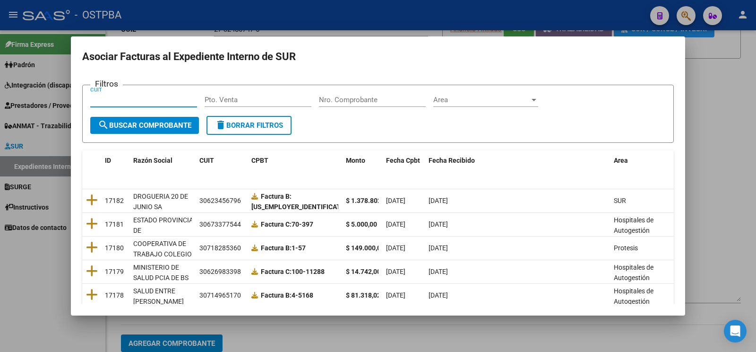
click at [387, 101] on input "Nro. Comprobante" at bounding box center [372, 99] width 107 height 9
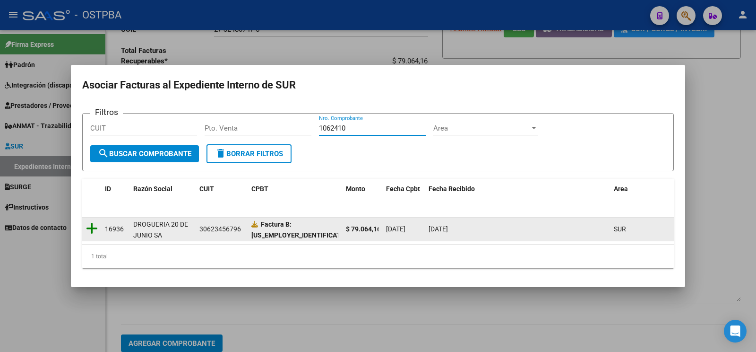
type input "1062410"
click at [94, 224] on icon at bounding box center [92, 228] width 12 height 13
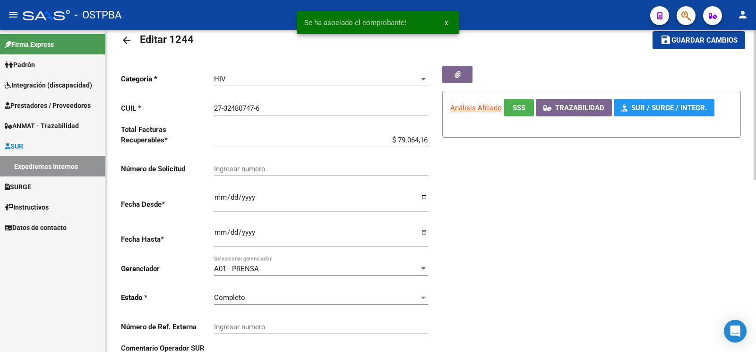
scroll to position [0, 0]
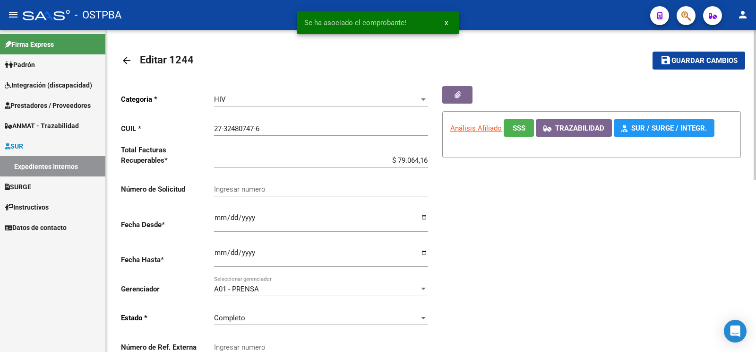
click at [719, 59] on span "Guardar cambios" at bounding box center [704, 61] width 66 height 9
click at [467, 91] on button "button" at bounding box center [457, 94] width 30 height 17
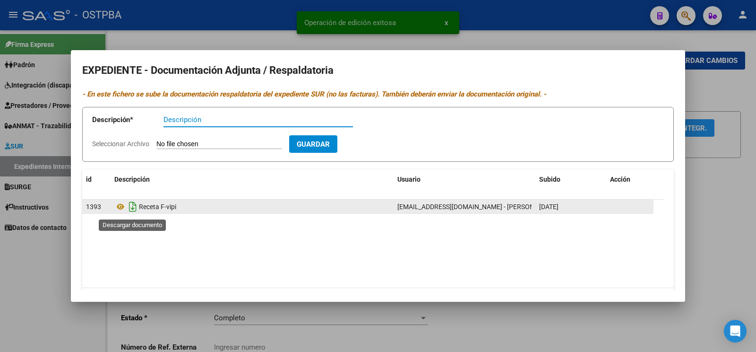
click at [129, 205] on icon "Descargar documento" at bounding box center [133, 206] width 12 height 15
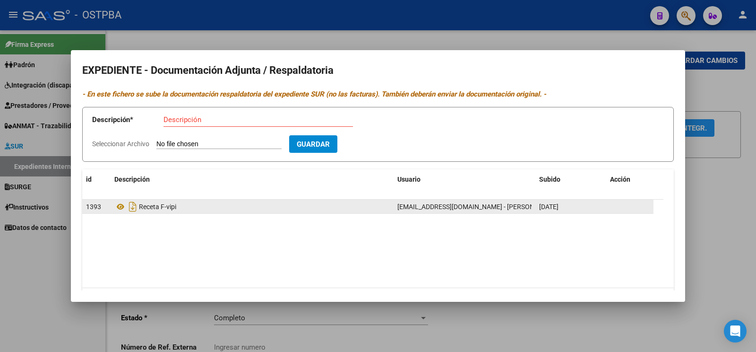
click at [724, 74] on div at bounding box center [378, 176] width 756 height 352
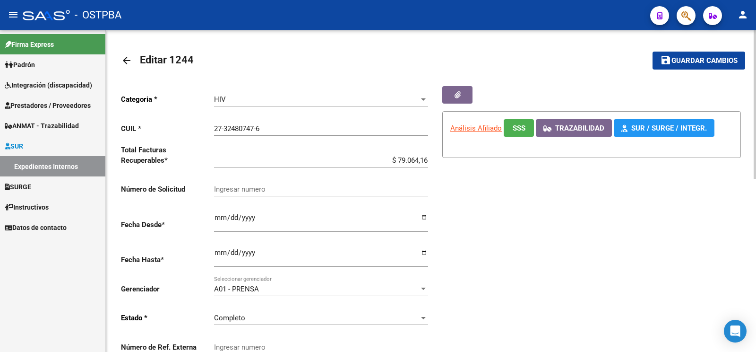
click at [717, 64] on span "Guardar cambios" at bounding box center [704, 61] width 66 height 9
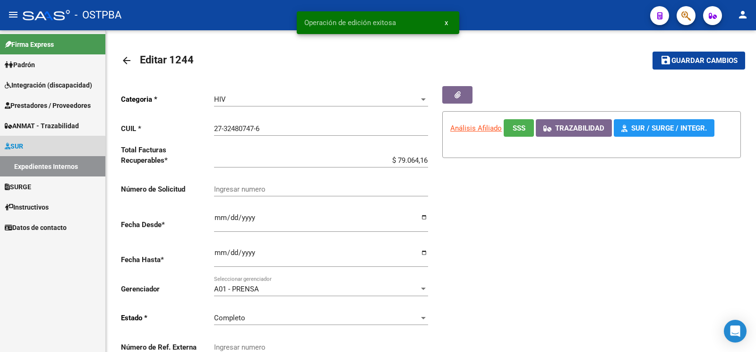
click at [42, 169] on link "Expedientes Internos" at bounding box center [52, 166] width 105 height 20
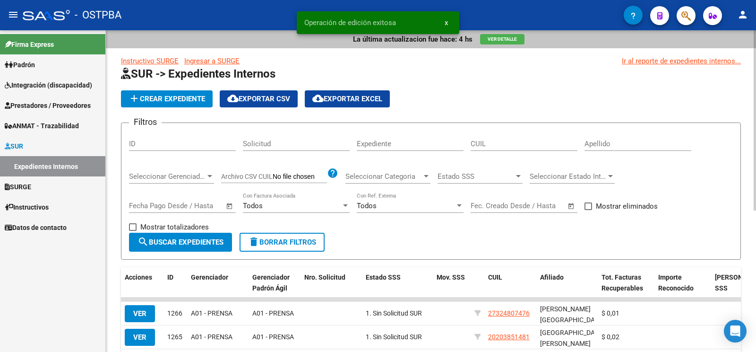
click at [611, 129] on form "Filtros ID Solicitud Expediente CUIL Apellido Seleccionar Gerenciador Seleccion…" at bounding box center [431, 190] width 620 height 137
click at [614, 144] on input "Apellido" at bounding box center [637, 143] width 107 height 9
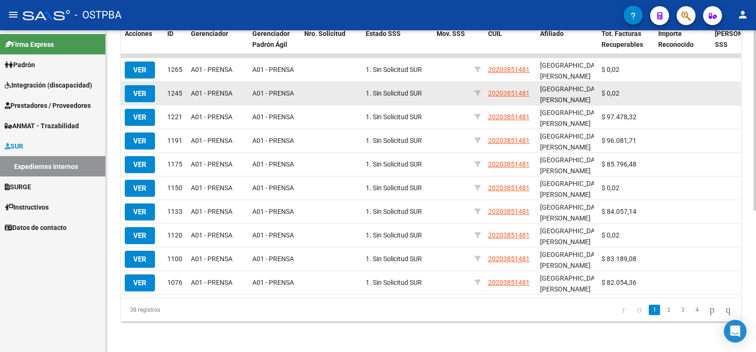
type input "torino"
click at [135, 89] on span "VER" at bounding box center [139, 93] width 13 height 9
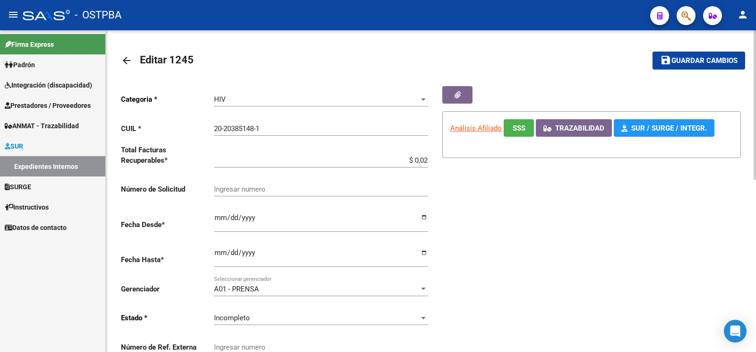
drag, startPoint x: 384, startPoint y: 163, endPoint x: 756, endPoint y: 58, distance: 385.9
click at [428, 156] on input "$ 0,02" at bounding box center [321, 160] width 214 height 9
type input "$ 99.003,62"
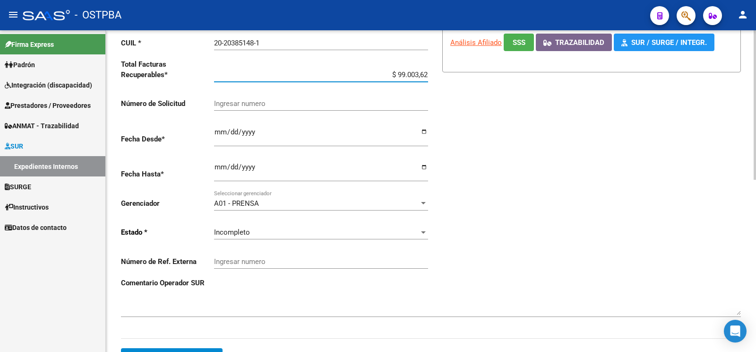
scroll to position [99, 0]
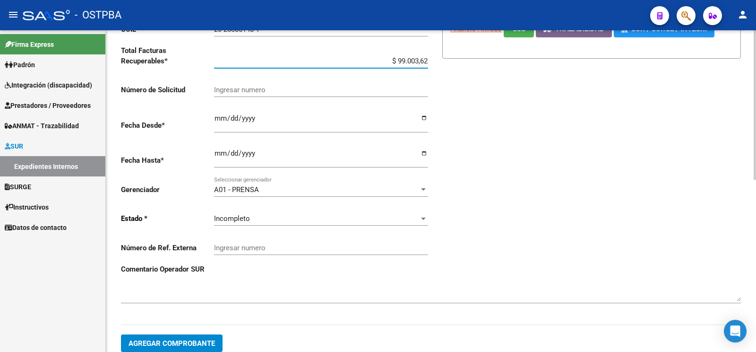
click at [252, 214] on div "Incompleto" at bounding box center [317, 218] width 206 height 9
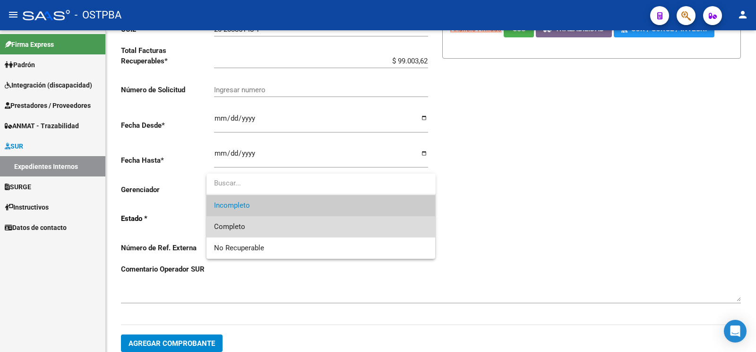
click at [256, 220] on span "Completo" at bounding box center [321, 226] width 214 height 21
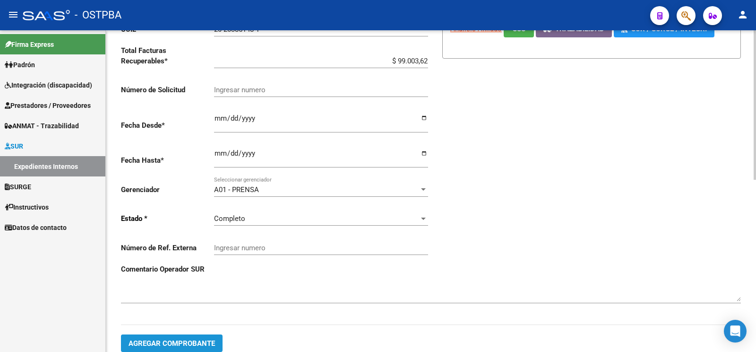
click at [205, 336] on button "Agregar Comprobante" at bounding box center [172, 342] width 102 height 17
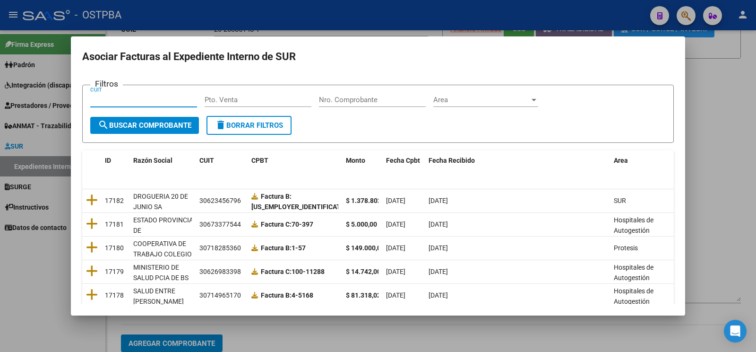
click at [380, 93] on form "Filtros CUIT Pto. Venta Nro. Comprobante Area Area search Buscar Comprobante de…" at bounding box center [378, 114] width 592 height 58
click at [389, 99] on input "Nro. Comprobante" at bounding box center [372, 99] width 107 height 9
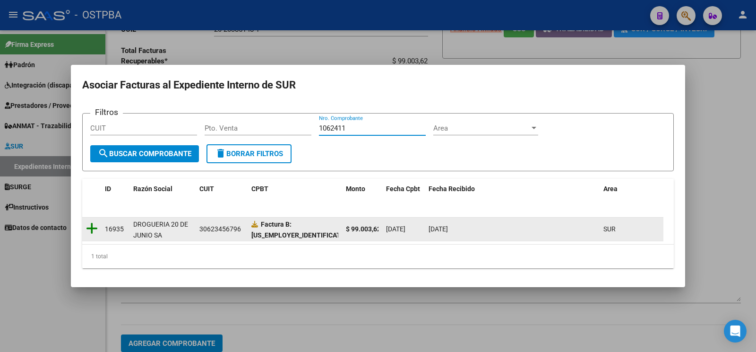
type input "1062411"
click at [93, 231] on icon at bounding box center [92, 228] width 12 height 13
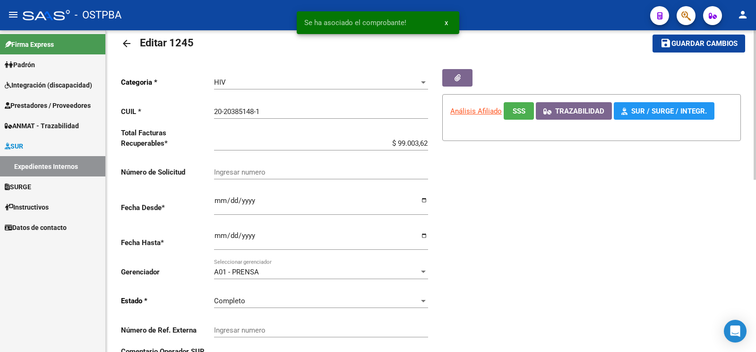
scroll to position [0, 0]
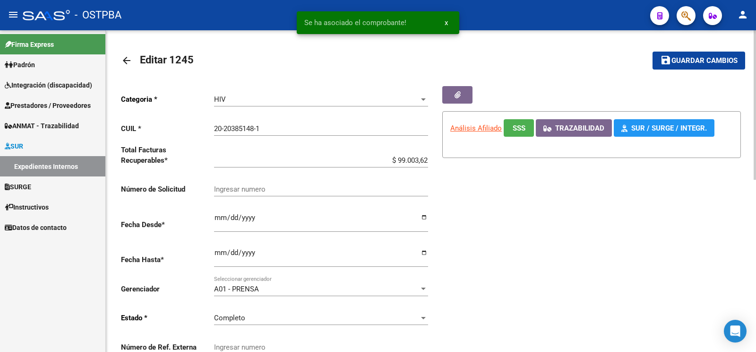
click at [677, 66] on button "save Guardar cambios" at bounding box center [699, 60] width 93 height 17
click at [455, 97] on icon "button" at bounding box center [458, 94] width 6 height 7
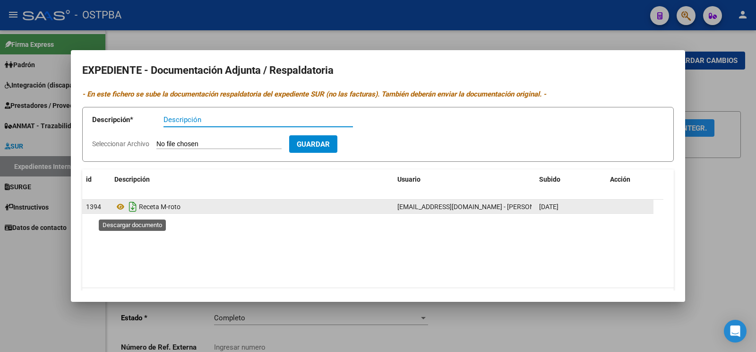
click at [130, 205] on icon "Descargar documento" at bounding box center [133, 206] width 12 height 15
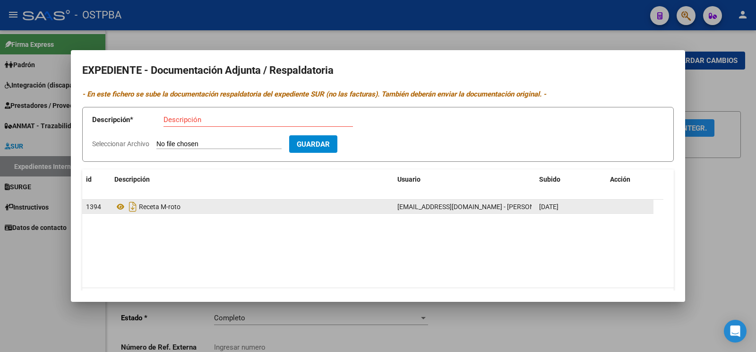
click at [756, 155] on div at bounding box center [378, 176] width 756 height 352
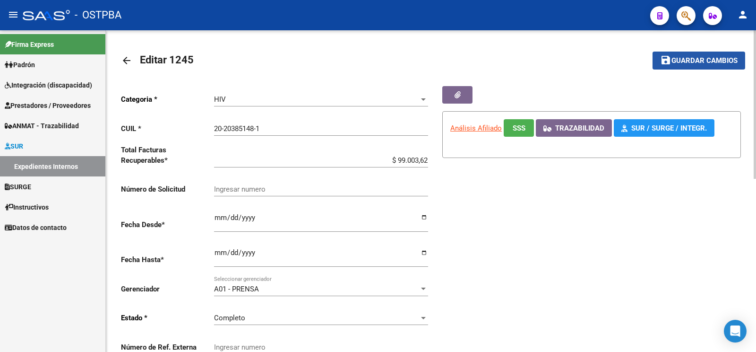
click at [716, 61] on span "Guardar cambios" at bounding box center [704, 61] width 66 height 9
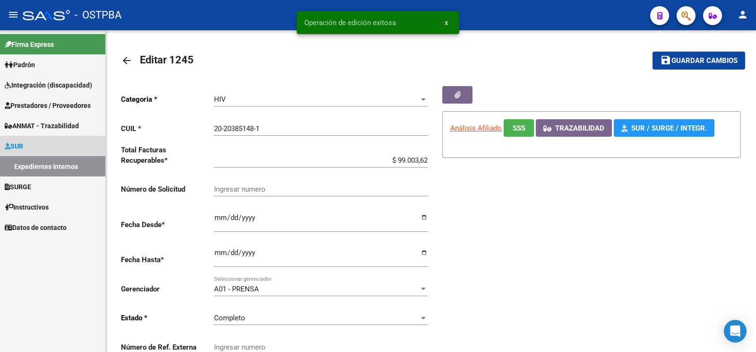
click at [40, 168] on link "Expedientes Internos" at bounding box center [52, 166] width 105 height 20
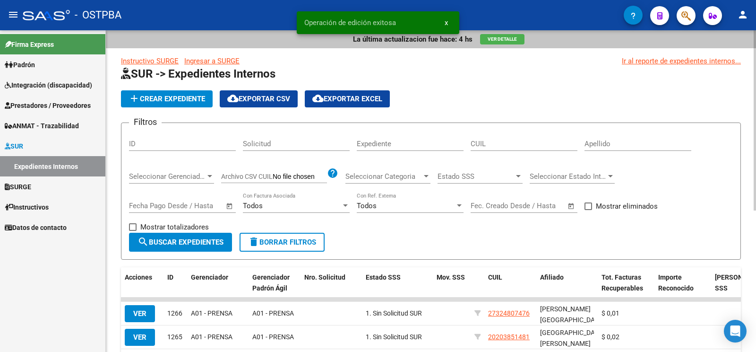
click at [613, 134] on div "Apellido" at bounding box center [637, 140] width 107 height 20
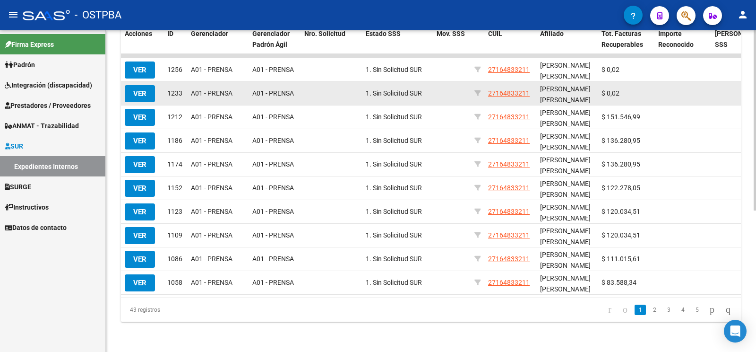
type input "polich"
click at [138, 89] on span "VER" at bounding box center [139, 93] width 13 height 9
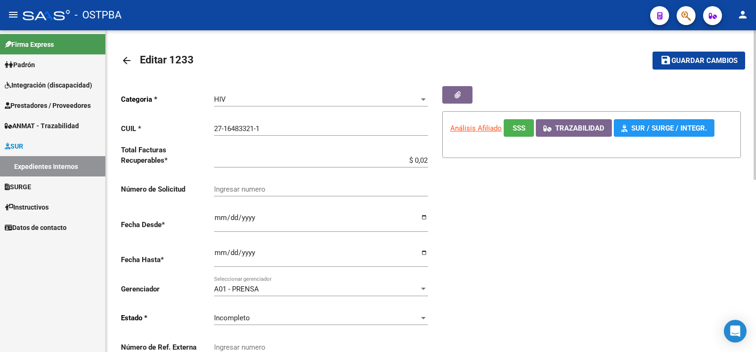
drag, startPoint x: 392, startPoint y: 161, endPoint x: 756, endPoint y: 191, distance: 365.1
click at [428, 164] on input "$ 0,02" at bounding box center [321, 160] width 214 height 9
type input "$ 132.473,28"
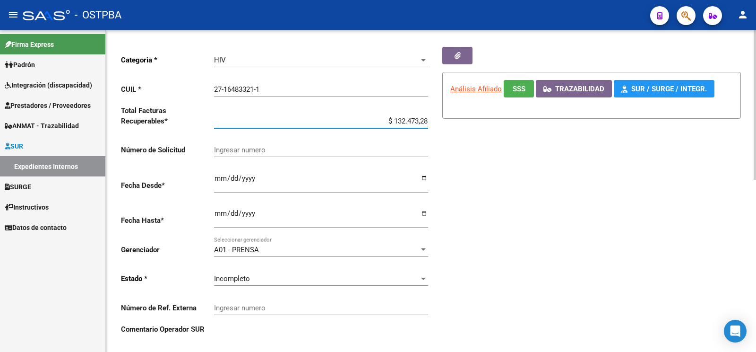
scroll to position [50, 0]
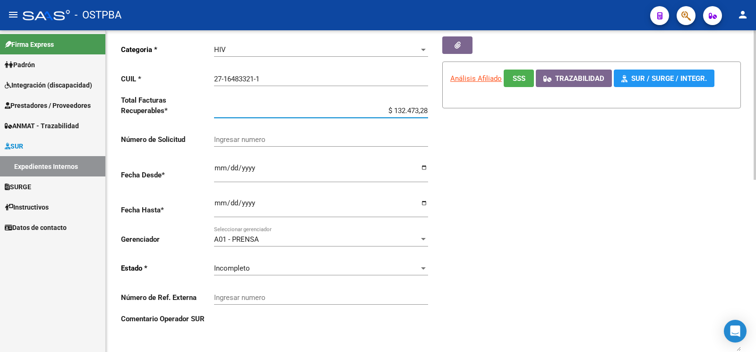
click at [251, 264] on div "Incompleto" at bounding box center [317, 268] width 206 height 9
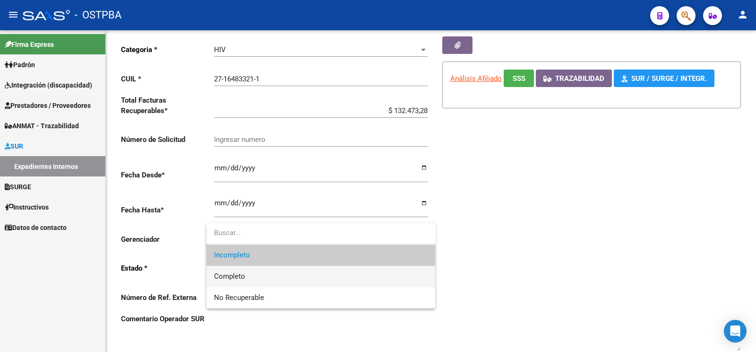
click at [248, 279] on span "Completo" at bounding box center [321, 276] width 214 height 21
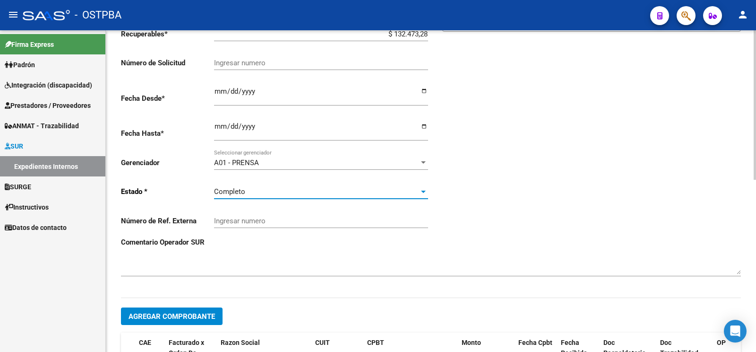
scroll to position [149, 0]
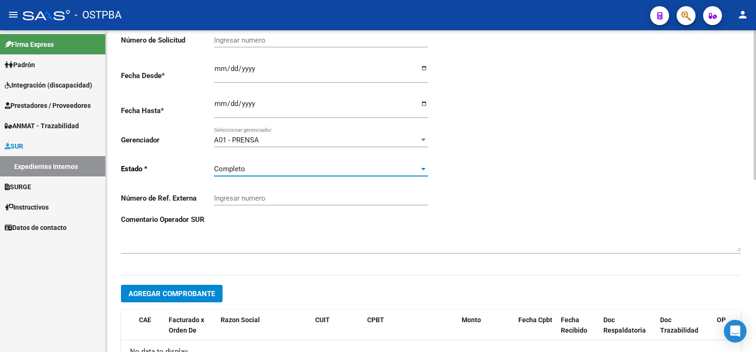
click at [189, 289] on span "Agregar Comprobante" at bounding box center [172, 293] width 86 height 9
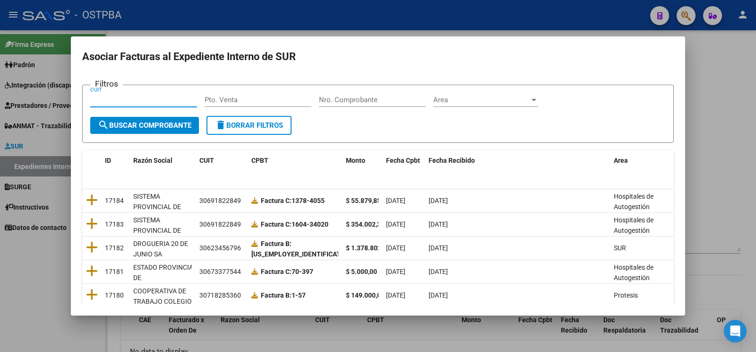
click at [378, 99] on input "Nro. Comprobante" at bounding box center [372, 99] width 107 height 9
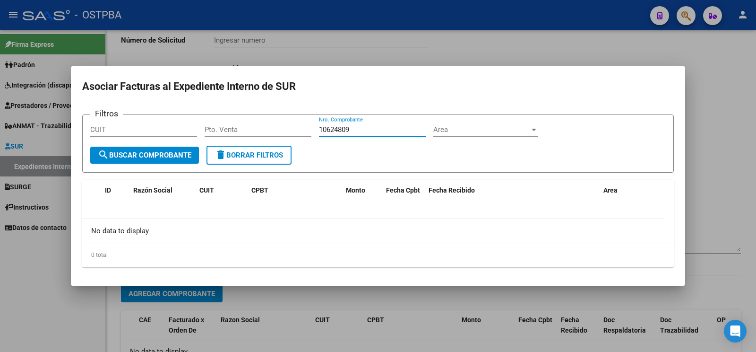
click at [338, 127] on input "10624809" at bounding box center [372, 129] width 107 height 9
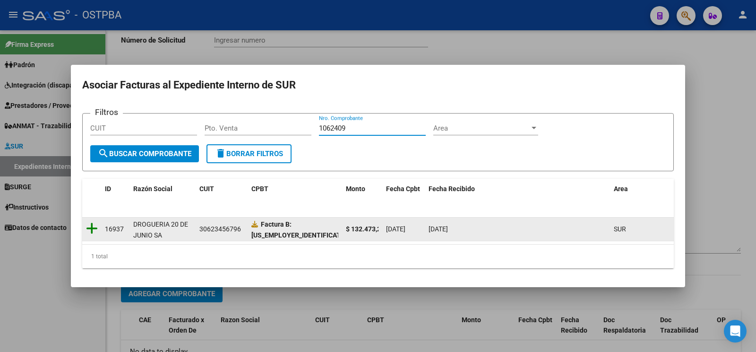
type input "1062409"
click at [90, 230] on icon at bounding box center [92, 228] width 12 height 13
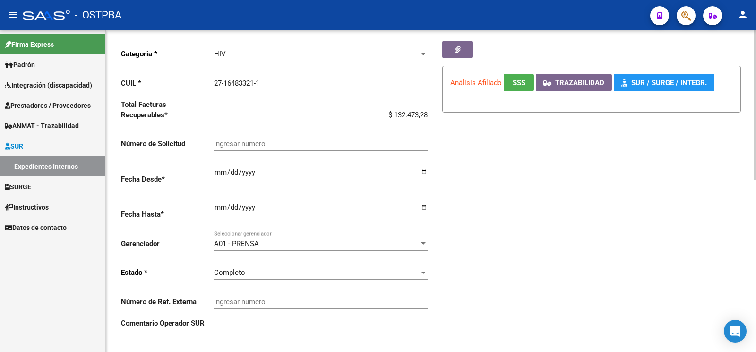
scroll to position [0, 0]
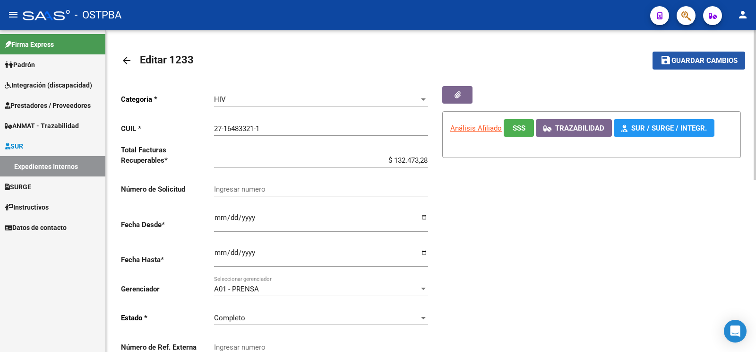
click at [697, 61] on span "Guardar cambios" at bounding box center [704, 61] width 66 height 9
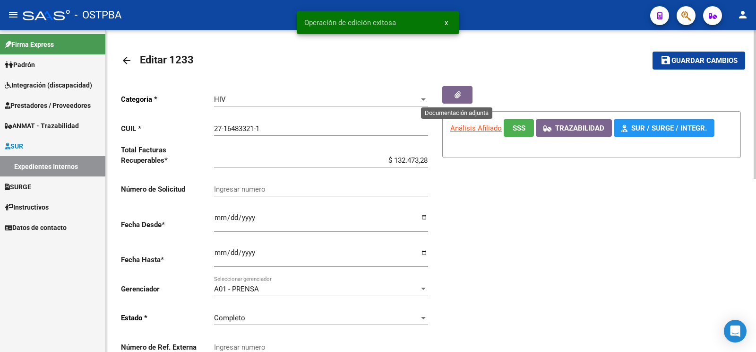
click at [461, 96] on button "button" at bounding box center [457, 94] width 30 height 17
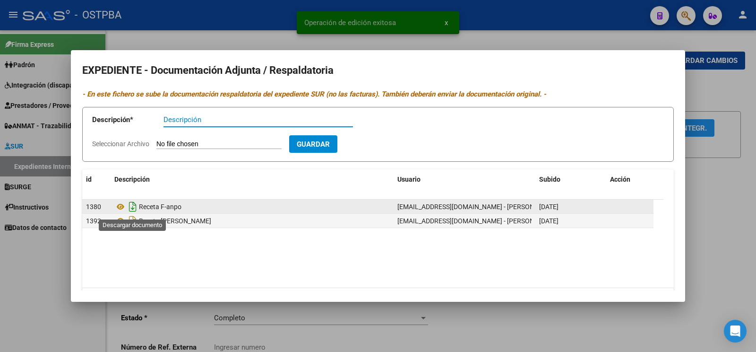
click at [132, 207] on icon "Descargar documento" at bounding box center [133, 206] width 12 height 15
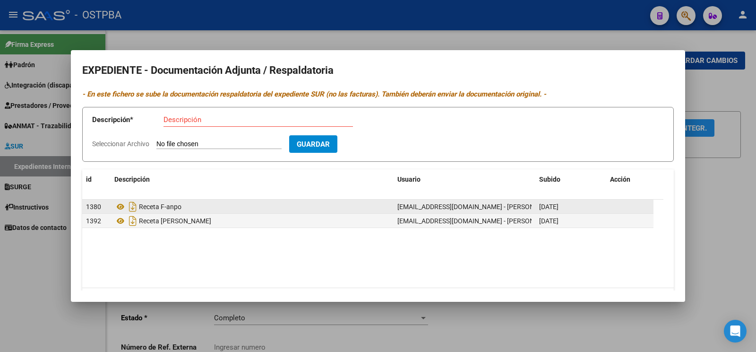
click at [750, 104] on div at bounding box center [378, 176] width 756 height 352
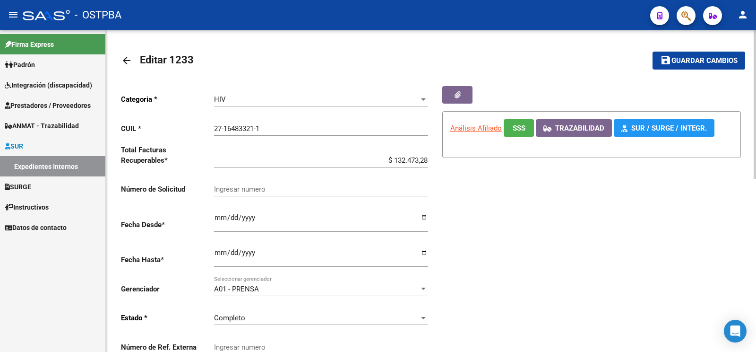
click at [708, 69] on button "save Guardar cambios" at bounding box center [699, 60] width 93 height 17
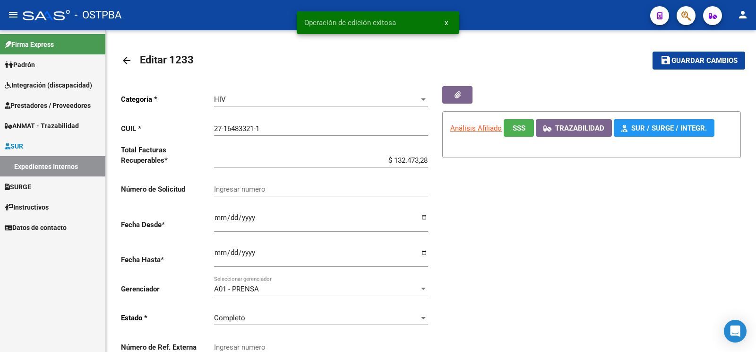
click at [53, 168] on link "Expedientes Internos" at bounding box center [52, 166] width 105 height 20
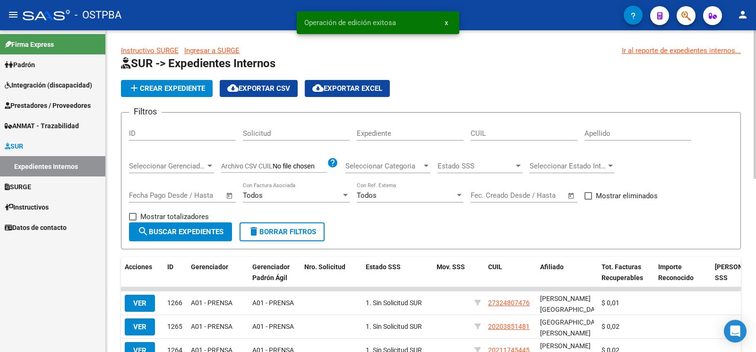
click at [604, 131] on input "Apellido" at bounding box center [637, 133] width 107 height 9
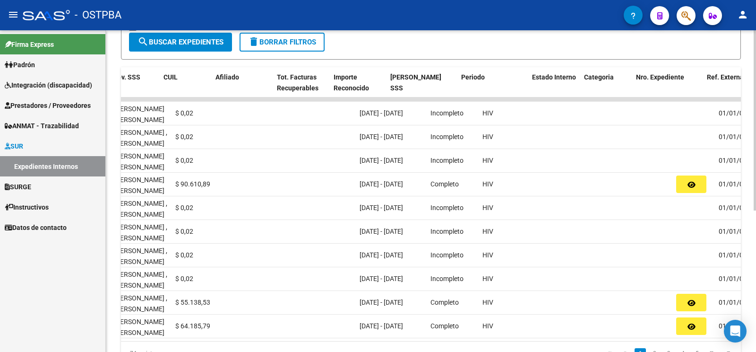
scroll to position [0, 324]
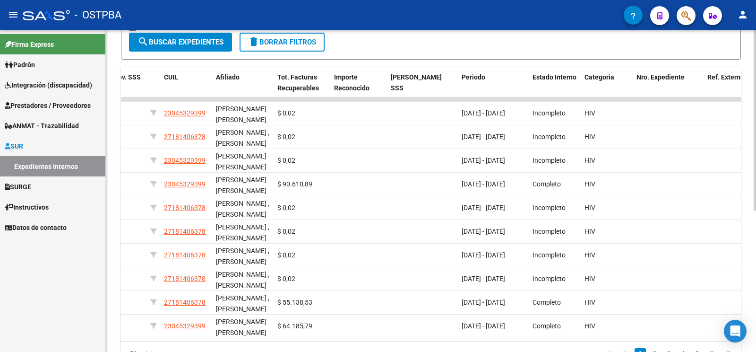
type input "lopez"
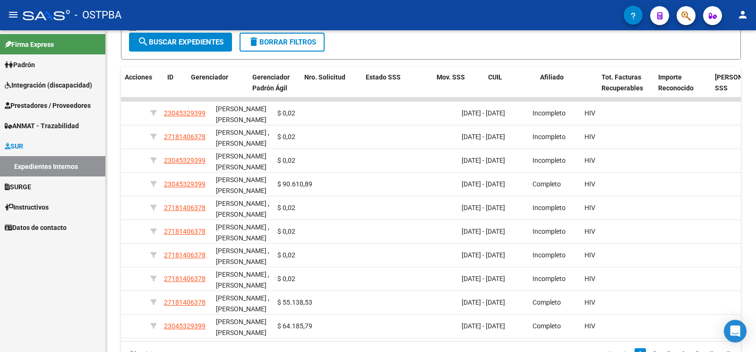
scroll to position [0, 0]
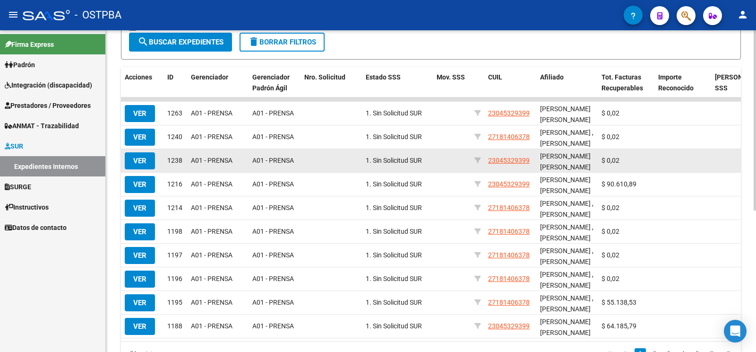
click at [147, 156] on button "VER" at bounding box center [140, 160] width 30 height 17
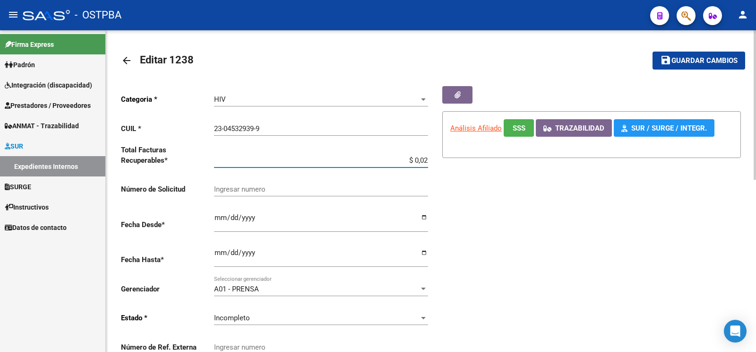
drag, startPoint x: 387, startPoint y: 158, endPoint x: 734, endPoint y: 131, distance: 347.4
click at [428, 156] on input "$ 0,02" at bounding box center [321, 160] width 214 height 9
type input "$ 90.610,89"
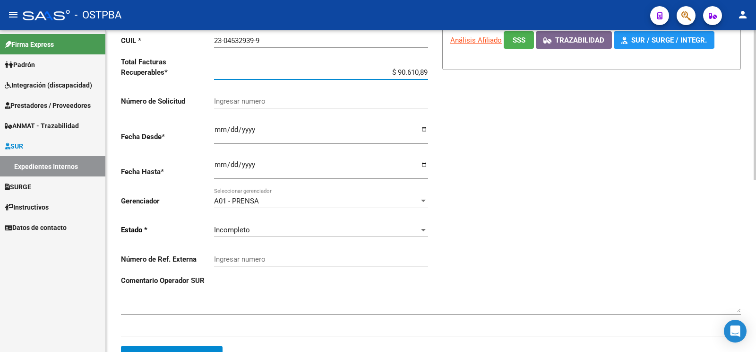
scroll to position [99, 0]
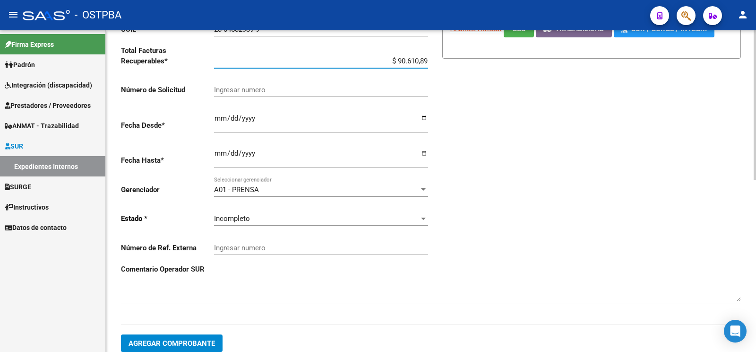
click at [284, 205] on div "Incompleto Seleccionar estado" at bounding box center [321, 215] width 214 height 20
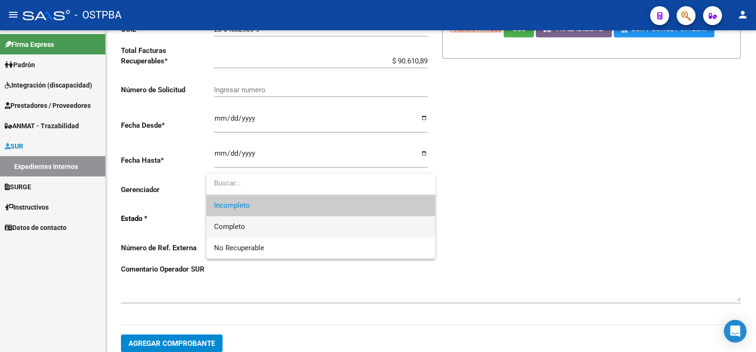
click at [256, 231] on span "Completo" at bounding box center [321, 226] width 214 height 21
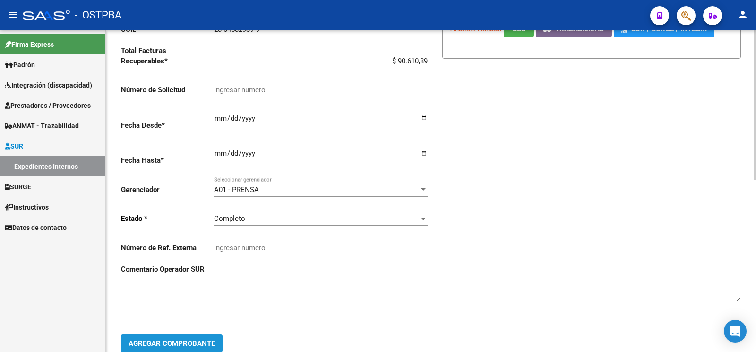
click at [188, 334] on button "Agregar Comprobante" at bounding box center [172, 342] width 102 height 17
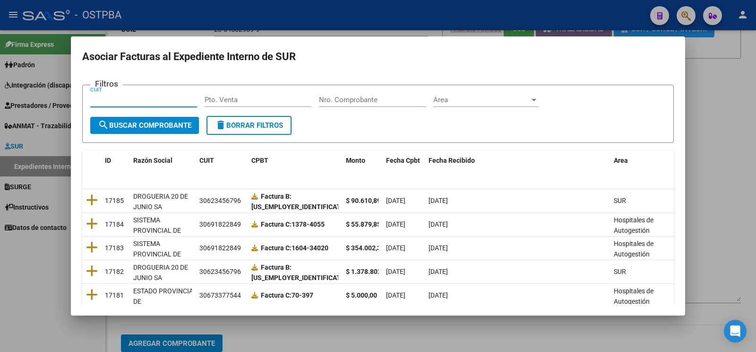
click at [372, 104] on div "Nro. Comprobante" at bounding box center [372, 100] width 107 height 14
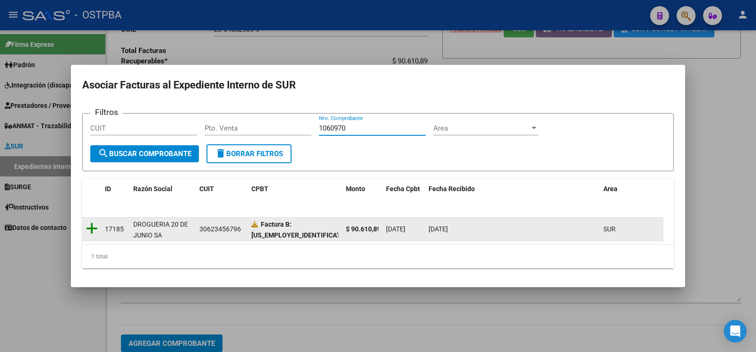
type input "1060970"
click at [92, 233] on icon at bounding box center [92, 228] width 12 height 13
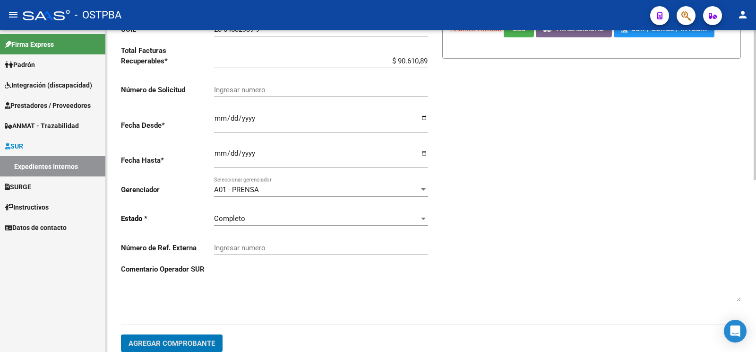
scroll to position [0, 0]
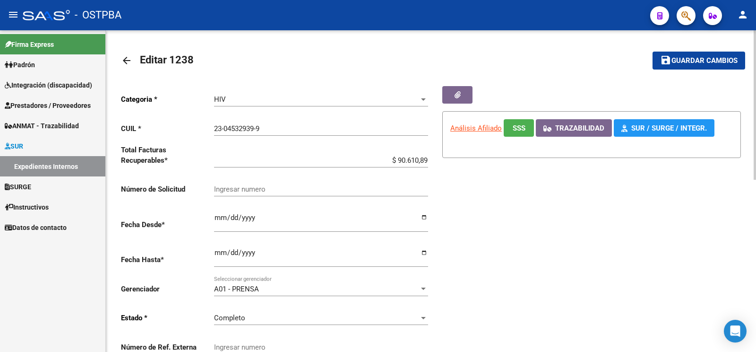
click at [670, 63] on mat-icon "save" at bounding box center [665, 59] width 11 height 11
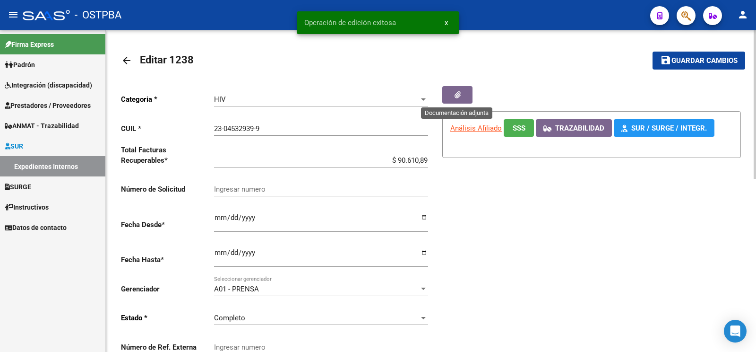
click at [455, 99] on span "button" at bounding box center [458, 95] width 6 height 9
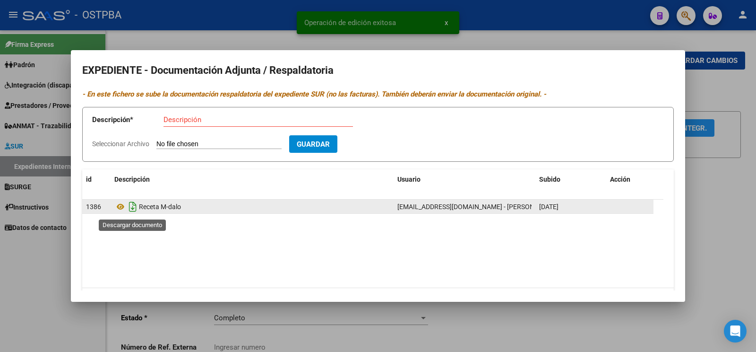
click at [128, 208] on icon "Descargar documento" at bounding box center [133, 206] width 12 height 15
